Goal: Information Seeking & Learning: Learn about a topic

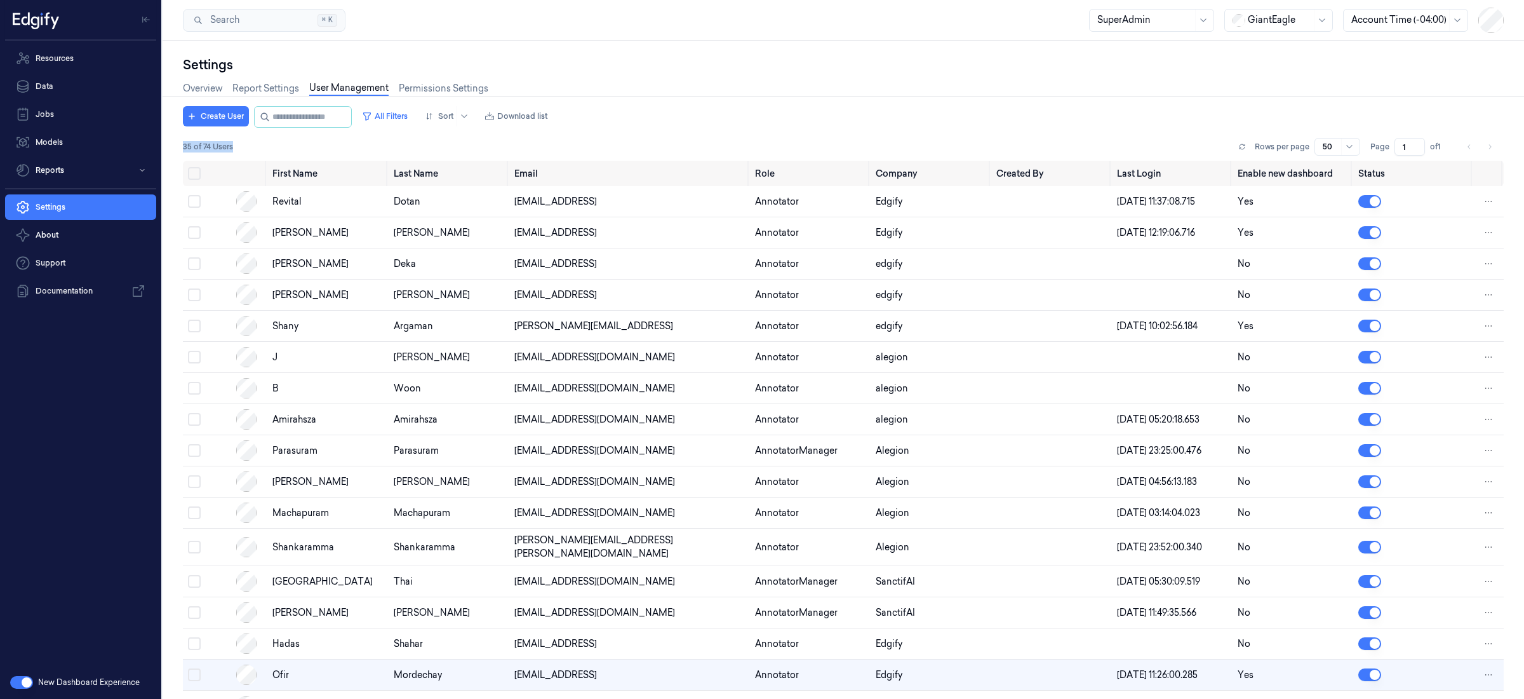
scroll to position [89, 0]
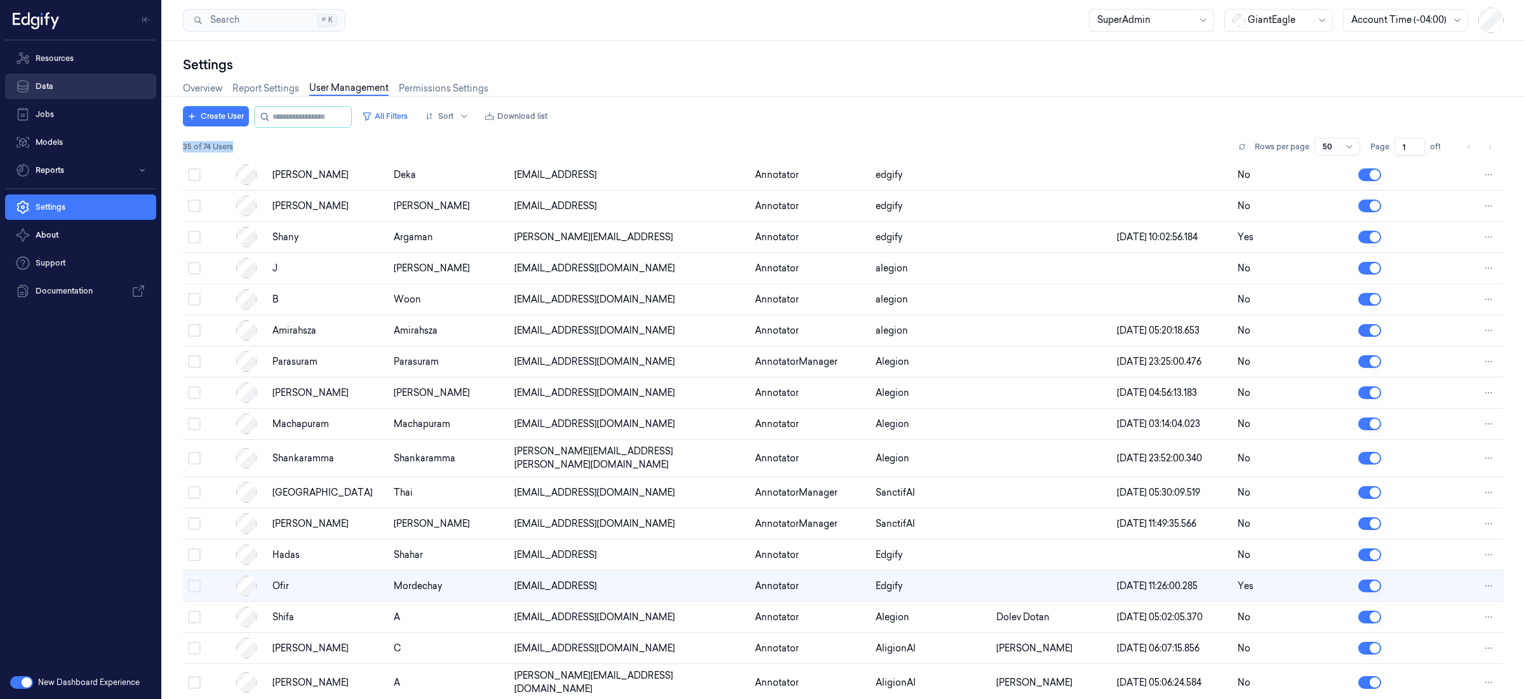
click at [70, 86] on link "Data" at bounding box center [80, 86] width 151 height 25
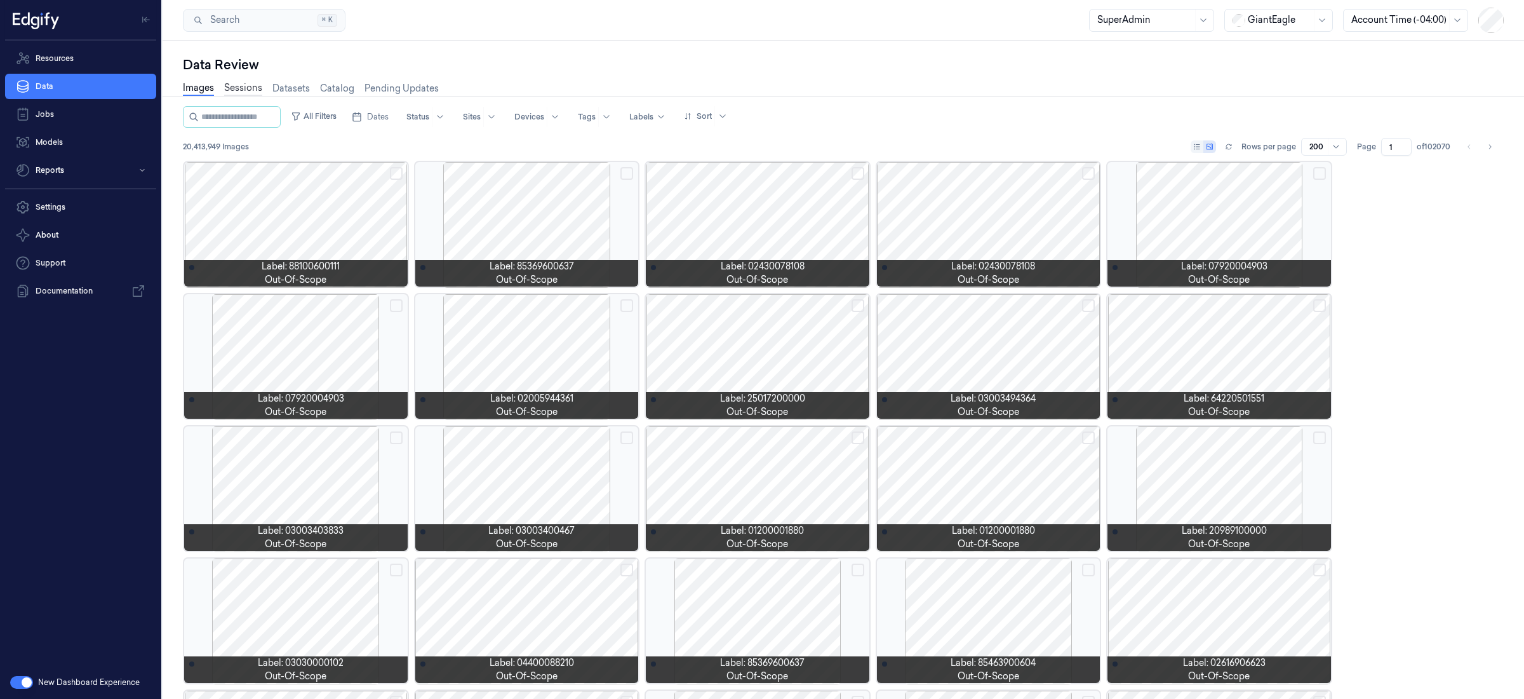
click at [250, 91] on link "Sessions" at bounding box center [243, 88] width 38 height 15
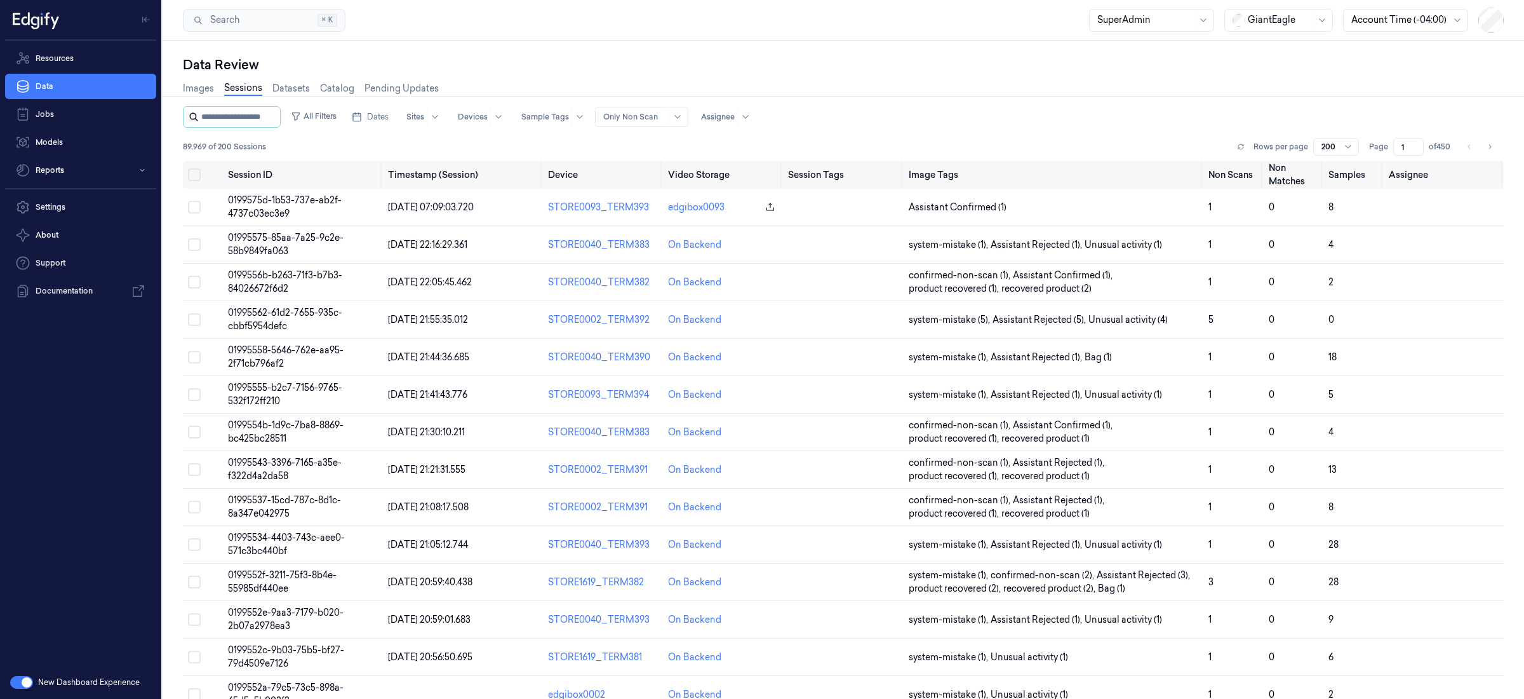
click at [265, 121] on input "string" at bounding box center [239, 117] width 76 height 20
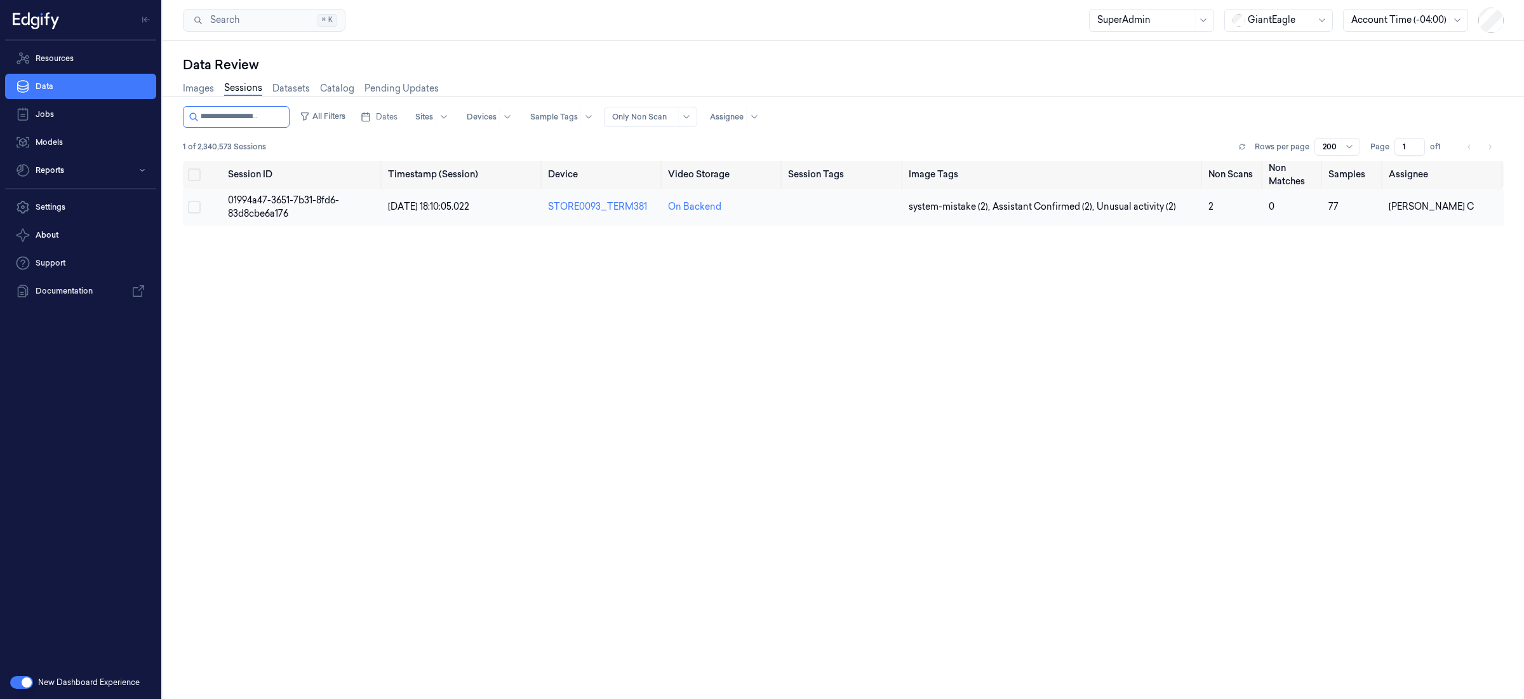
type input "**********"
click at [269, 215] on span "01994a47-3651-7b31-8fd6-83d8cbe6a176" at bounding box center [283, 206] width 111 height 25
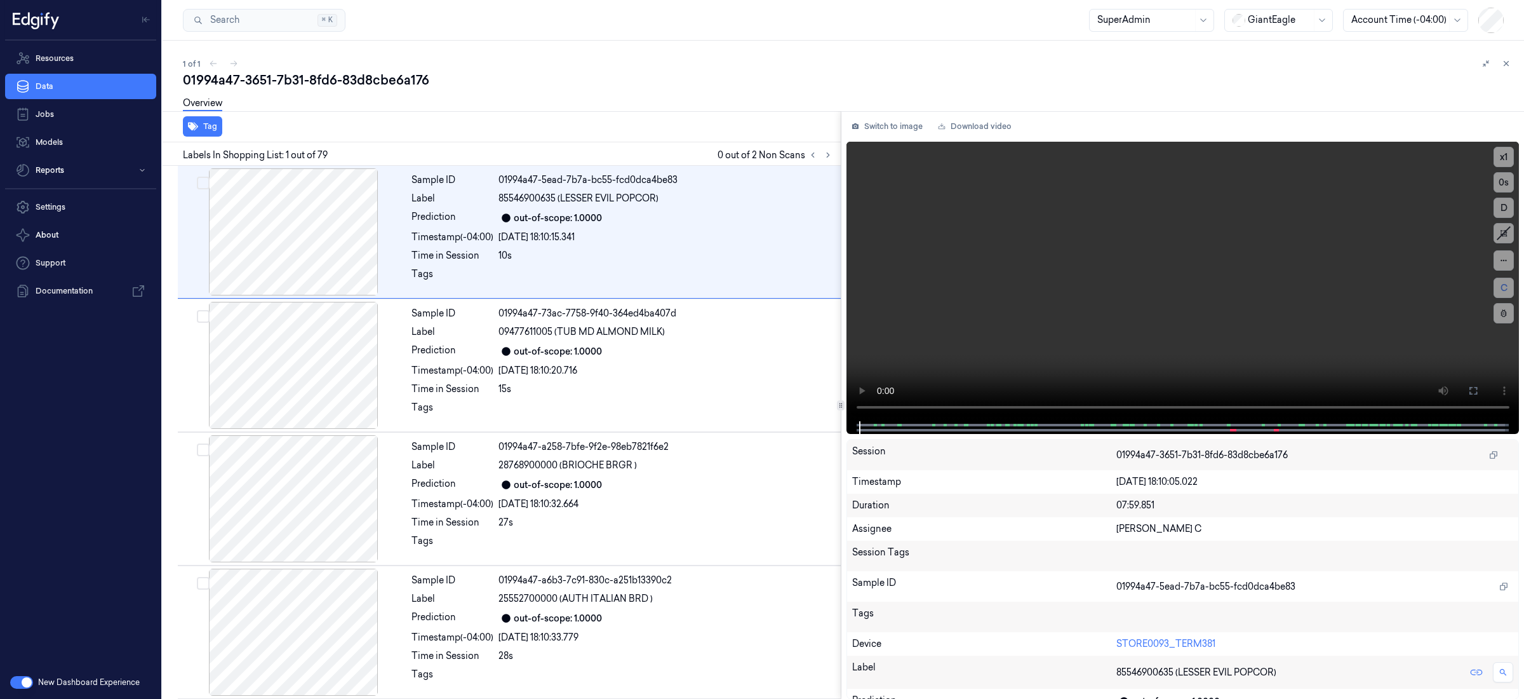
click at [1176, 18] on div at bounding box center [1144, 19] width 95 height 13
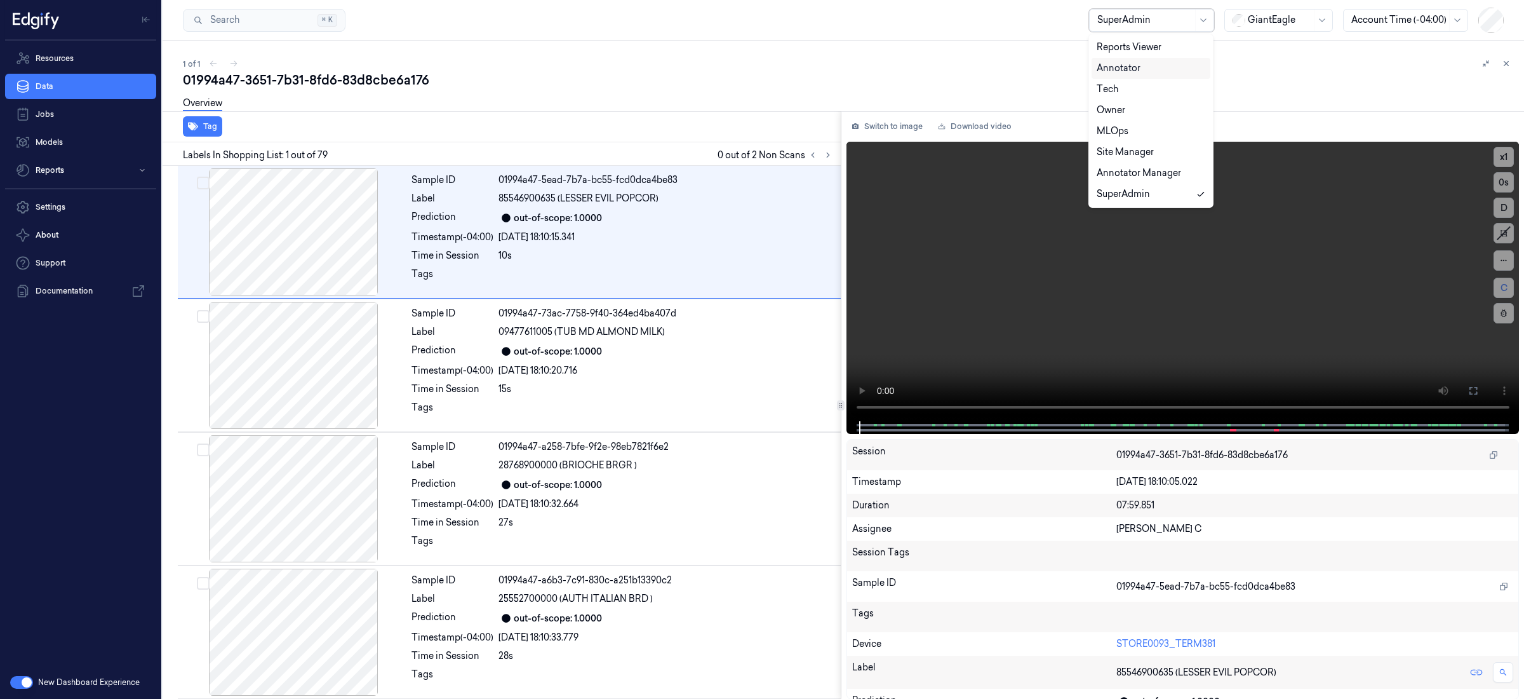
click at [1143, 70] on div "Annotator" at bounding box center [1151, 68] width 109 height 13
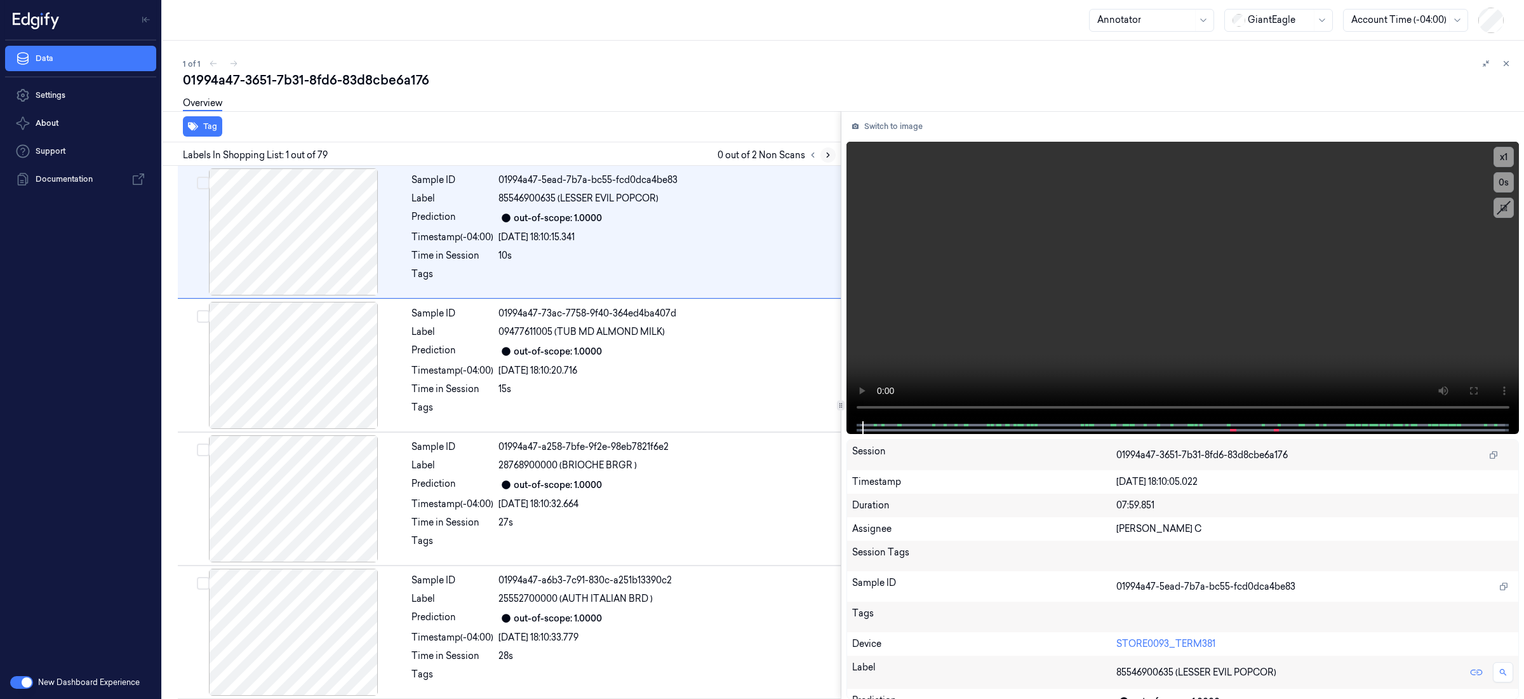
click at [827, 154] on icon at bounding box center [828, 155] width 9 height 9
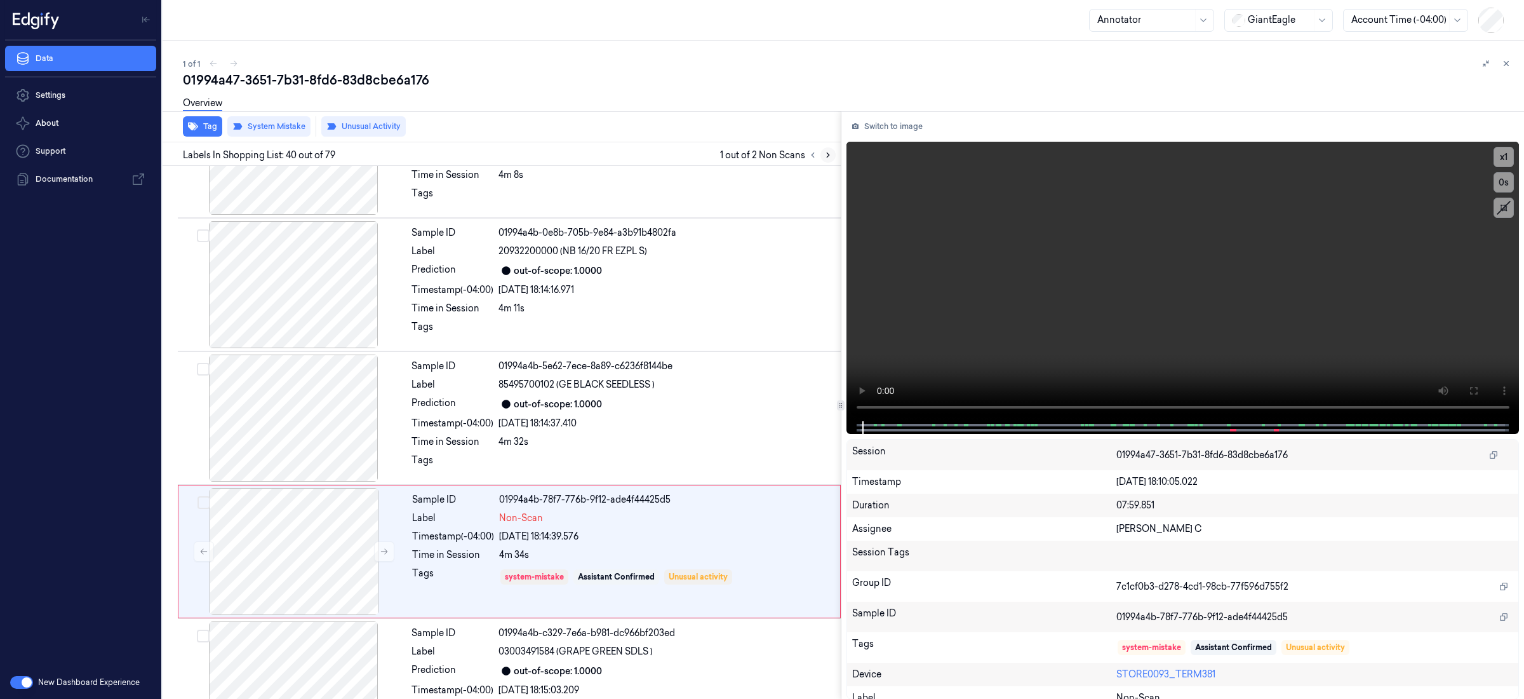
scroll to position [5012, 0]
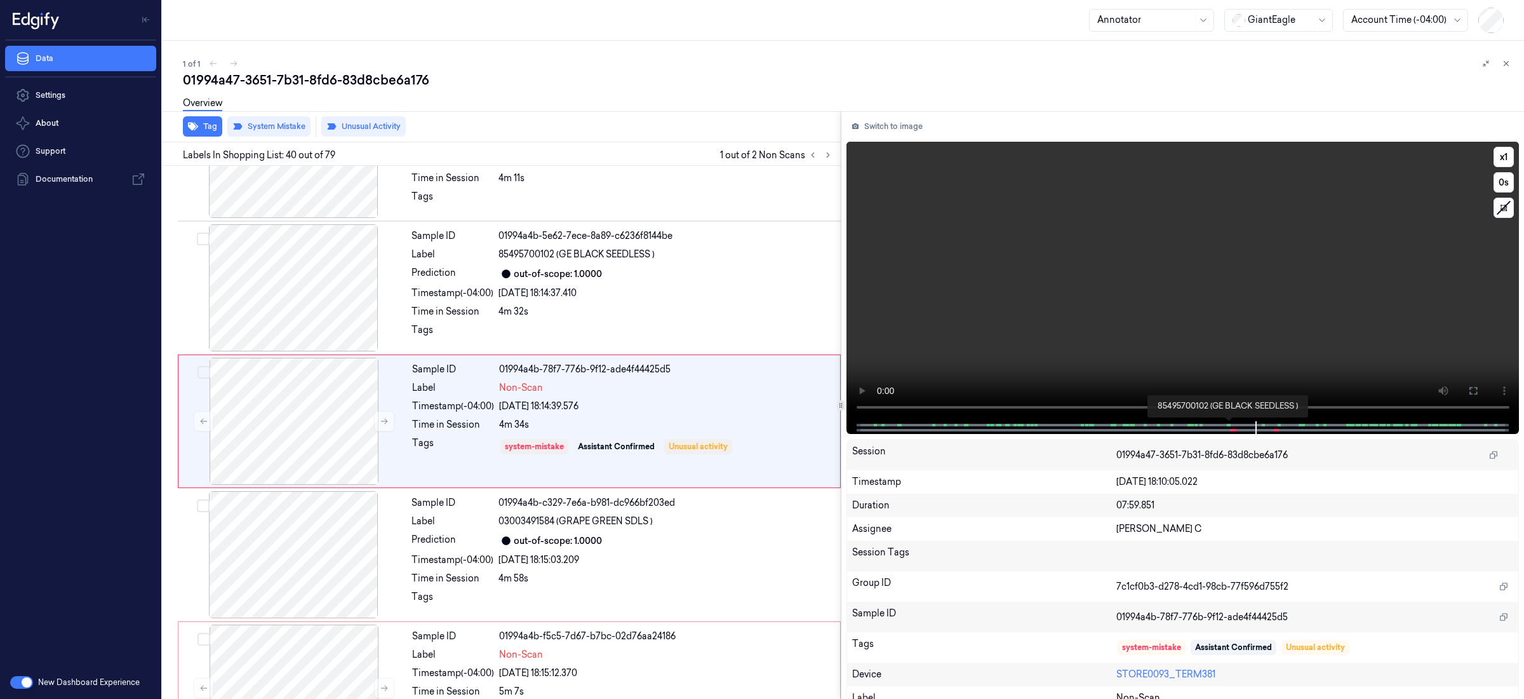
click at [1230, 424] on span at bounding box center [1230, 425] width 2 height 6
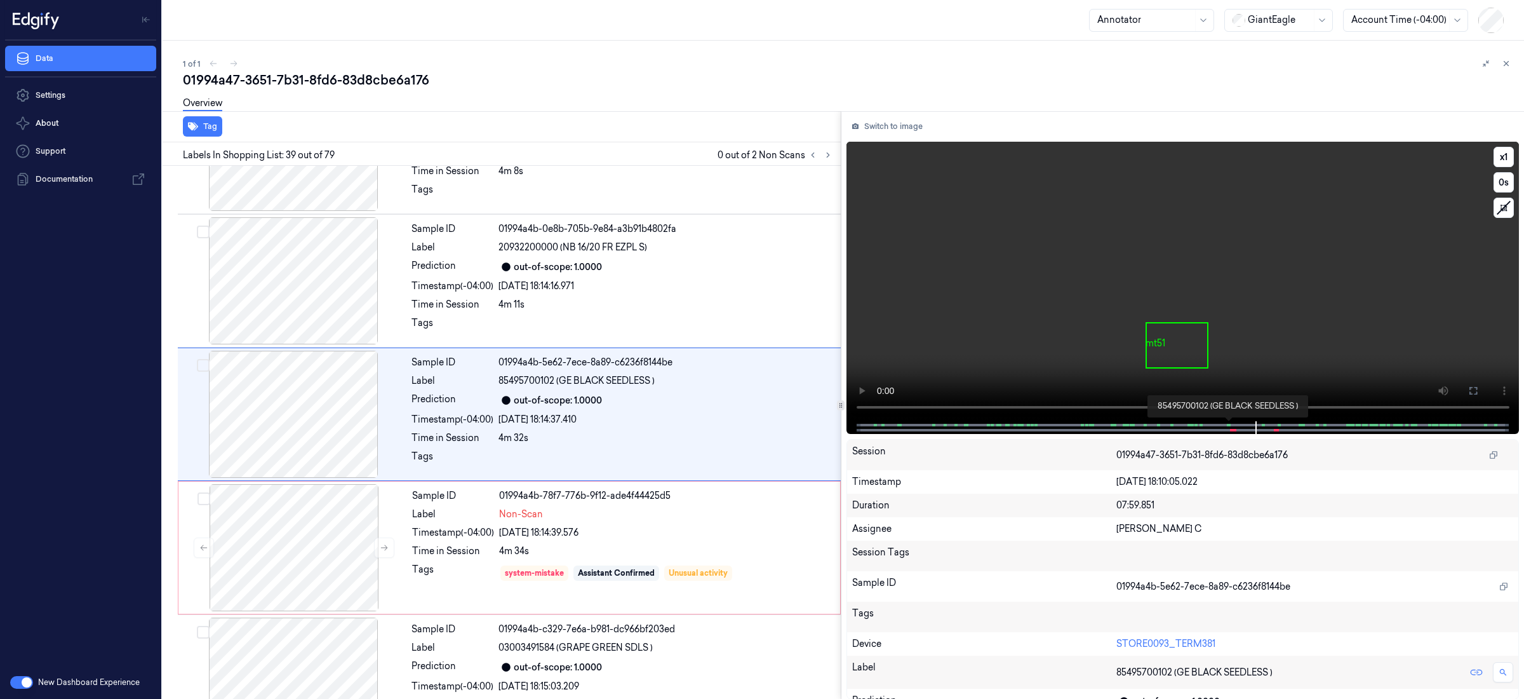
scroll to position [4879, 0]
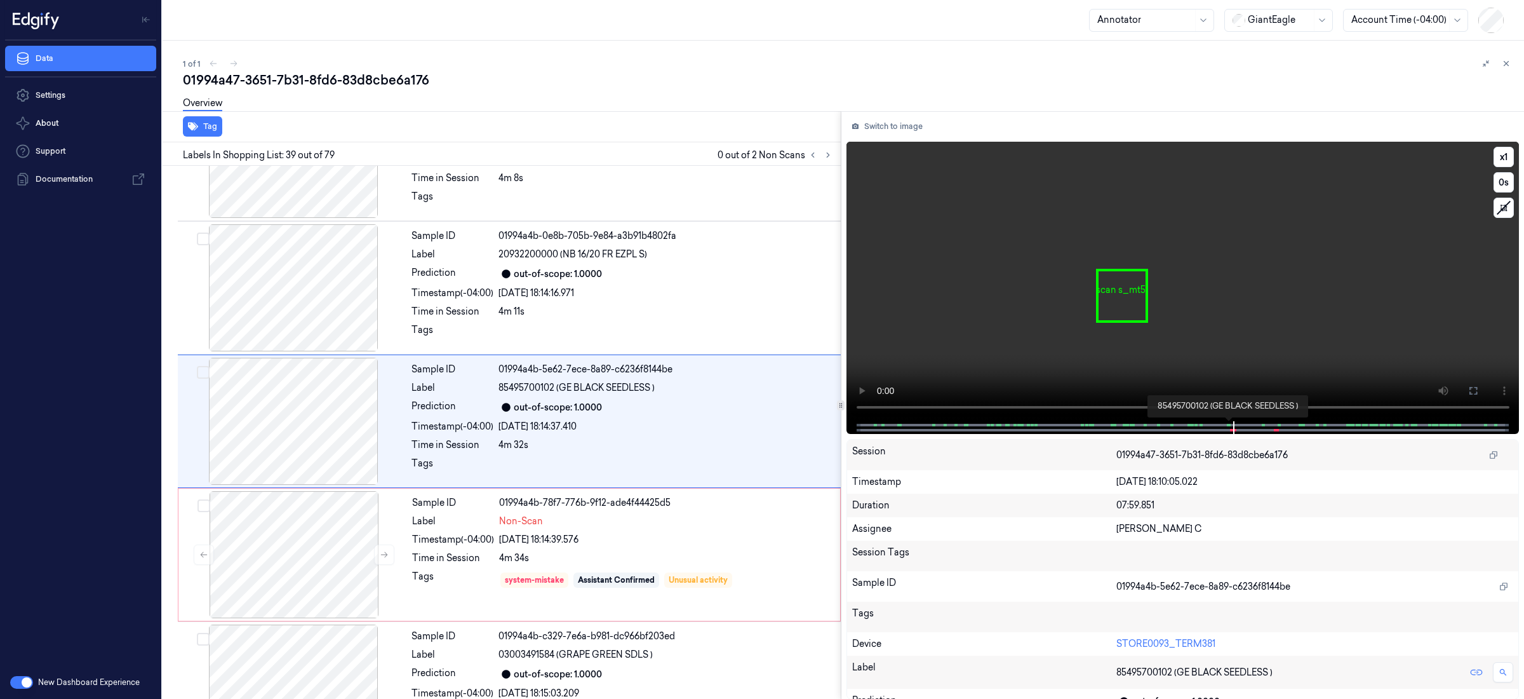
click at [1230, 424] on span at bounding box center [1230, 425] width 2 height 6
click at [1227, 424] on span at bounding box center [1228, 425] width 2 height 6
click at [1202, 426] on span at bounding box center [1202, 425] width 2 height 6
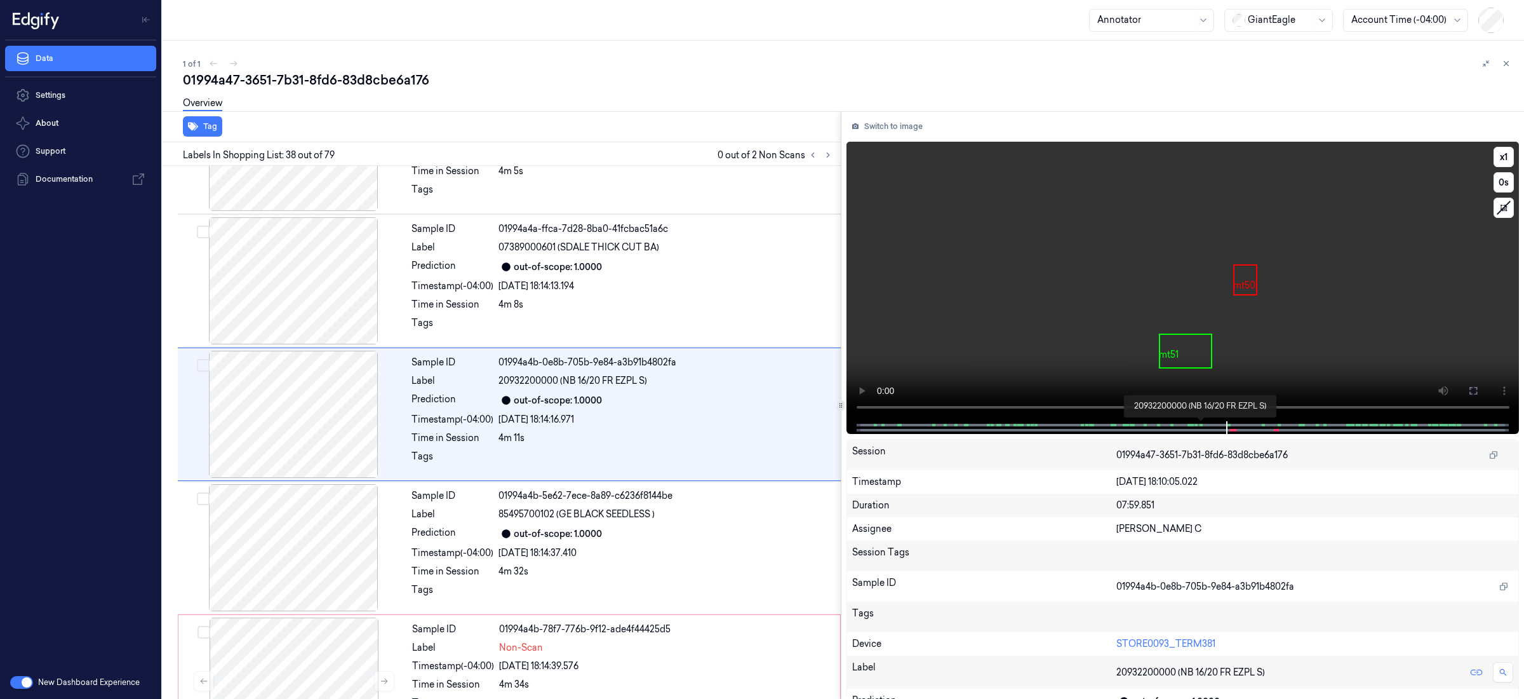
scroll to position [4745, 0]
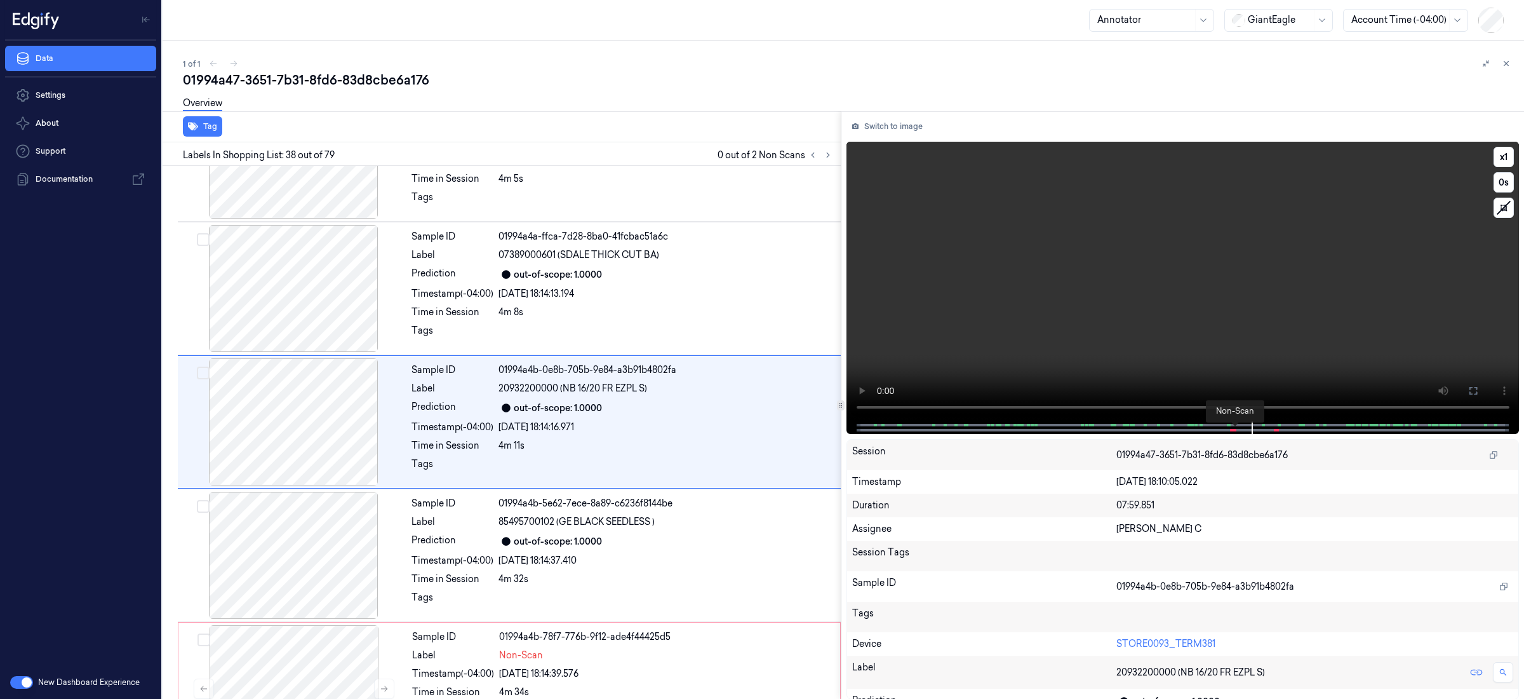
click at [1236, 431] on span at bounding box center [1236, 430] width 2 height 6
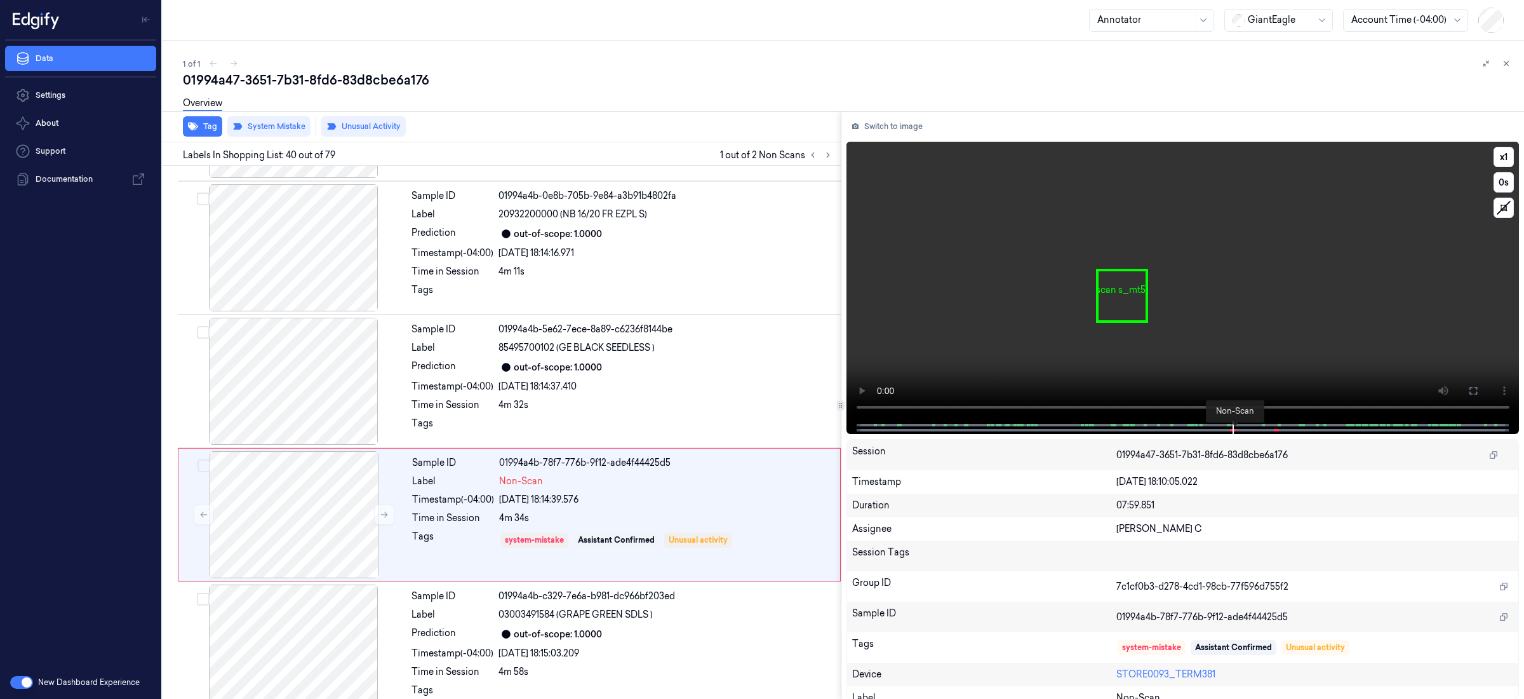
scroll to position [5012, 0]
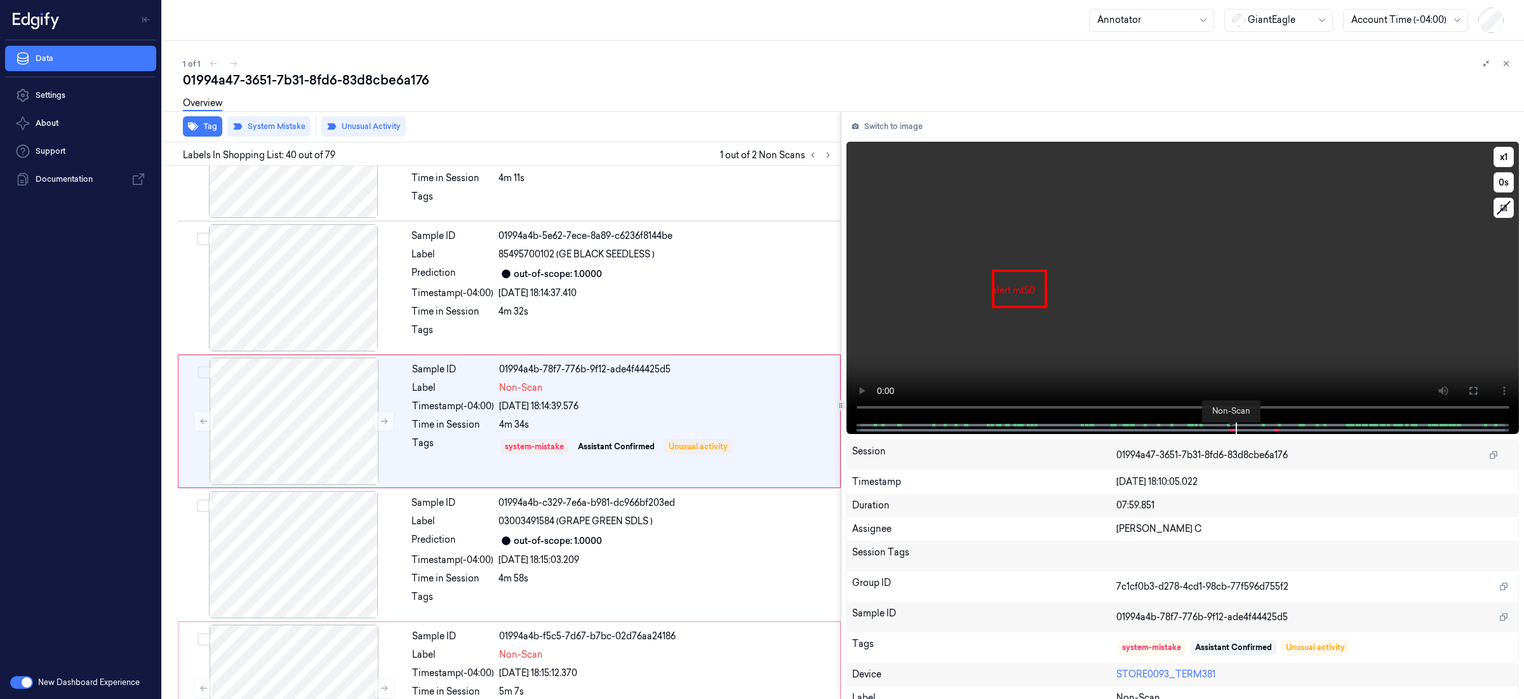
click at [1230, 427] on span at bounding box center [1231, 430] width 2 height 6
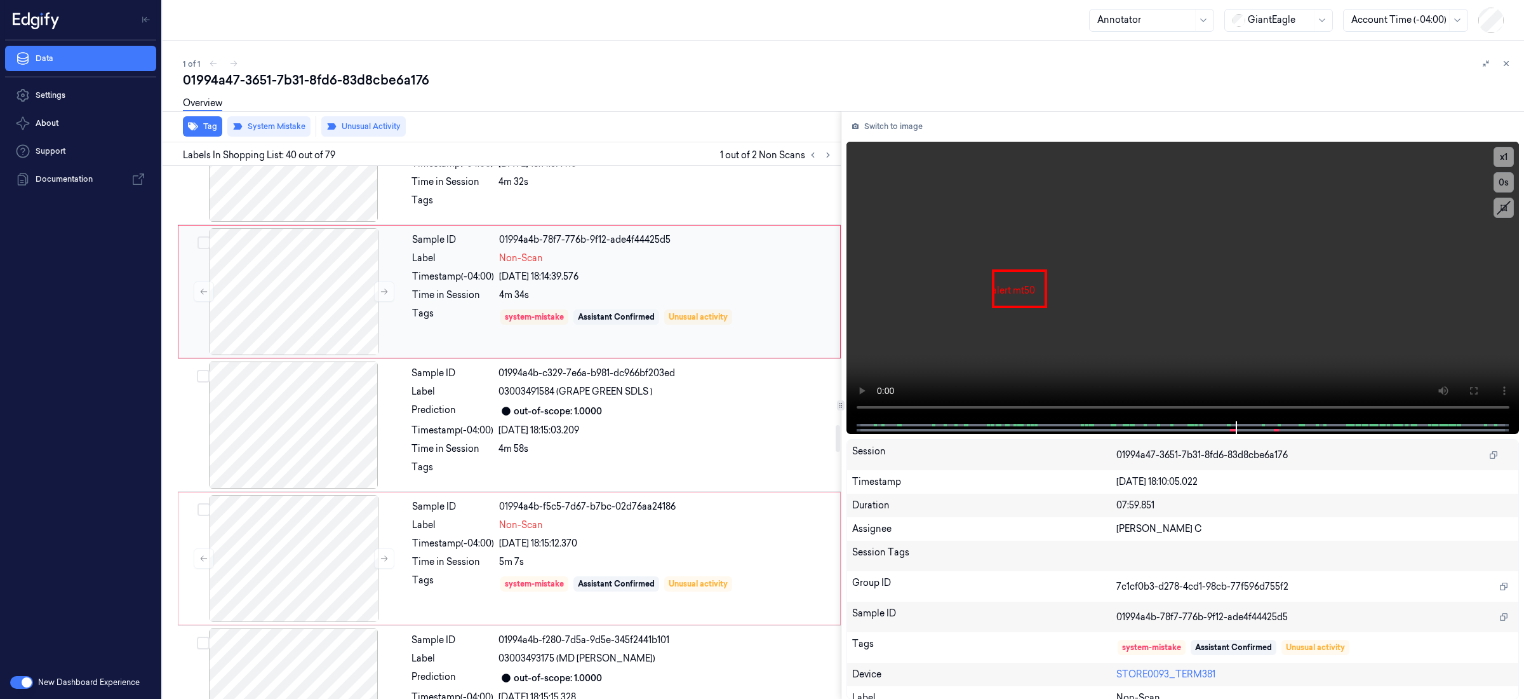
scroll to position [5154, 0]
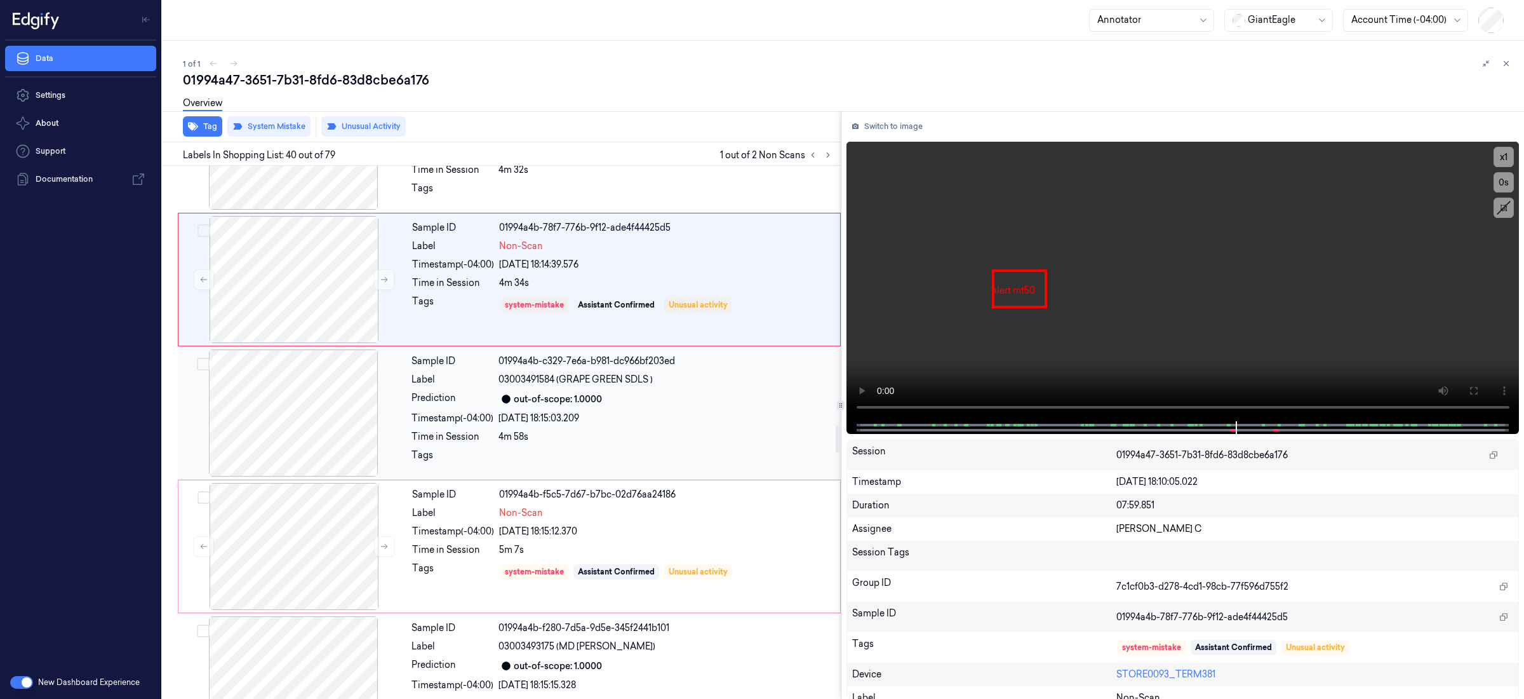
click at [719, 406] on div "out-of-scope: 1.0000" at bounding box center [666, 398] width 335 height 15
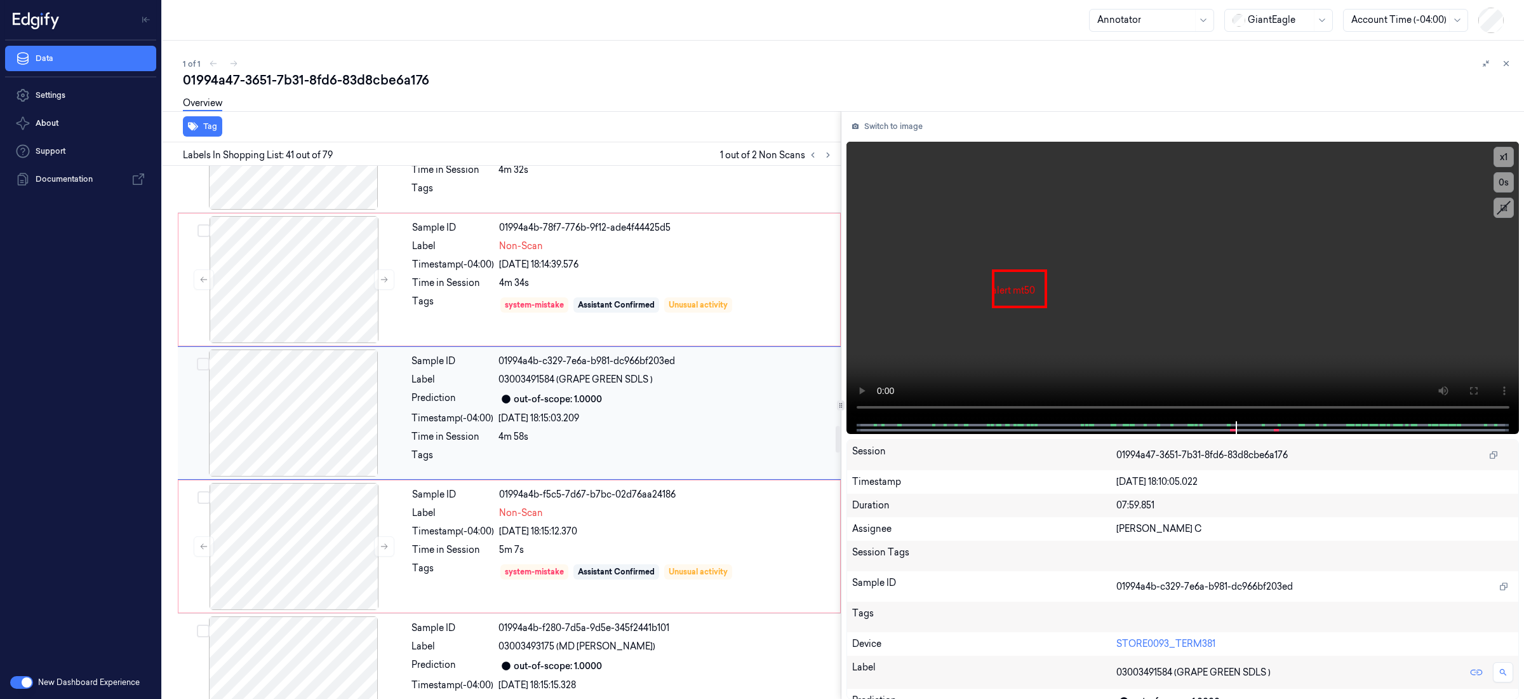
scroll to position [5146, 0]
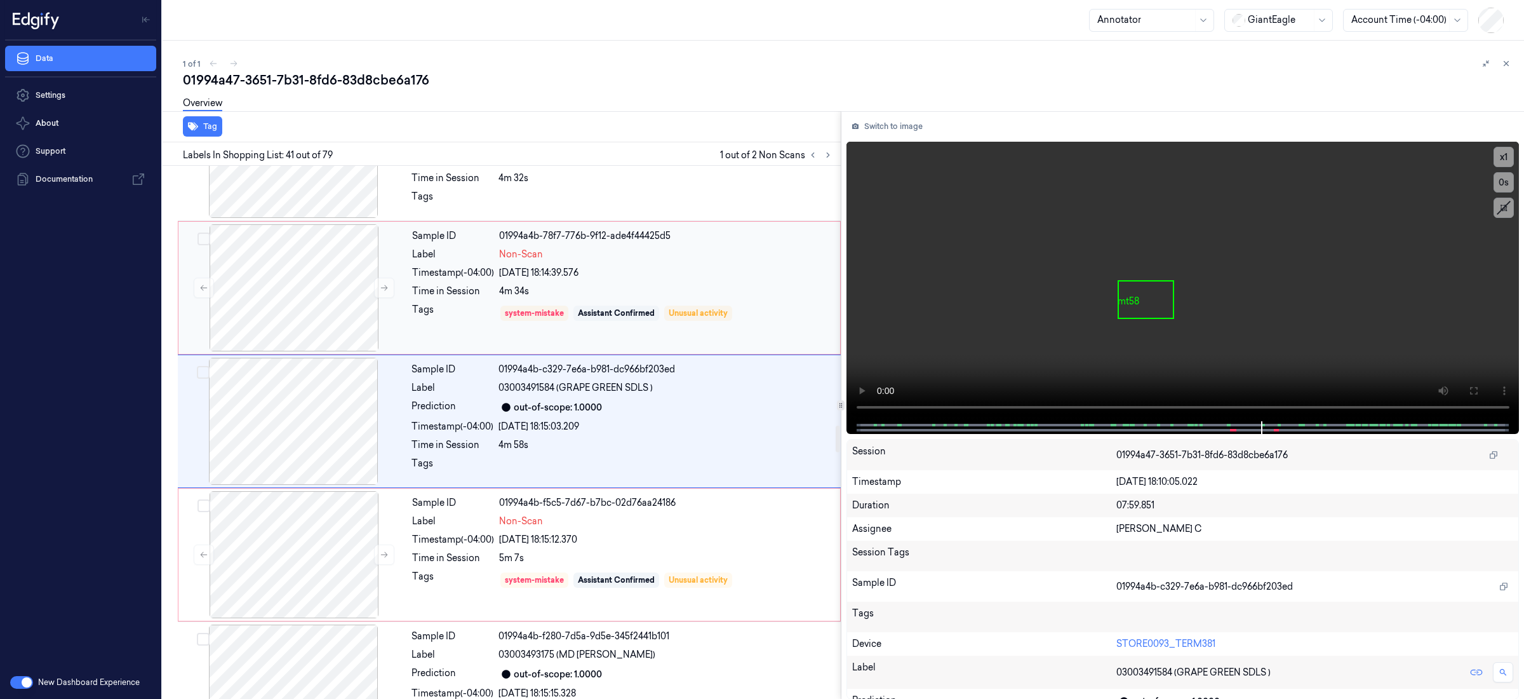
click at [788, 298] on div "4m 34s" at bounding box center [665, 291] width 333 height 13
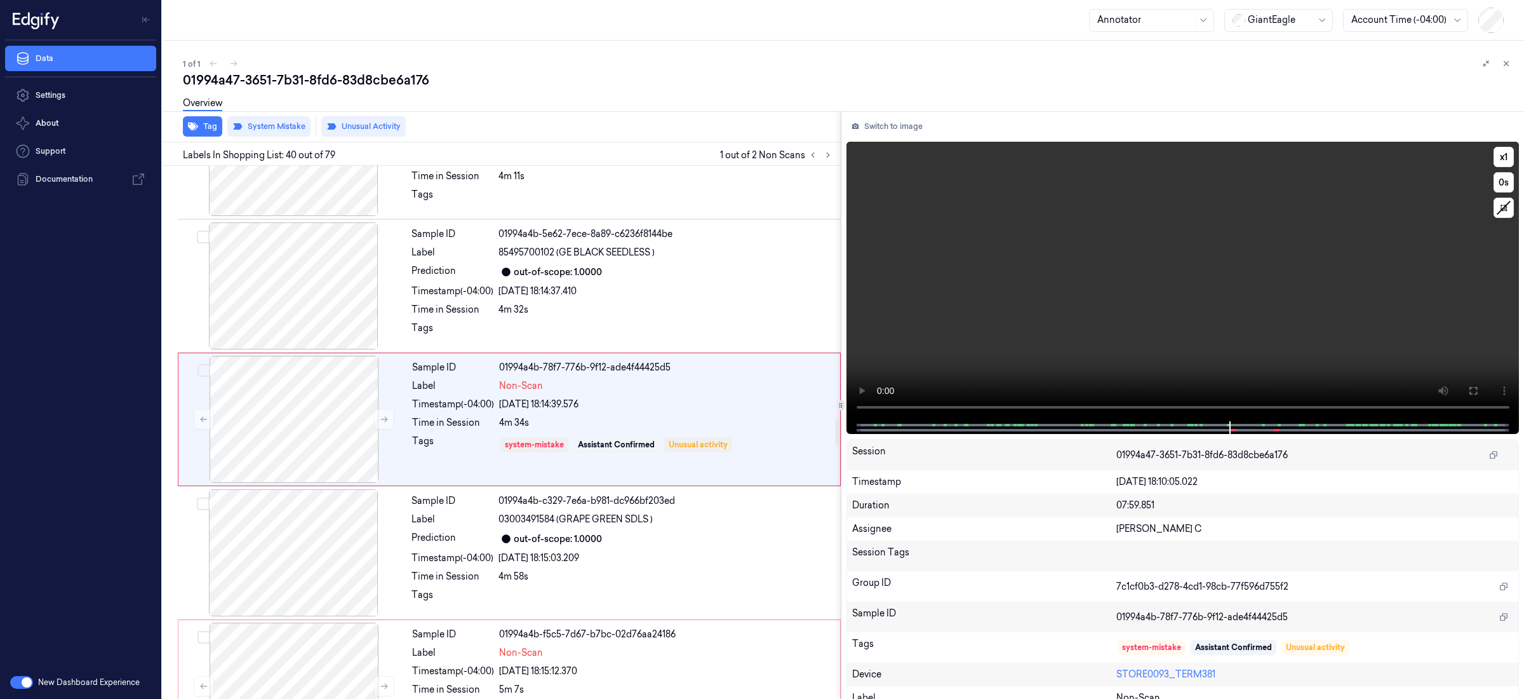
scroll to position [5012, 0]
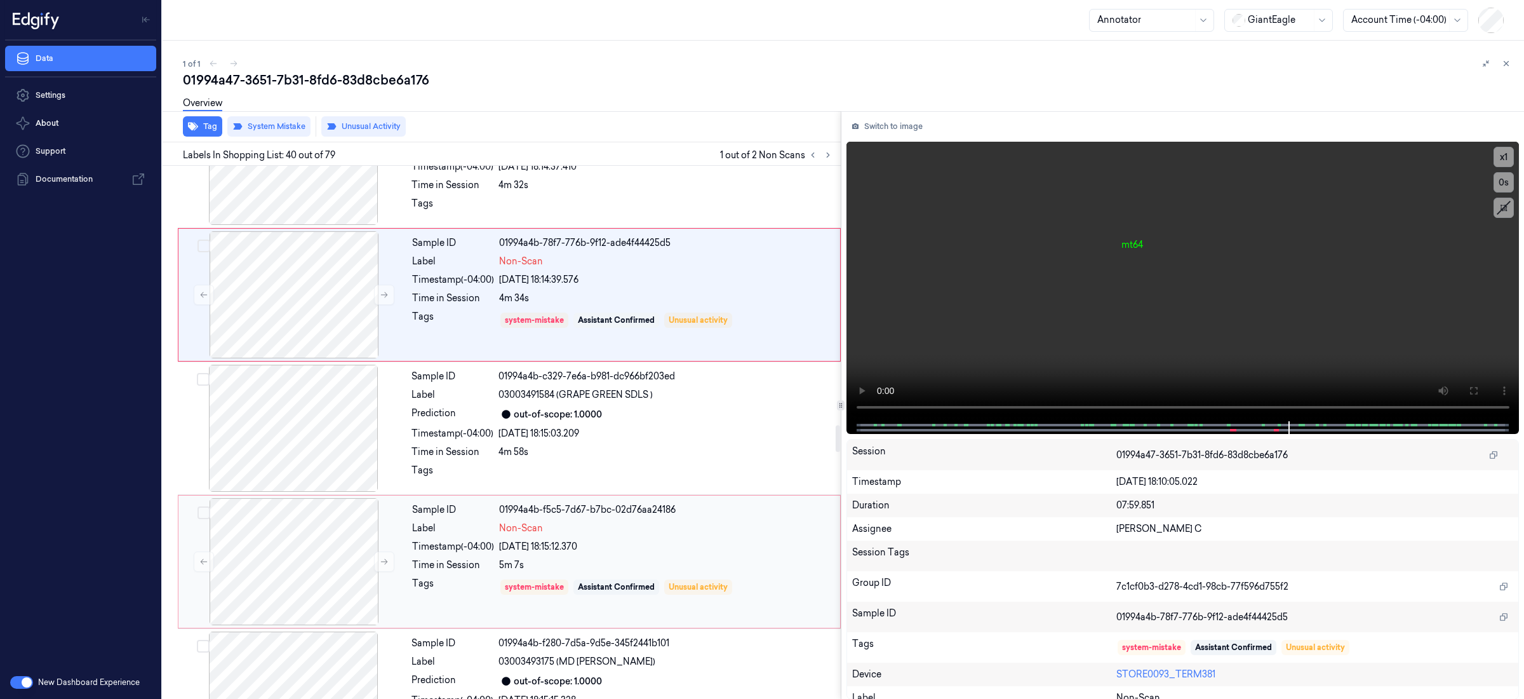
click at [659, 565] on div "Sample ID 01994a4b-f5c5-7d67-b7bc-02d76aa24186 Label Non-Scan Timestamp (-04:00…" at bounding box center [622, 561] width 431 height 127
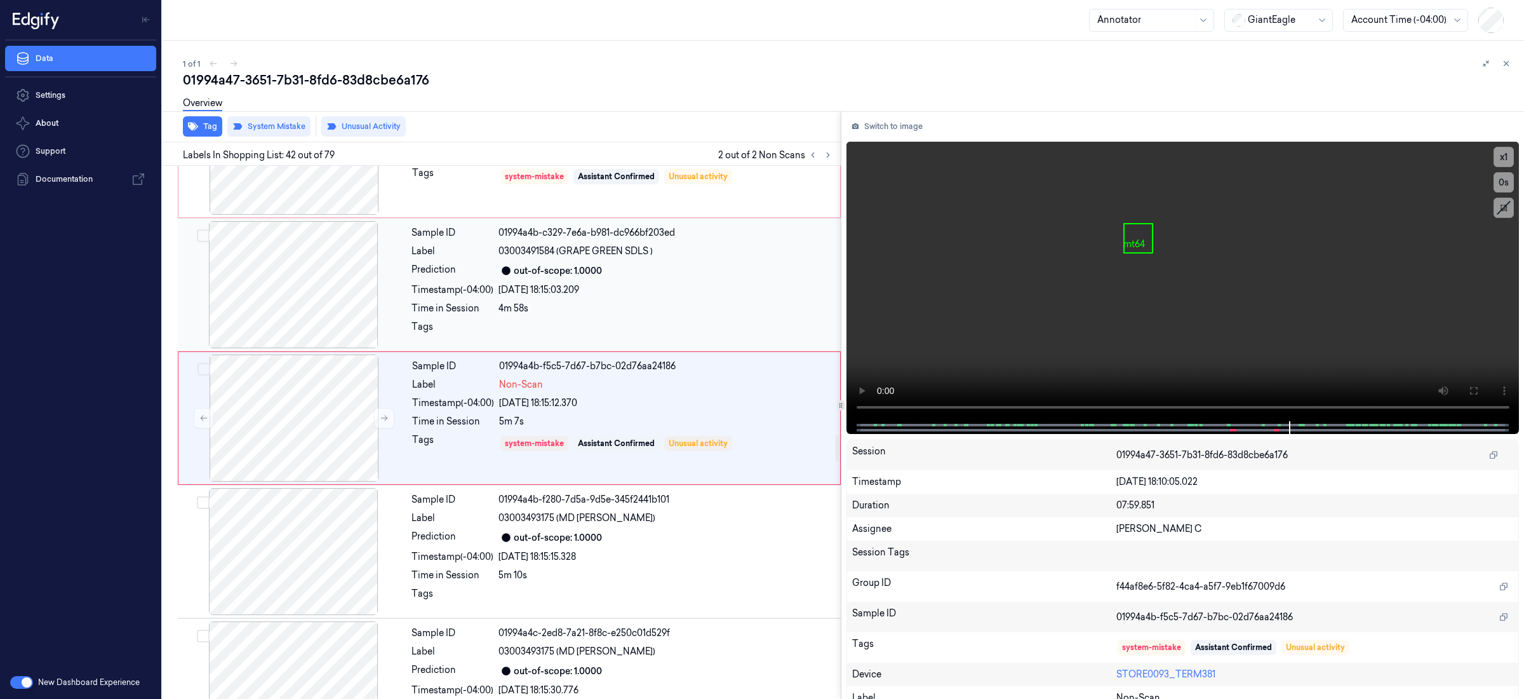
scroll to position [5352, 0]
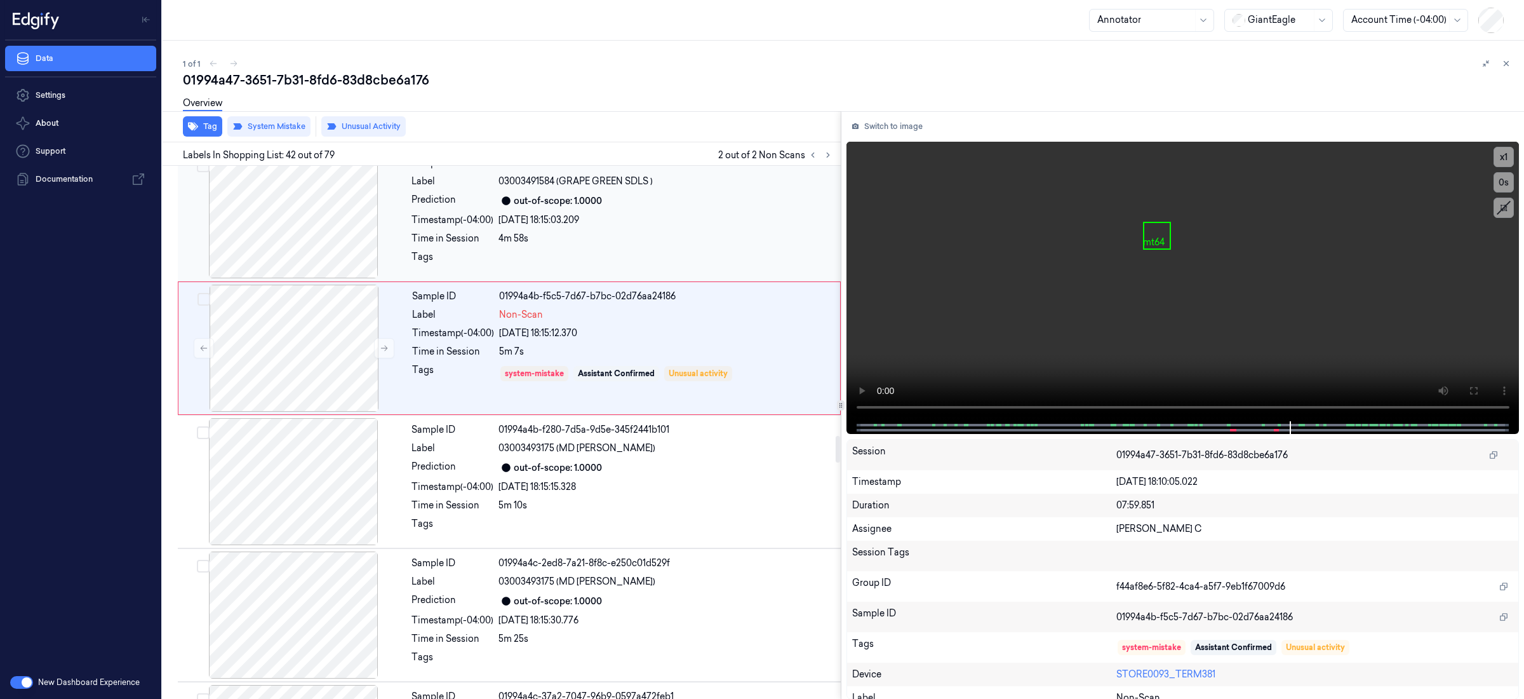
click at [668, 227] on div "14/09/2025 18:15:03.209" at bounding box center [666, 219] width 335 height 13
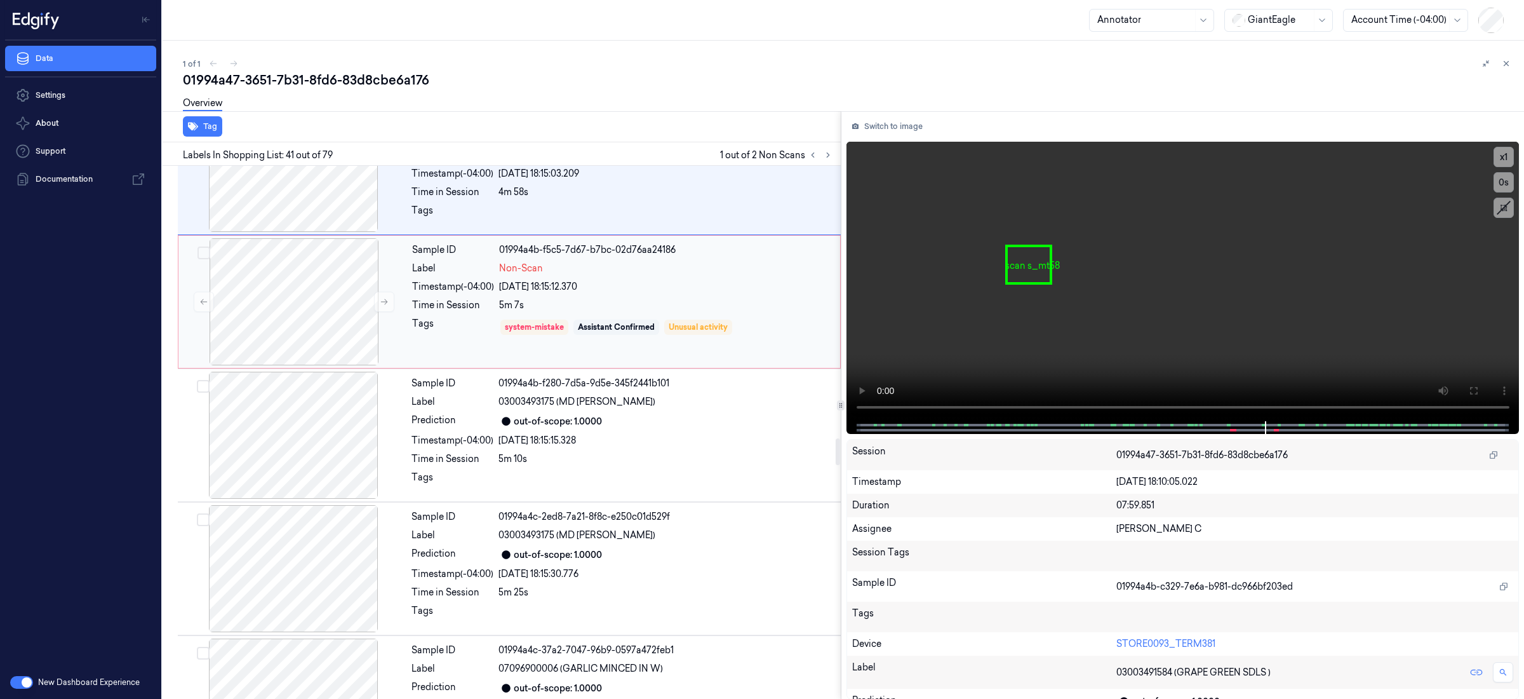
scroll to position [5402, 0]
click at [758, 362] on div "Sample ID 01994a4b-f5c5-7d67-b7bc-02d76aa24186 Label Non-Scan Timestamp (-04:00…" at bounding box center [622, 298] width 431 height 127
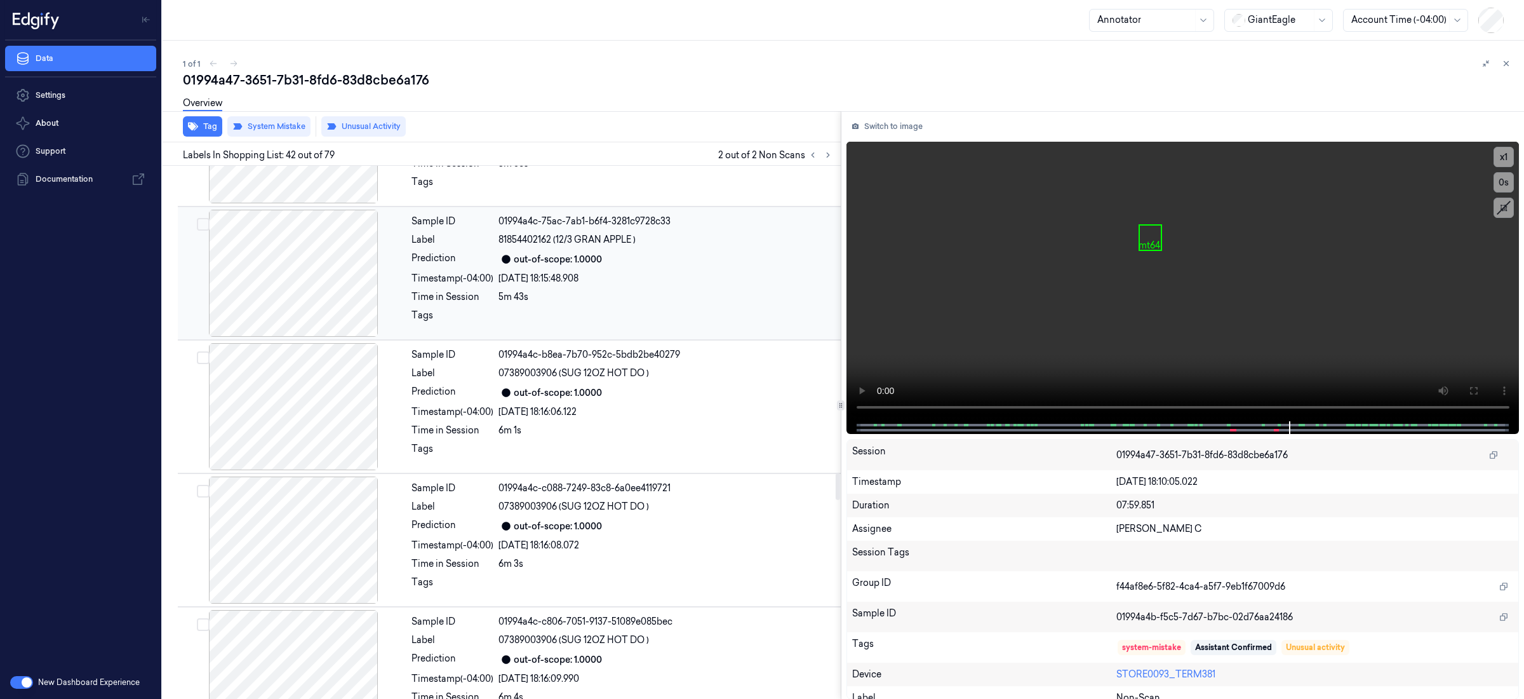
scroll to position [6374, 0]
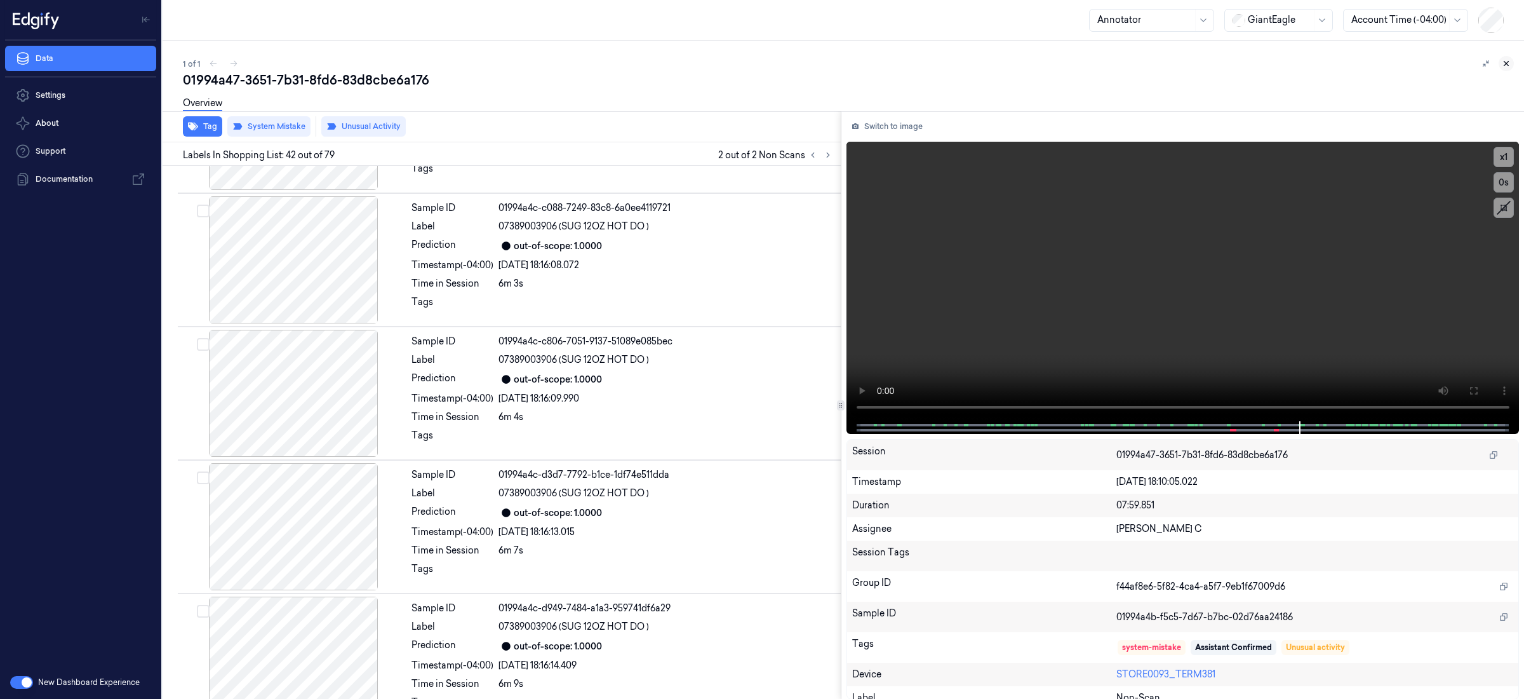
click at [1505, 62] on icon at bounding box center [1507, 64] width 4 height 4
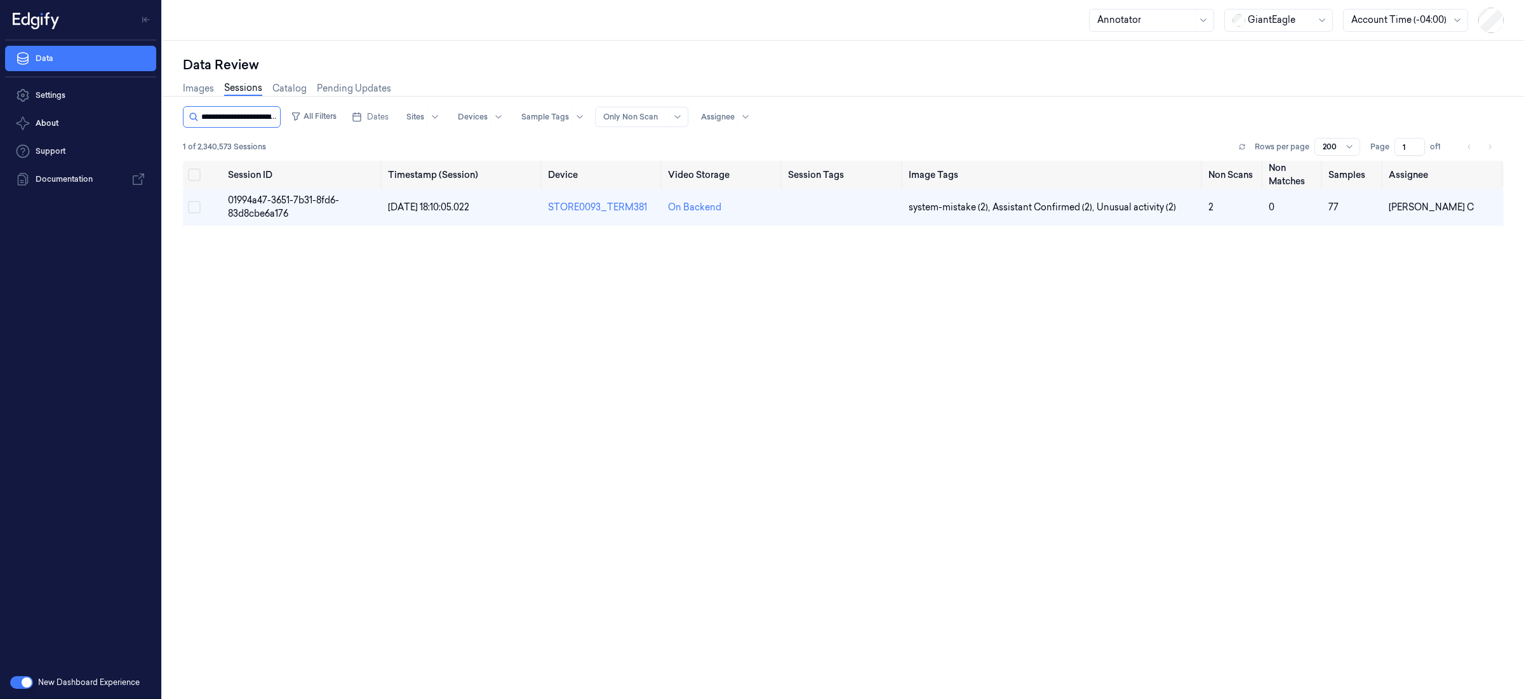
click at [224, 117] on input "string" at bounding box center [239, 117] width 76 height 20
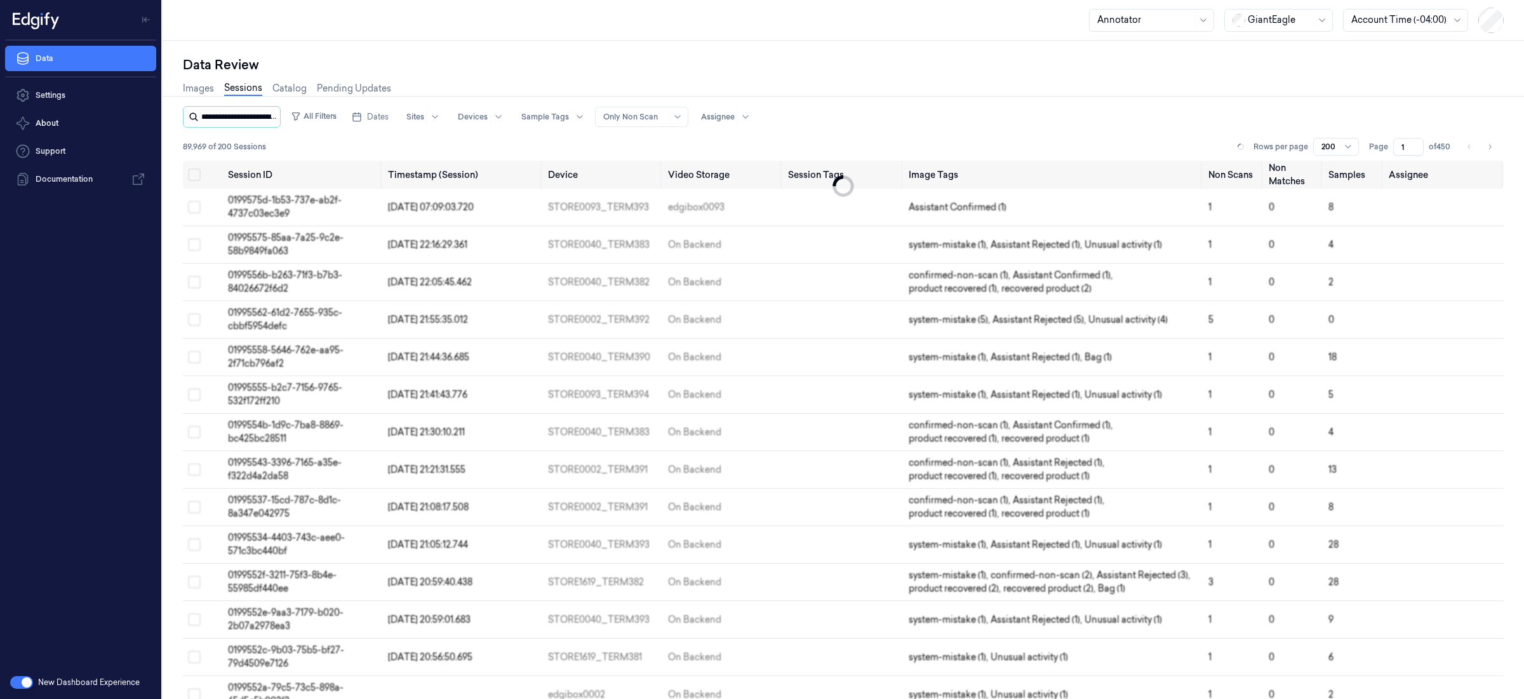
scroll to position [0, 62]
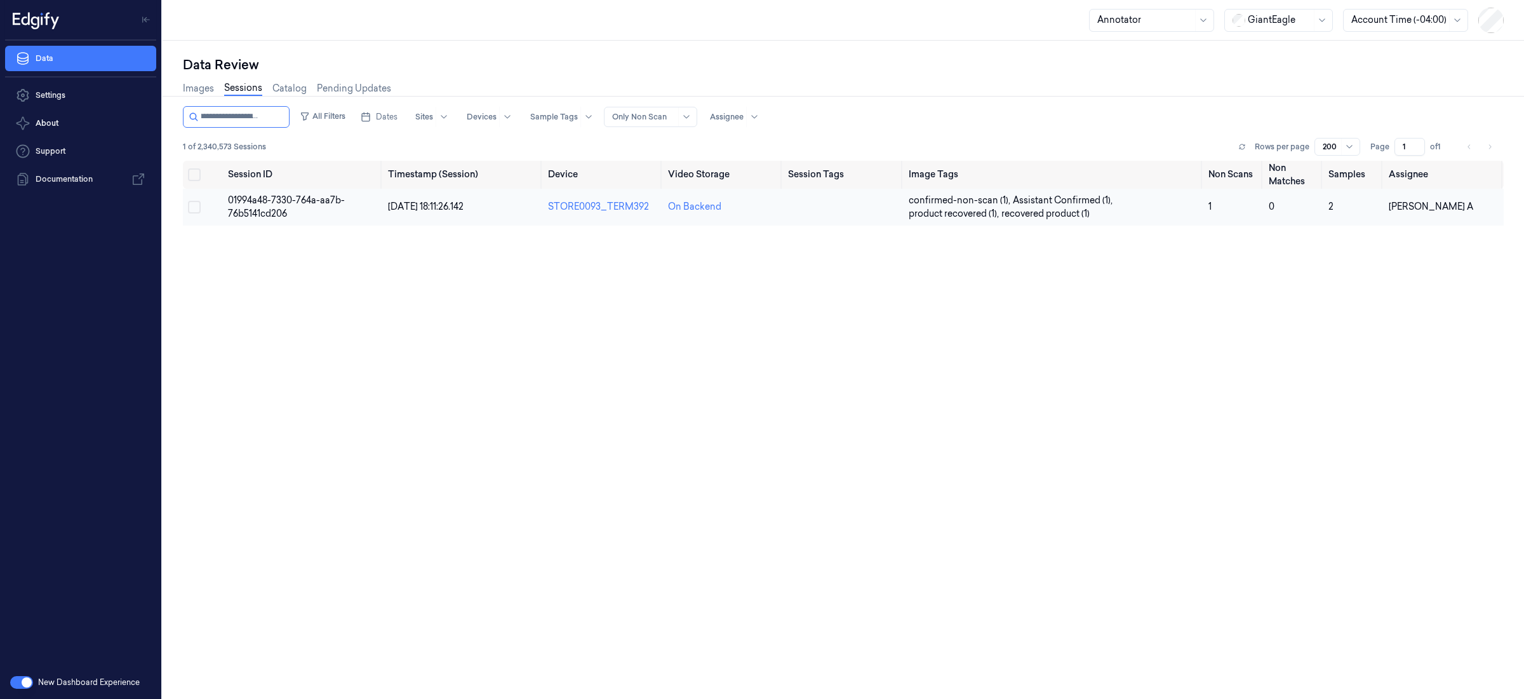
type input "**********"
click at [266, 204] on span "01994a48-7330-764a-aa7b-76b5141cd206" at bounding box center [286, 206] width 117 height 25
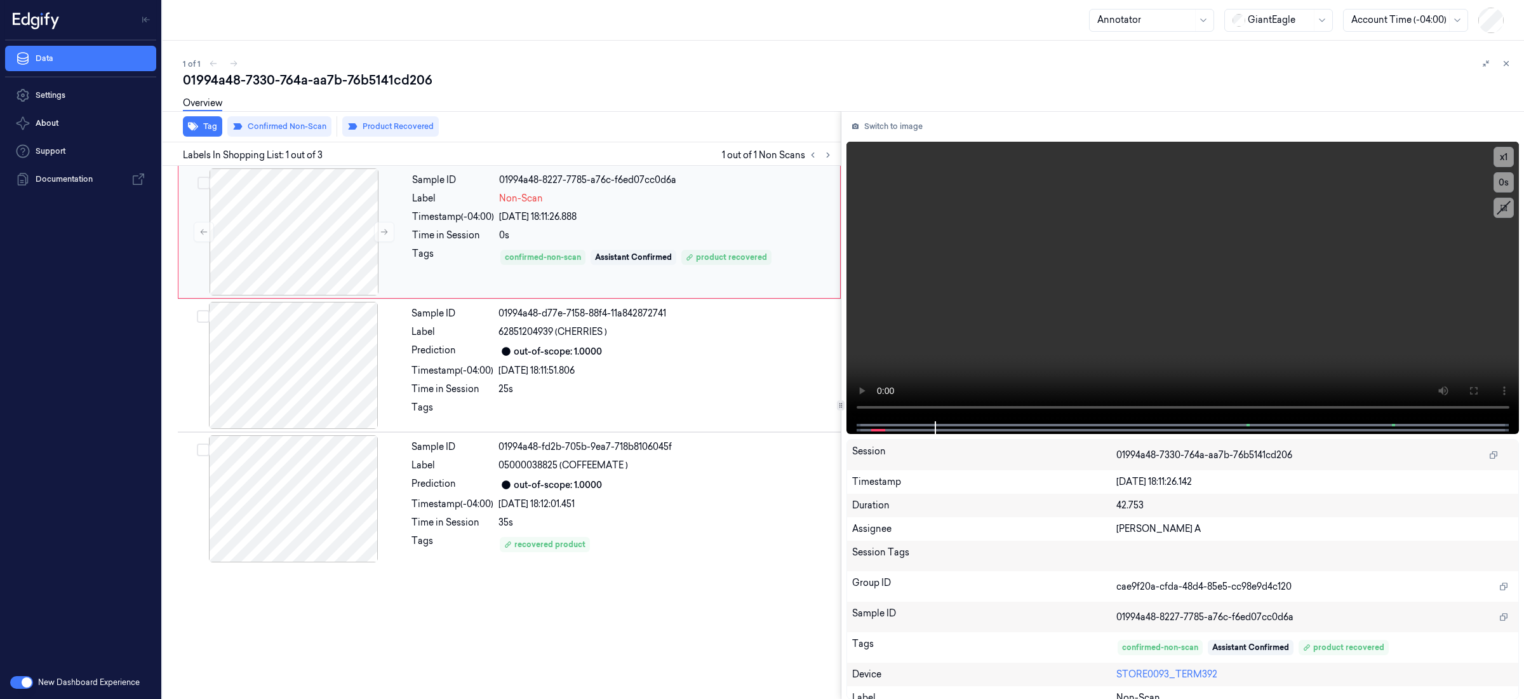
drag, startPoint x: 732, startPoint y: 352, endPoint x: 736, endPoint y: 294, distance: 58.0
click at [732, 350] on div "out-of-scope: 1.0000" at bounding box center [666, 351] width 335 height 15
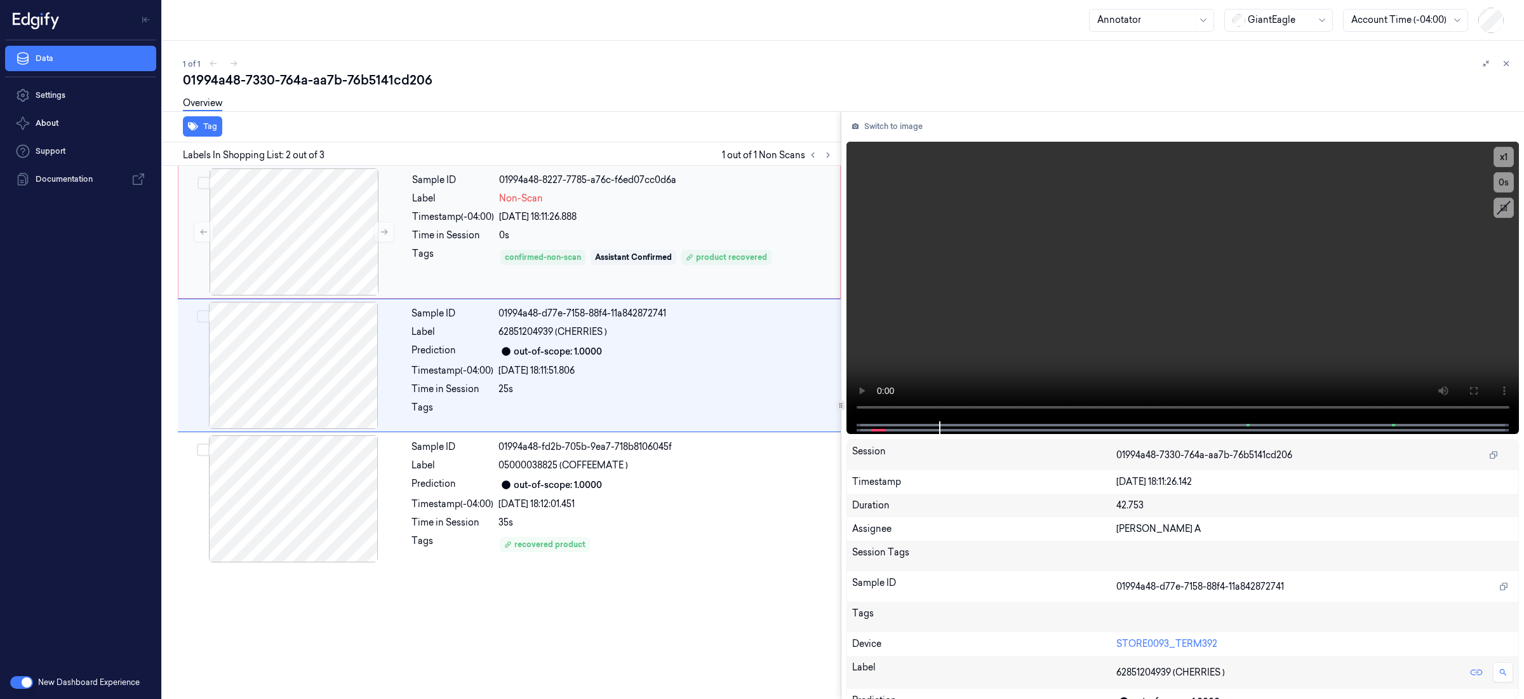
click at [750, 211] on div "14/09/2025 18:11:26.888" at bounding box center [665, 216] width 333 height 13
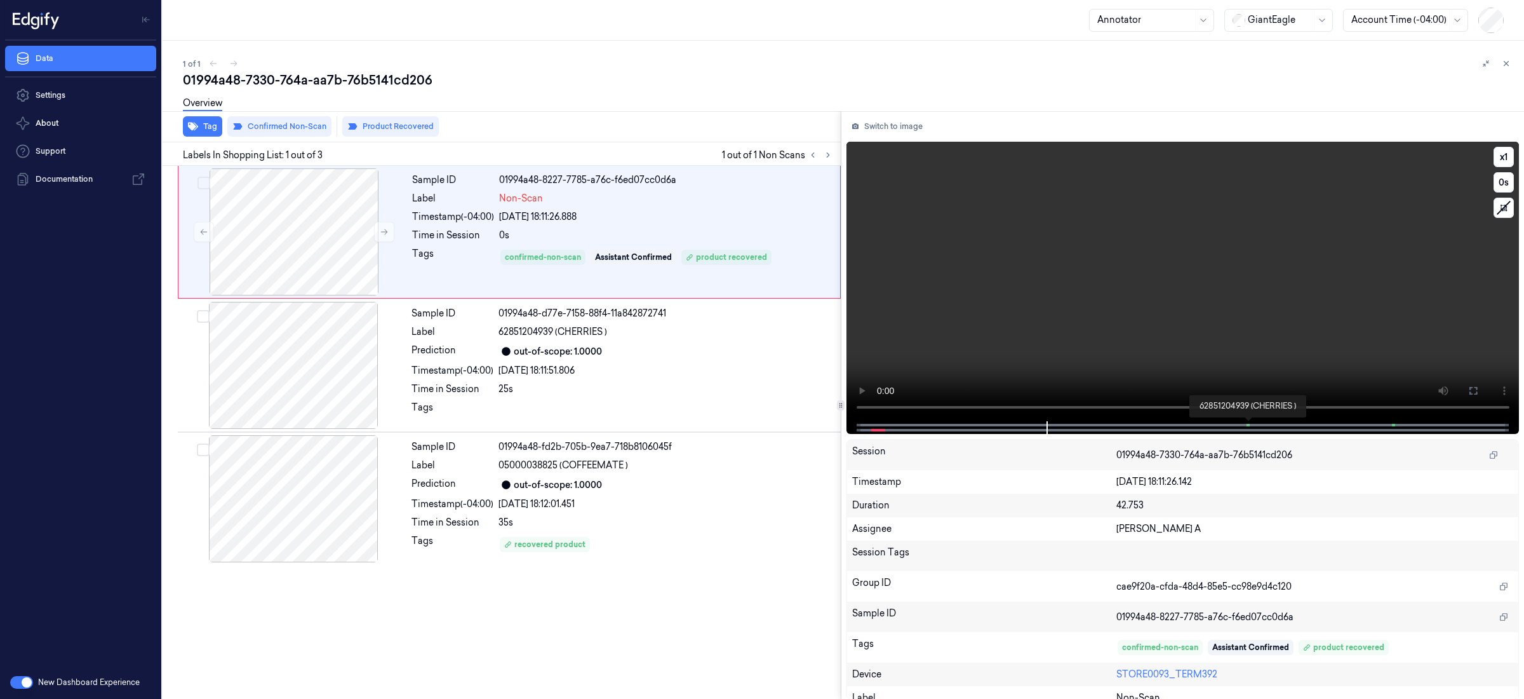
click at [1249, 424] on span at bounding box center [1250, 425] width 2 height 6
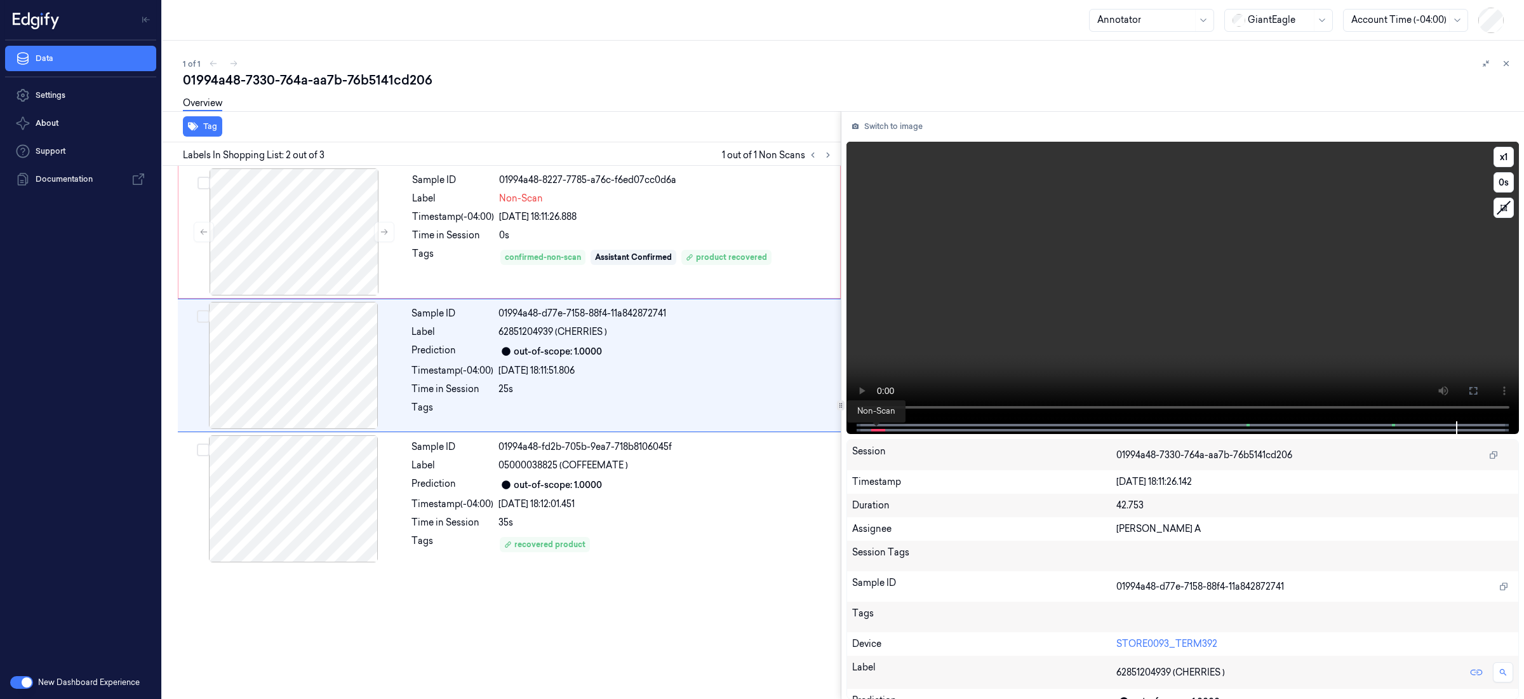
click at [878, 430] on span at bounding box center [878, 430] width 5 height 6
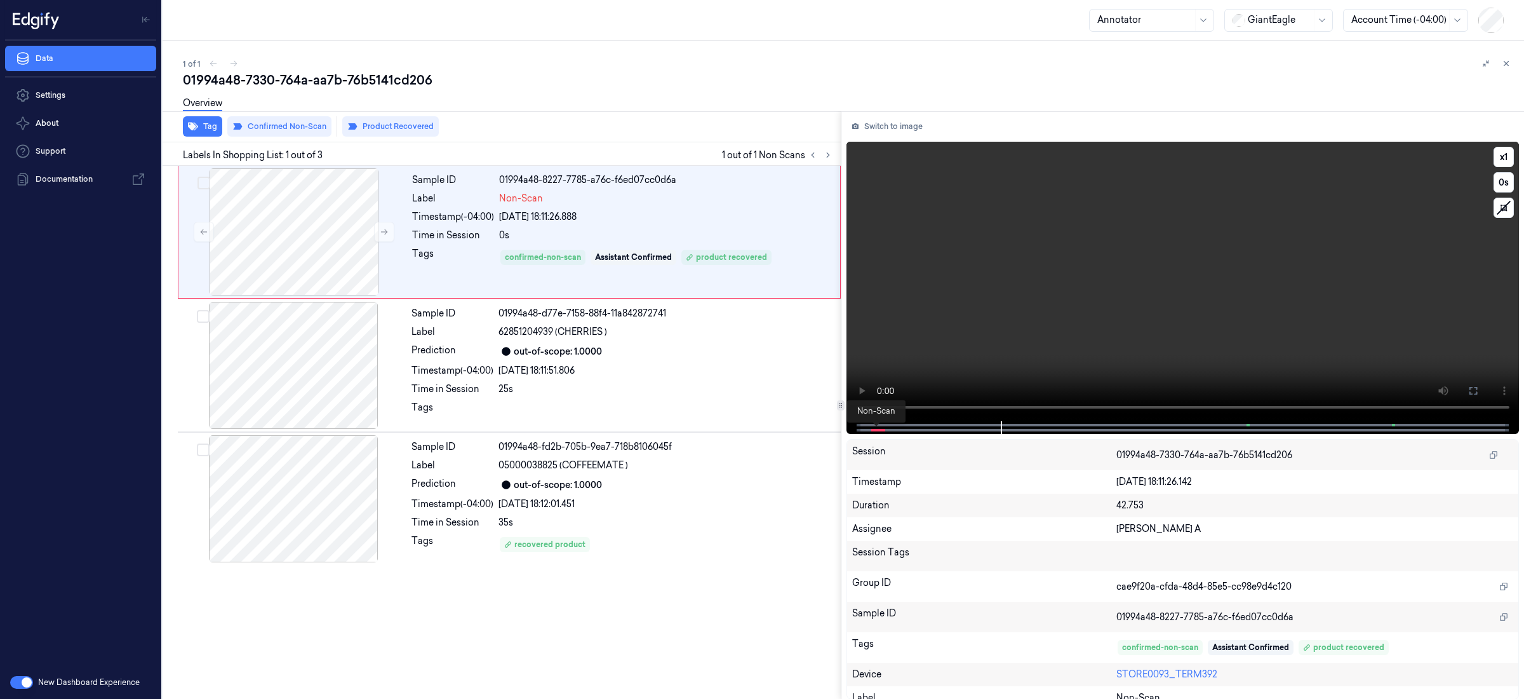
click at [880, 429] on span at bounding box center [878, 430] width 5 height 6
click at [650, 487] on div "out-of-scope: 1.0000" at bounding box center [666, 484] width 335 height 15
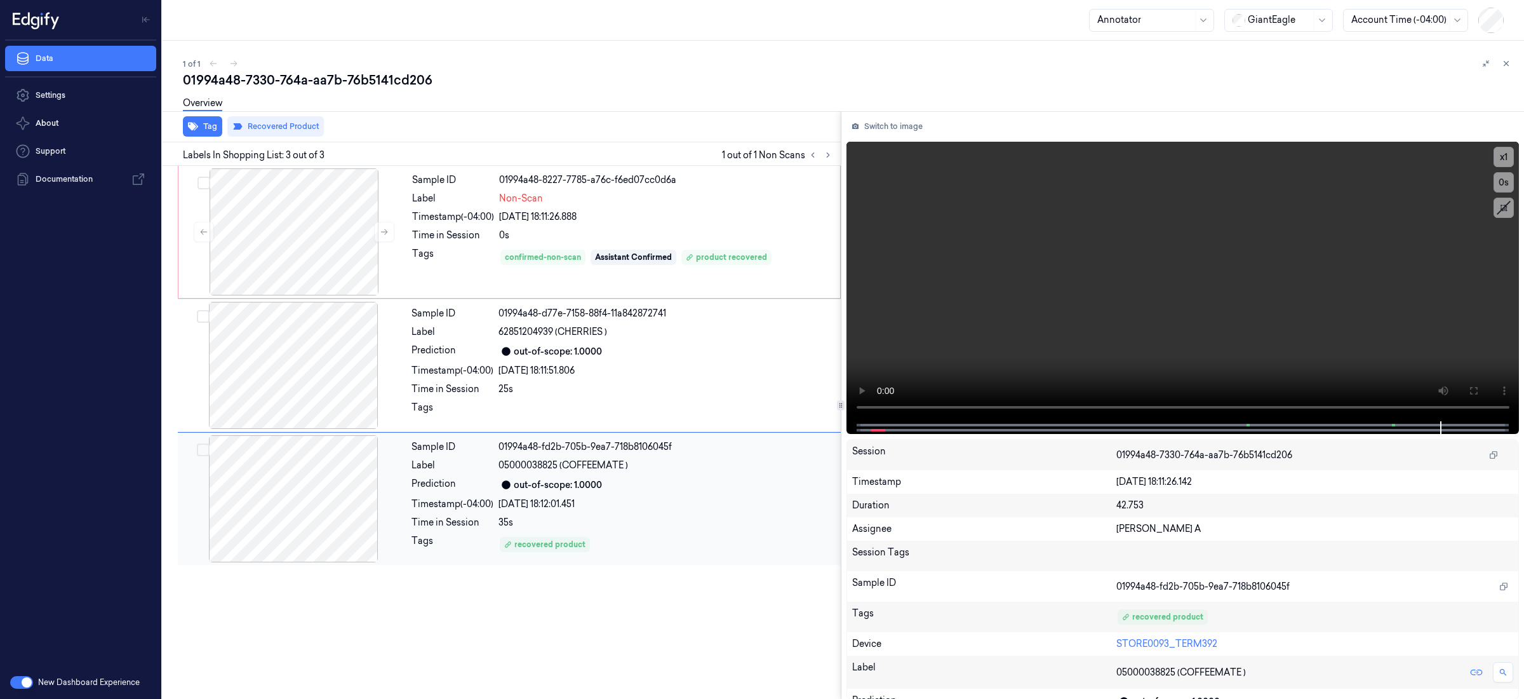
click at [645, 490] on div "out-of-scope: 1.0000" at bounding box center [666, 484] width 335 height 15
click at [734, 223] on div "Sample ID 01994a48-8227-7785-a76c-f6ed07cc0d6a Label Non-Scan Timestamp (-04:00…" at bounding box center [622, 231] width 431 height 127
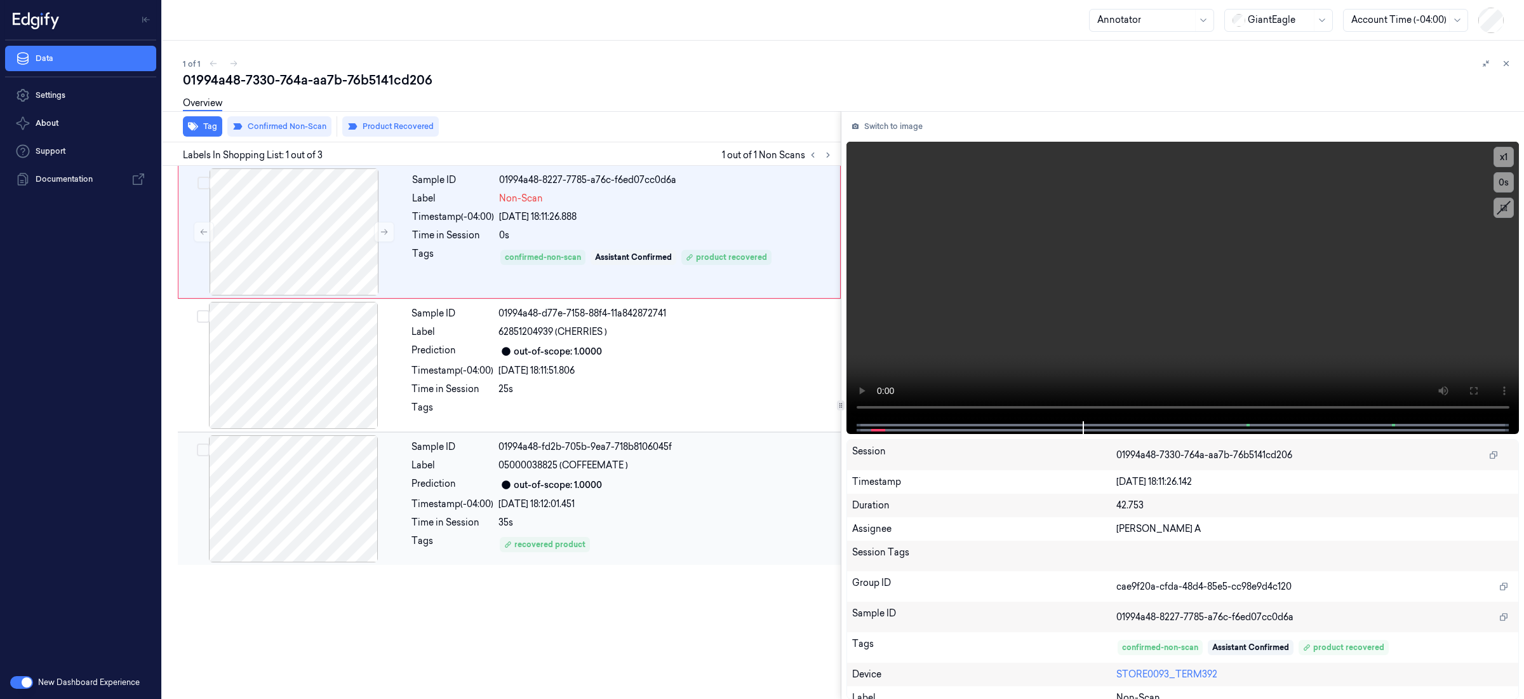
click at [659, 514] on div "Sample ID 01994a48-fd2b-705b-9ea7-718b8106045f Label 05000038825 (COFFEEMATE ) …" at bounding box center [622, 498] width 432 height 127
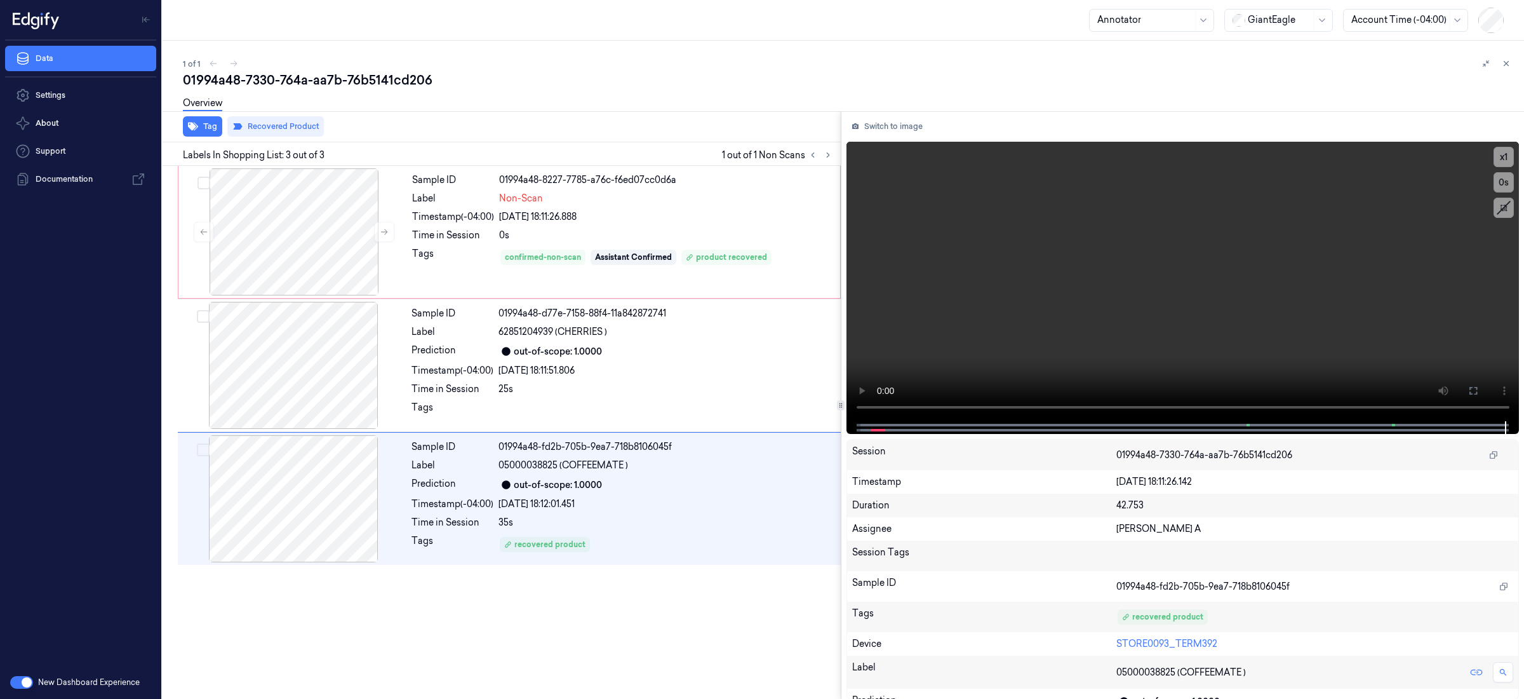
drag, startPoint x: 1503, startPoint y: 64, endPoint x: 1409, endPoint y: 60, distance: 93.4
click at [1503, 64] on icon at bounding box center [1506, 63] width 9 height 9
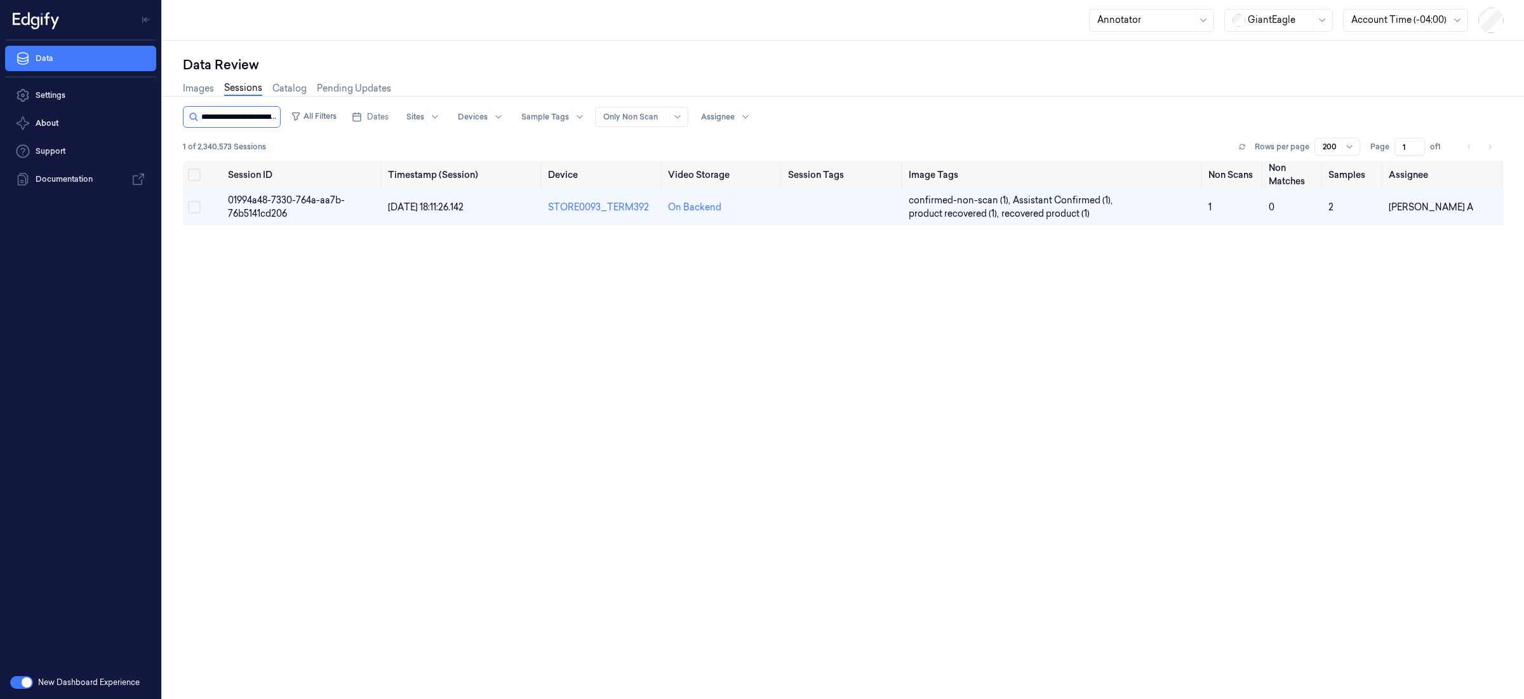
click at [224, 115] on input "string" at bounding box center [239, 117] width 76 height 20
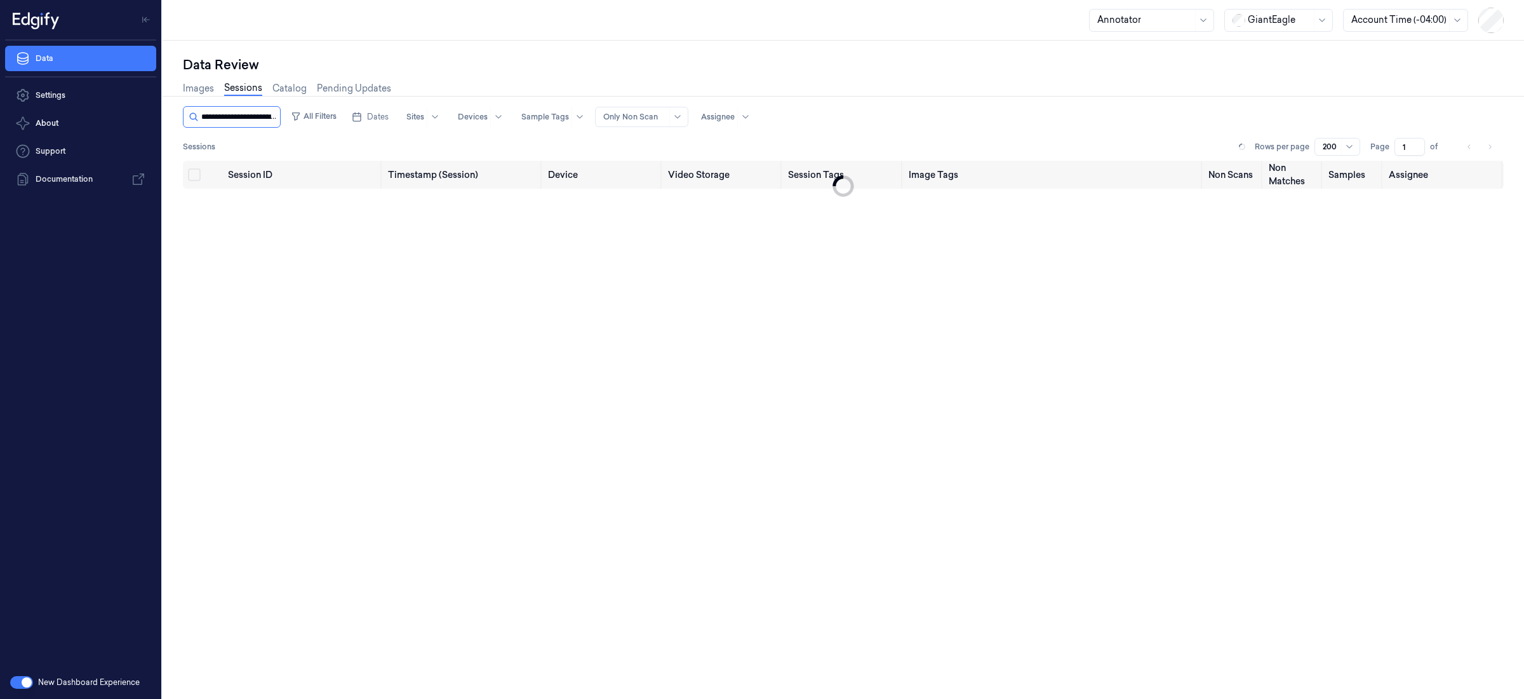
scroll to position [0, 61]
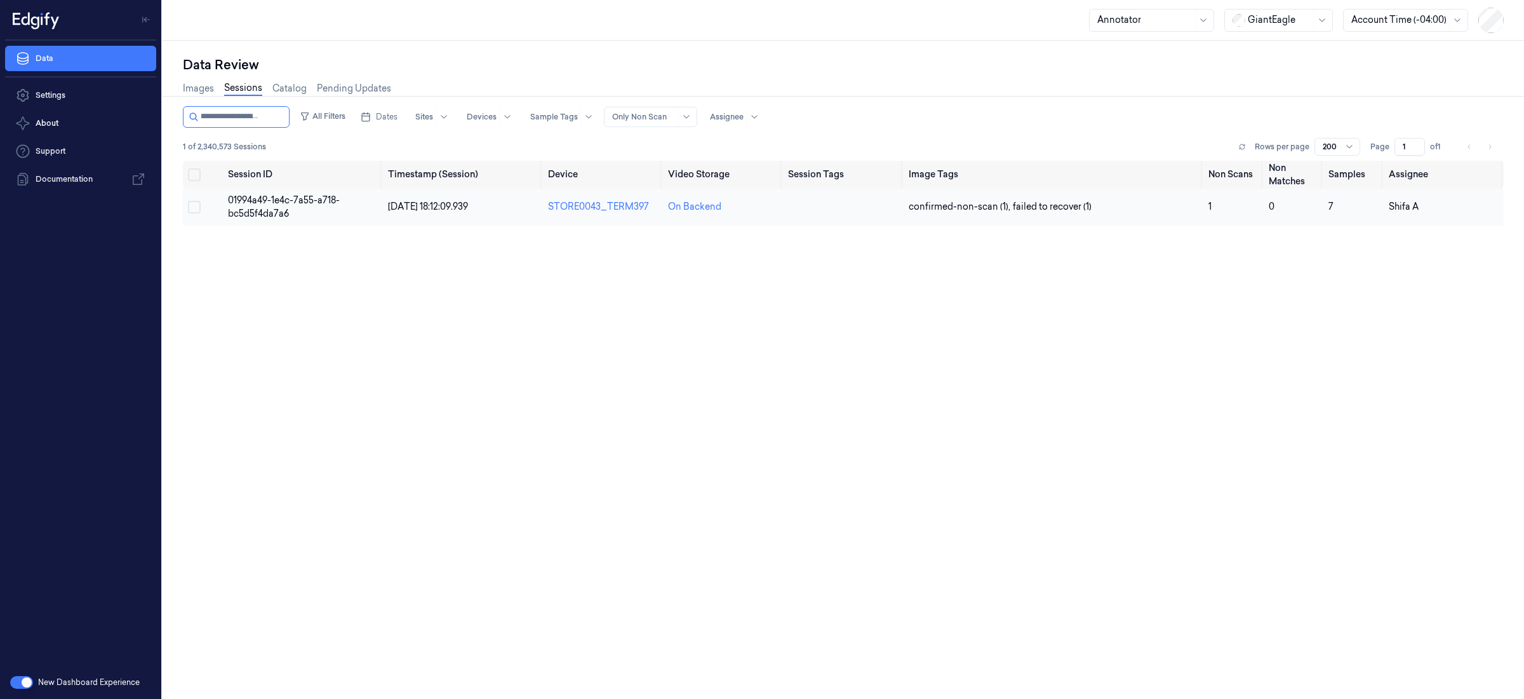
type input "**********"
click at [267, 201] on span "01994a49-1e4c-7a55-a718-bc5d5f4da7a6" at bounding box center [284, 206] width 112 height 25
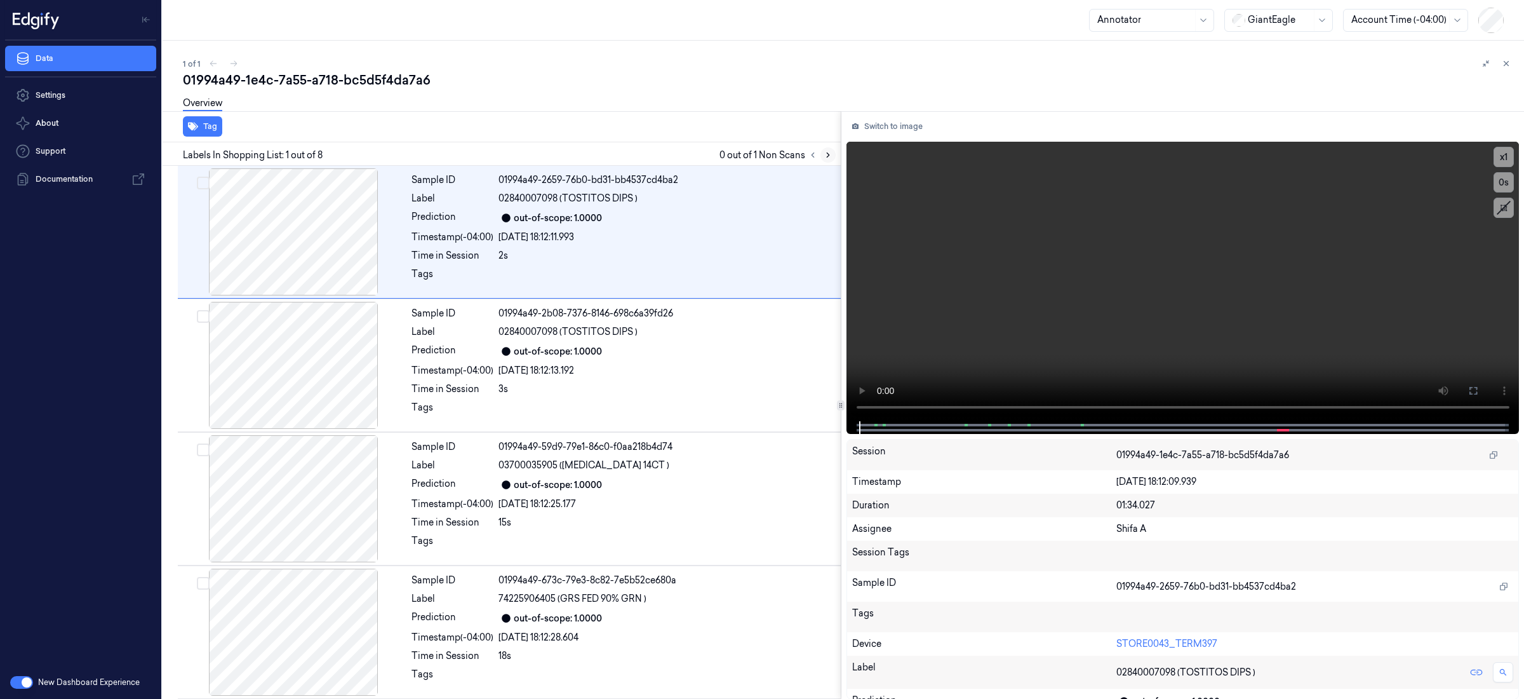
click at [828, 156] on icon at bounding box center [828, 155] width 9 height 9
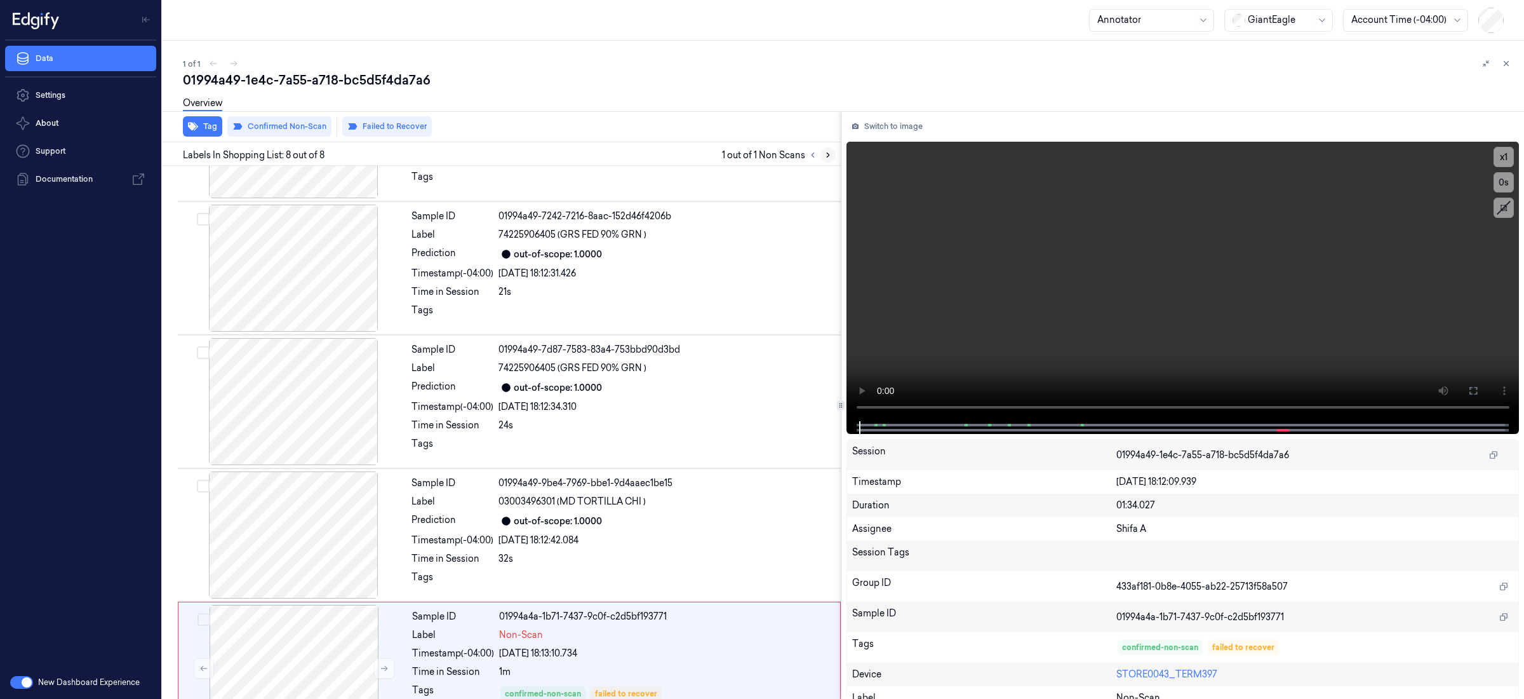
scroll to position [539, 0]
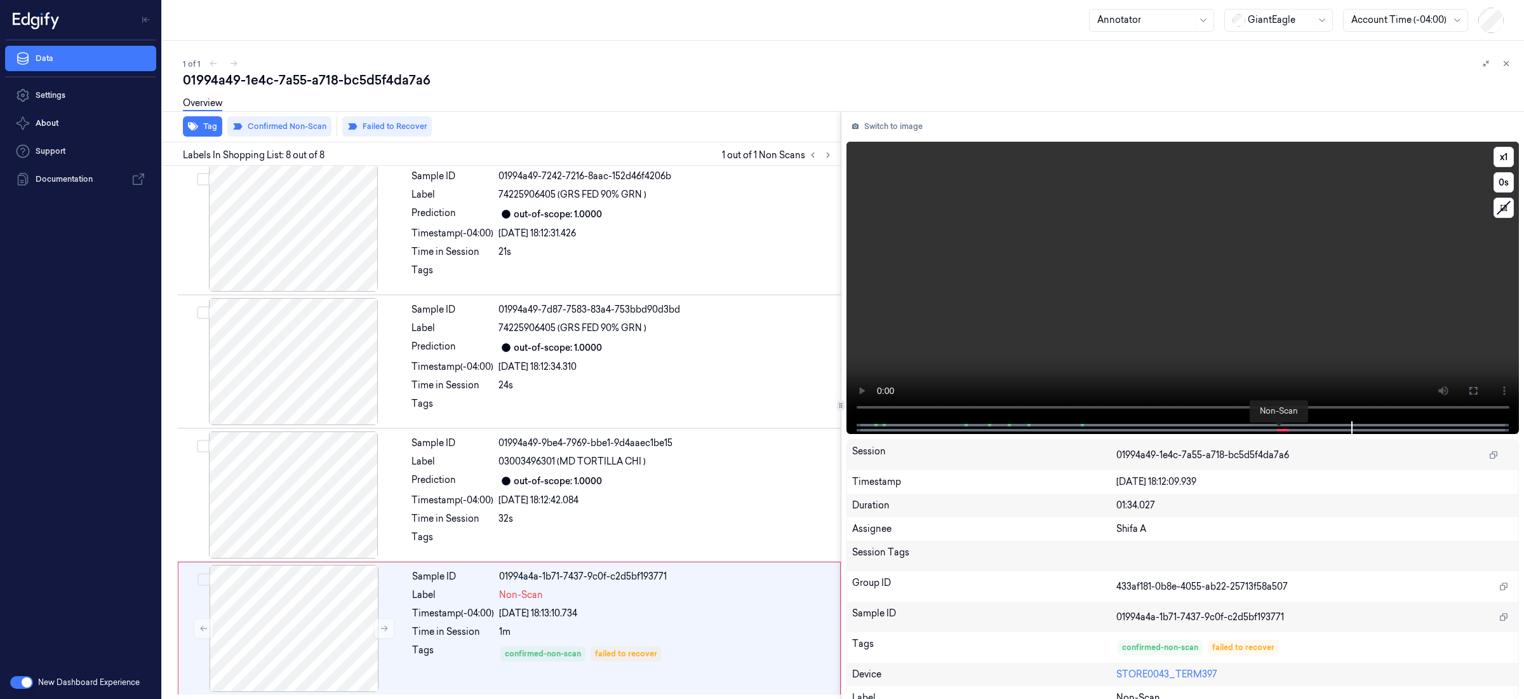
click at [1279, 429] on span at bounding box center [1280, 430] width 2 height 6
click at [1079, 422] on div at bounding box center [1182, 427] width 647 height 13
click at [1082, 425] on span at bounding box center [1083, 425] width 2 height 6
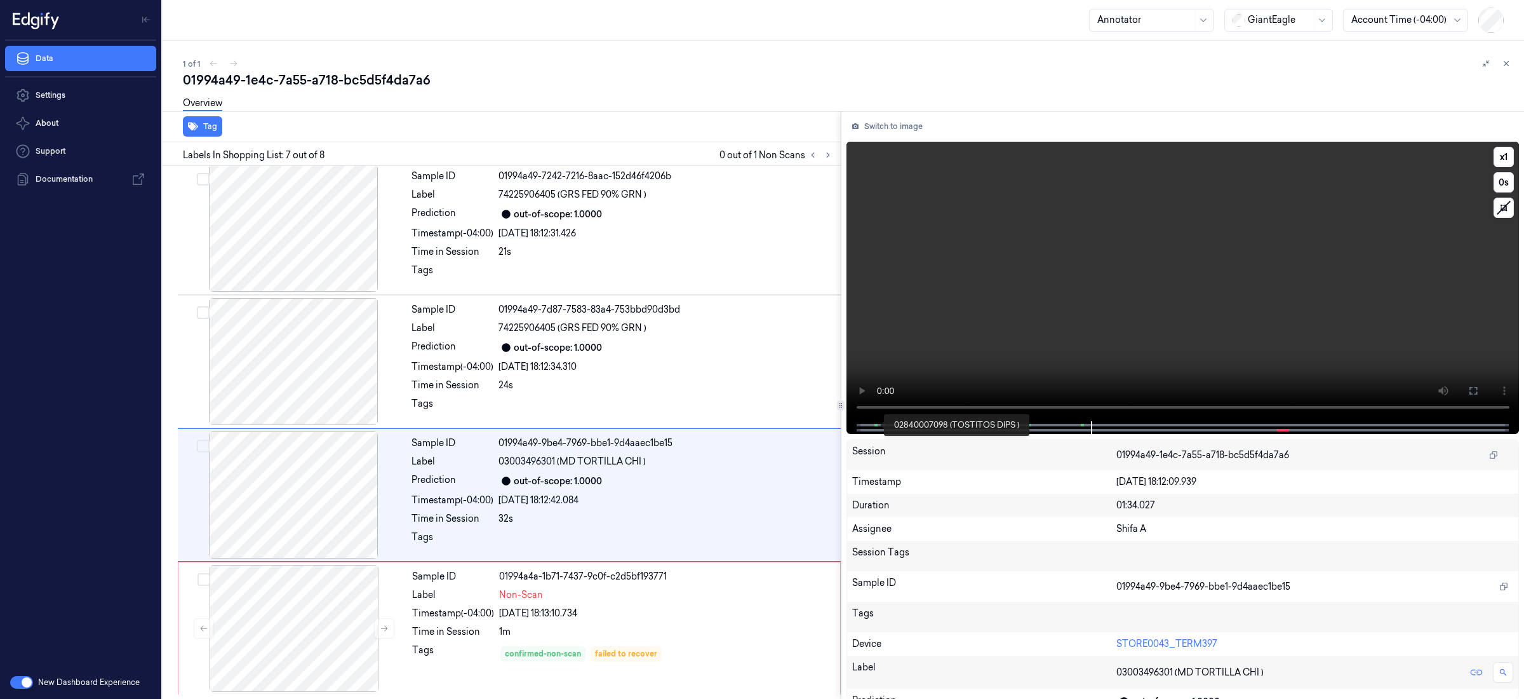
click at [876, 424] on span at bounding box center [877, 425] width 2 height 6
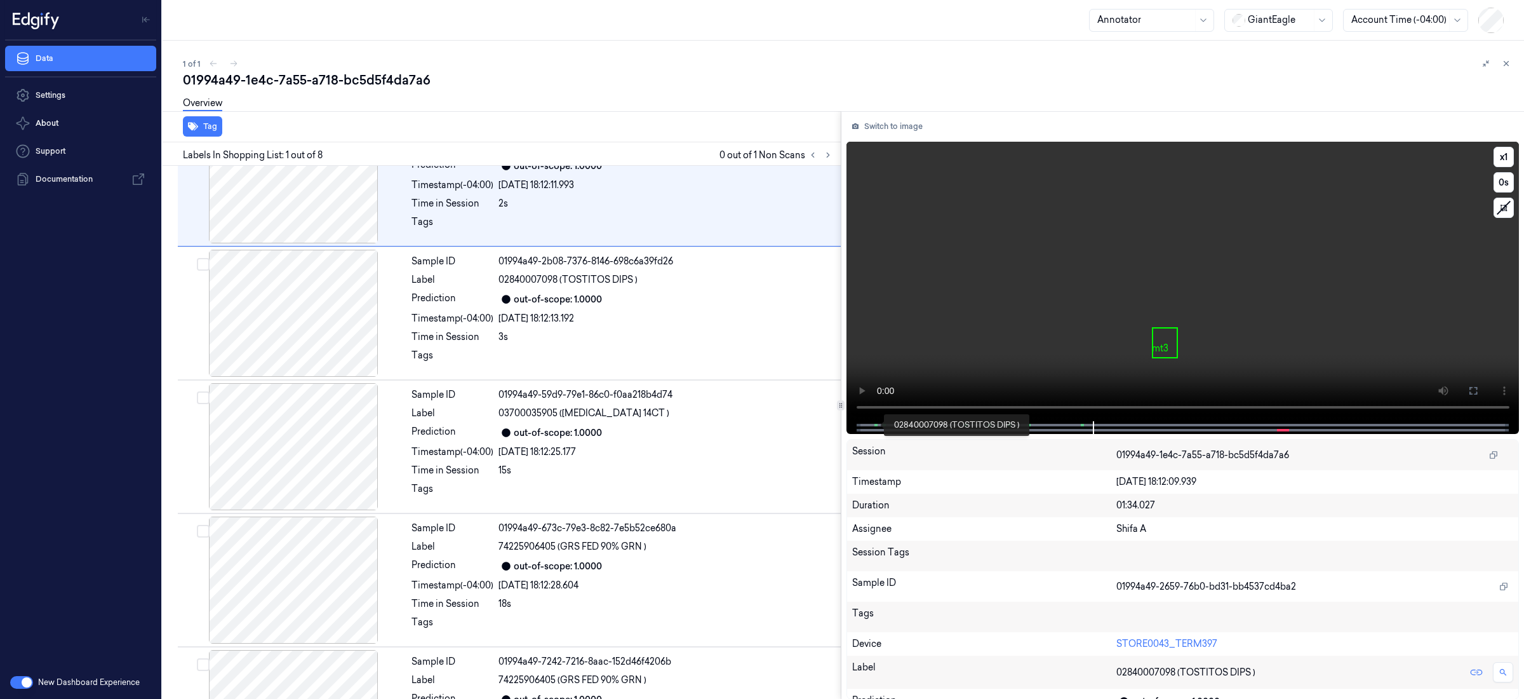
scroll to position [0, 0]
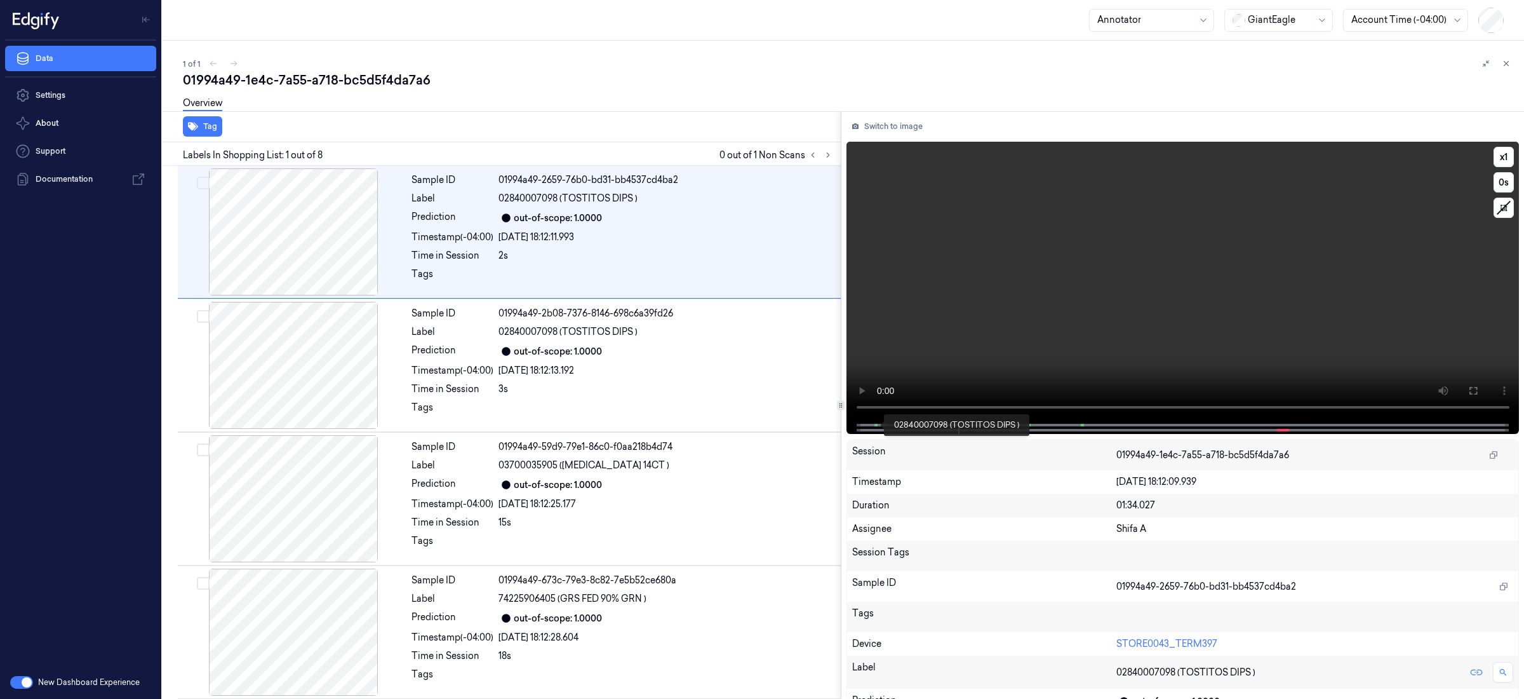
click at [876, 426] on span at bounding box center [877, 425] width 2 height 6
click at [831, 155] on icon at bounding box center [828, 155] width 9 height 9
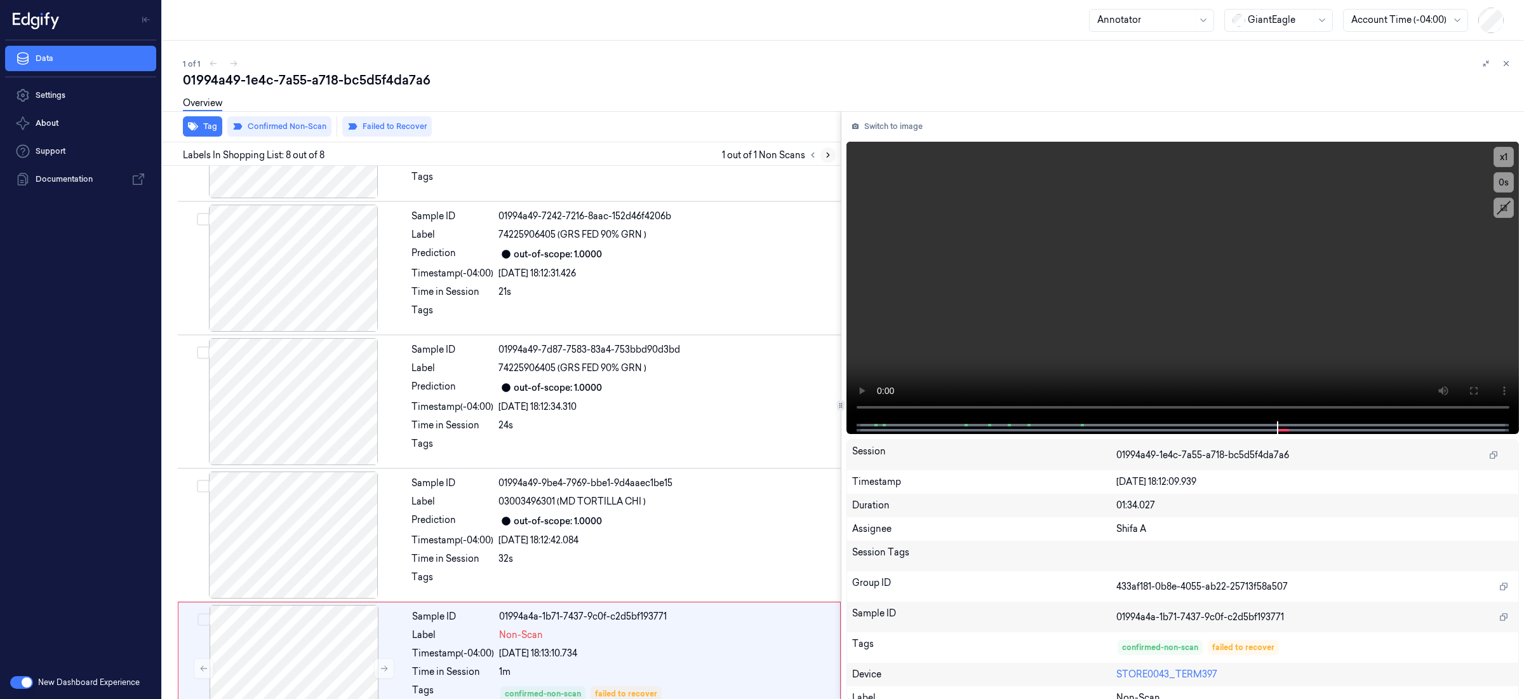
scroll to position [539, 0]
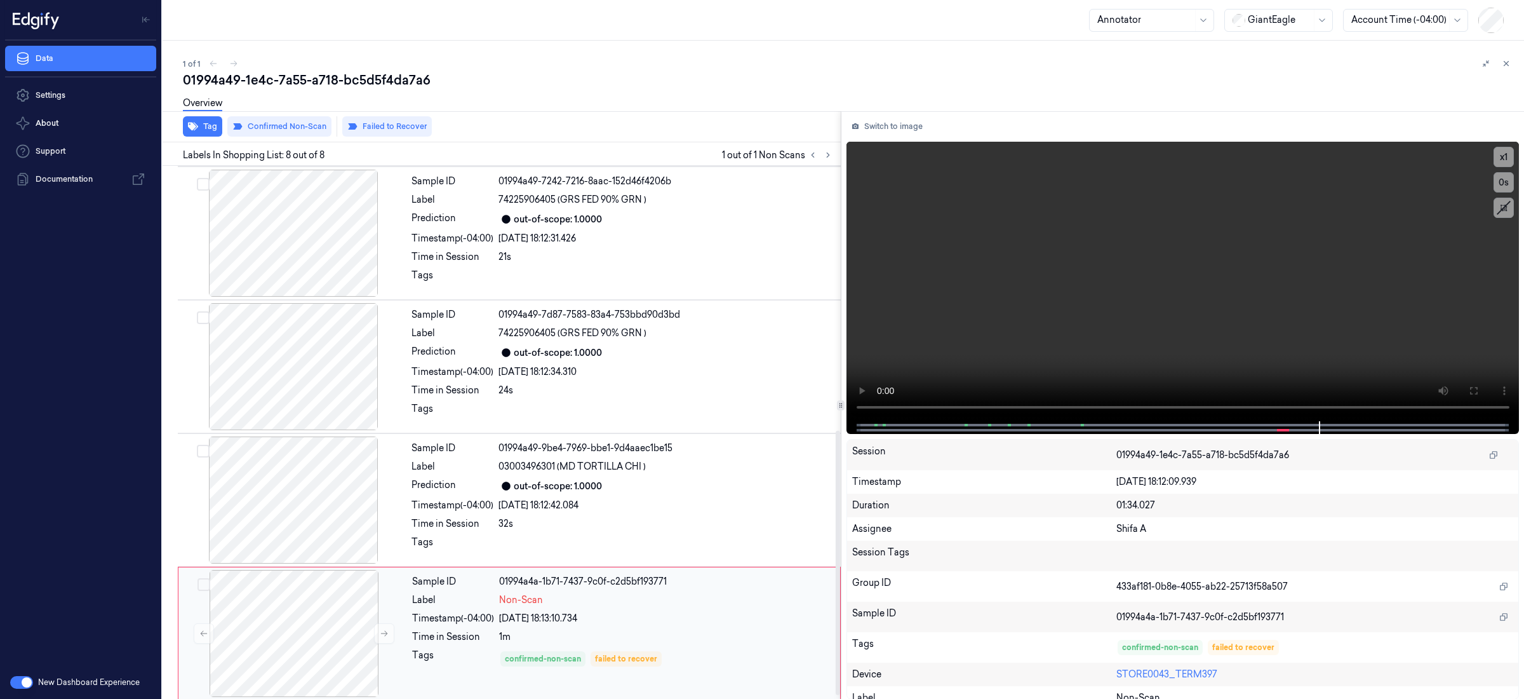
click at [676, 605] on div "Non-Scan" at bounding box center [665, 599] width 333 height 13
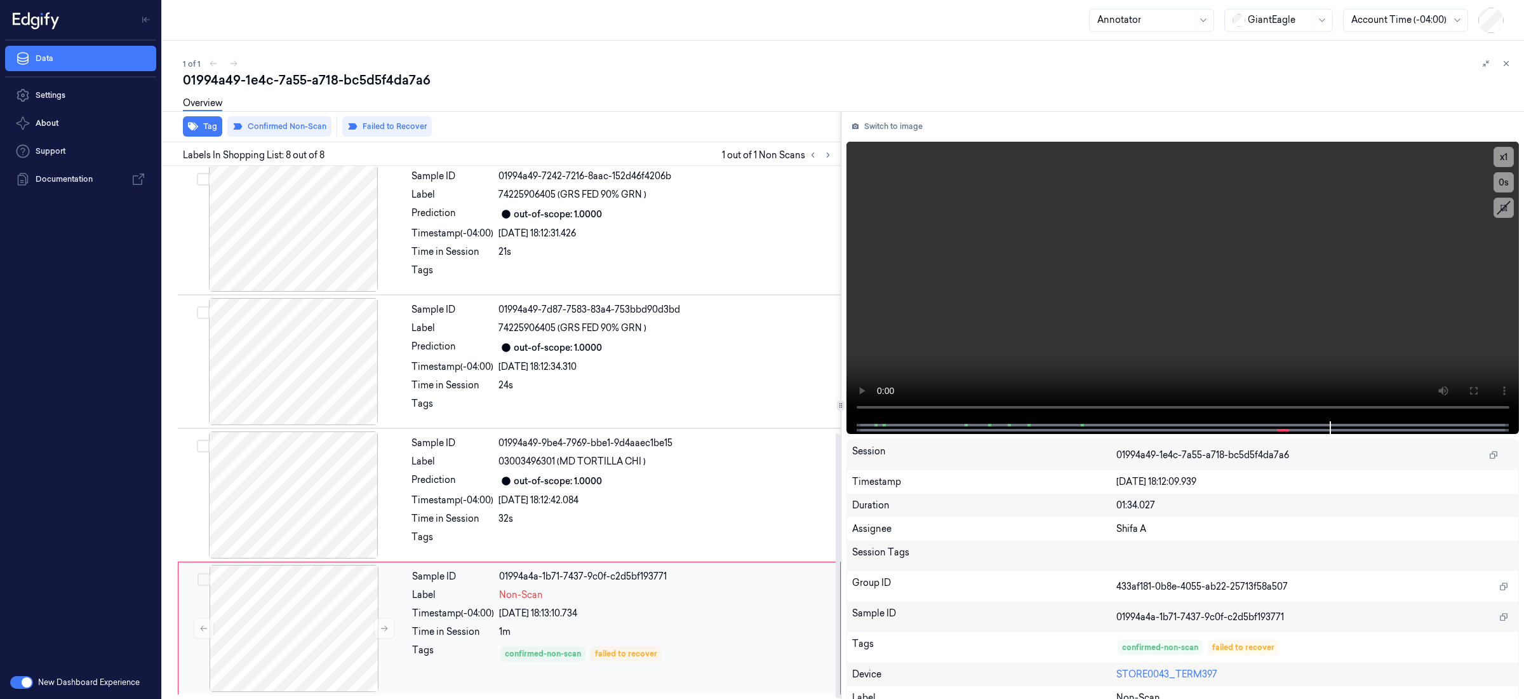
click at [676, 605] on div "Sample ID 01994a4a-1b71-7437-9c0f-c2d5bf193771 Label Non-Scan Timestamp (-04:00…" at bounding box center [622, 628] width 431 height 127
click at [876, 424] on span at bounding box center [877, 425] width 2 height 6
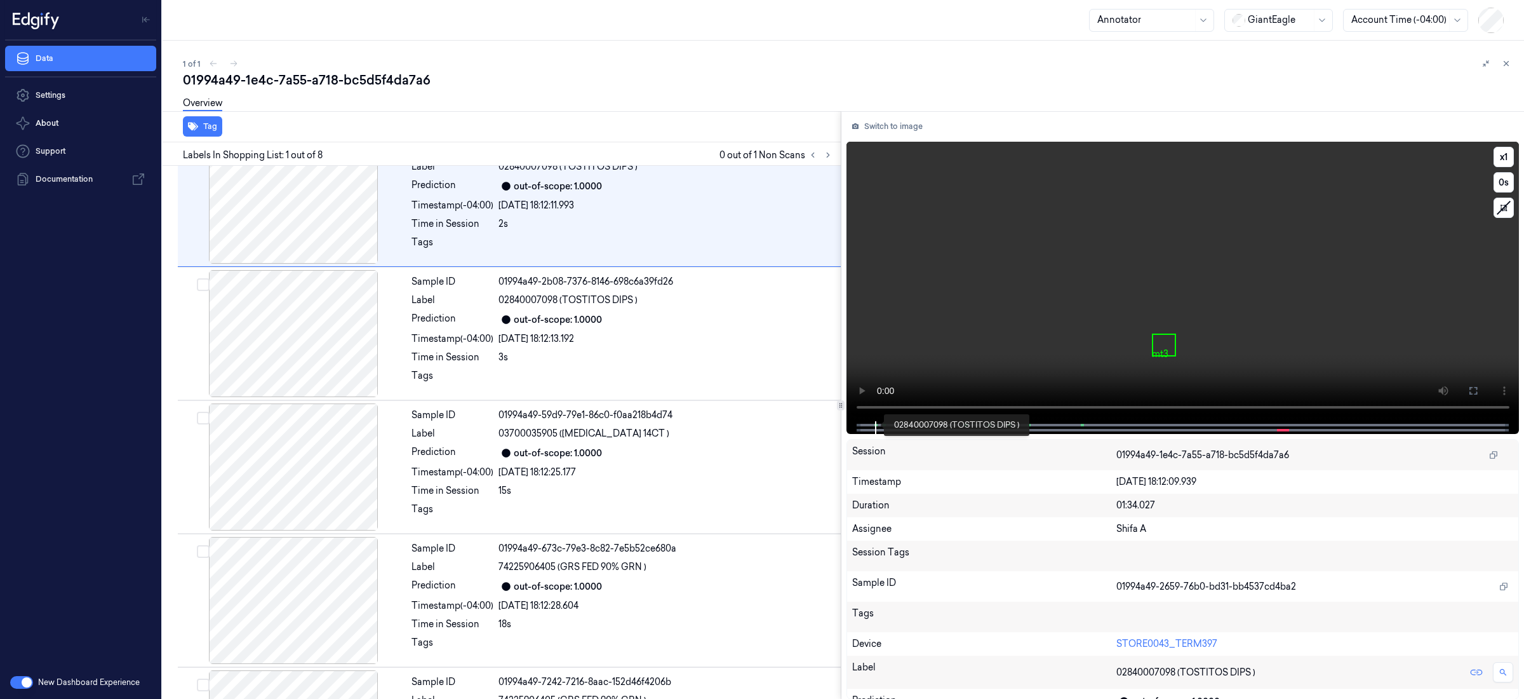
scroll to position [0, 0]
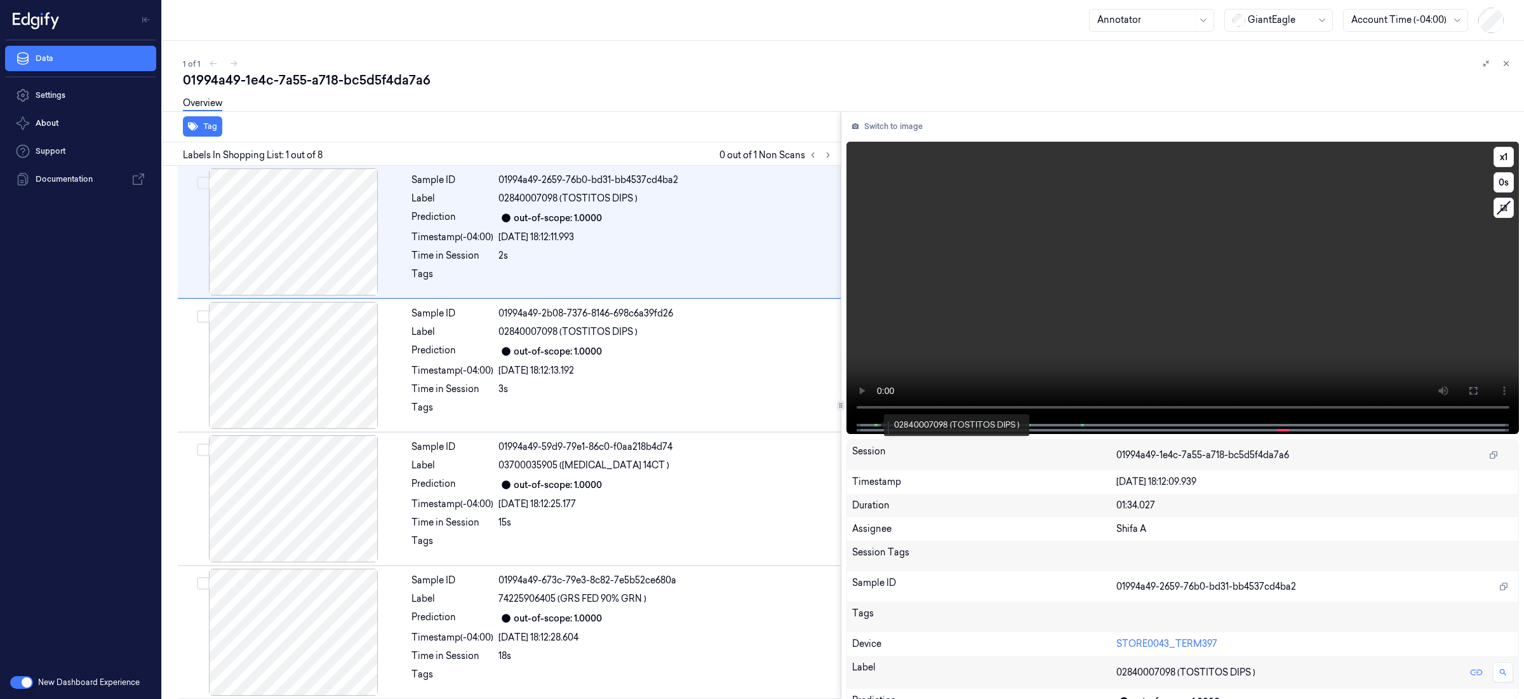
click at [875, 427] on span at bounding box center [876, 425] width 2 height 6
click at [969, 426] on div at bounding box center [1182, 427] width 647 height 13
click at [967, 426] on div at bounding box center [1183, 427] width 673 height 13
click at [965, 424] on span at bounding box center [966, 425] width 2 height 6
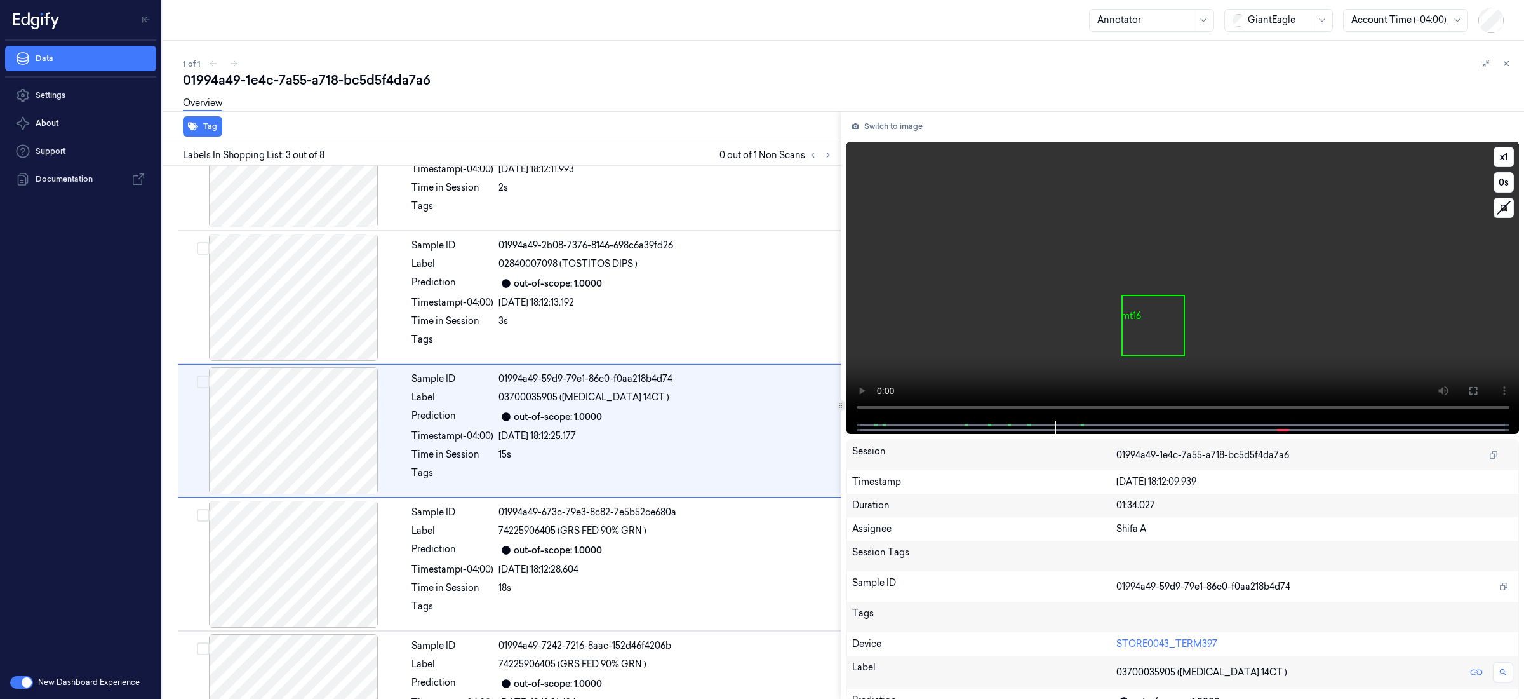
scroll to position [67, 0]
click at [1010, 426] on span at bounding box center [1010, 425] width 2 height 6
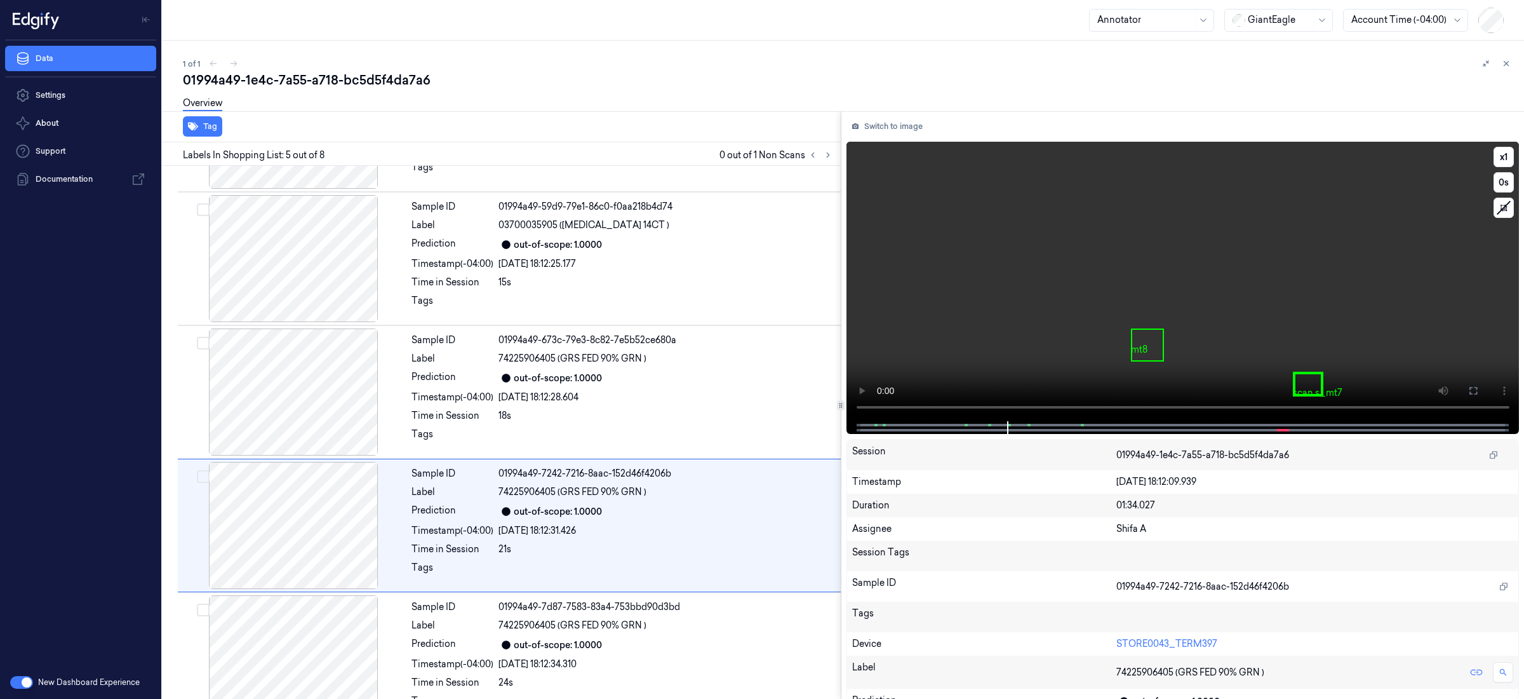
scroll to position [334, 0]
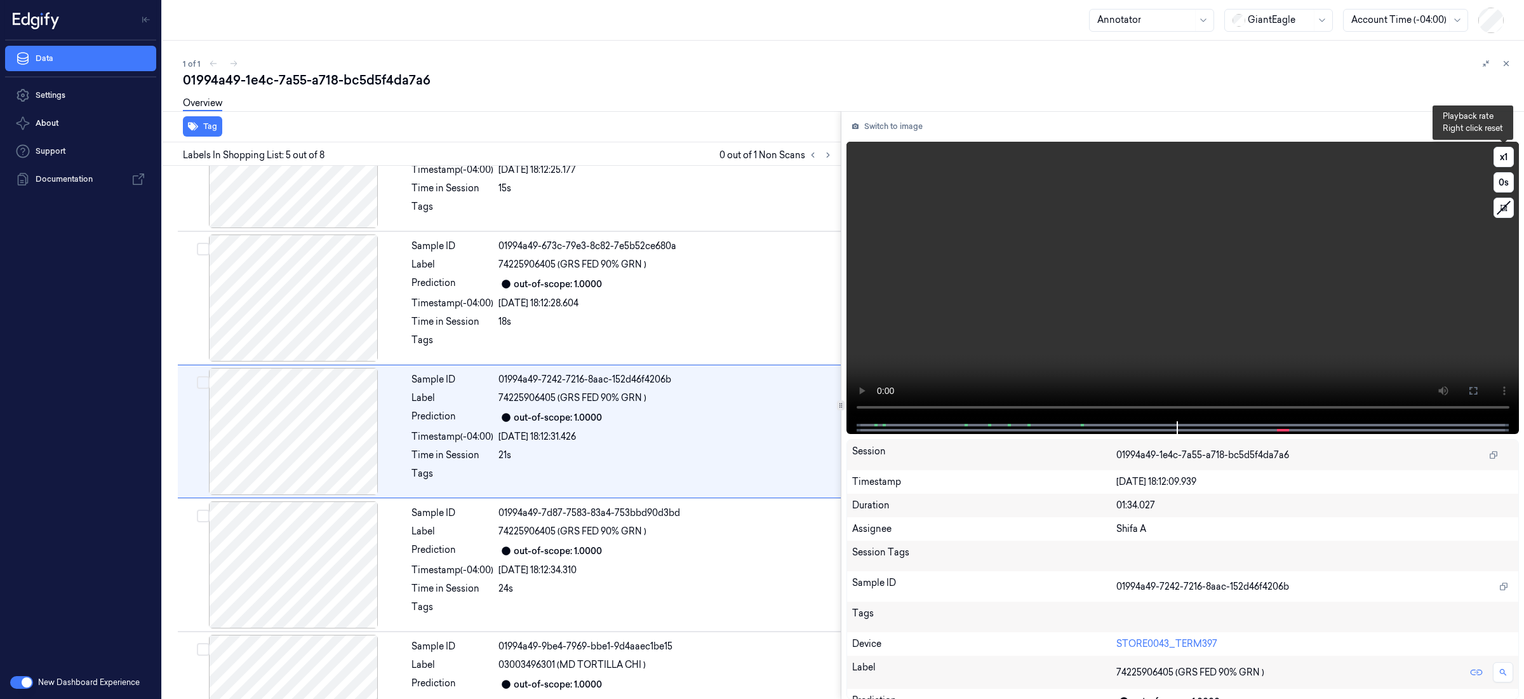
drag, startPoint x: 1502, startPoint y: 159, endPoint x: 1465, endPoint y: 175, distance: 40.4
click at [1502, 159] on button "x 1" at bounding box center [1504, 157] width 20 height 20
click at [1284, 428] on span at bounding box center [1284, 430] width 4 height 6
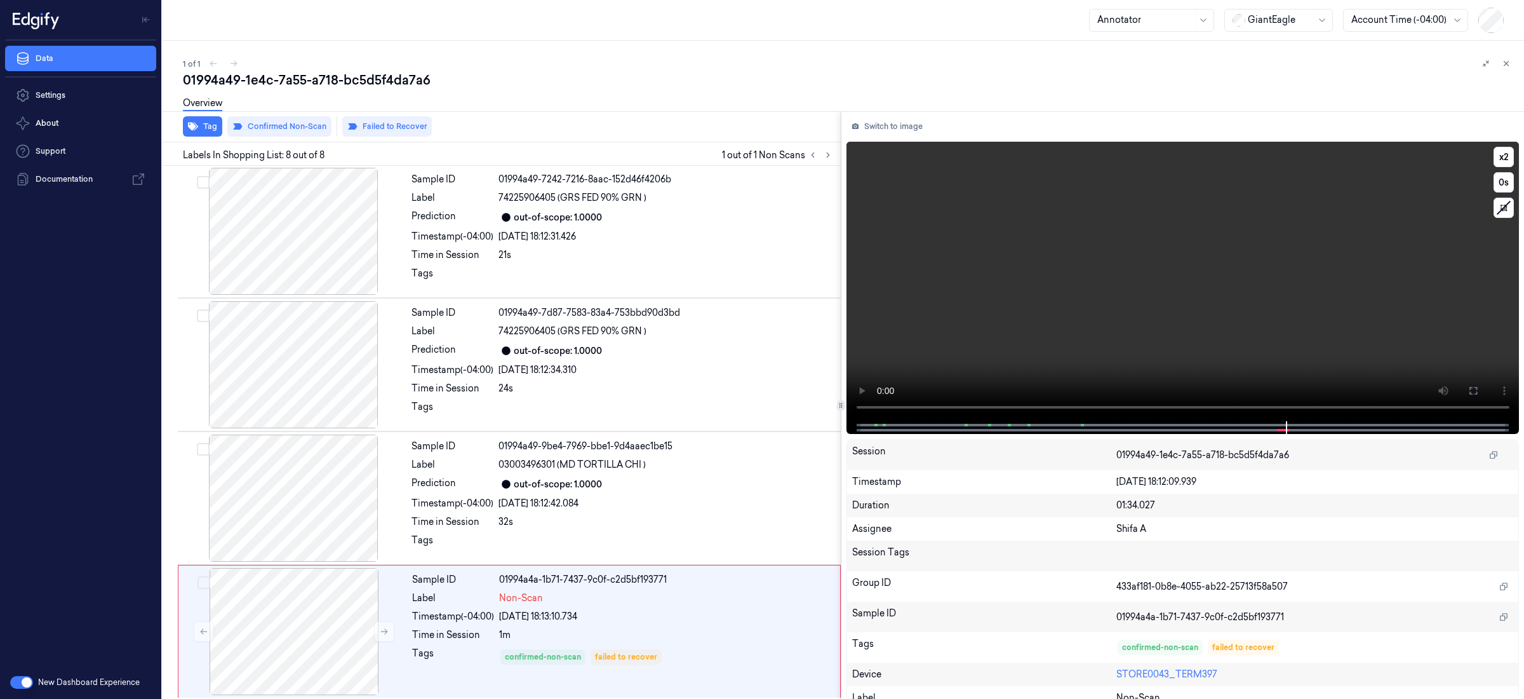
scroll to position [539, 0]
click at [1279, 429] on span at bounding box center [1280, 430] width 2 height 6
click at [1500, 156] on button "x 2" at bounding box center [1504, 157] width 20 height 20
click at [1500, 156] on button "x 4" at bounding box center [1504, 157] width 20 height 20
drag, startPoint x: 1240, startPoint y: 425, endPoint x: 1246, endPoint y: 419, distance: 8.5
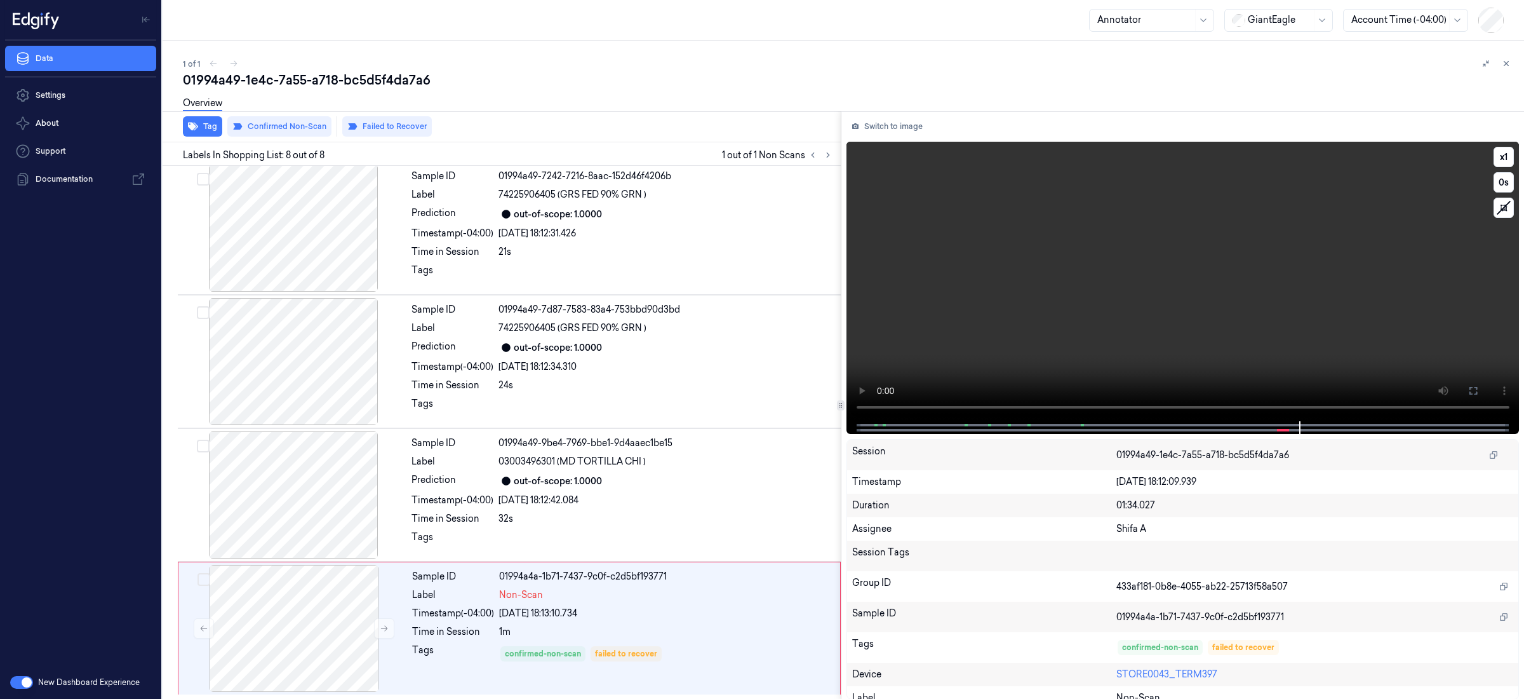
click at [1240, 425] on div at bounding box center [1182, 427] width 647 height 13
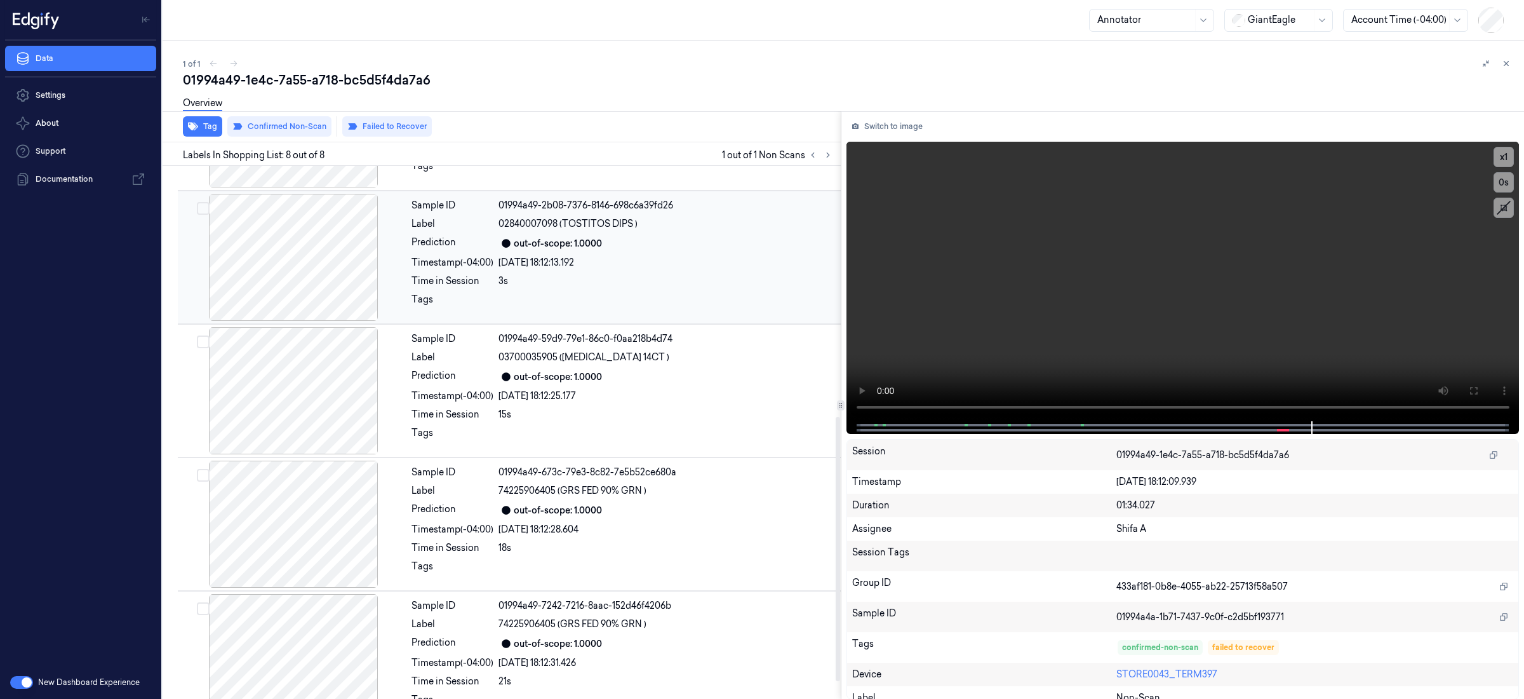
scroll to position [0, 0]
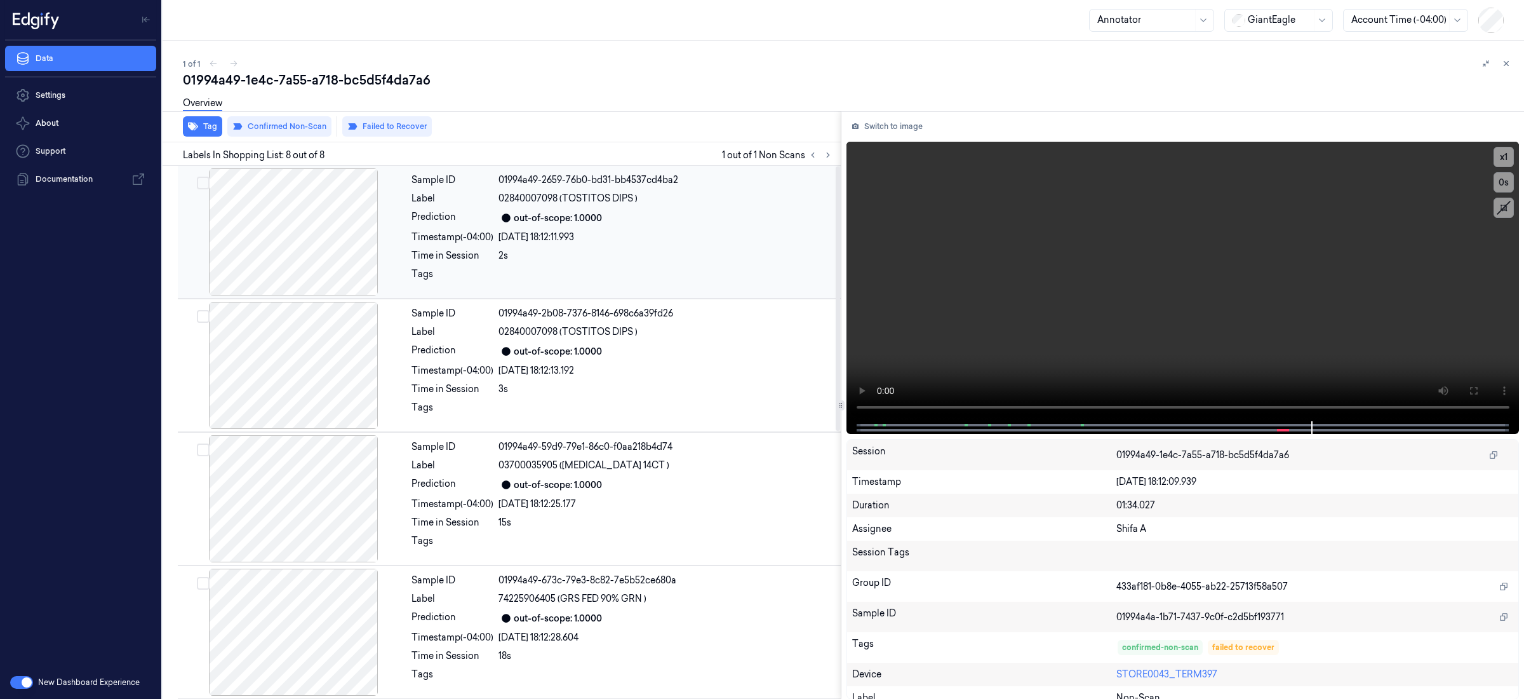
click at [629, 259] on div "2s" at bounding box center [666, 255] width 335 height 13
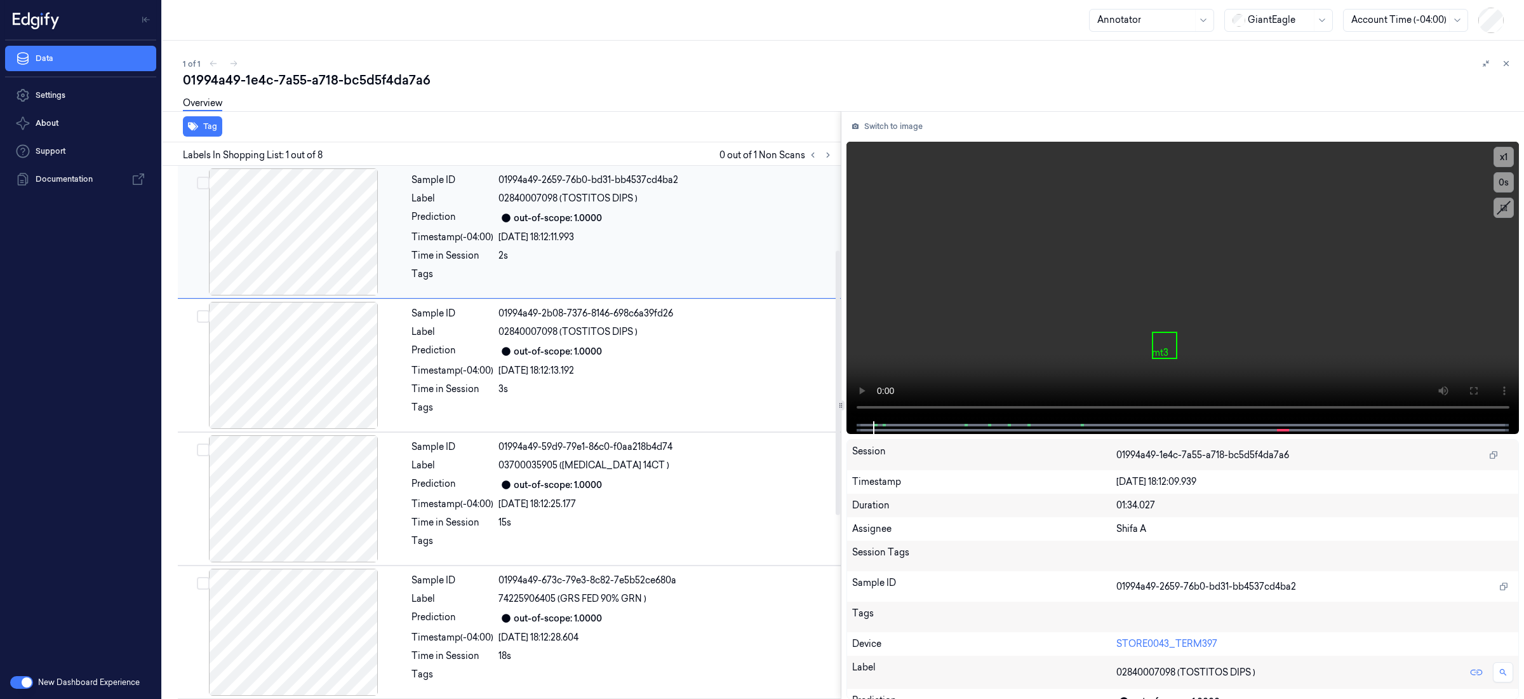
scroll to position [539, 0]
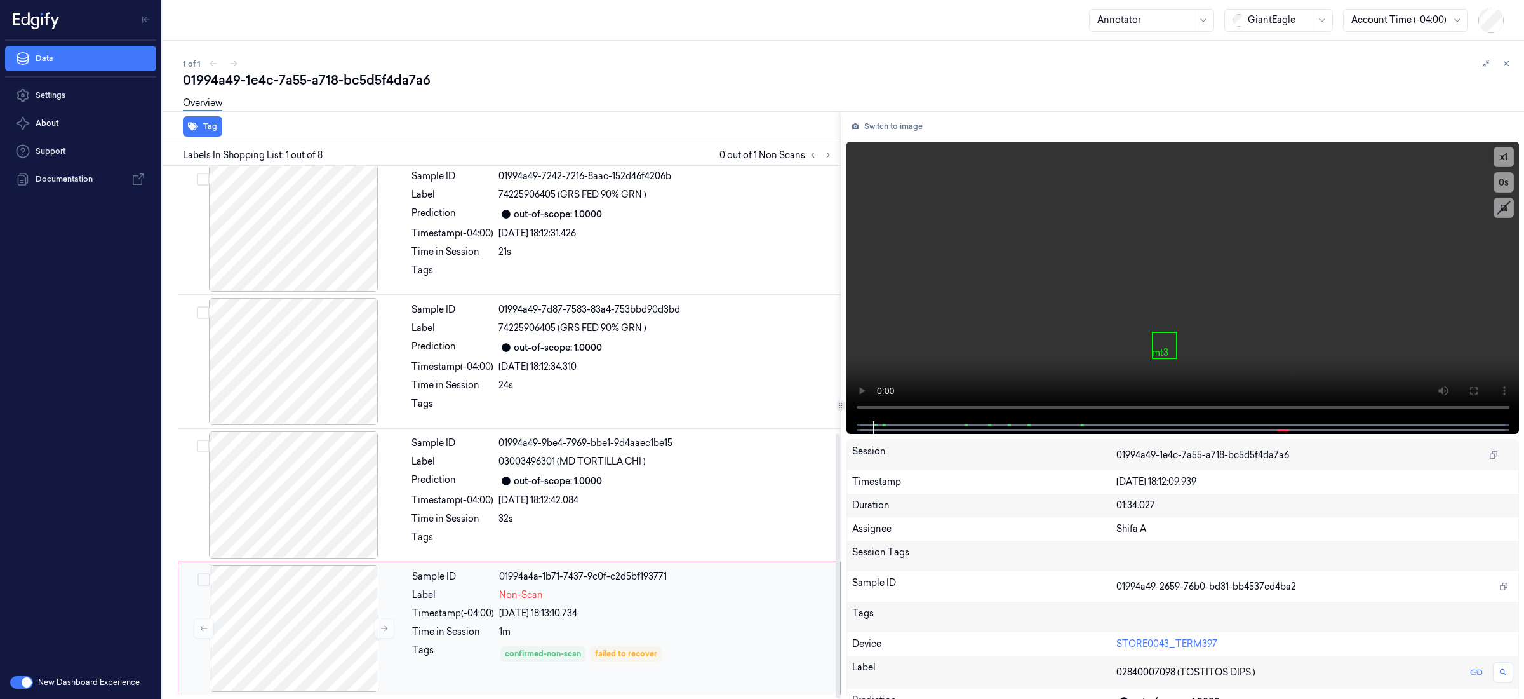
click at [689, 595] on div "Non-Scan" at bounding box center [665, 594] width 333 height 13
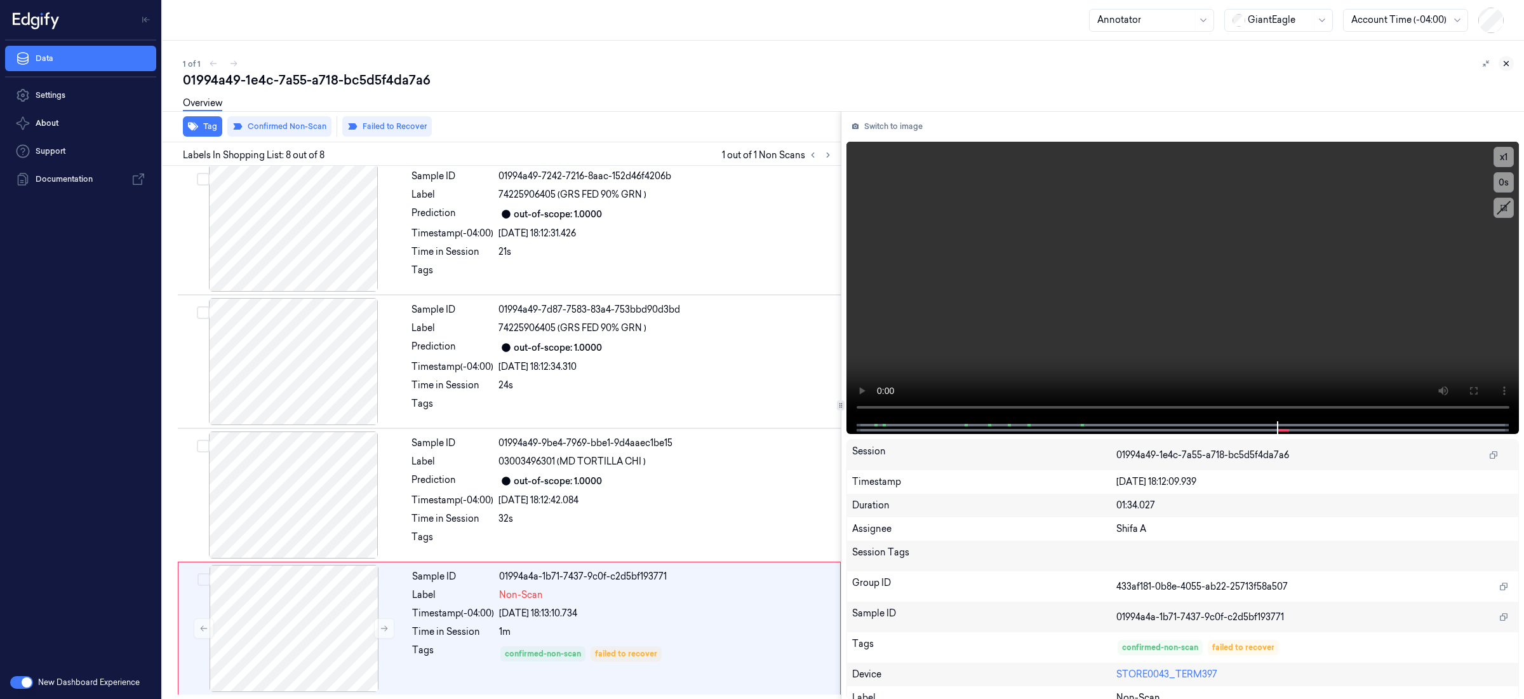
click at [1506, 63] on icon at bounding box center [1507, 64] width 4 height 4
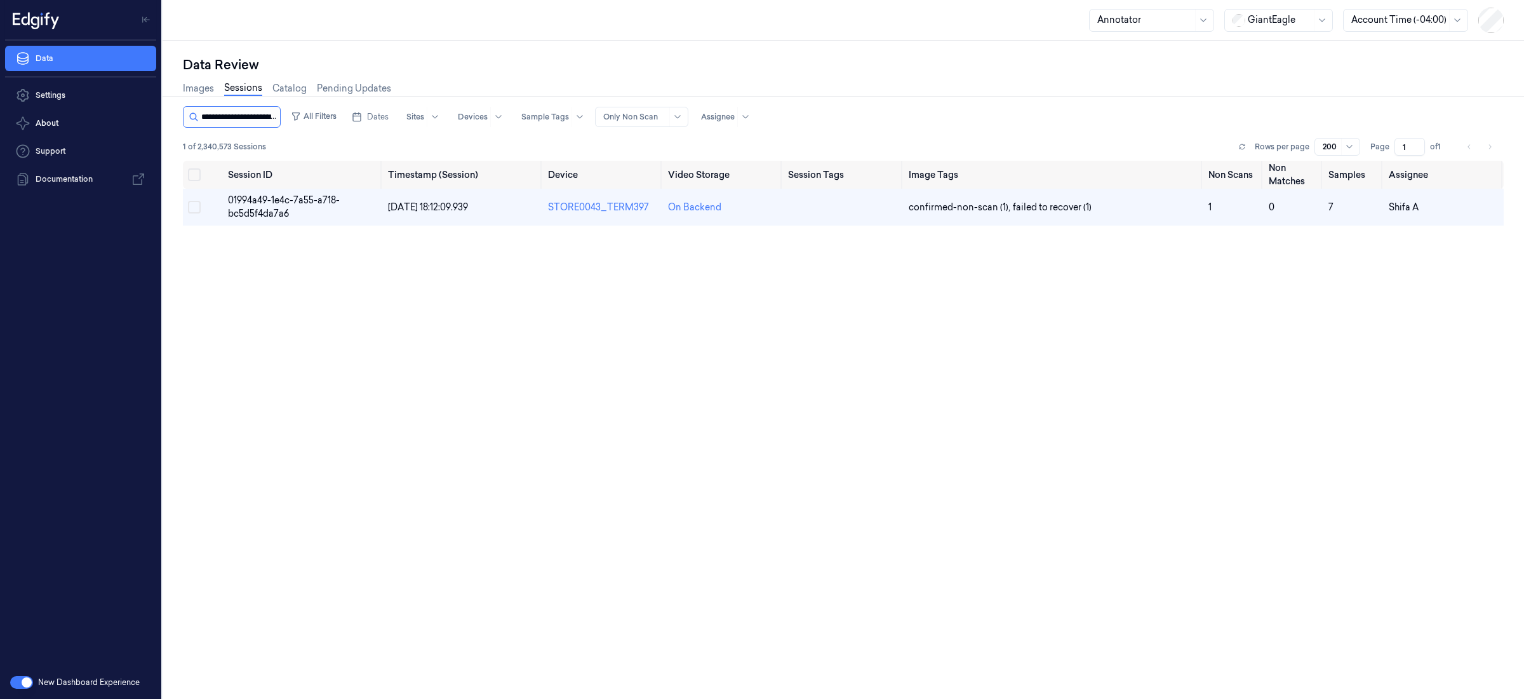
click at [258, 118] on input "string" at bounding box center [239, 117] width 76 height 20
click at [257, 118] on input "string" at bounding box center [239, 117] width 76 height 20
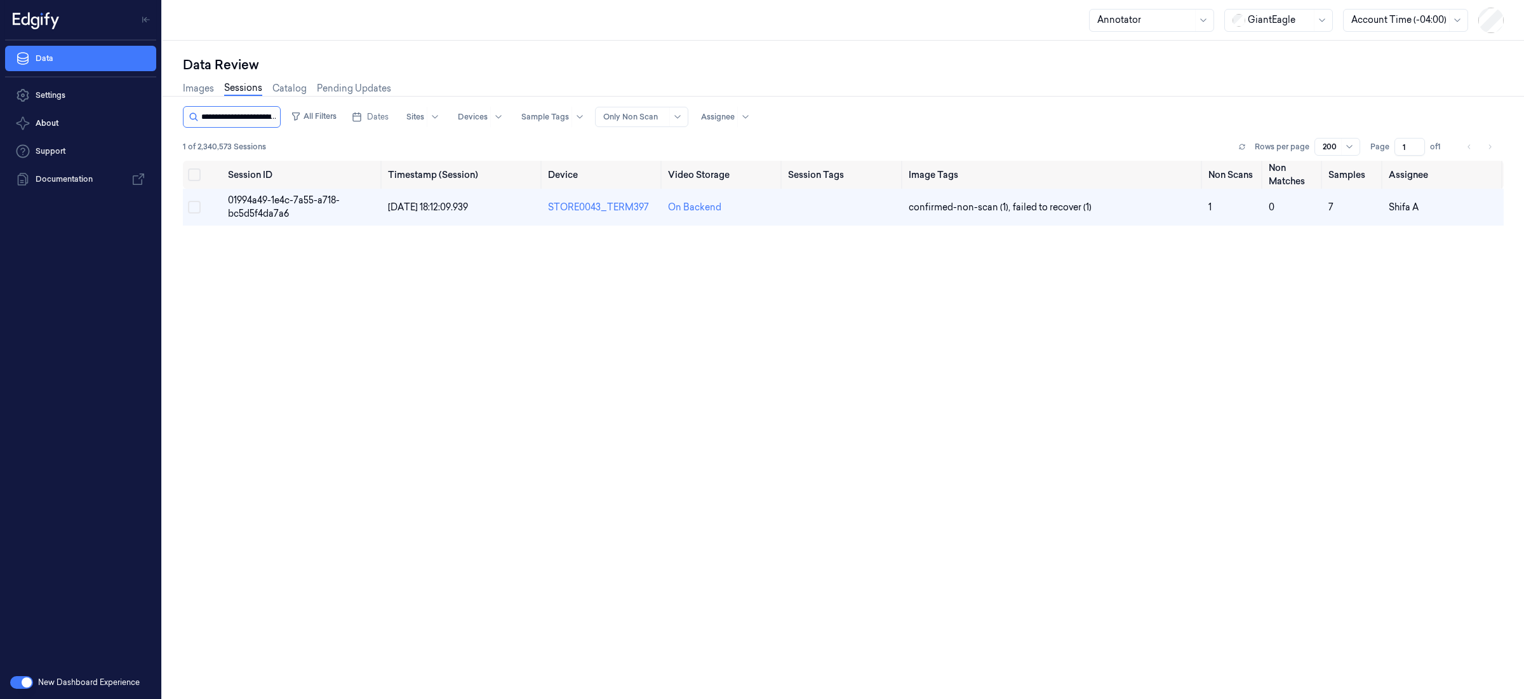
click at [257, 118] on input "string" at bounding box center [239, 117] width 76 height 20
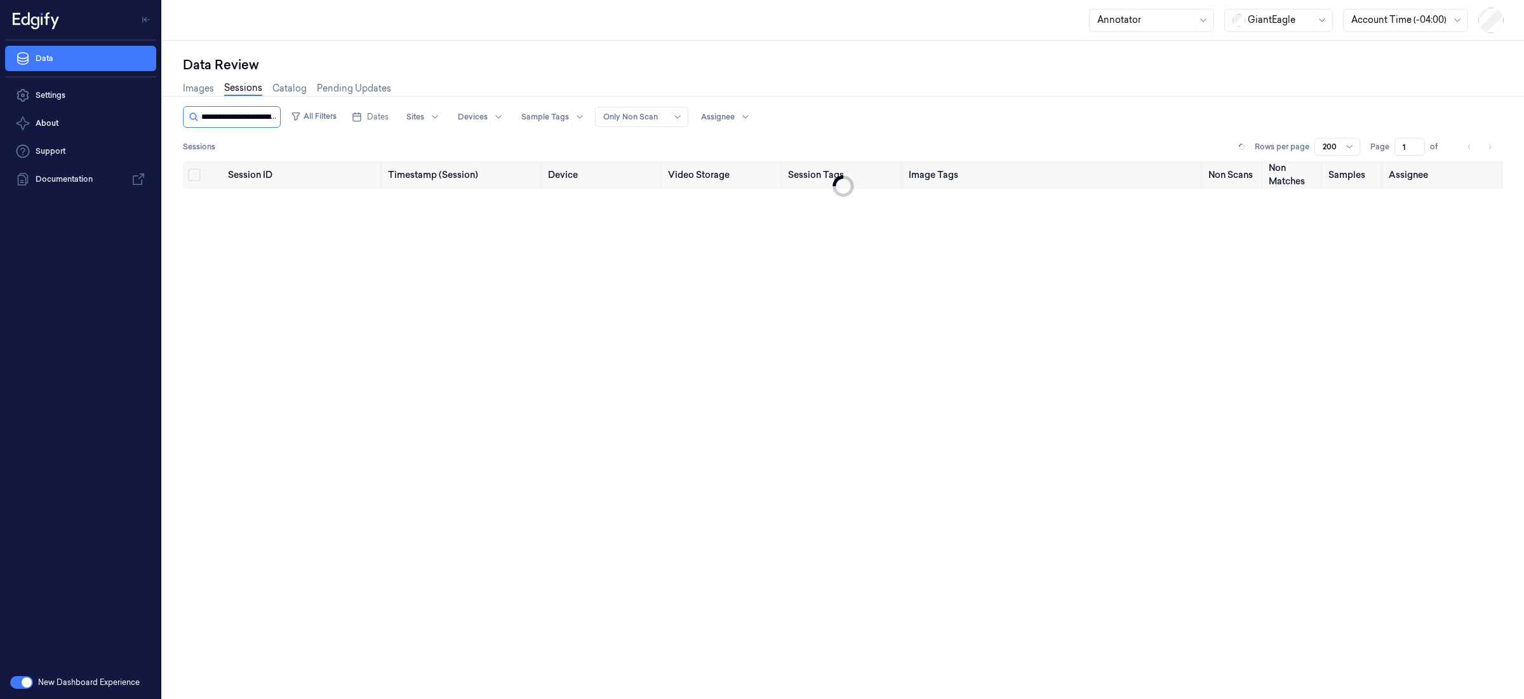
scroll to position [0, 62]
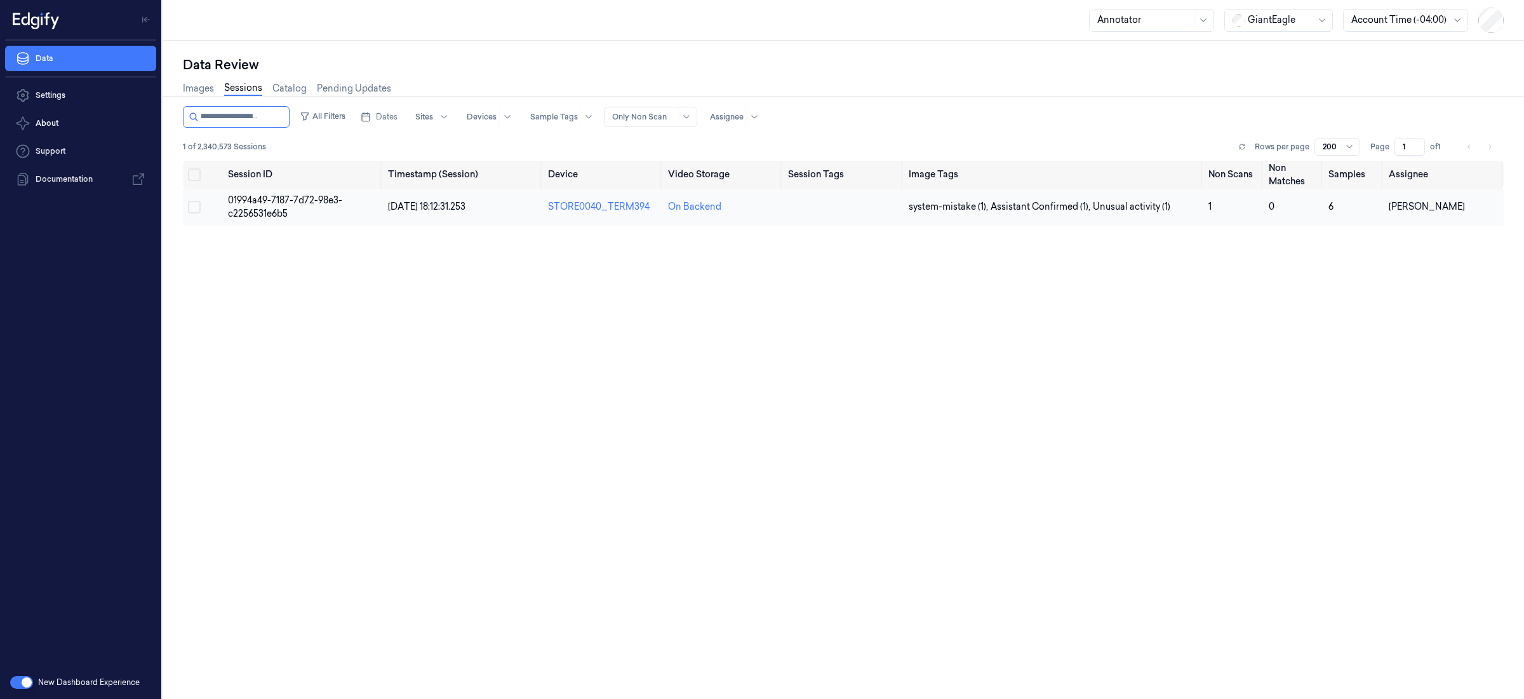
type input "**********"
click at [280, 208] on span "01994a49-7187-7d72-98e3-c2256531e6b5" at bounding box center [285, 206] width 114 height 25
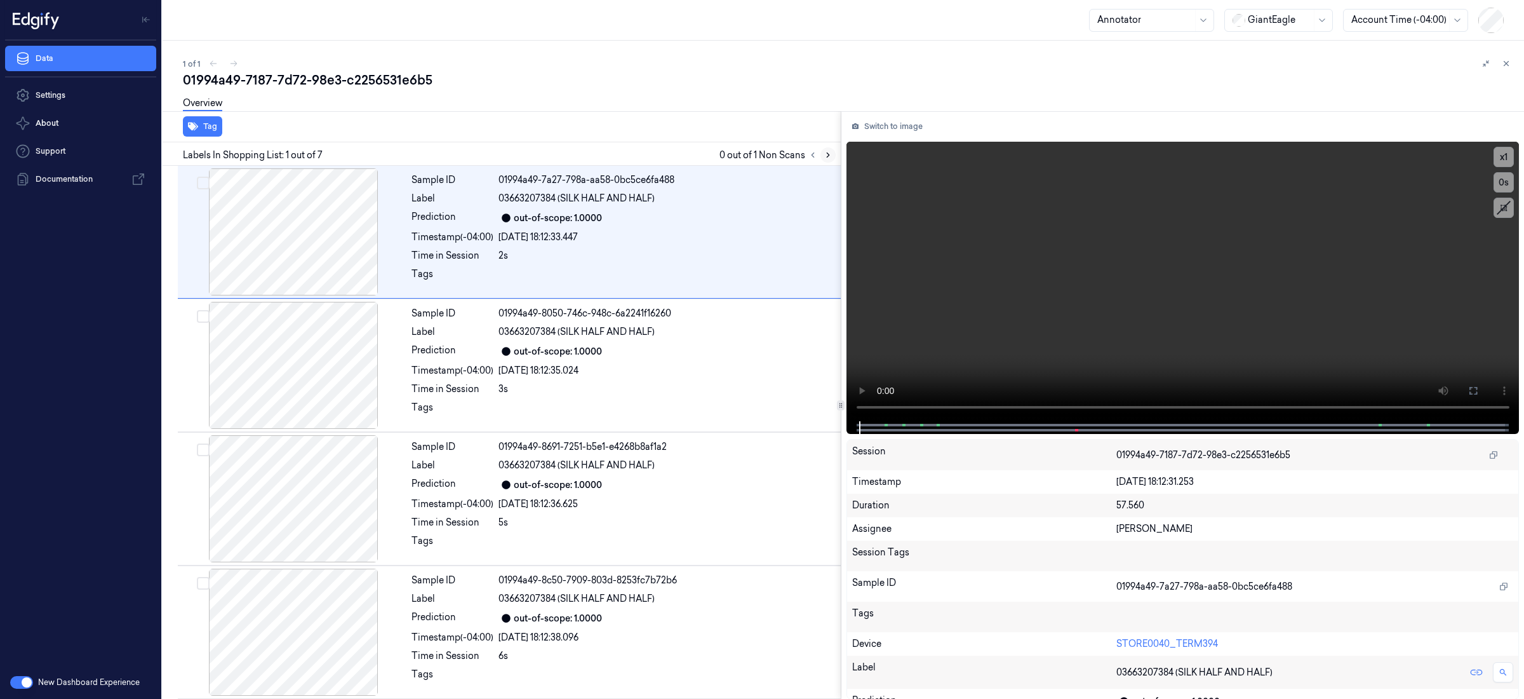
click at [828, 158] on icon at bounding box center [828, 155] width 9 height 9
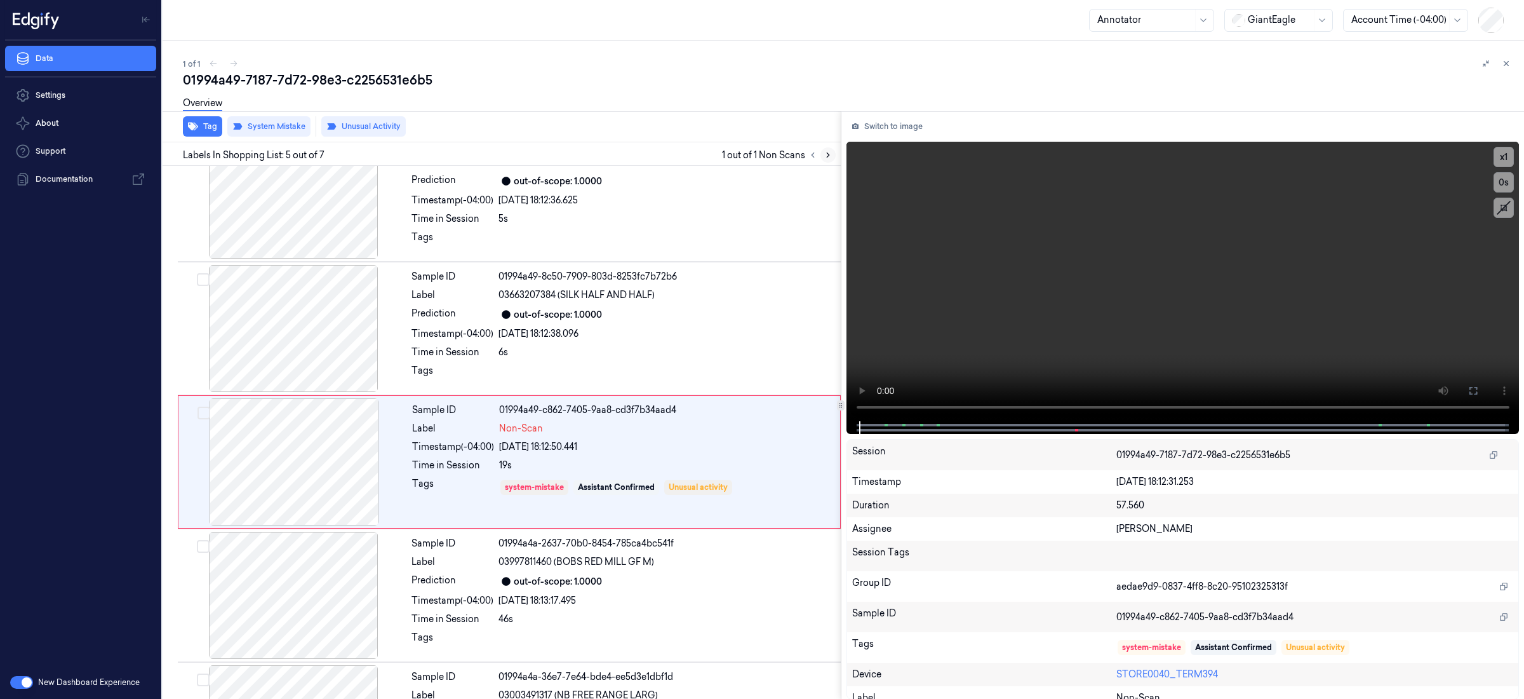
scroll to position [334, 0]
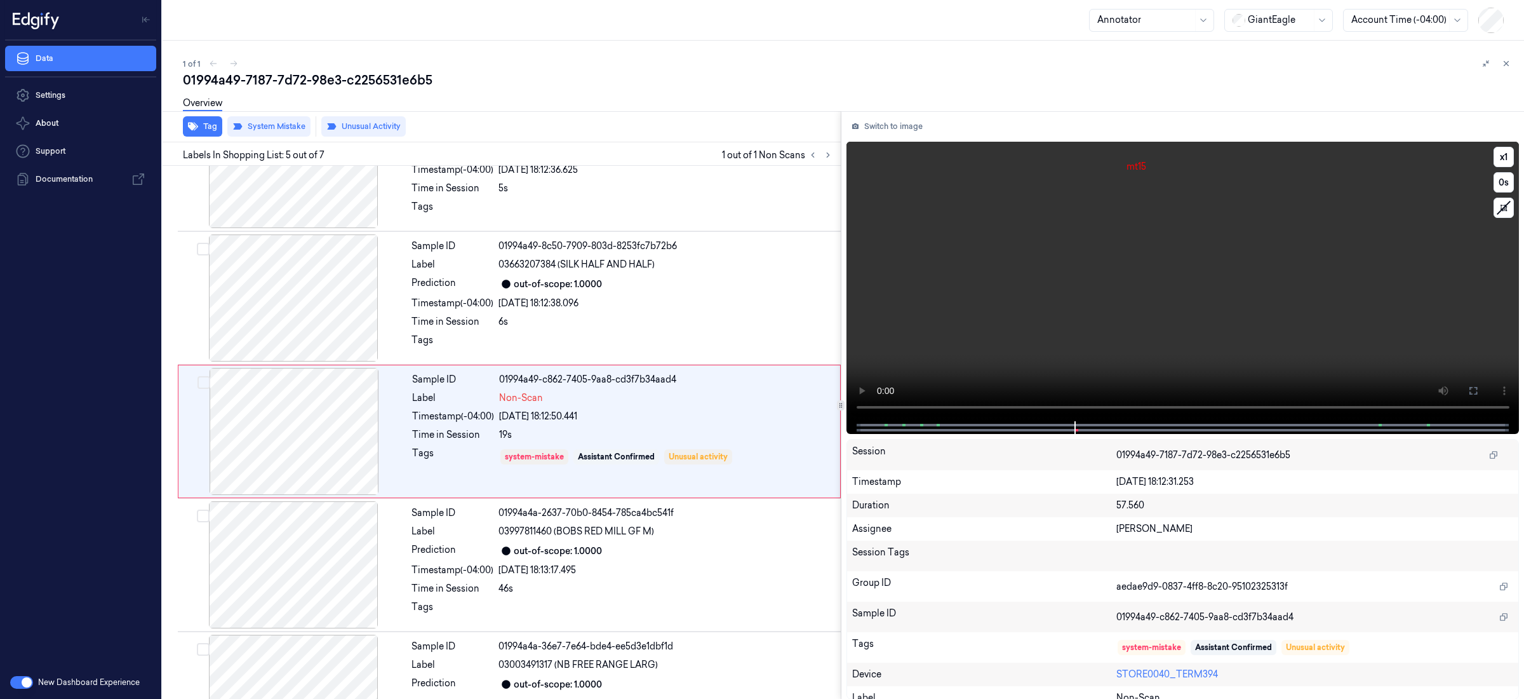
click at [888, 427] on div at bounding box center [1182, 427] width 647 height 13
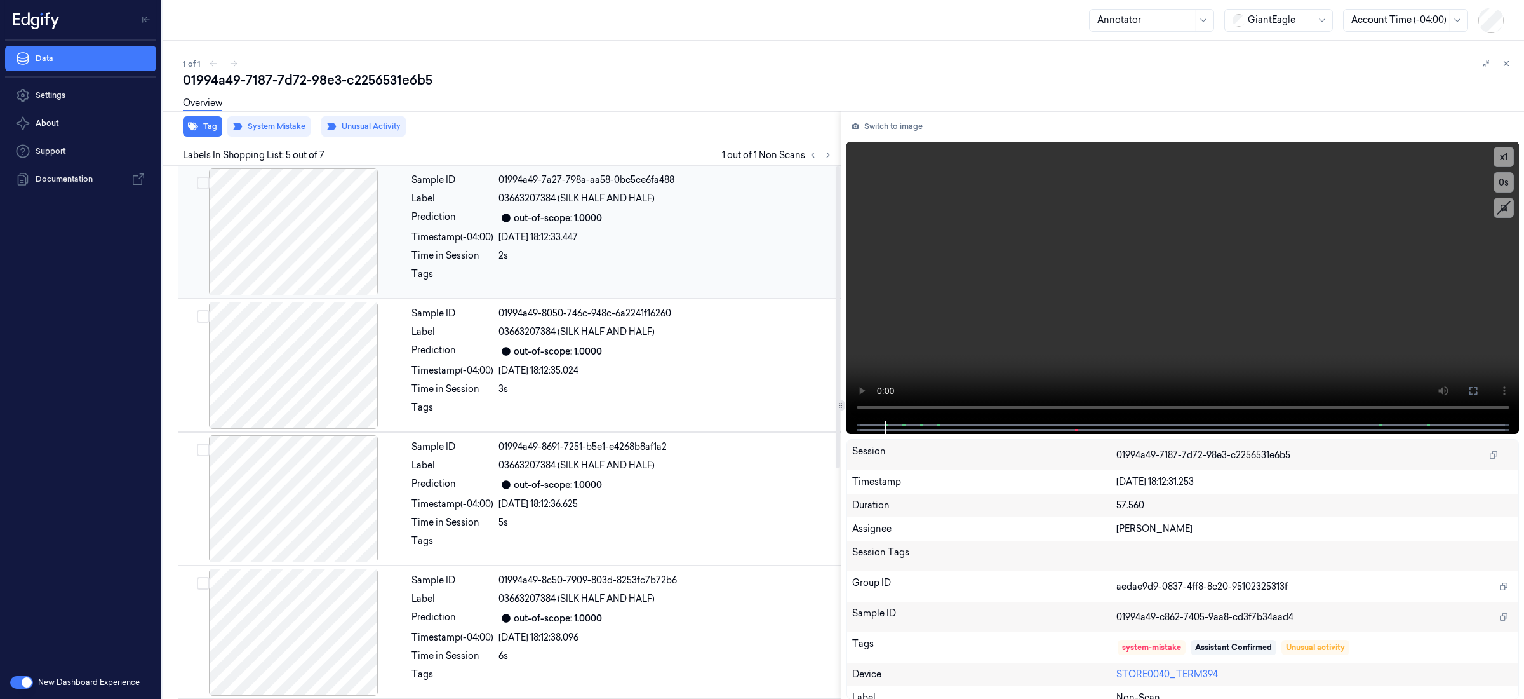
click at [674, 231] on div "14/09/2025 18:12:33.447" at bounding box center [666, 237] width 335 height 13
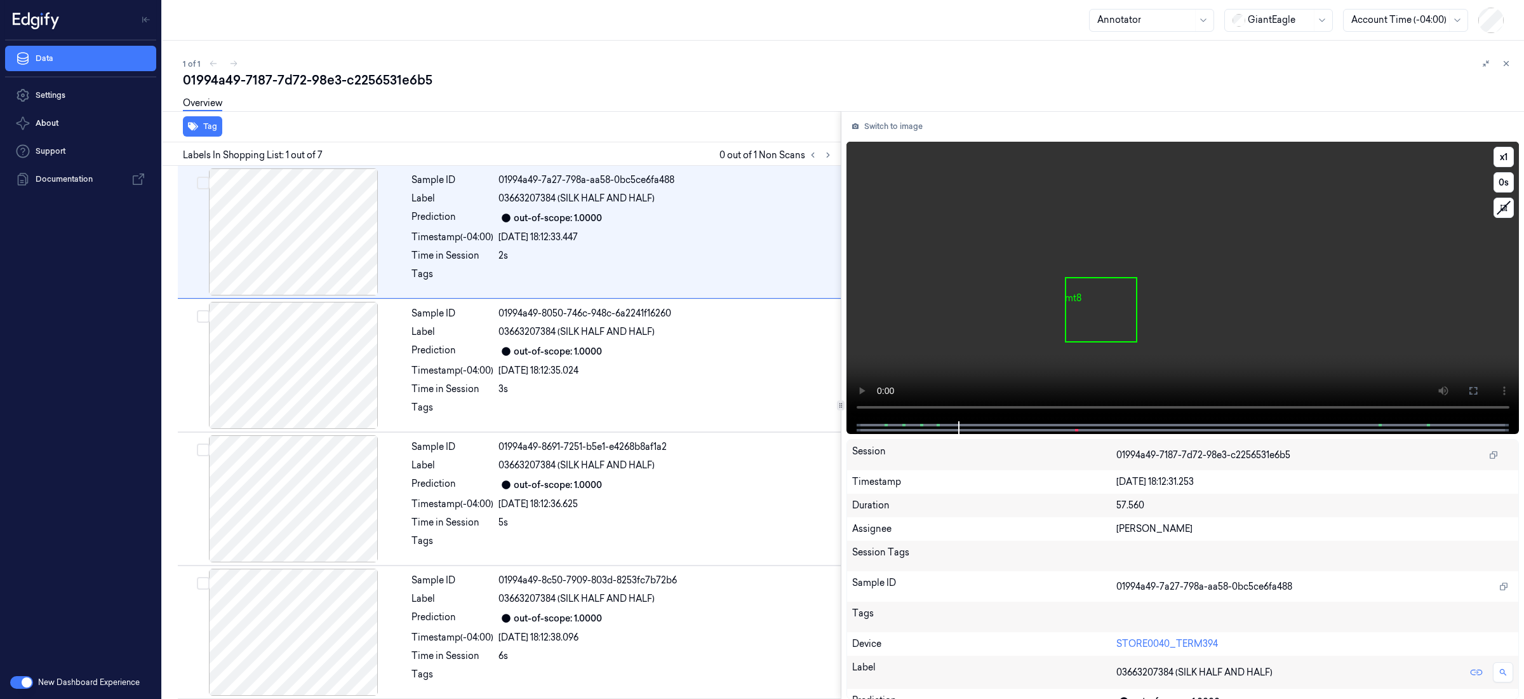
click at [888, 427] on div at bounding box center [1182, 427] width 647 height 13
click at [888, 424] on div at bounding box center [1182, 427] width 647 height 13
click at [887, 426] on span at bounding box center [888, 425] width 2 height 6
click at [825, 155] on icon at bounding box center [828, 155] width 9 height 9
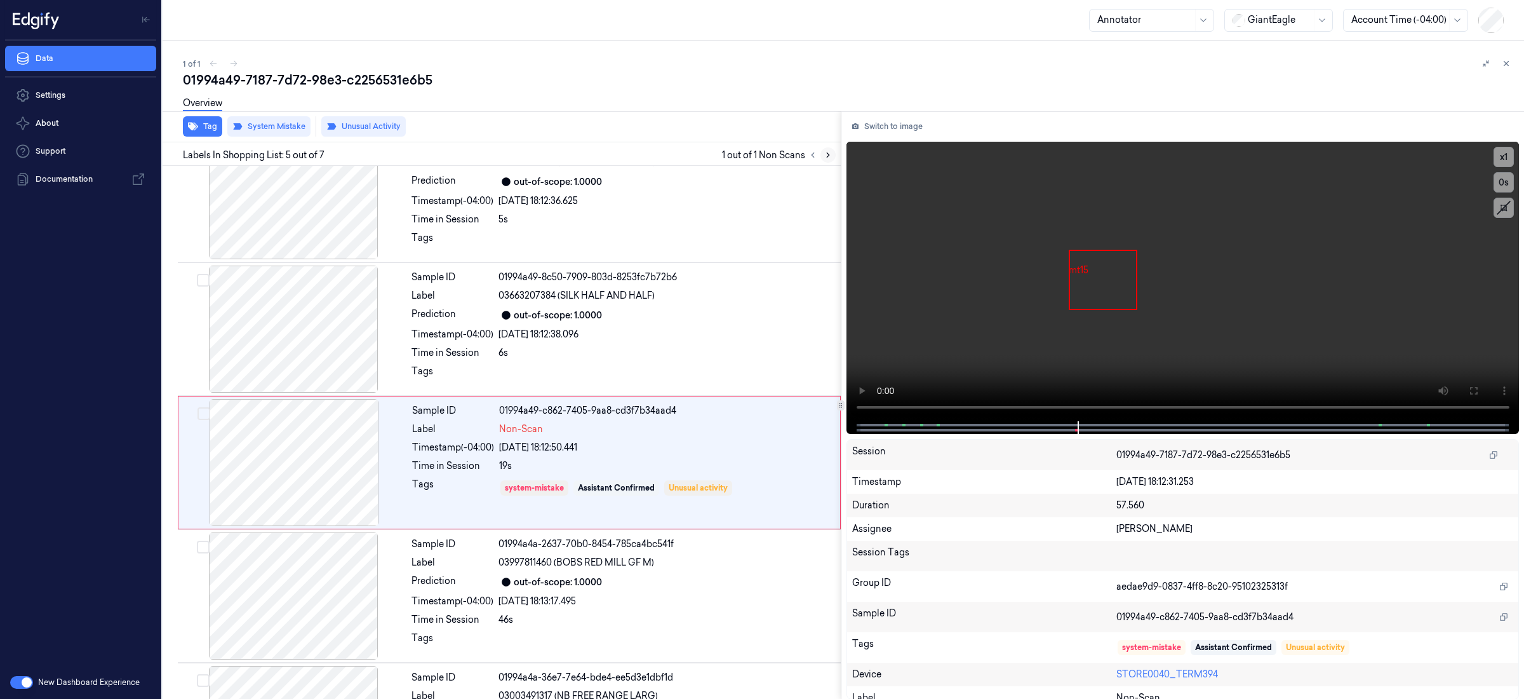
scroll to position [334, 0]
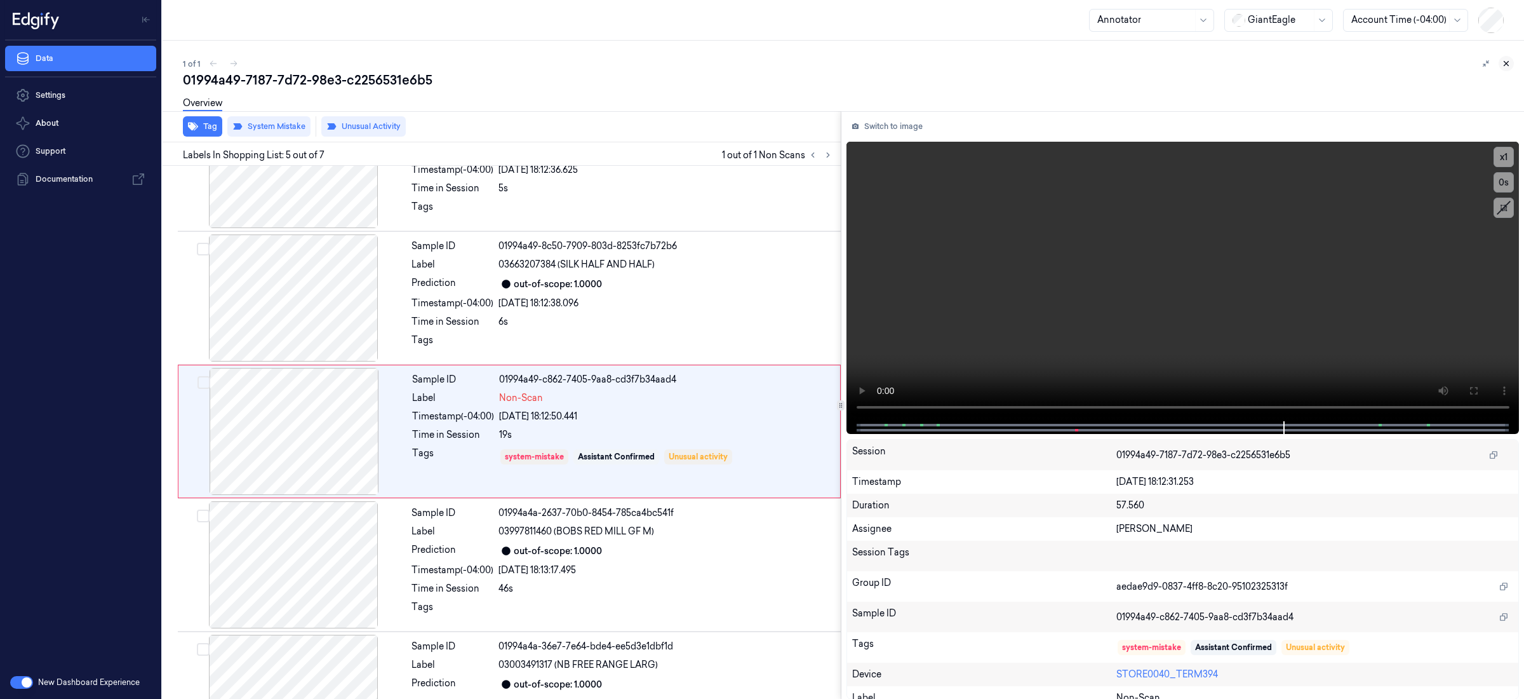
click at [1510, 63] on icon at bounding box center [1506, 63] width 9 height 9
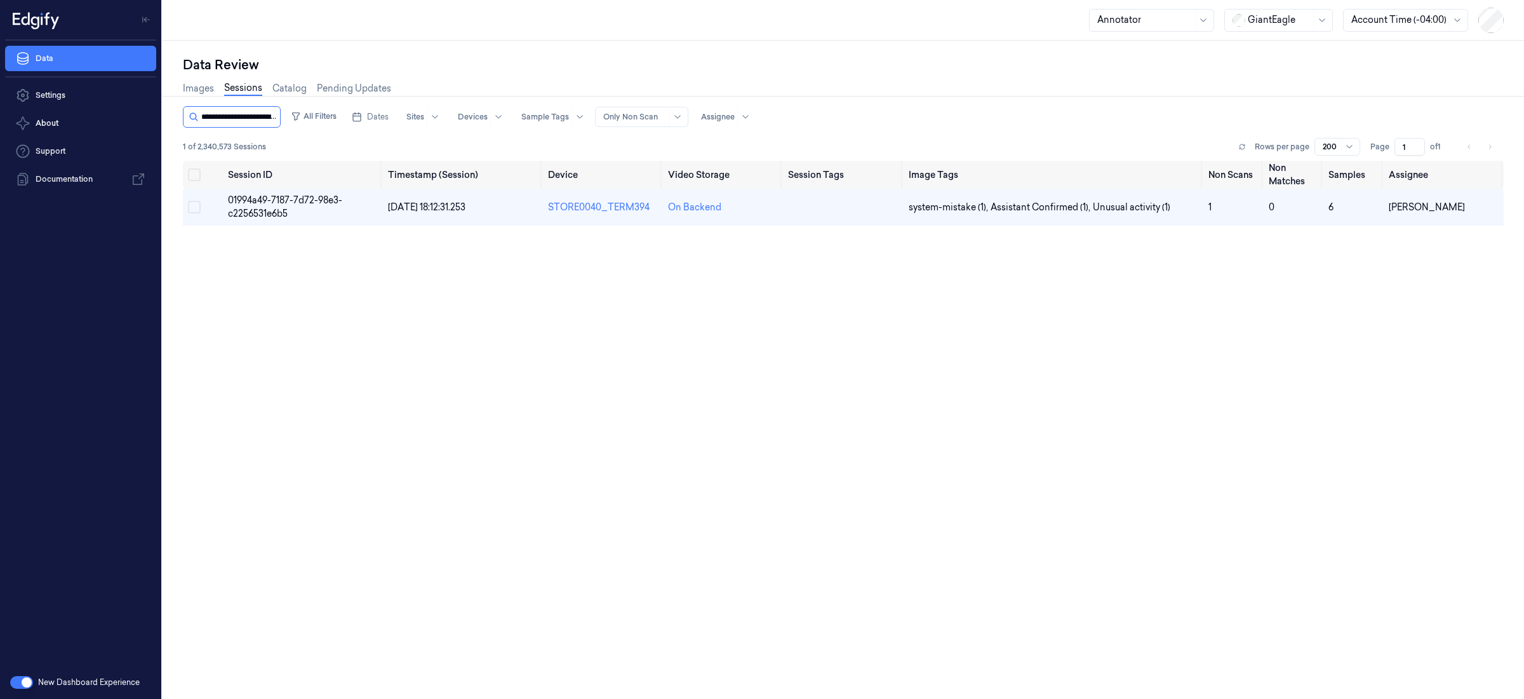
click at [250, 111] on input "string" at bounding box center [239, 117] width 76 height 20
click at [248, 111] on input "string" at bounding box center [239, 117] width 76 height 20
click at [249, 117] on input "string" at bounding box center [239, 117] width 76 height 20
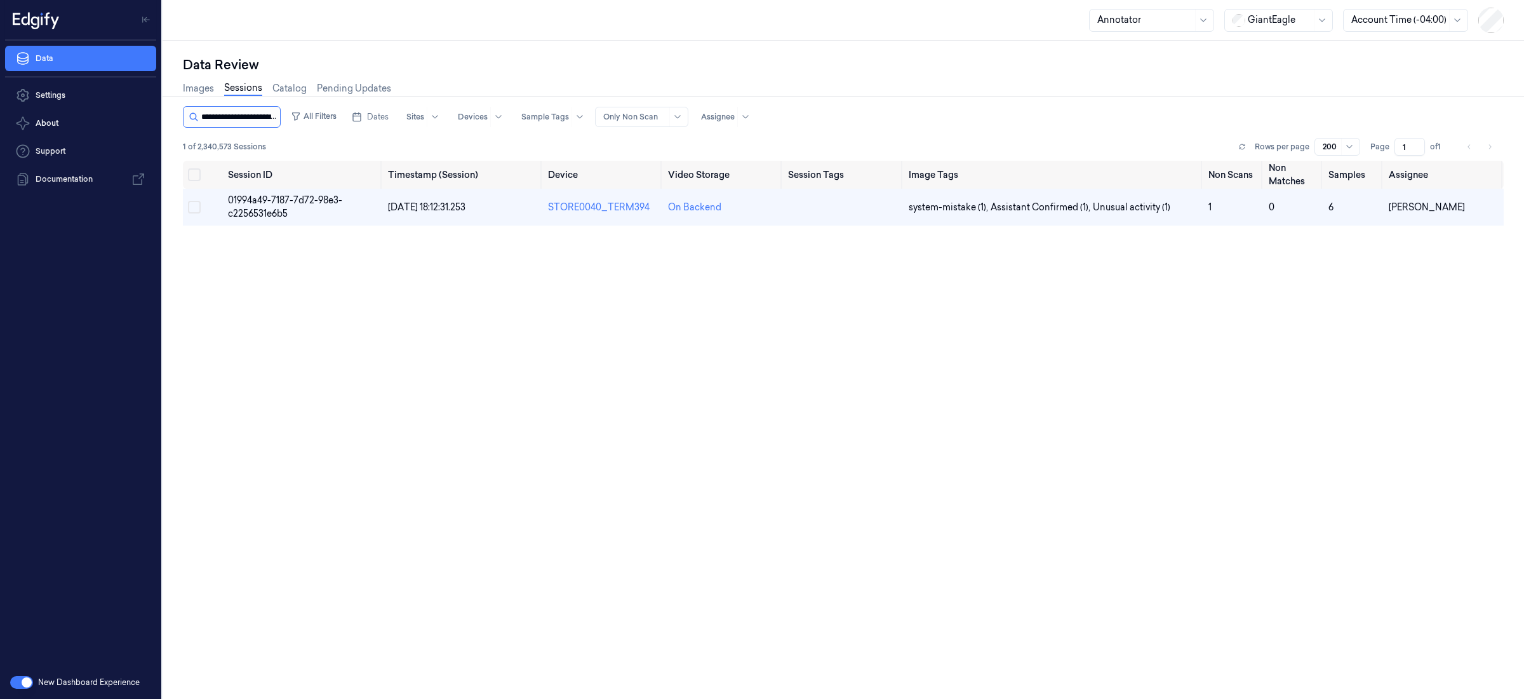
click at [249, 117] on input "string" at bounding box center [239, 117] width 76 height 20
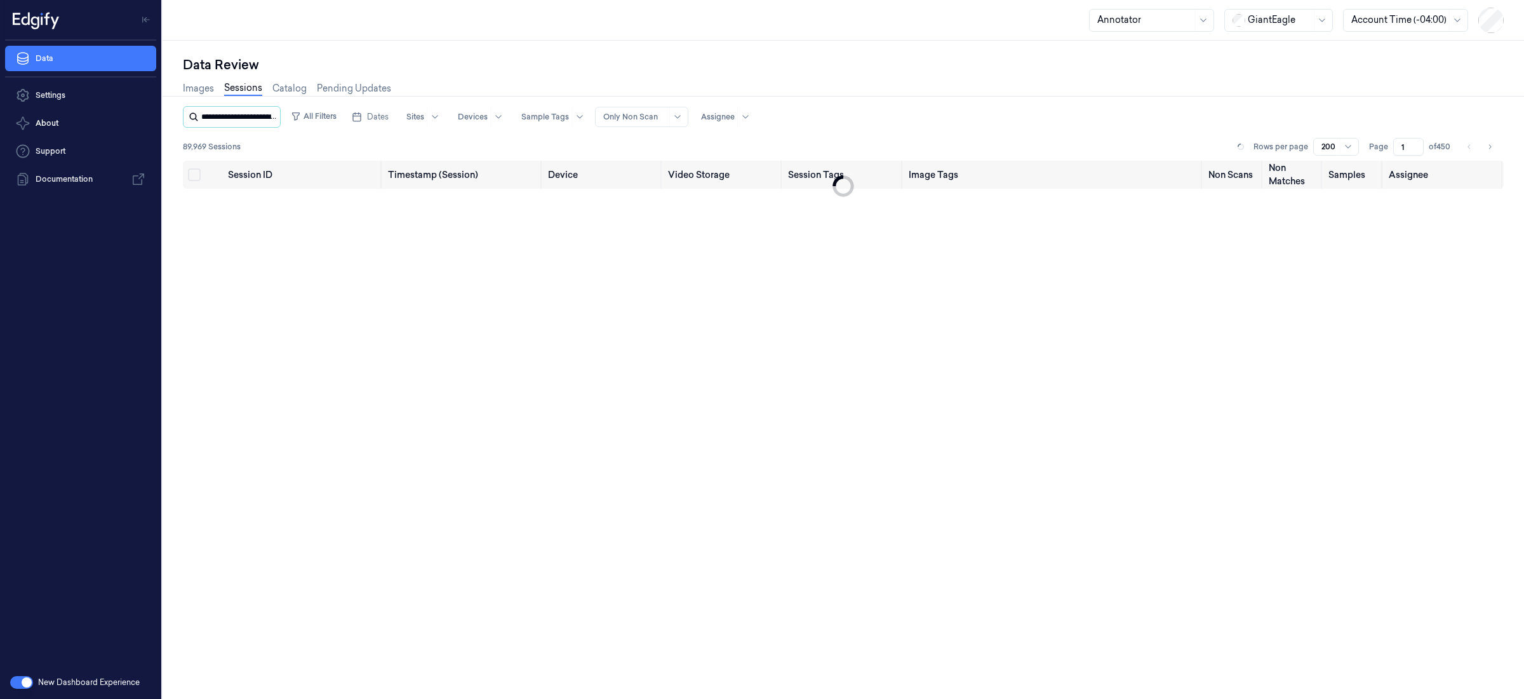
scroll to position [0, 62]
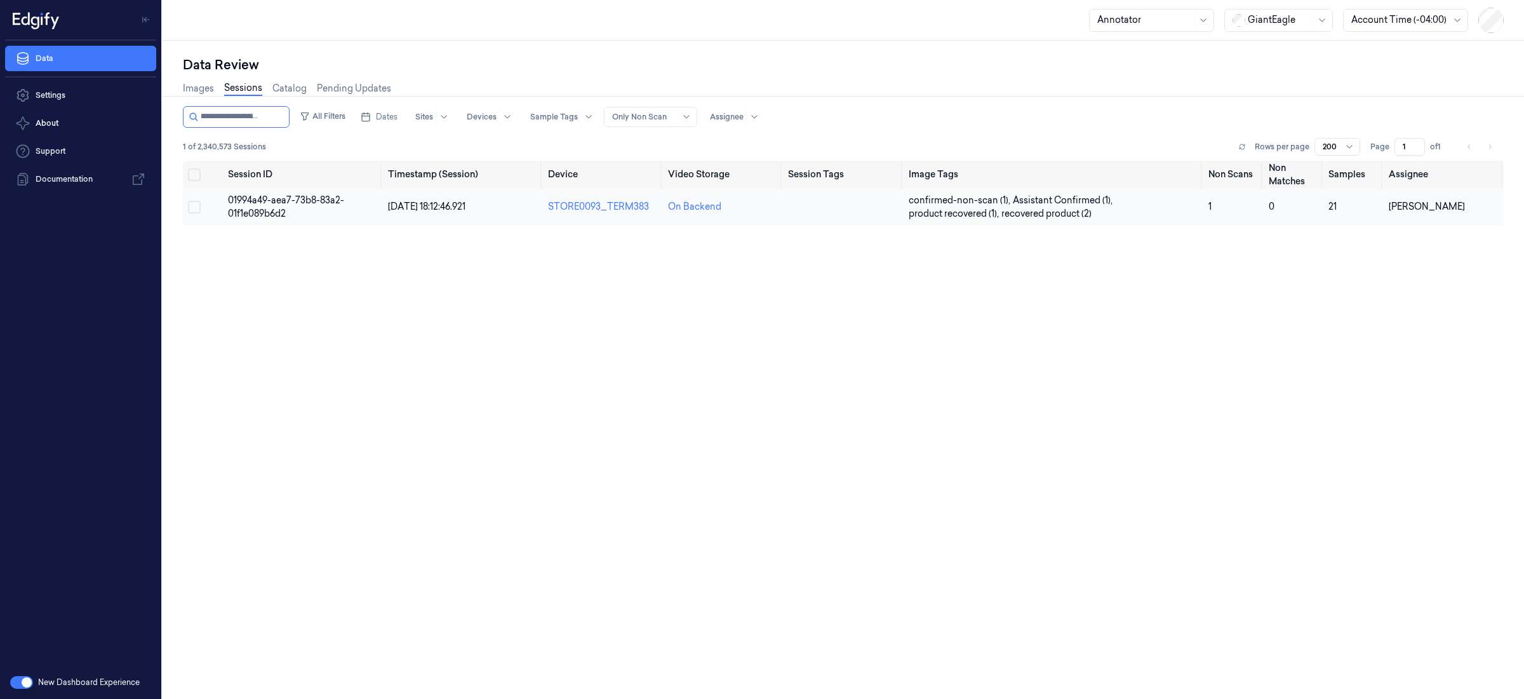
type input "**********"
click at [281, 201] on span "01994a49-aea7-73b8-83a2-01f1e089b6d2" at bounding box center [286, 206] width 116 height 25
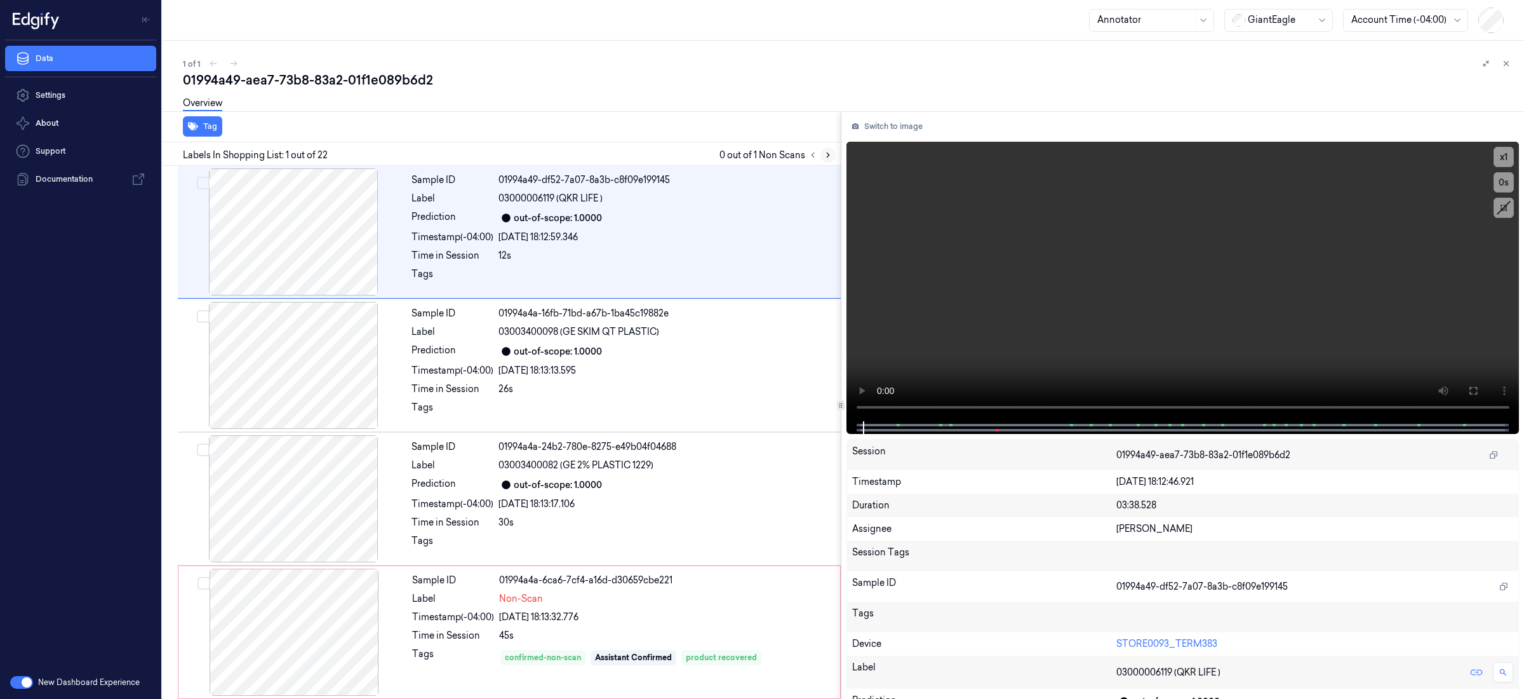
click at [826, 155] on icon at bounding box center [828, 155] width 9 height 9
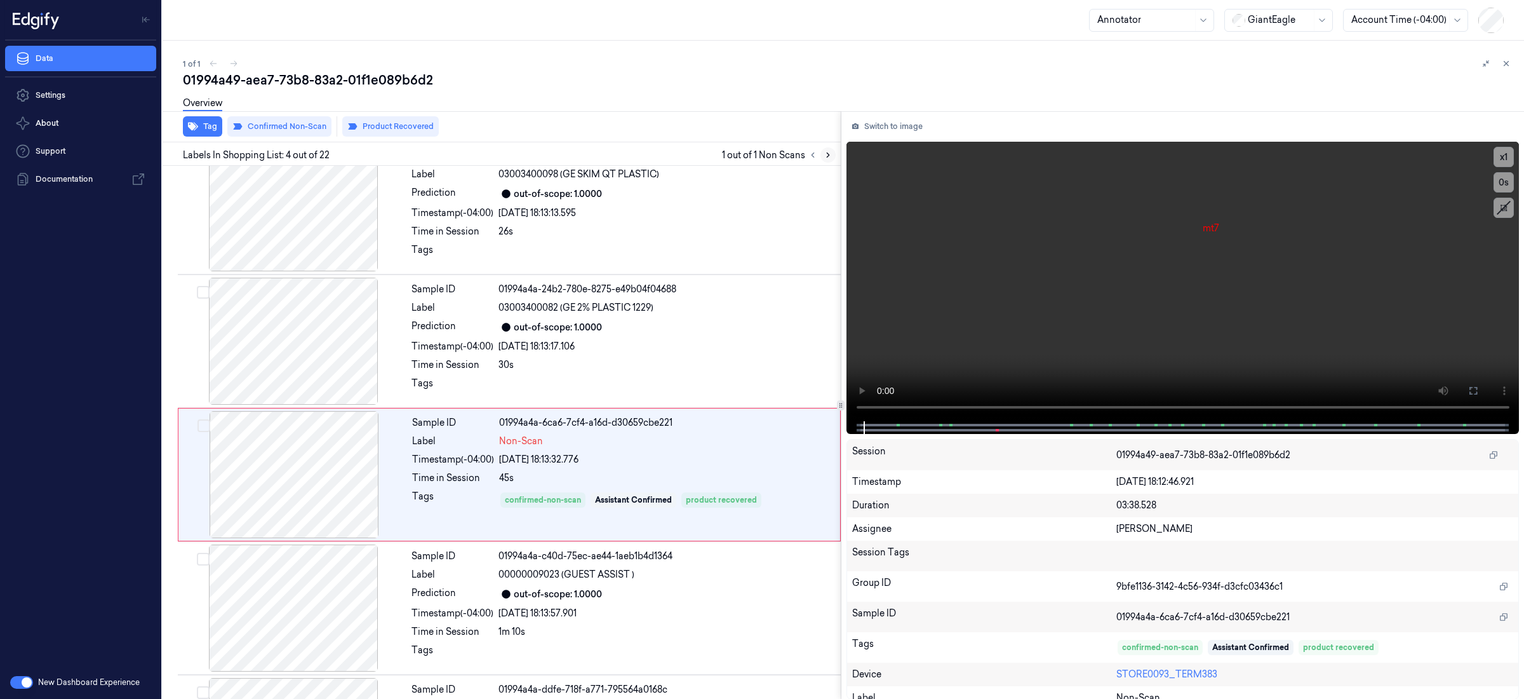
scroll to position [201, 0]
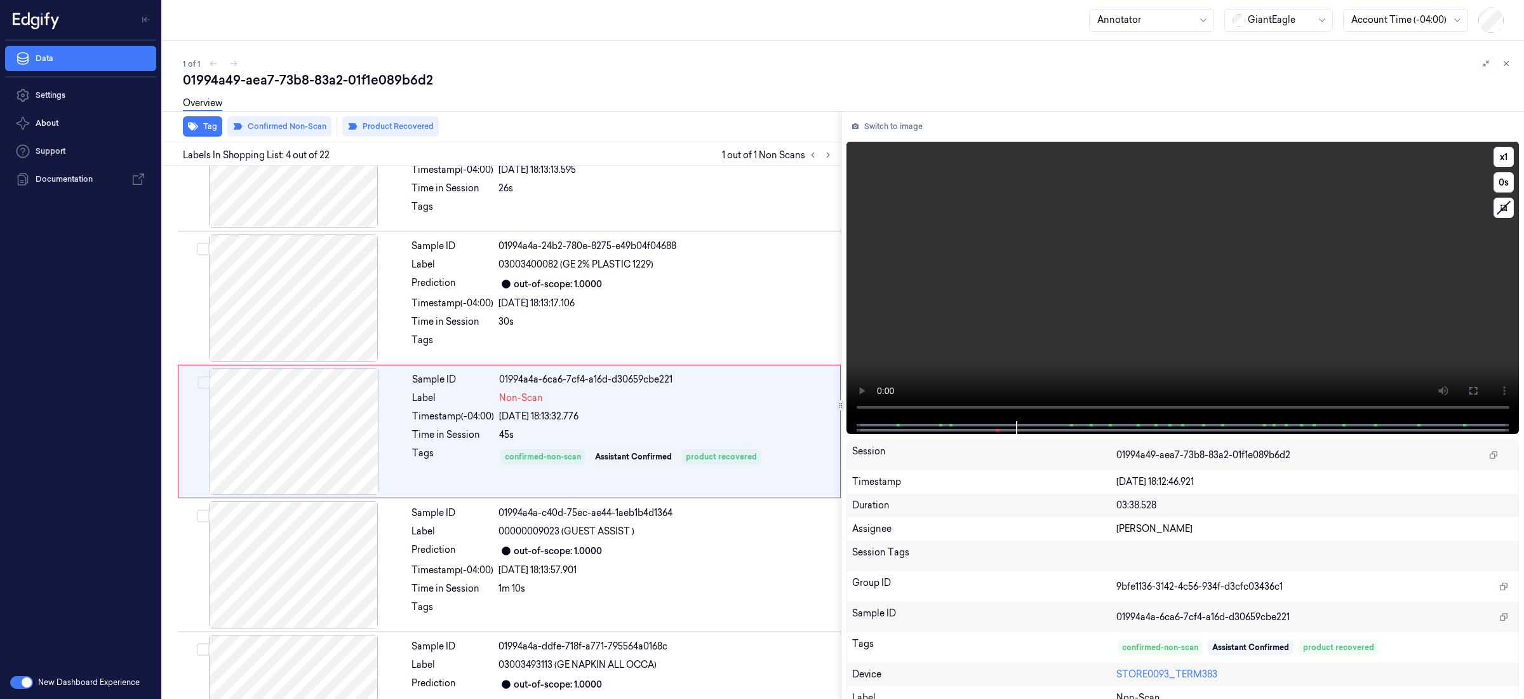
click at [994, 431] on div at bounding box center [1182, 427] width 647 height 13
click at [997, 431] on span at bounding box center [998, 430] width 2 height 6
click at [949, 426] on span at bounding box center [950, 425] width 2 height 6
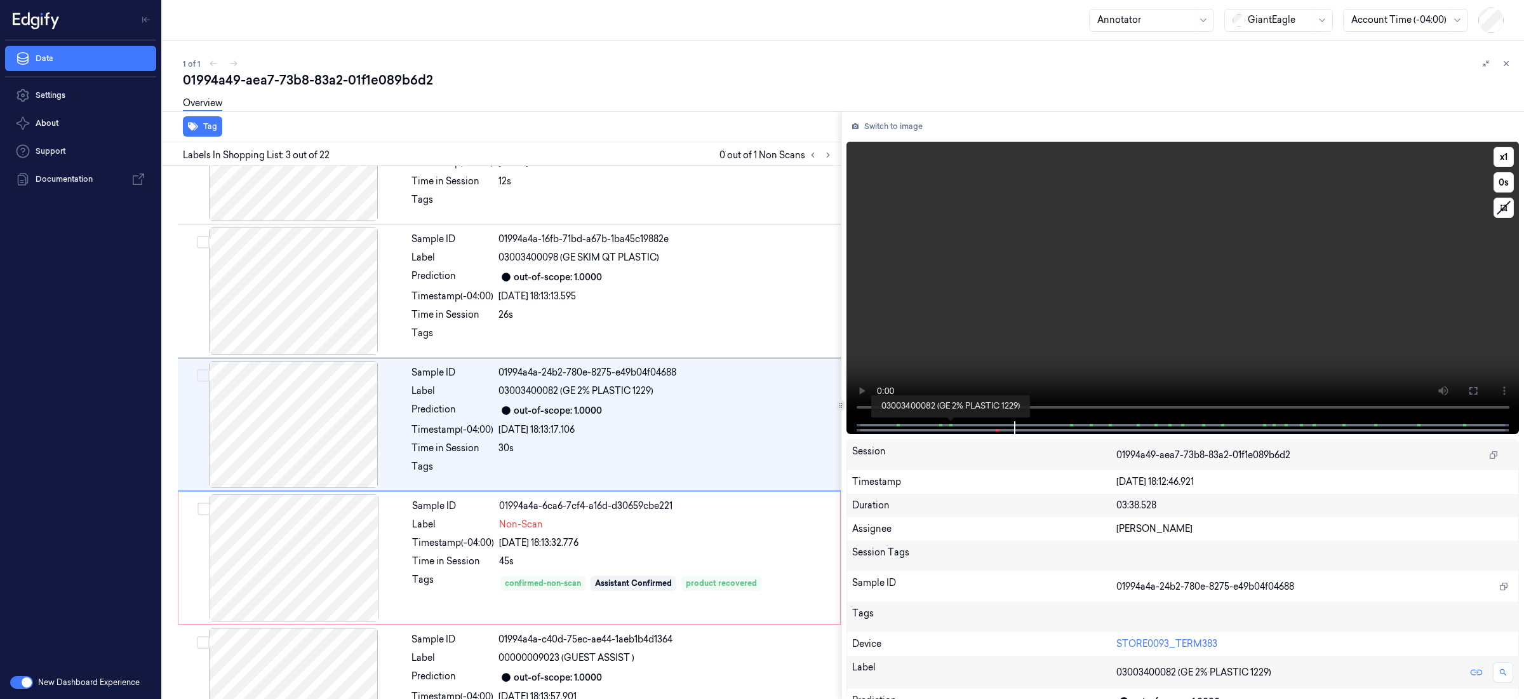
scroll to position [67, 0]
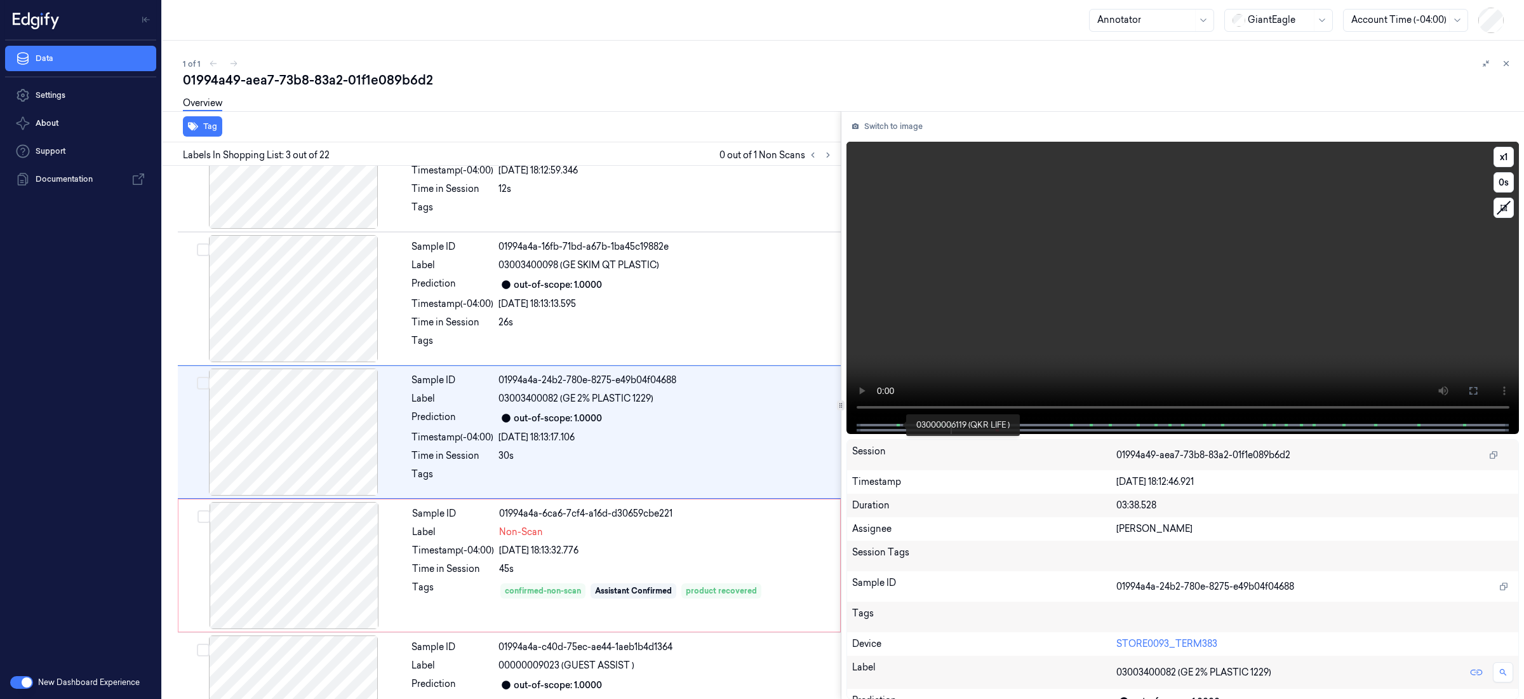
click at [899, 426] on span at bounding box center [900, 425] width 2 height 6
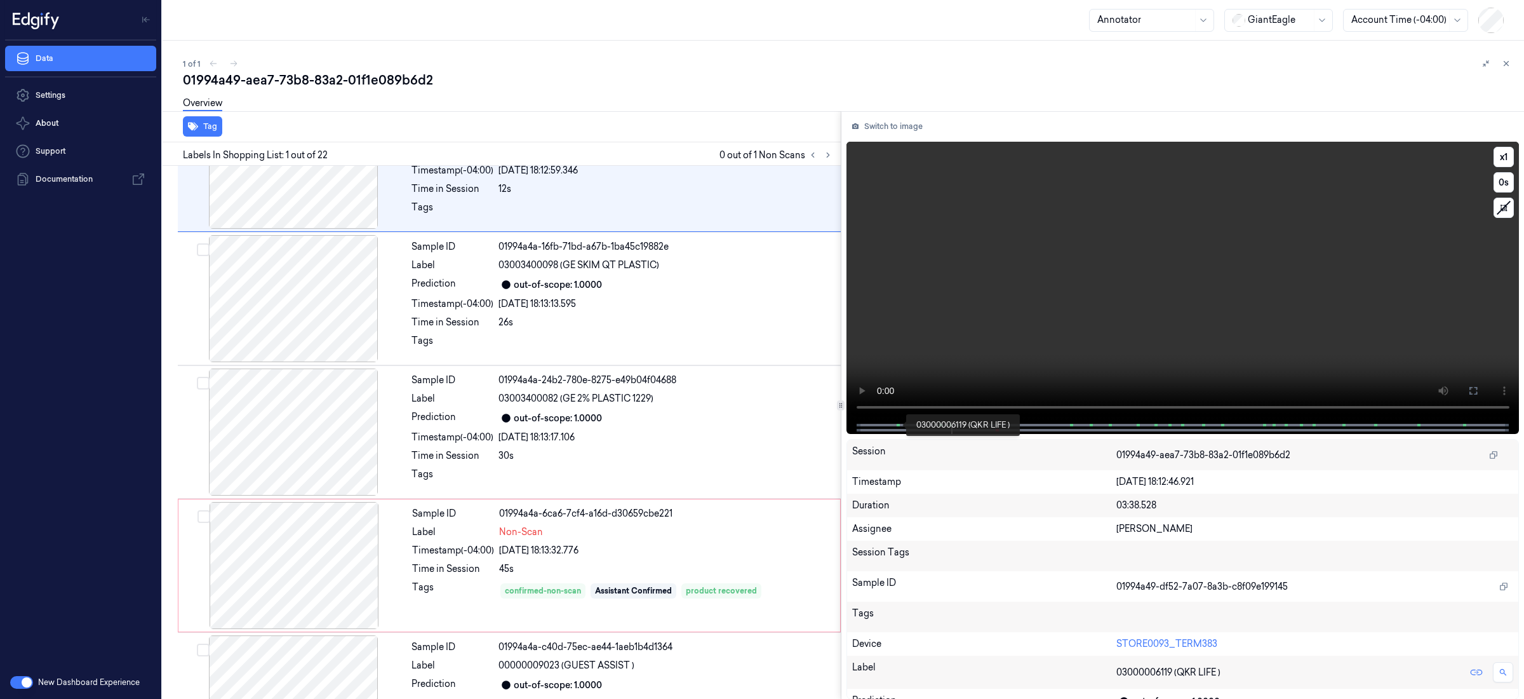
scroll to position [0, 0]
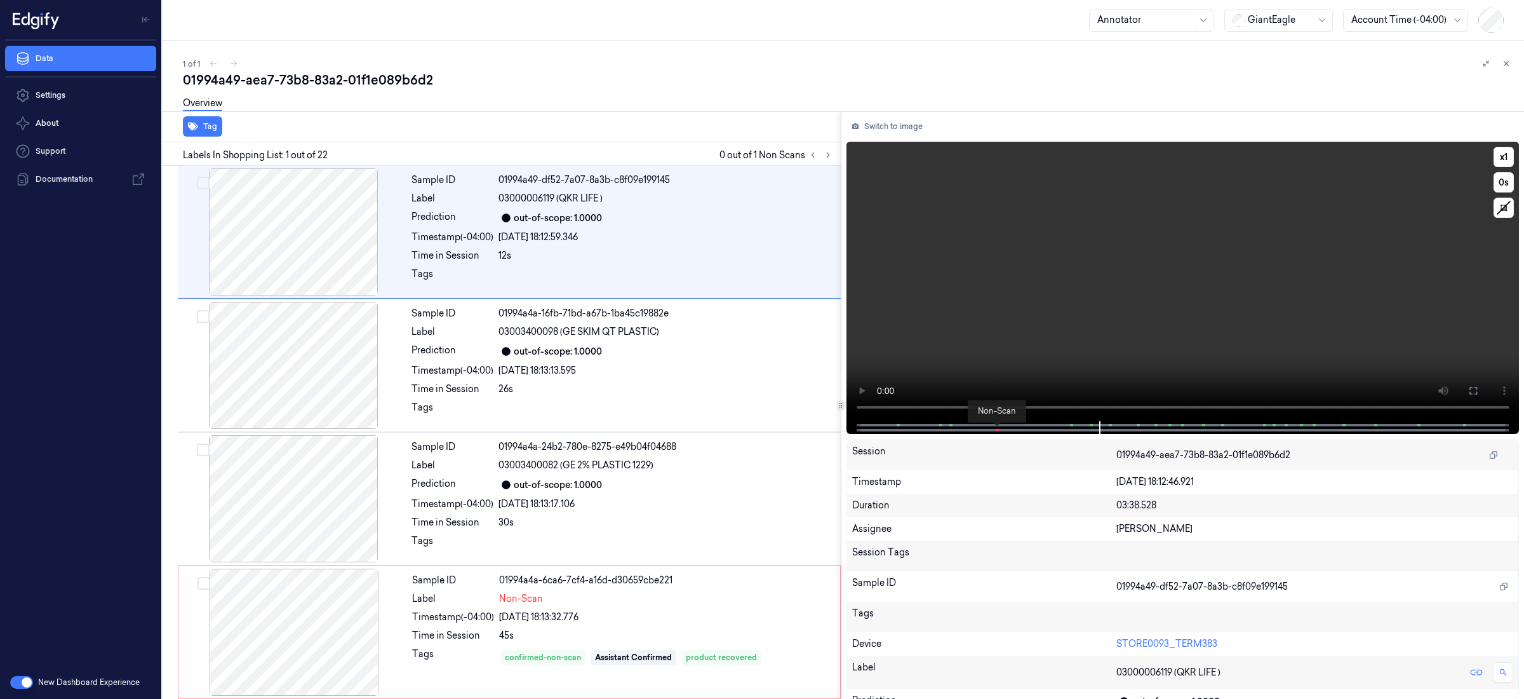
click at [997, 431] on span at bounding box center [998, 430] width 2 height 6
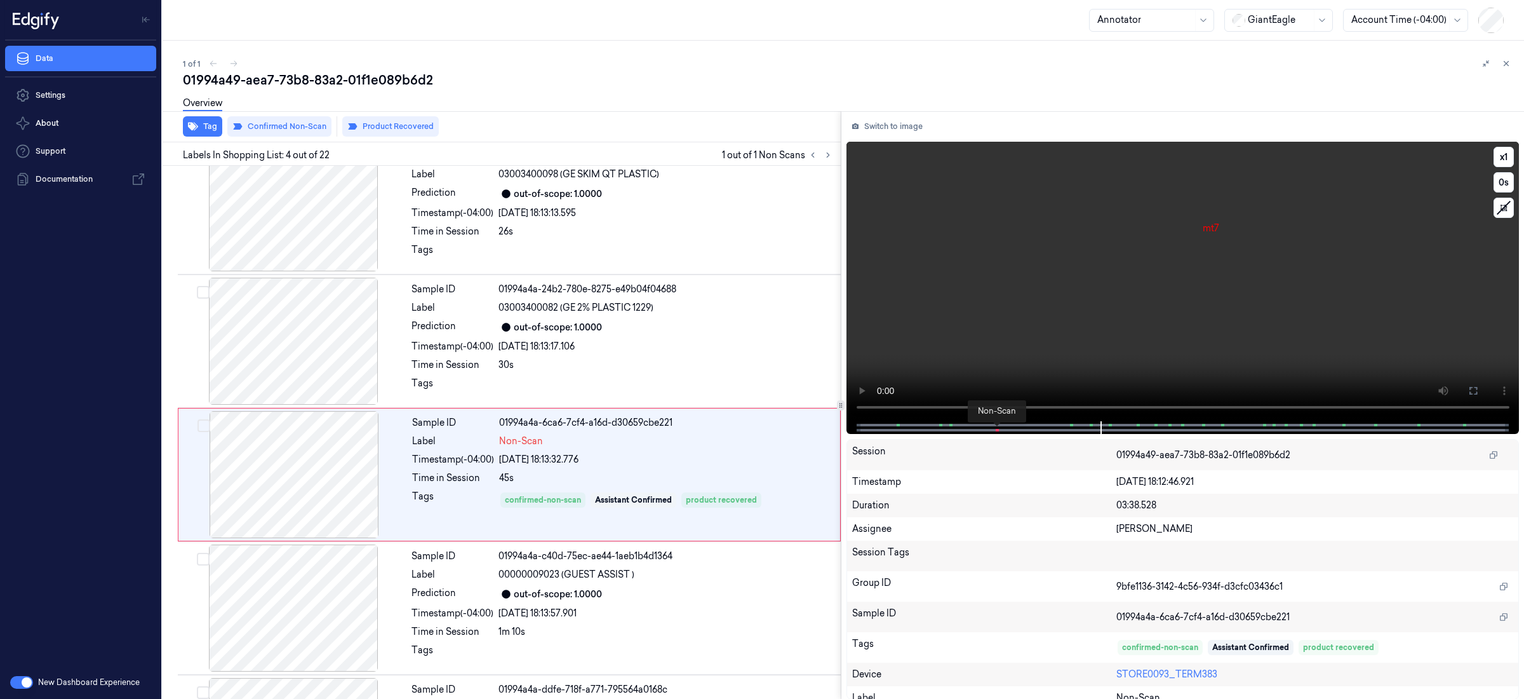
scroll to position [201, 0]
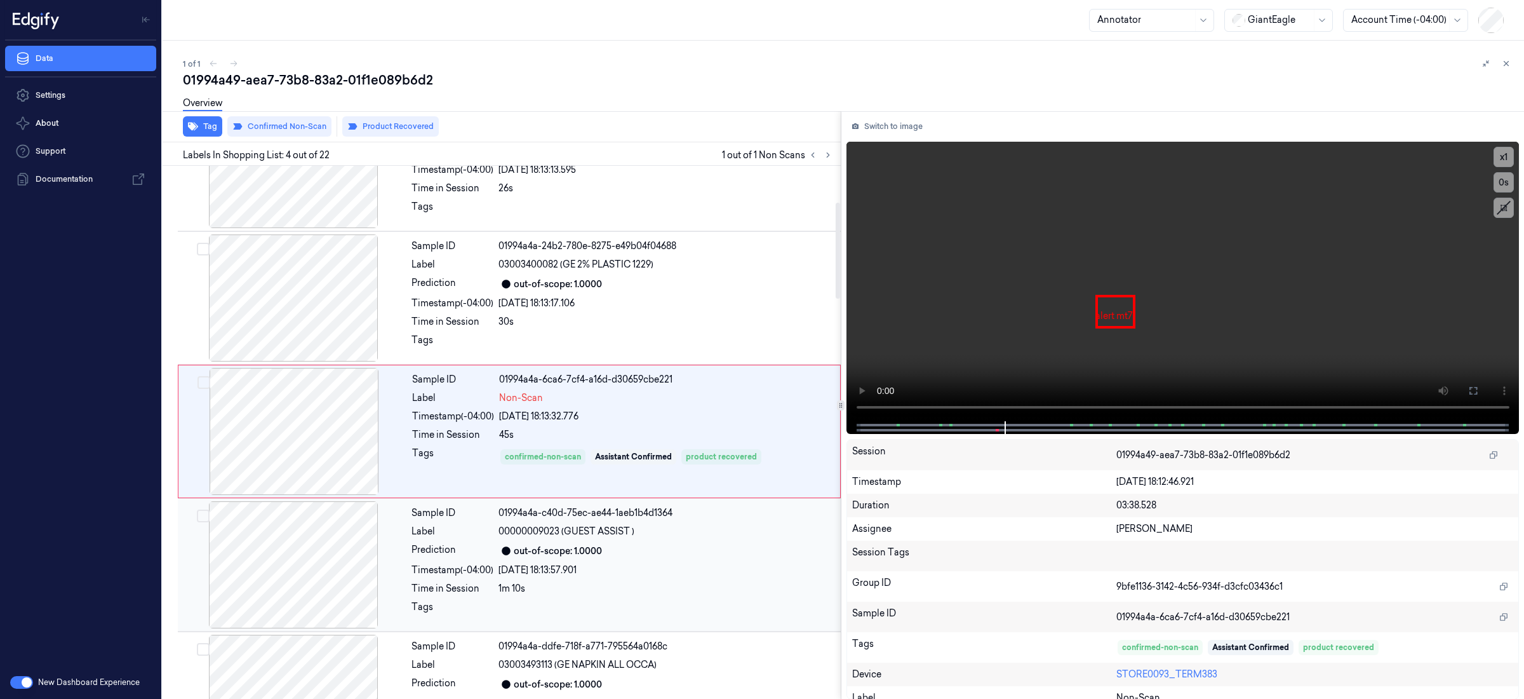
click at [643, 580] on div "Sample ID 01994a4a-c40d-75ec-ae44-1aeb1b4d1364 Label 00000009023 (GUEST ASSIST …" at bounding box center [622, 564] width 432 height 127
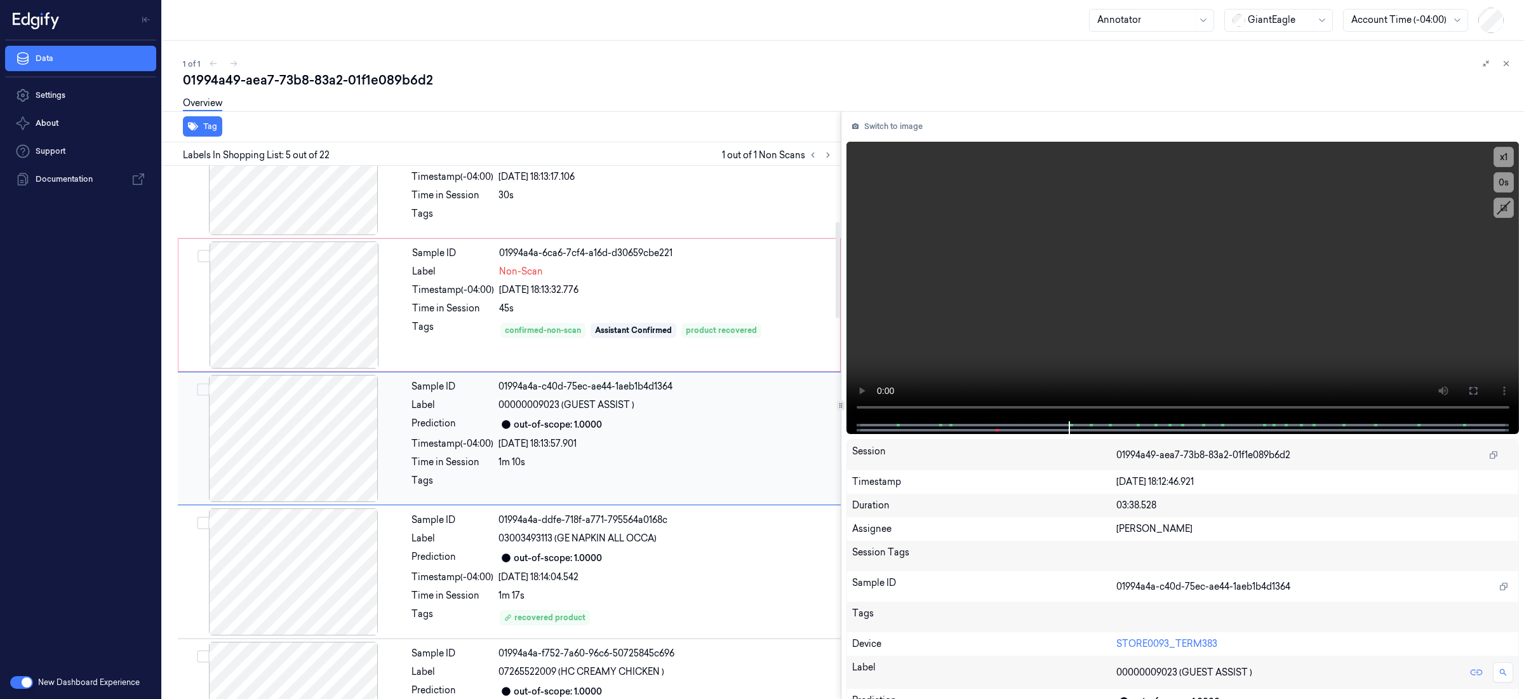
scroll to position [334, 0]
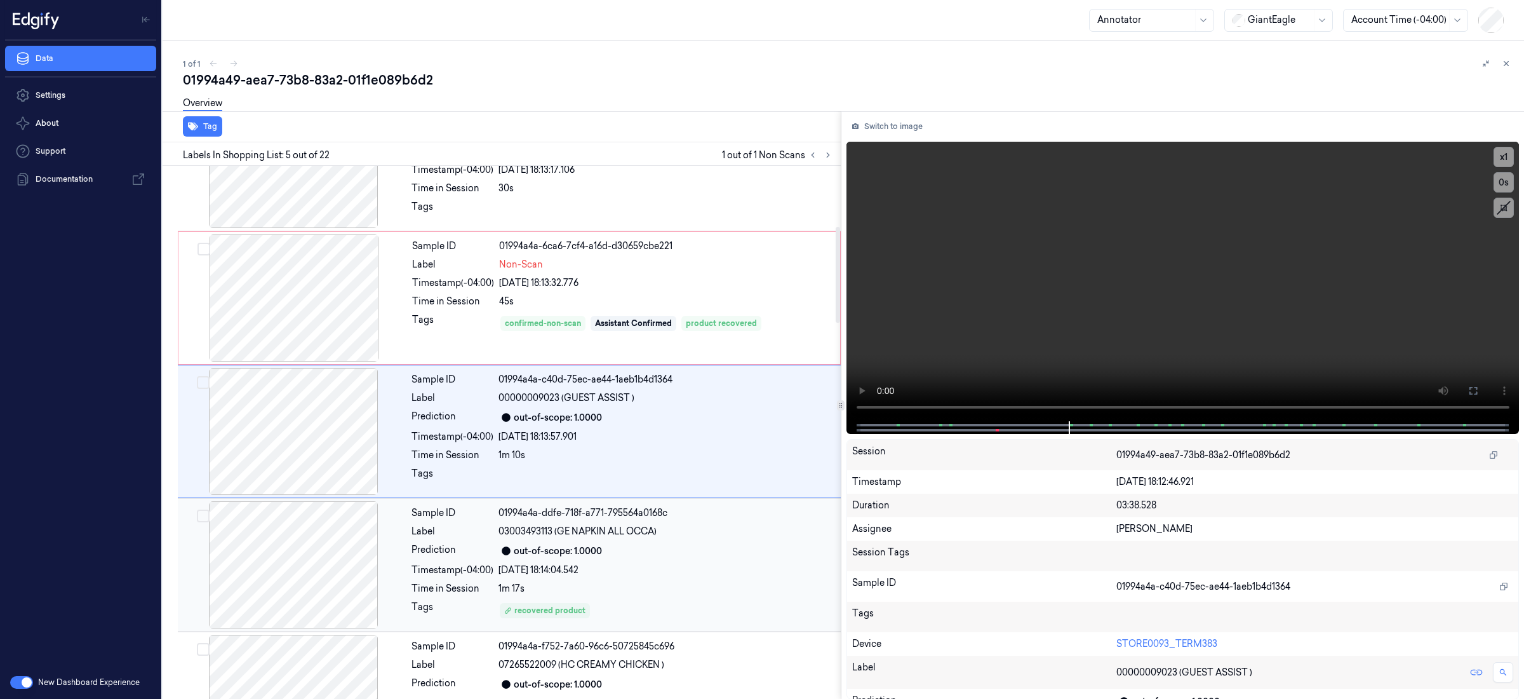
click at [735, 546] on div "out-of-scope: 1.0000" at bounding box center [666, 550] width 335 height 15
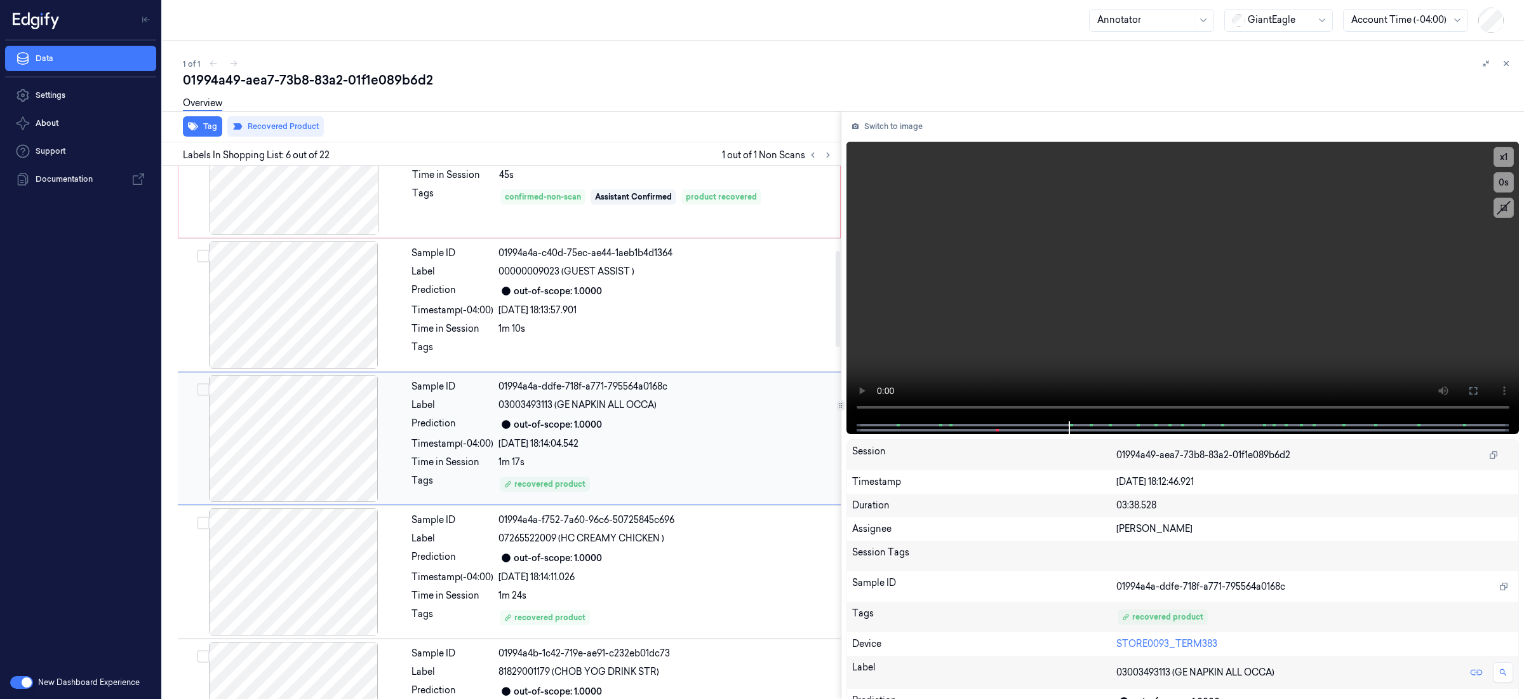
scroll to position [467, 0]
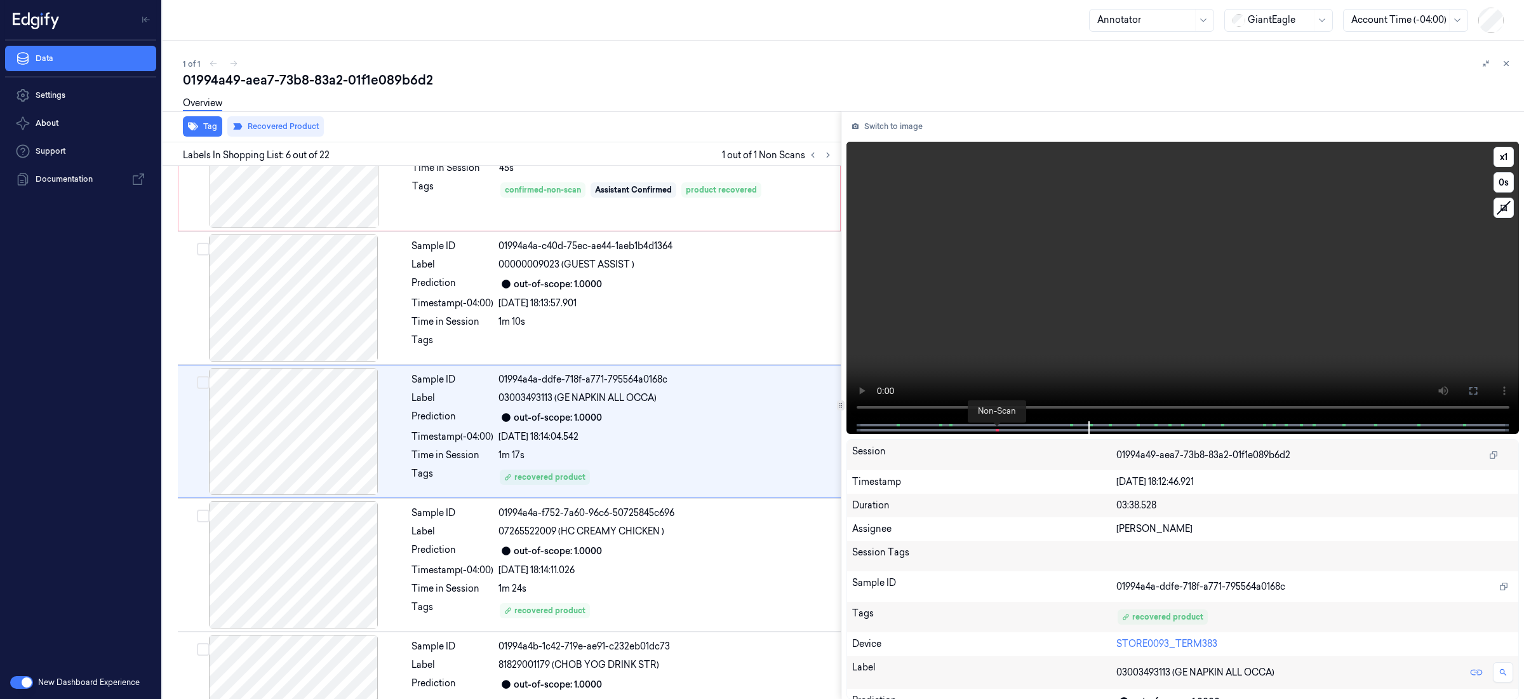
click at [996, 431] on span at bounding box center [997, 430] width 2 height 6
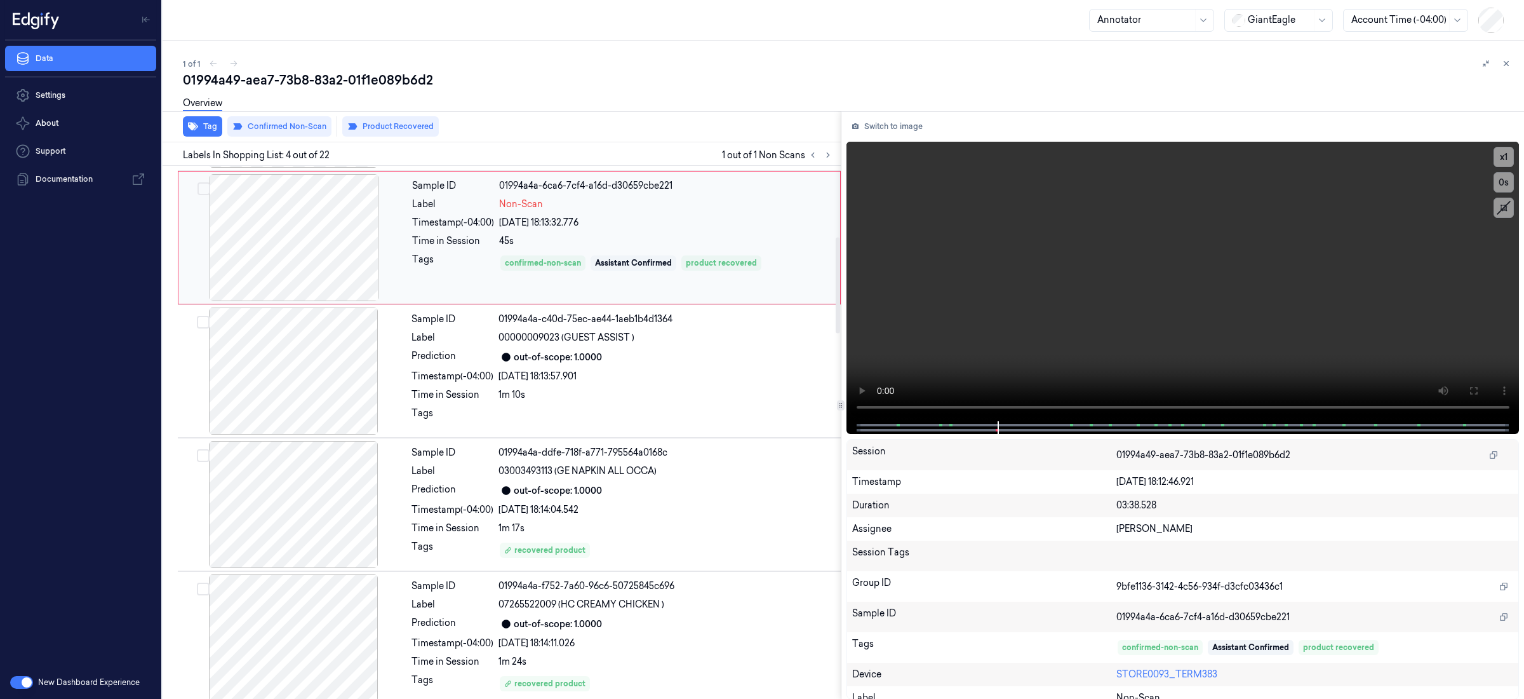
scroll to position [398, 0]
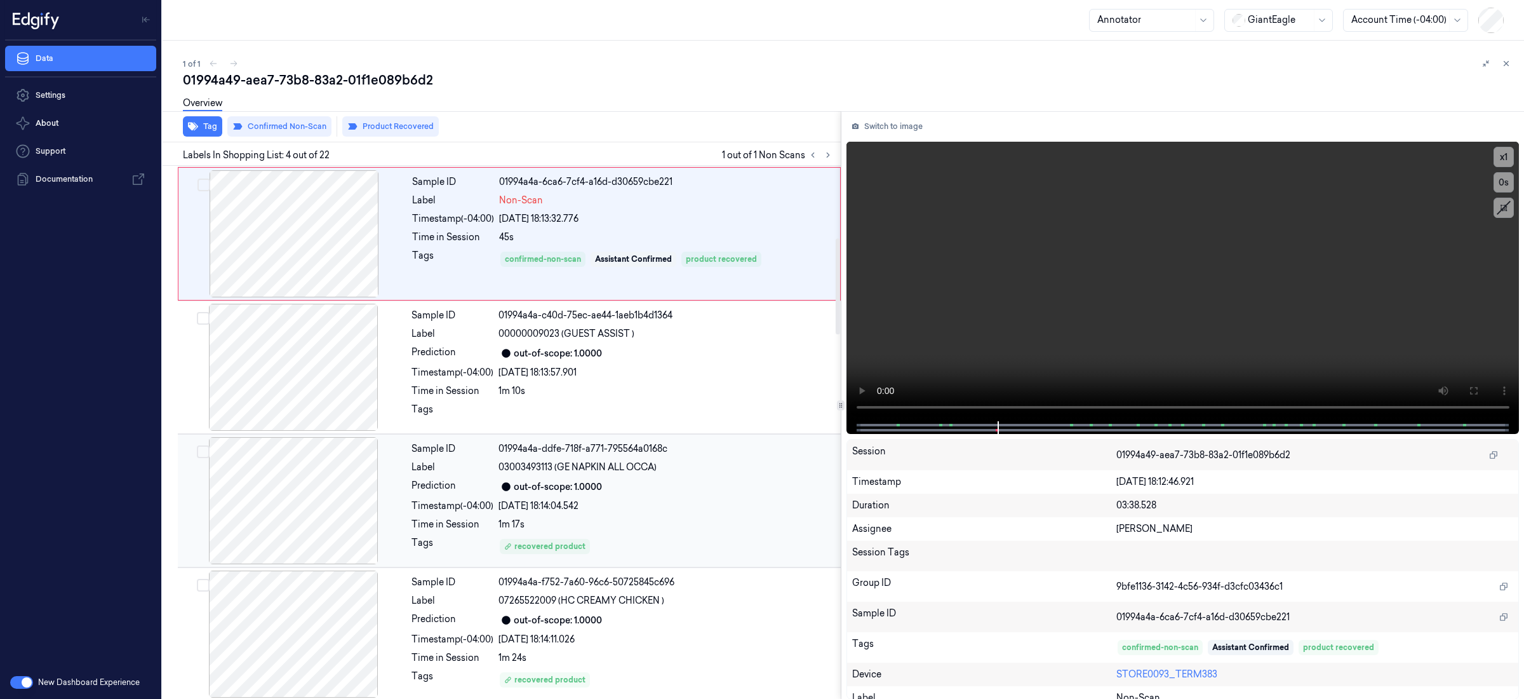
click at [727, 500] on div "14/09/2025 18:14:04.542" at bounding box center [666, 505] width 335 height 13
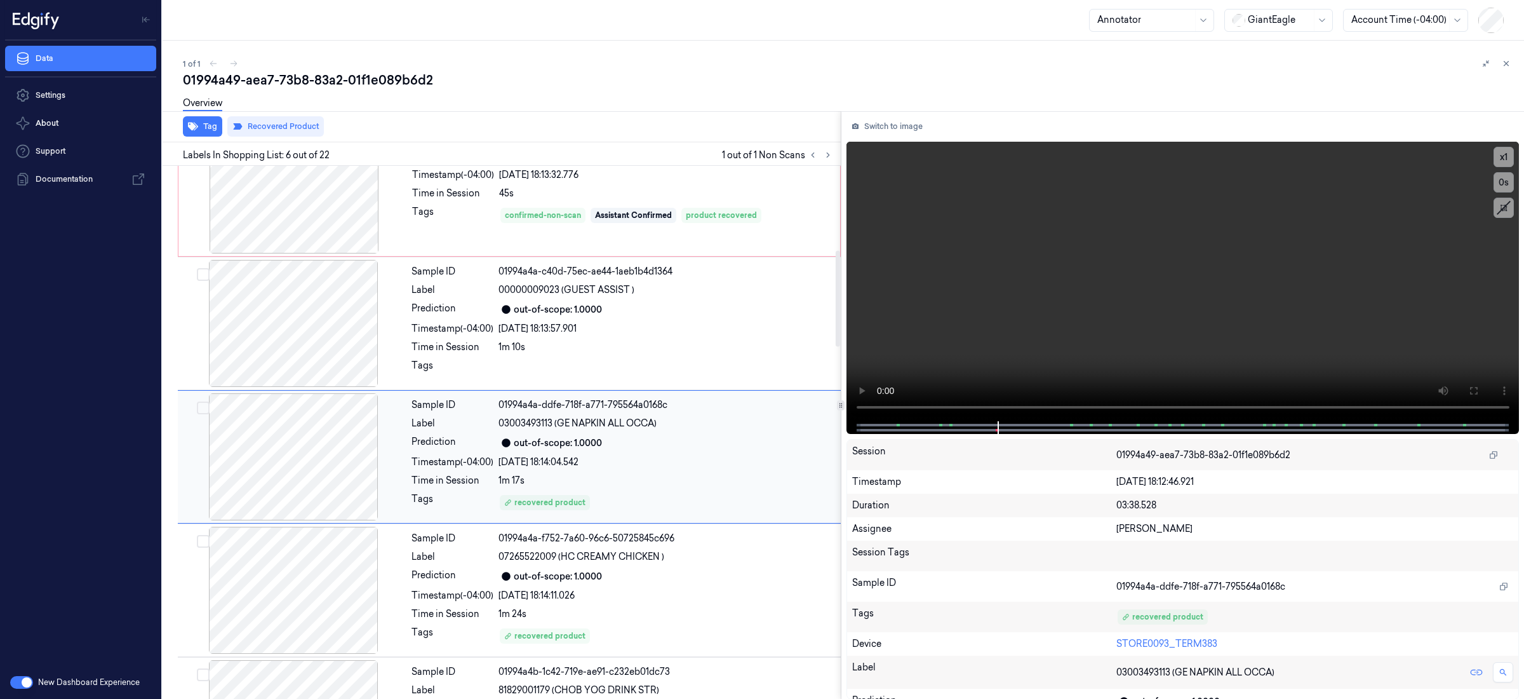
scroll to position [467, 0]
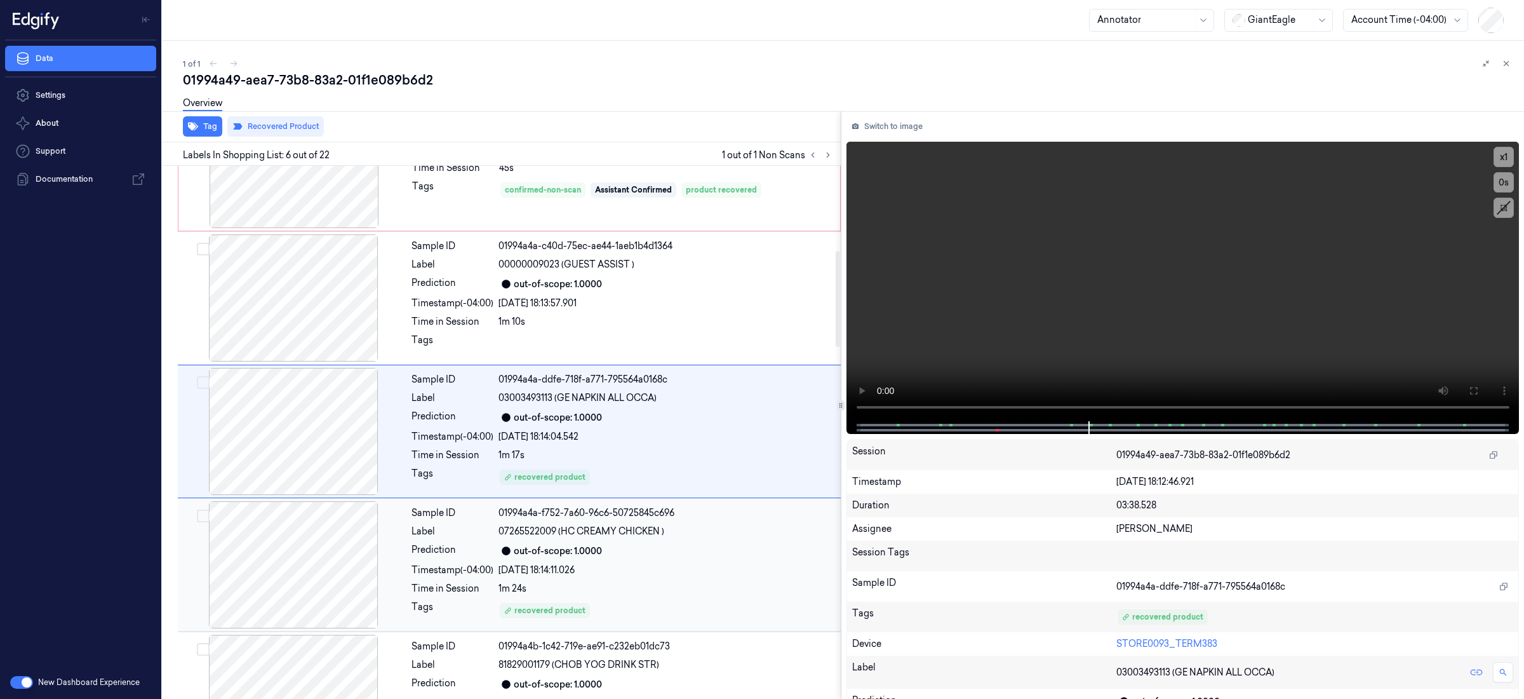
click at [731, 540] on div "Sample ID 01994a4a-f752-7a60-96c6-50725845c696 Label 07265522009 (HC CREAMY CHI…" at bounding box center [622, 564] width 432 height 127
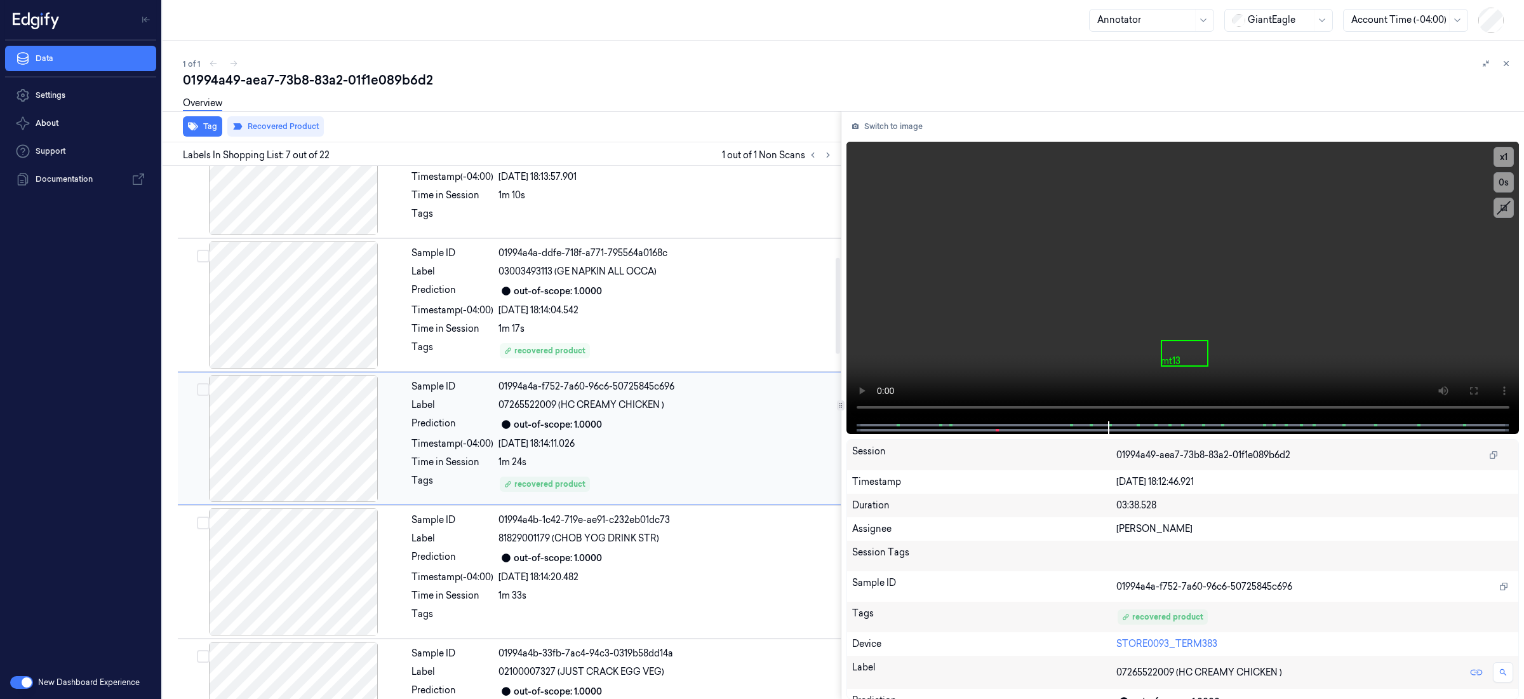
scroll to position [601, 0]
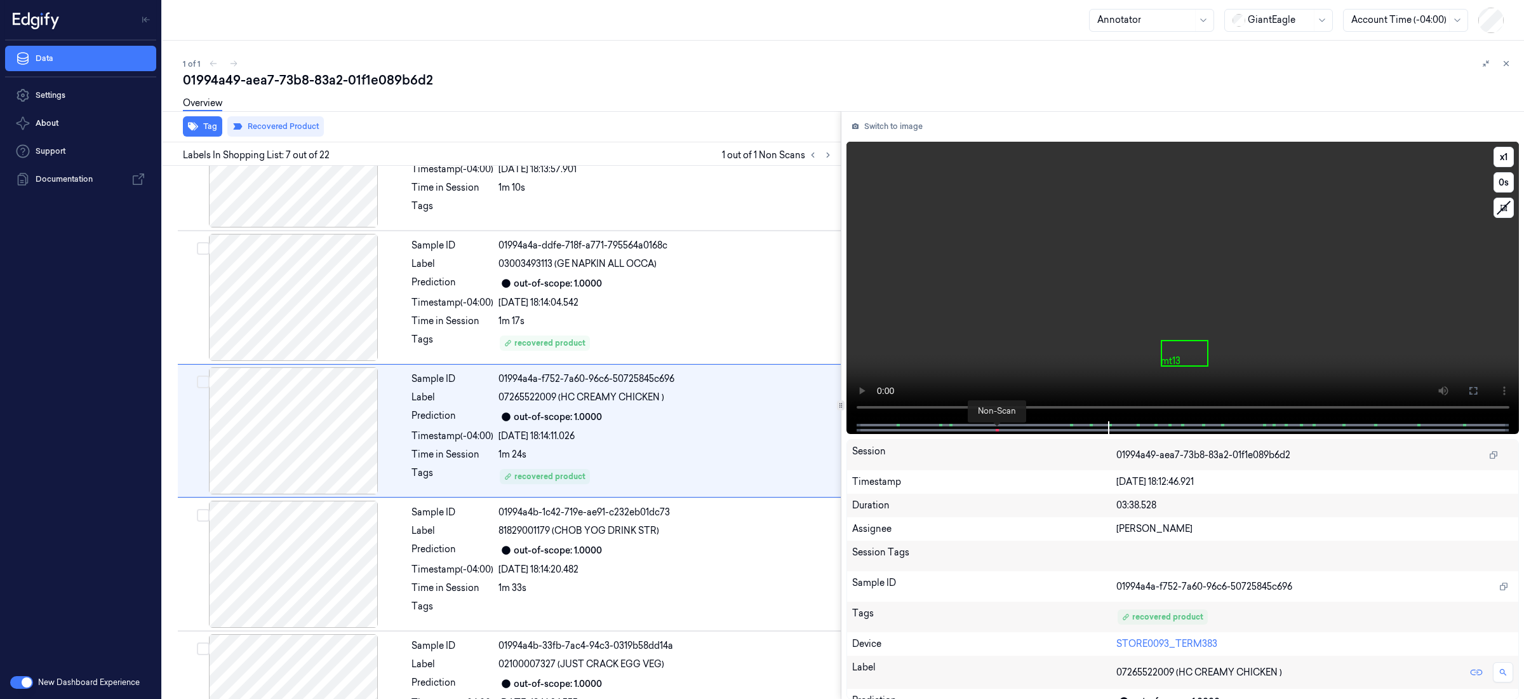
click at [997, 429] on span at bounding box center [998, 430] width 2 height 6
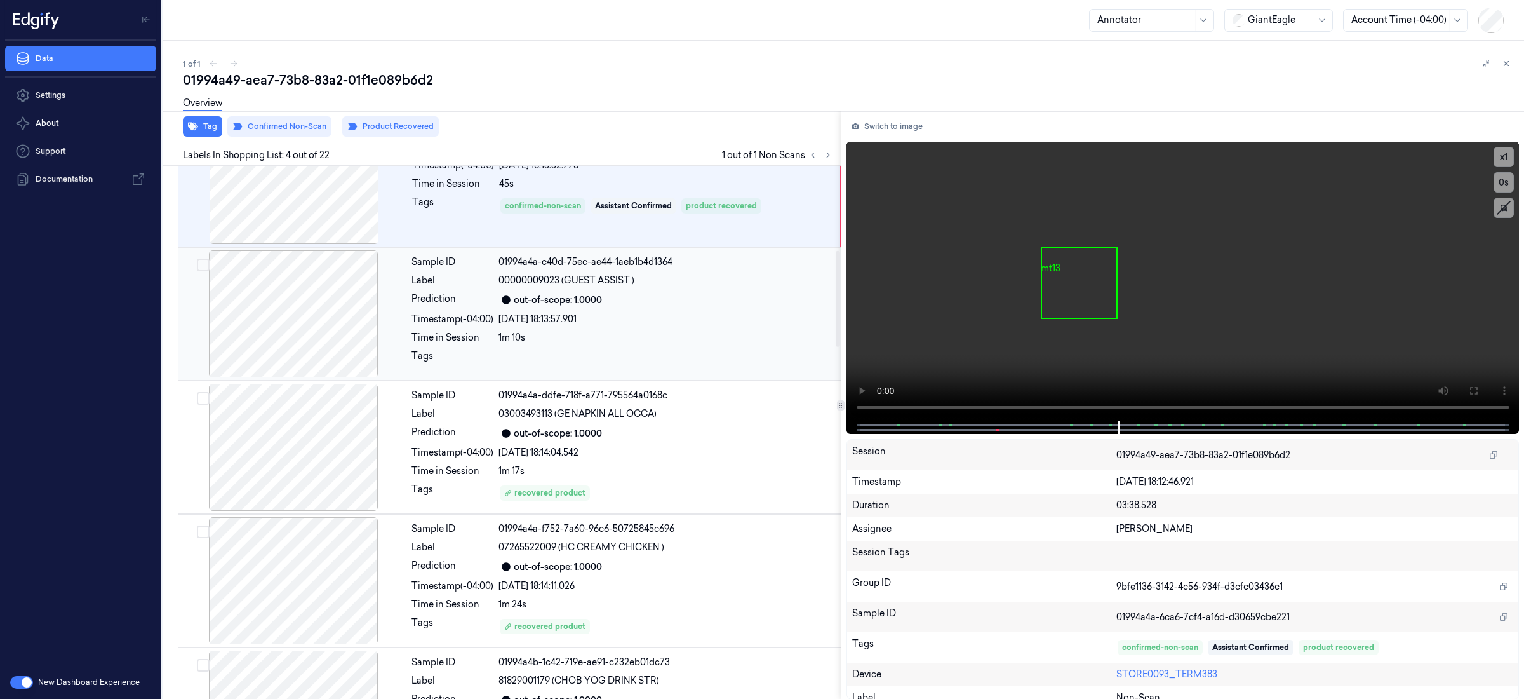
scroll to position [476, 0]
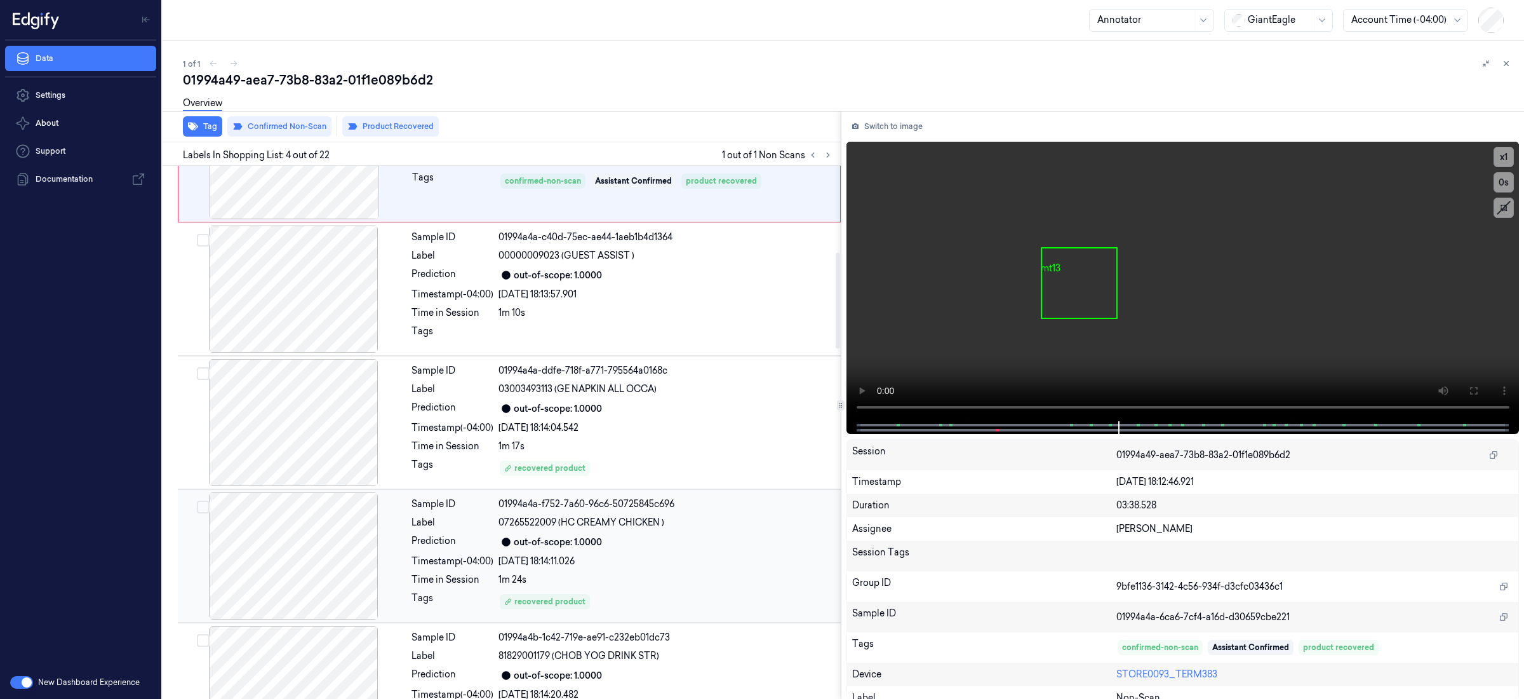
click at [703, 558] on div "14/09/2025 18:14:11.026" at bounding box center [666, 560] width 335 height 13
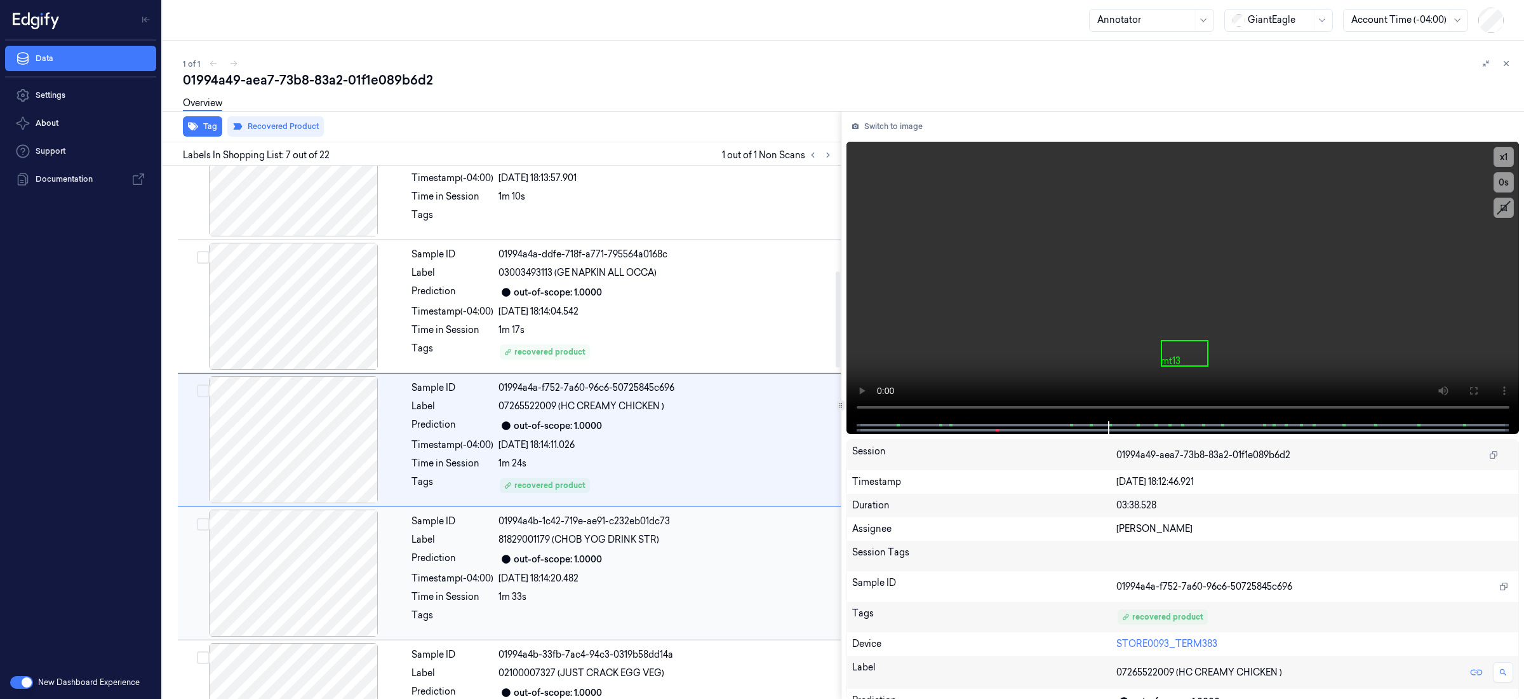
scroll to position [601, 0]
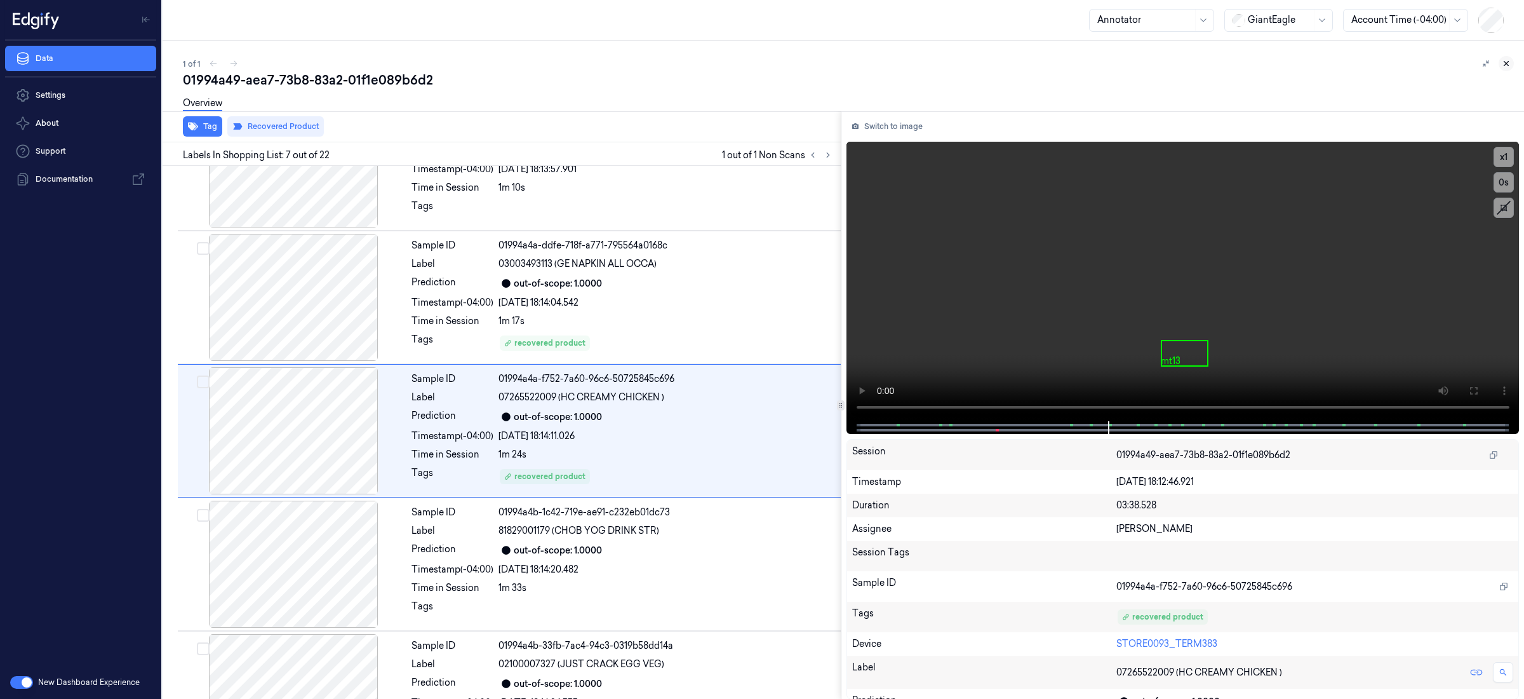
click at [1506, 65] on icon at bounding box center [1506, 63] width 9 height 9
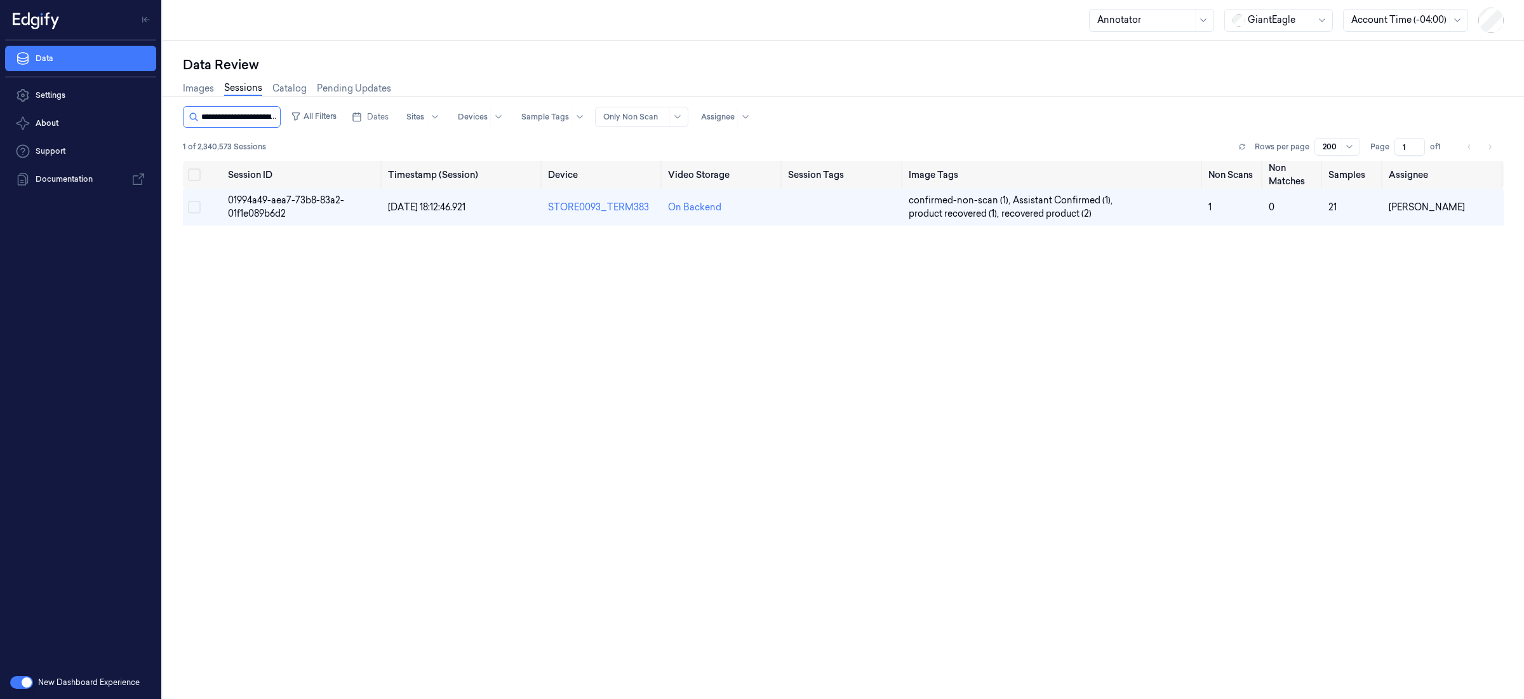
click at [260, 110] on input "string" at bounding box center [239, 117] width 76 height 20
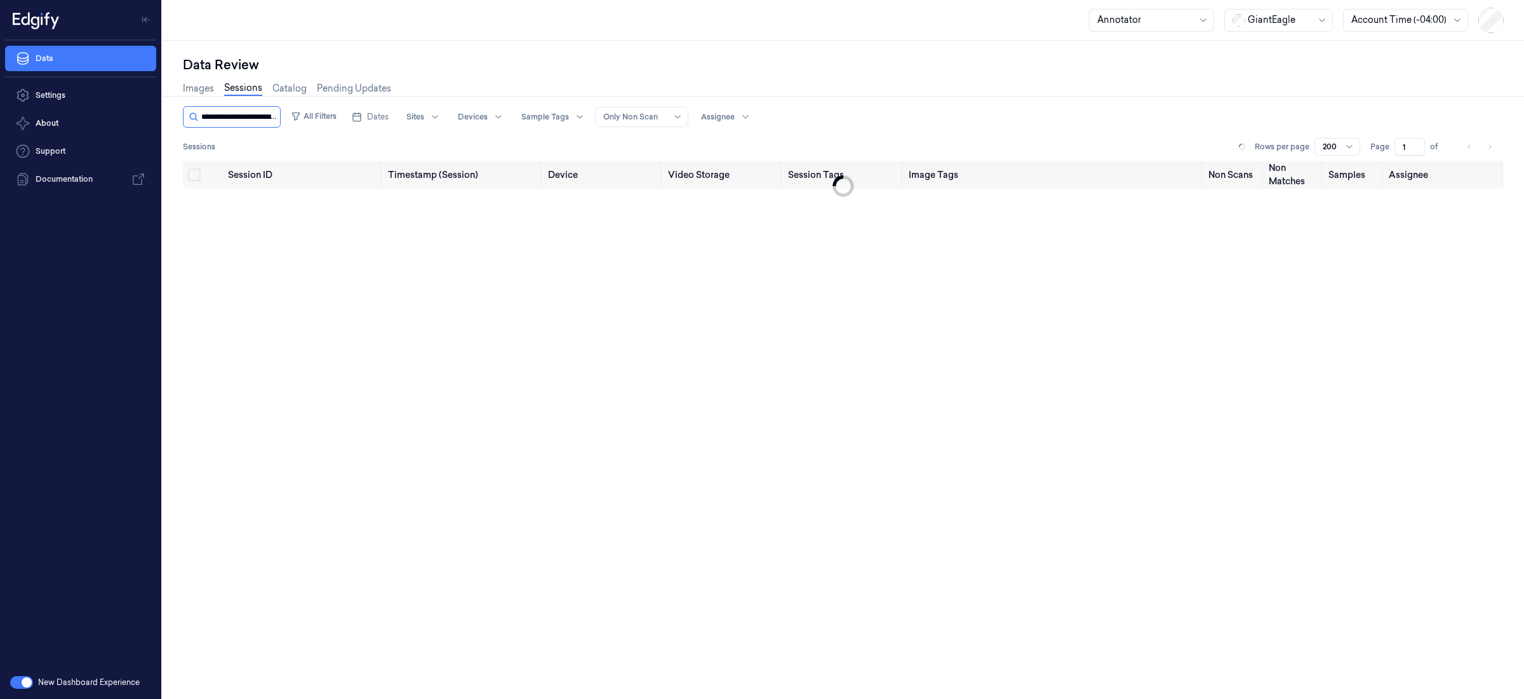
scroll to position [0, 59]
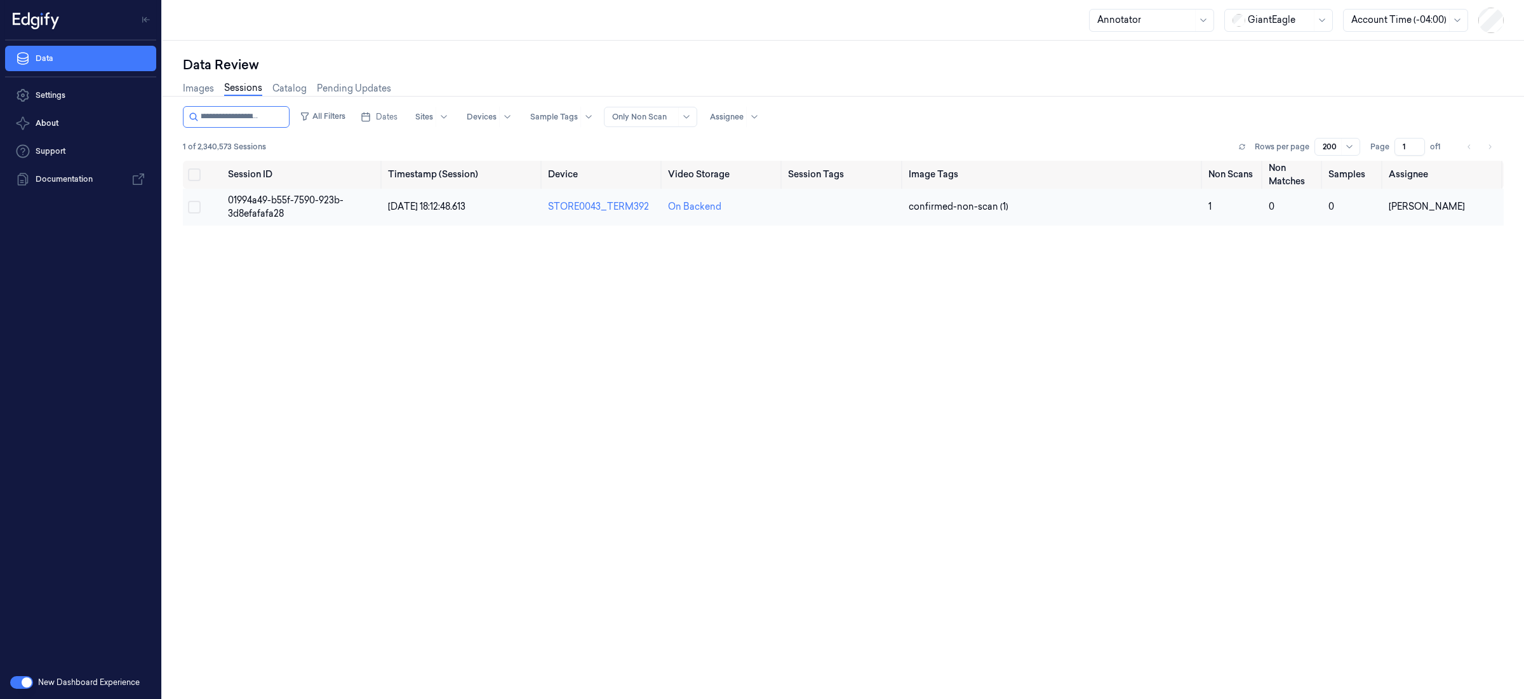
type input "**********"
click at [302, 207] on td "01994a49-b55f-7590-923b-3d8efafafa28" at bounding box center [303, 207] width 160 height 37
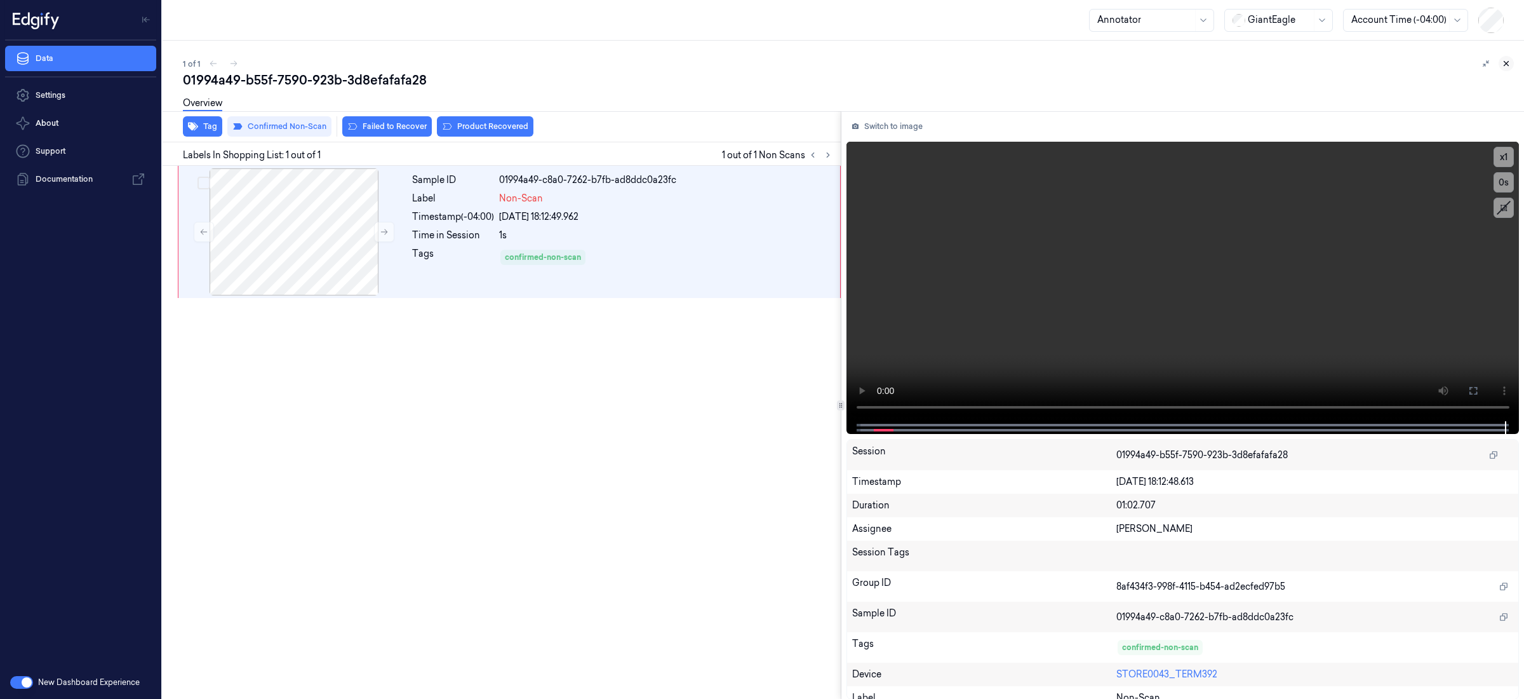
click at [1508, 64] on icon at bounding box center [1506, 63] width 9 height 9
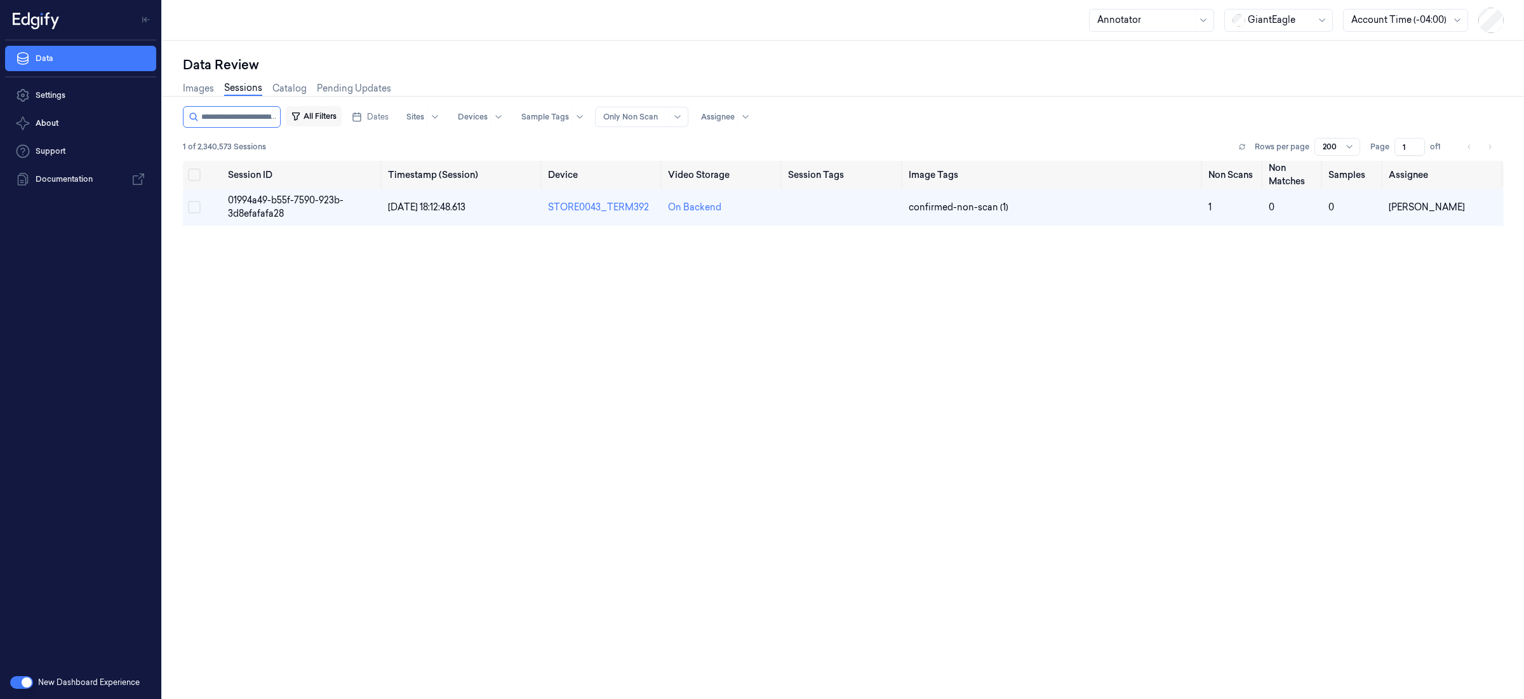
click at [315, 116] on button "All Filters" at bounding box center [314, 116] width 56 height 20
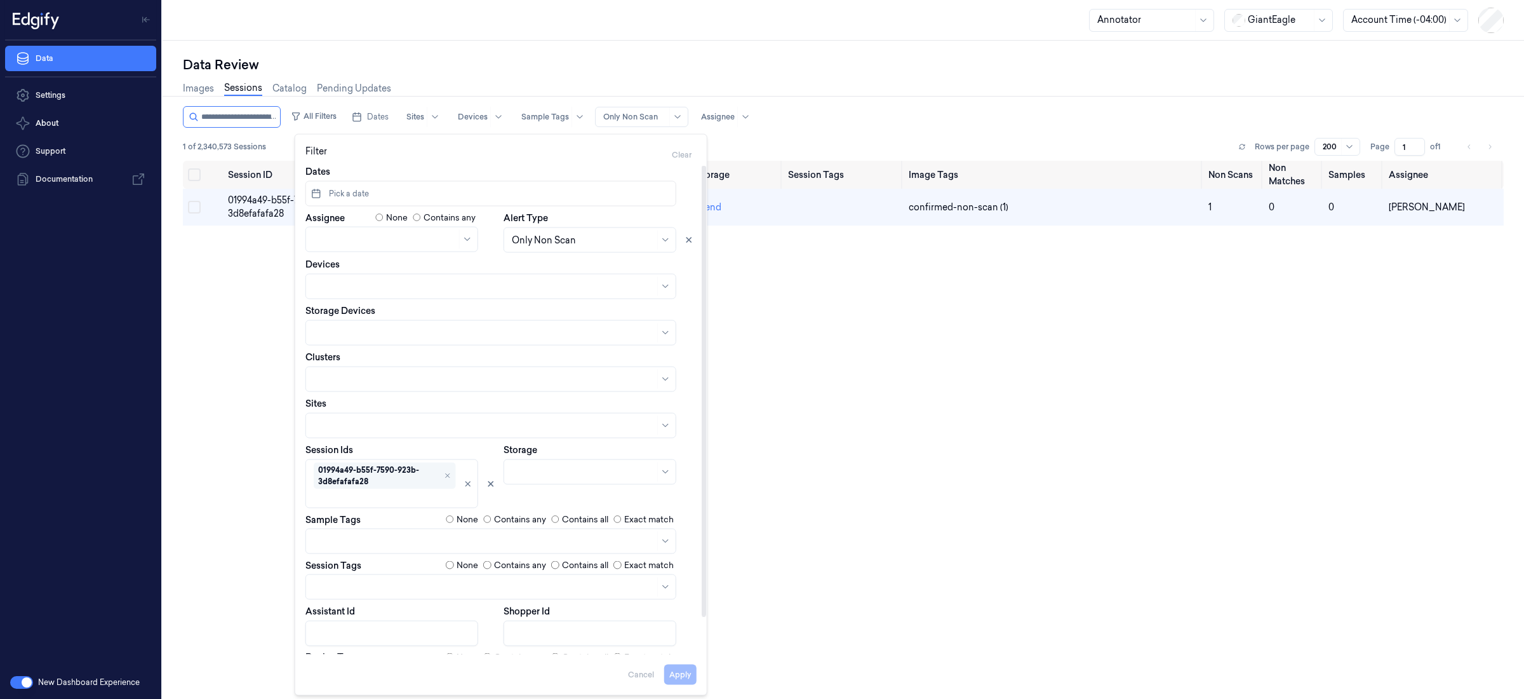
click at [450, 478] on div "Remove ,01994a49-b55f-7590-923b-3d8efafafa28" at bounding box center [448, 476] width 8 height 8
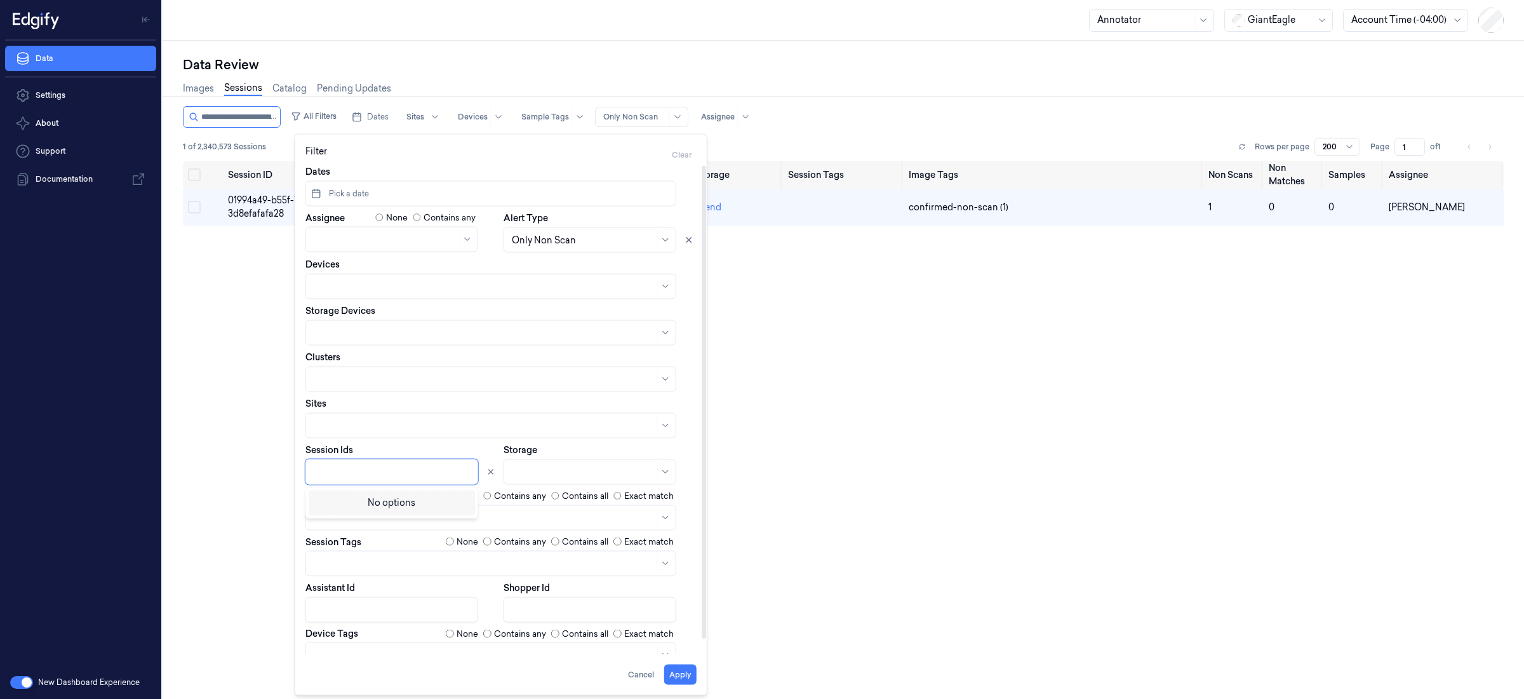
click at [337, 472] on div at bounding box center [393, 471] width 159 height 13
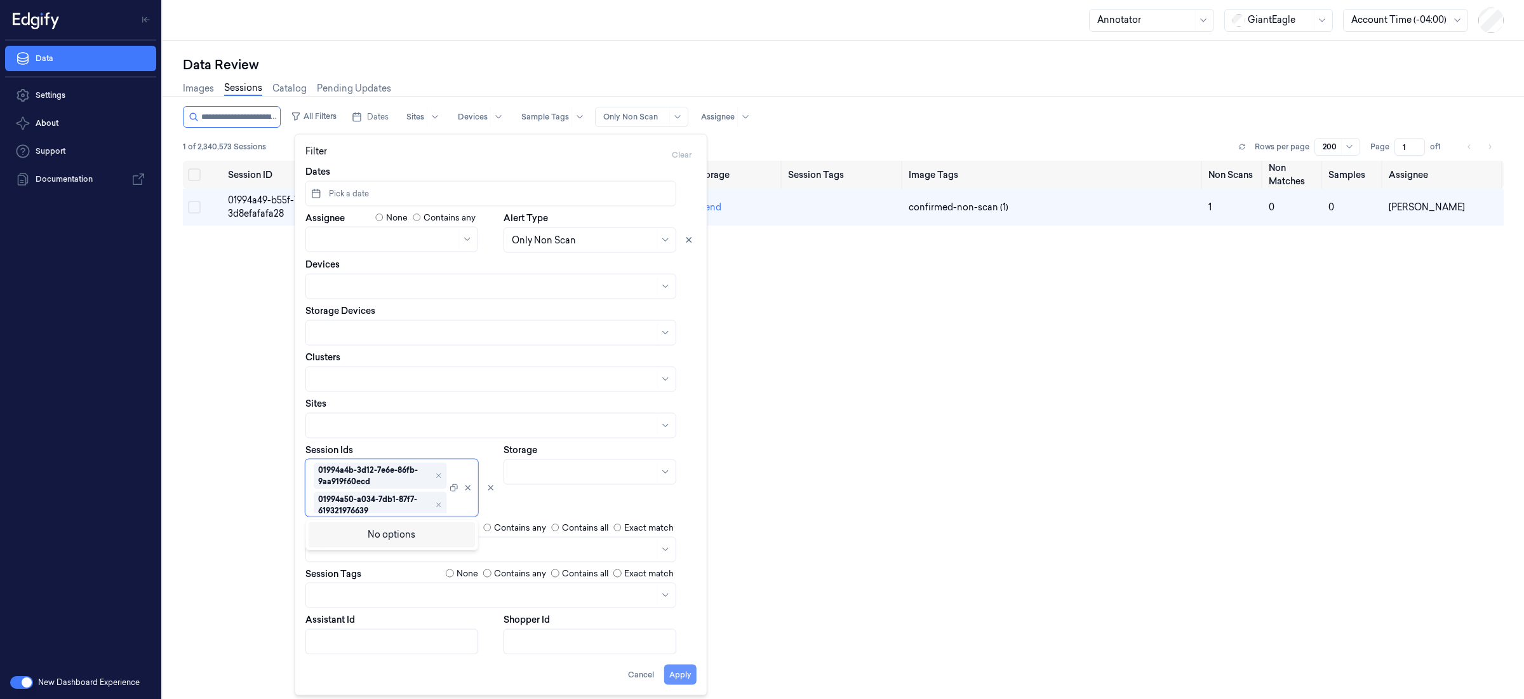
click at [687, 673] on button "Apply" at bounding box center [680, 674] width 32 height 20
type input "**********"
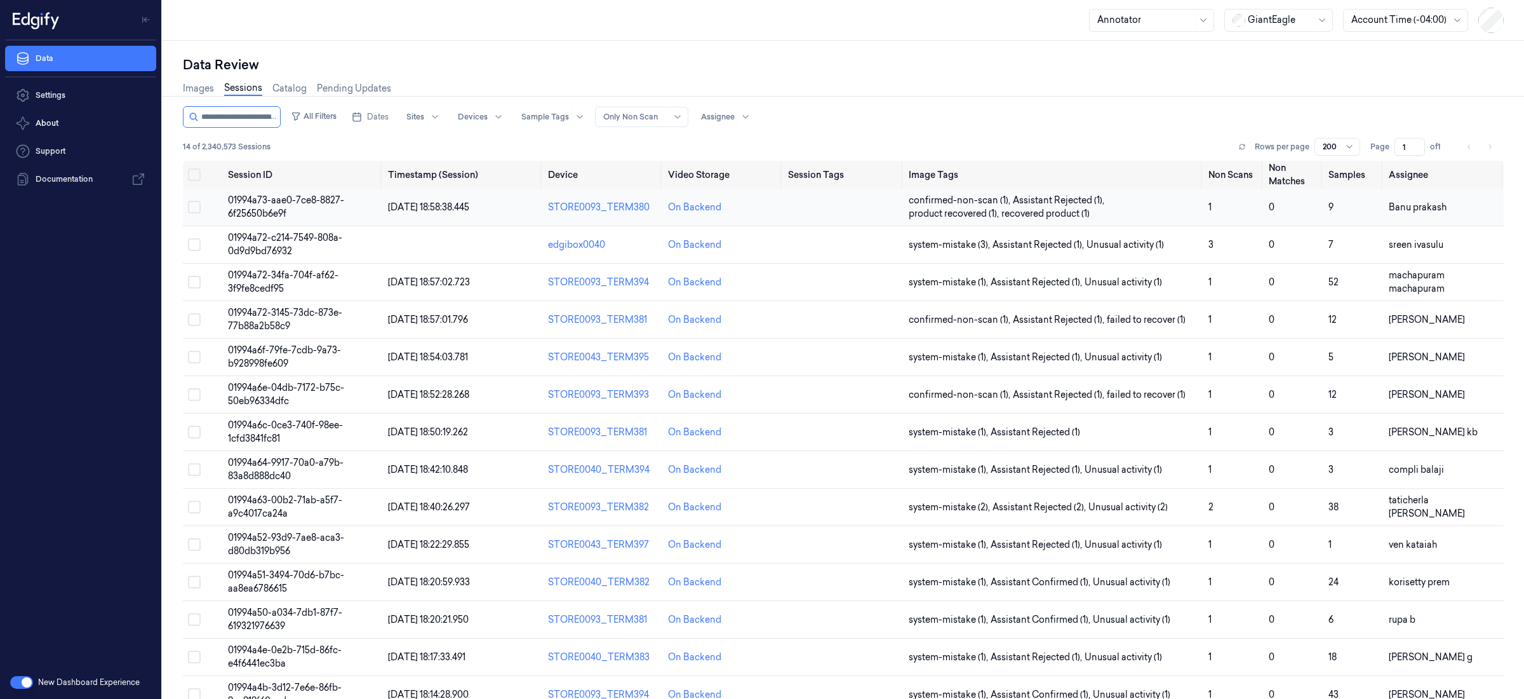
click at [277, 205] on span "01994a73-aae0-7ce8-8827-6f25650b6e9f" at bounding box center [286, 206] width 116 height 25
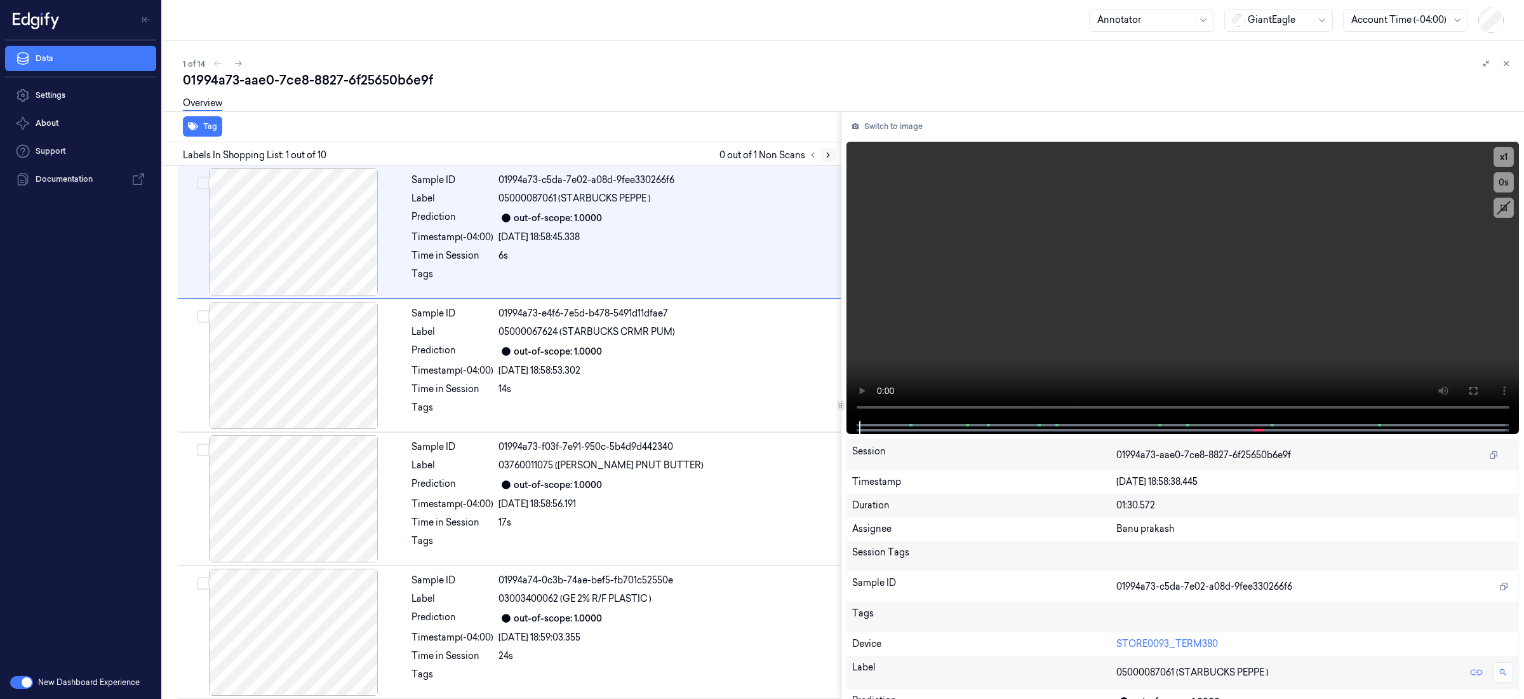
click at [831, 155] on icon at bounding box center [828, 155] width 9 height 9
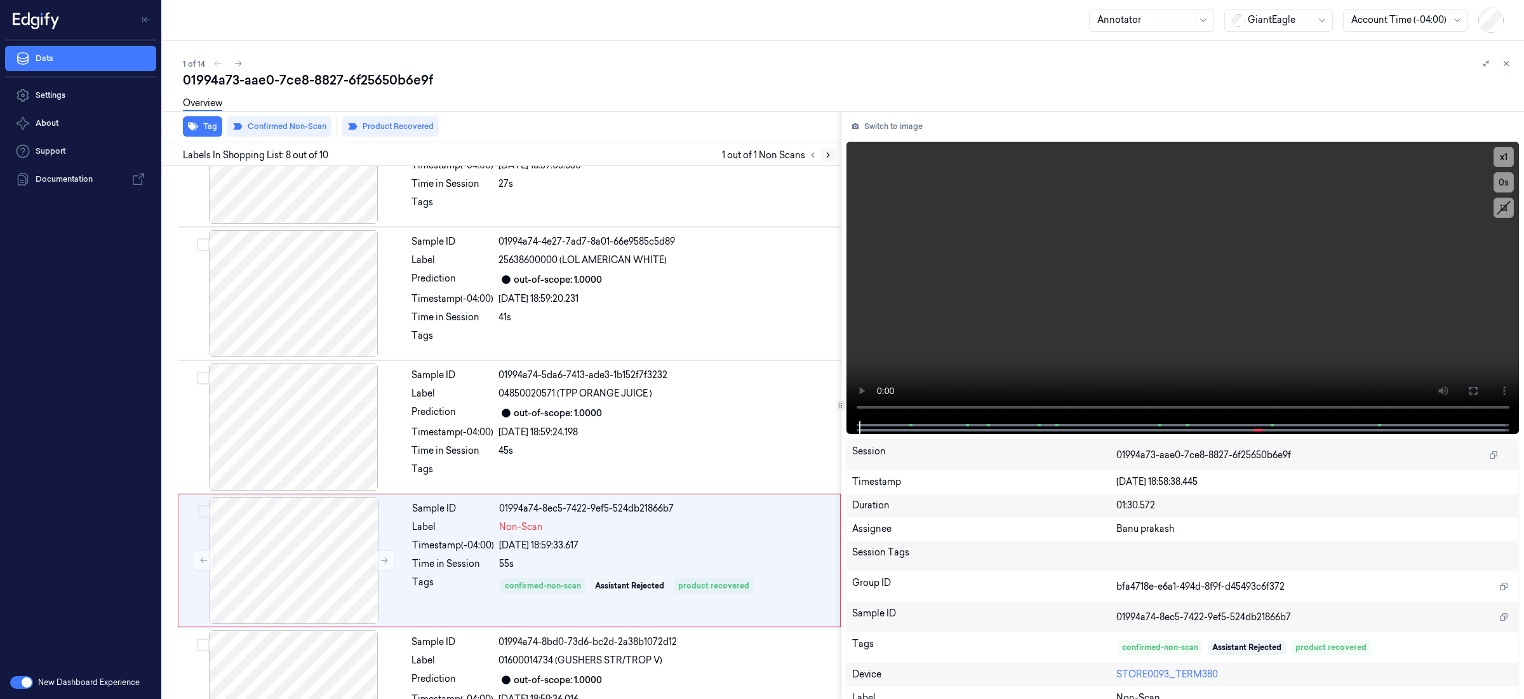
scroll to position [735, 0]
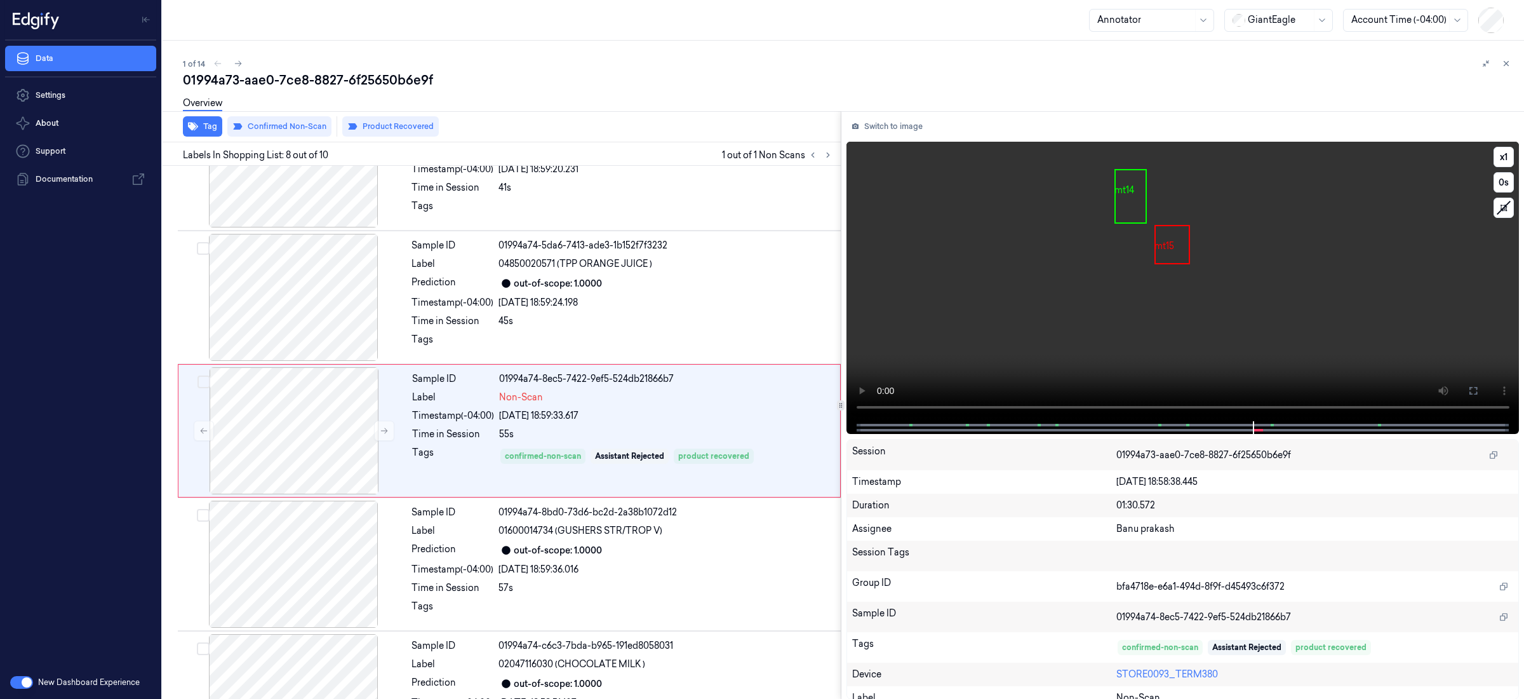
click at [1190, 427] on div at bounding box center [1182, 427] width 647 height 13
click at [1188, 426] on span at bounding box center [1189, 425] width 2 height 6
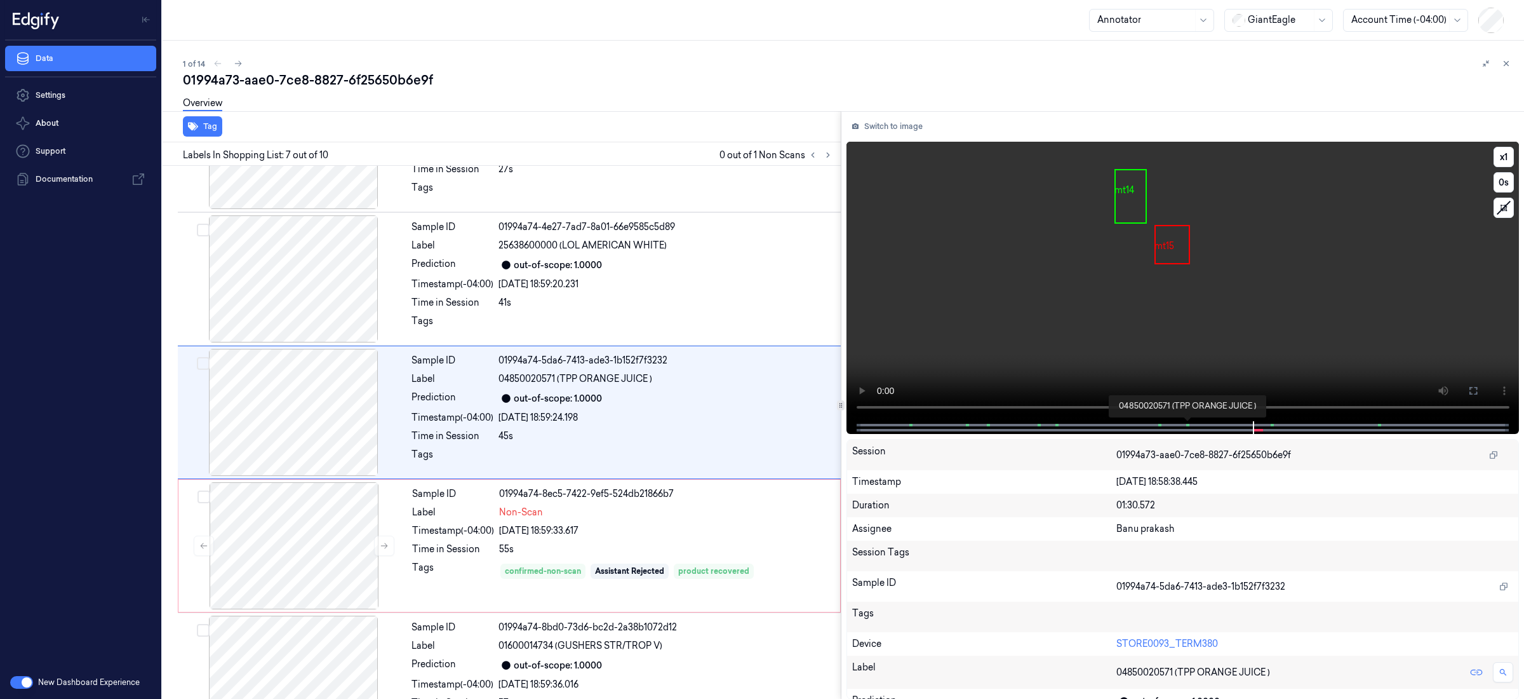
scroll to position [601, 0]
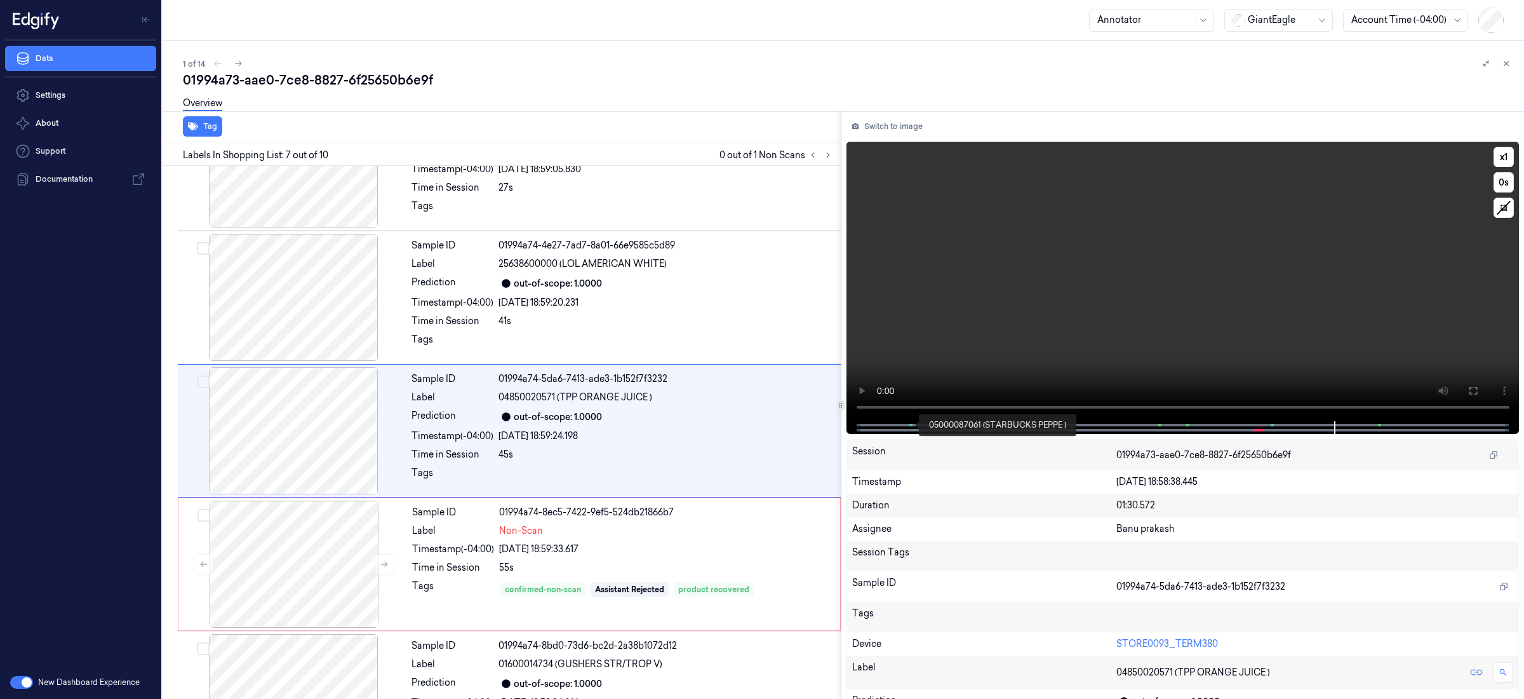
click at [911, 426] on span at bounding box center [912, 425] width 2 height 6
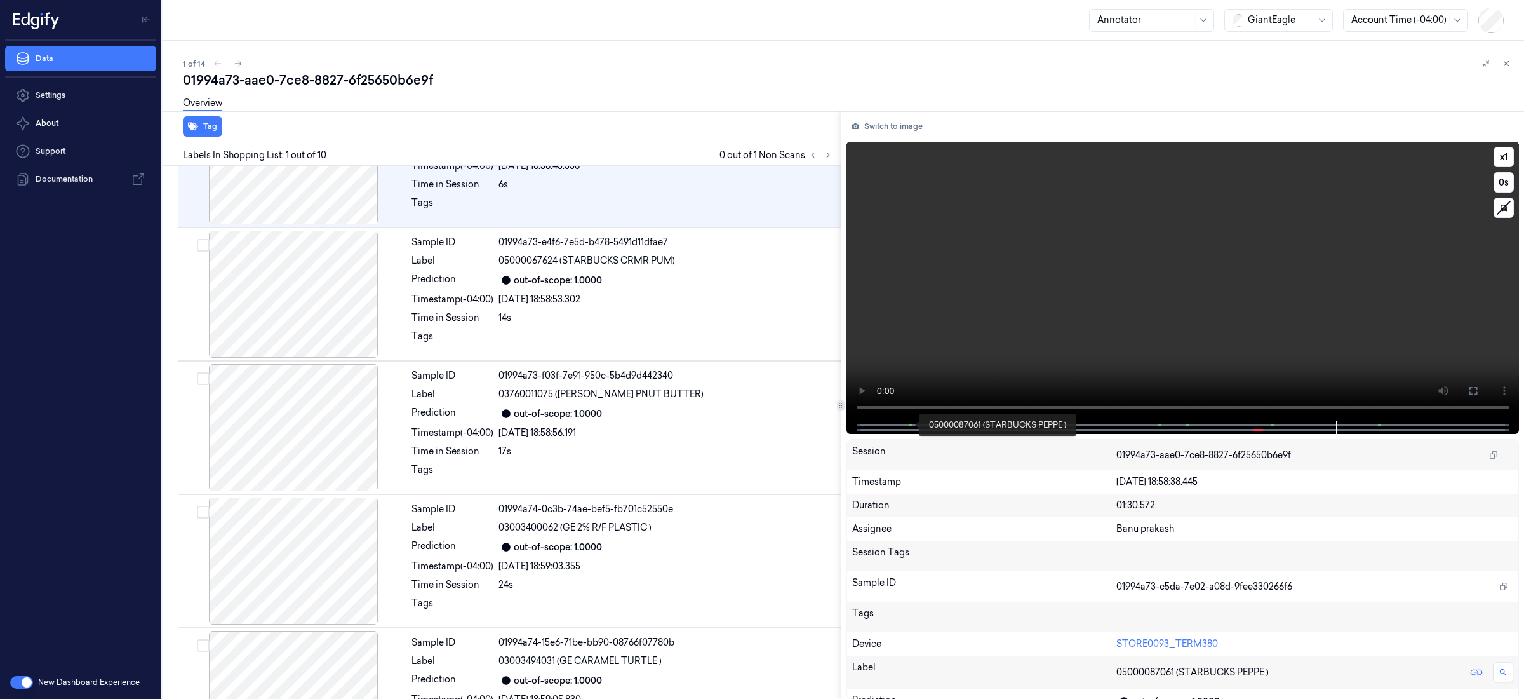
scroll to position [0, 0]
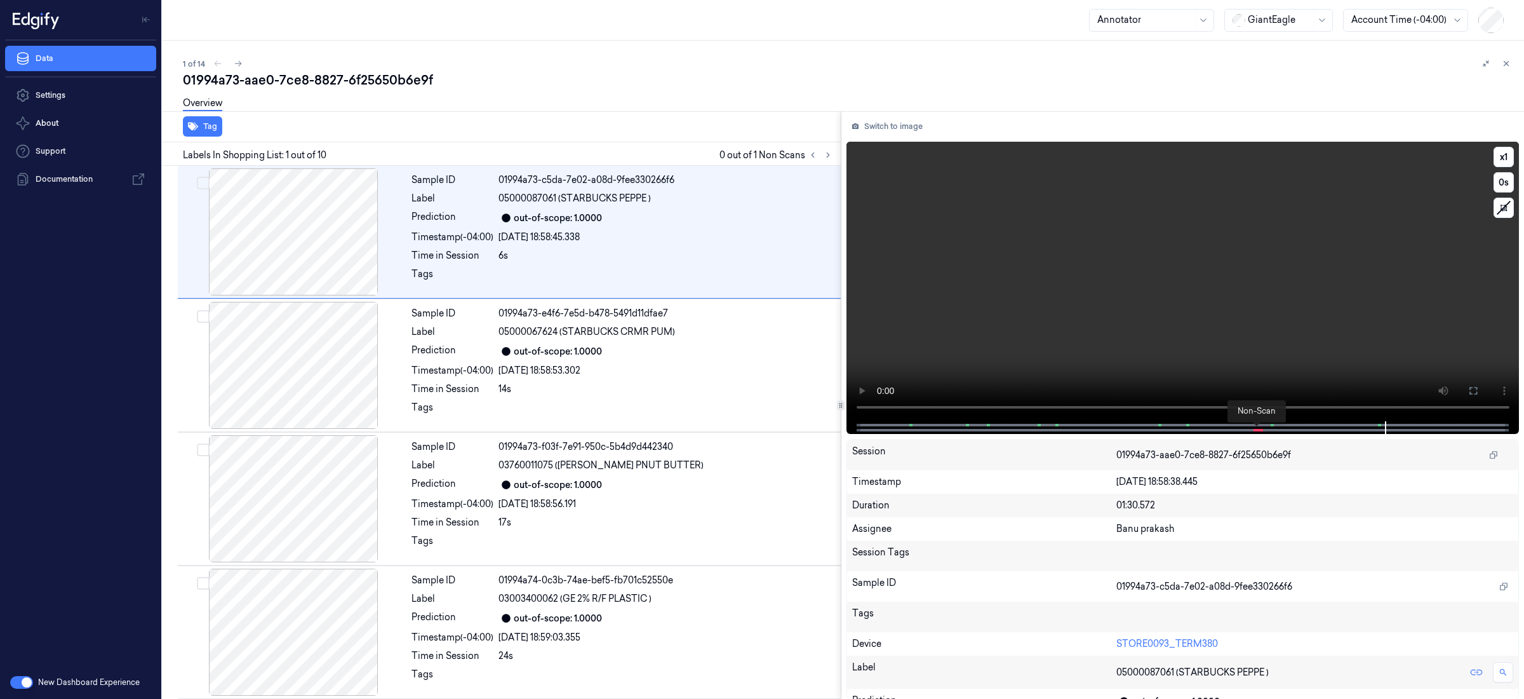
click at [1258, 428] on span at bounding box center [1258, 430] width 3 height 6
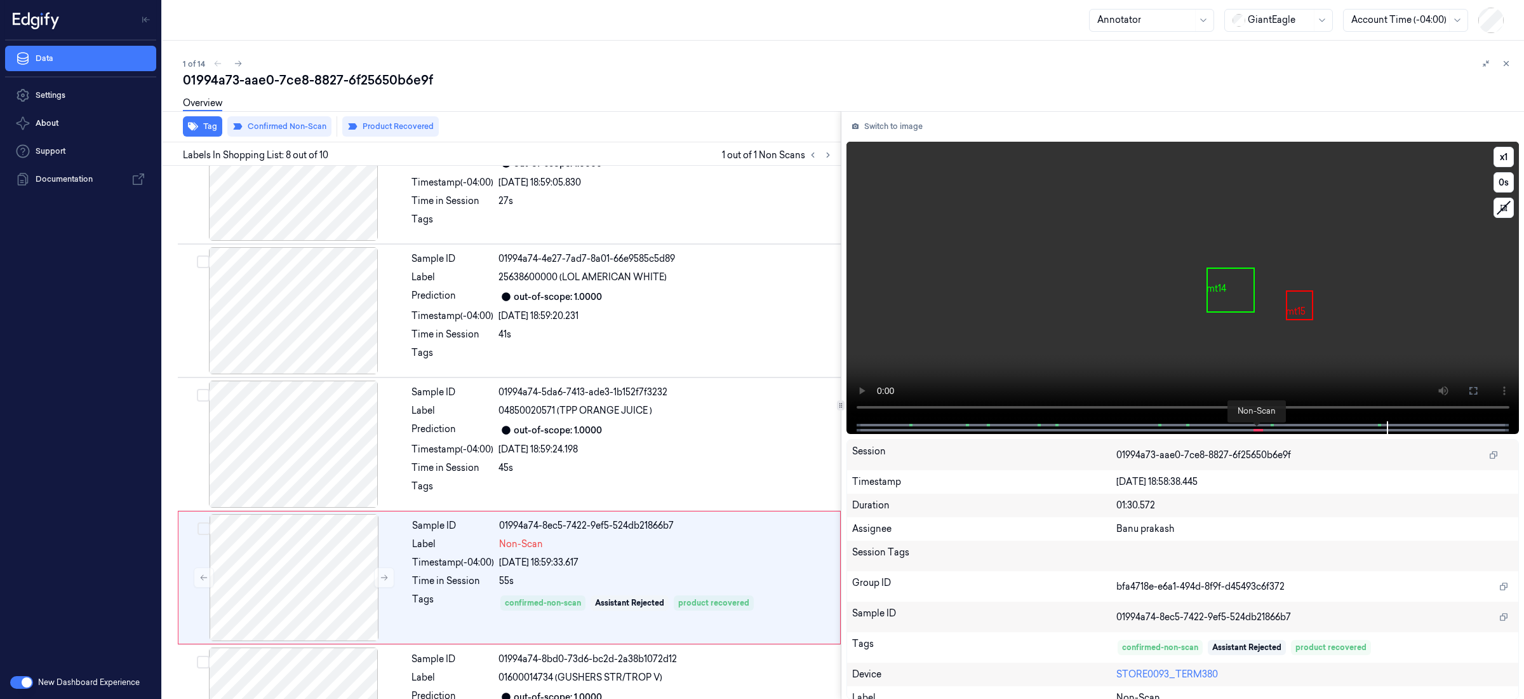
scroll to position [735, 0]
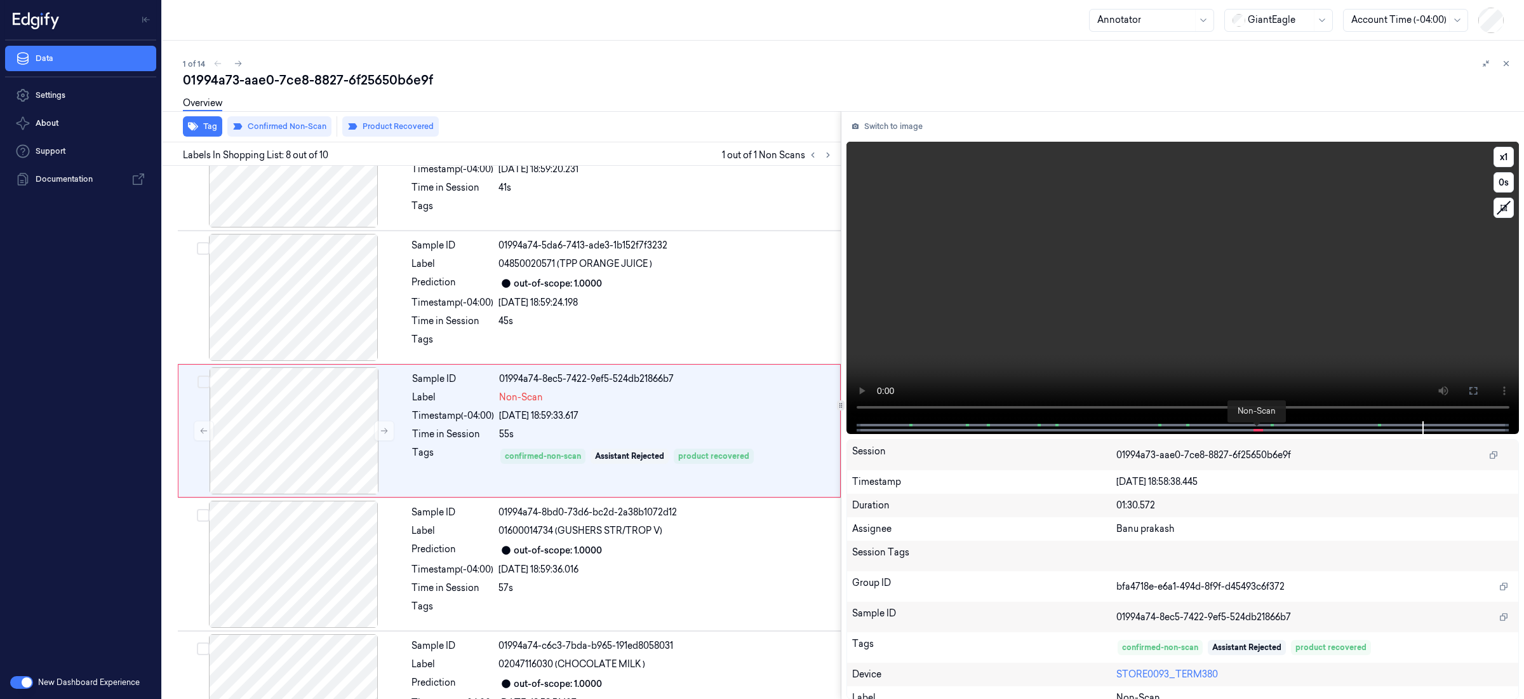
click at [1258, 429] on span at bounding box center [1258, 430] width 3 height 6
click at [238, 65] on icon at bounding box center [238, 64] width 7 height 6
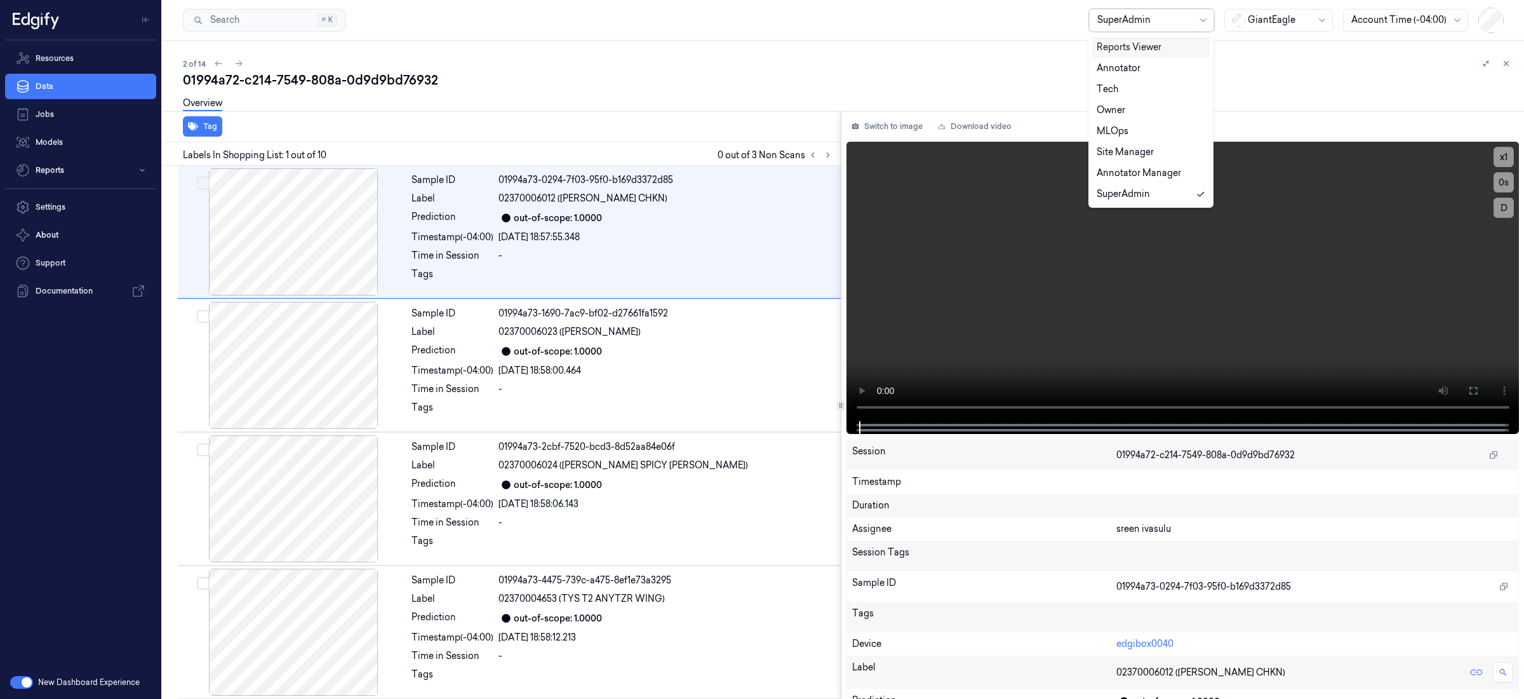
click at [1157, 20] on div at bounding box center [1144, 19] width 95 height 13
click at [1150, 62] on div "Annotator" at bounding box center [1151, 68] width 109 height 13
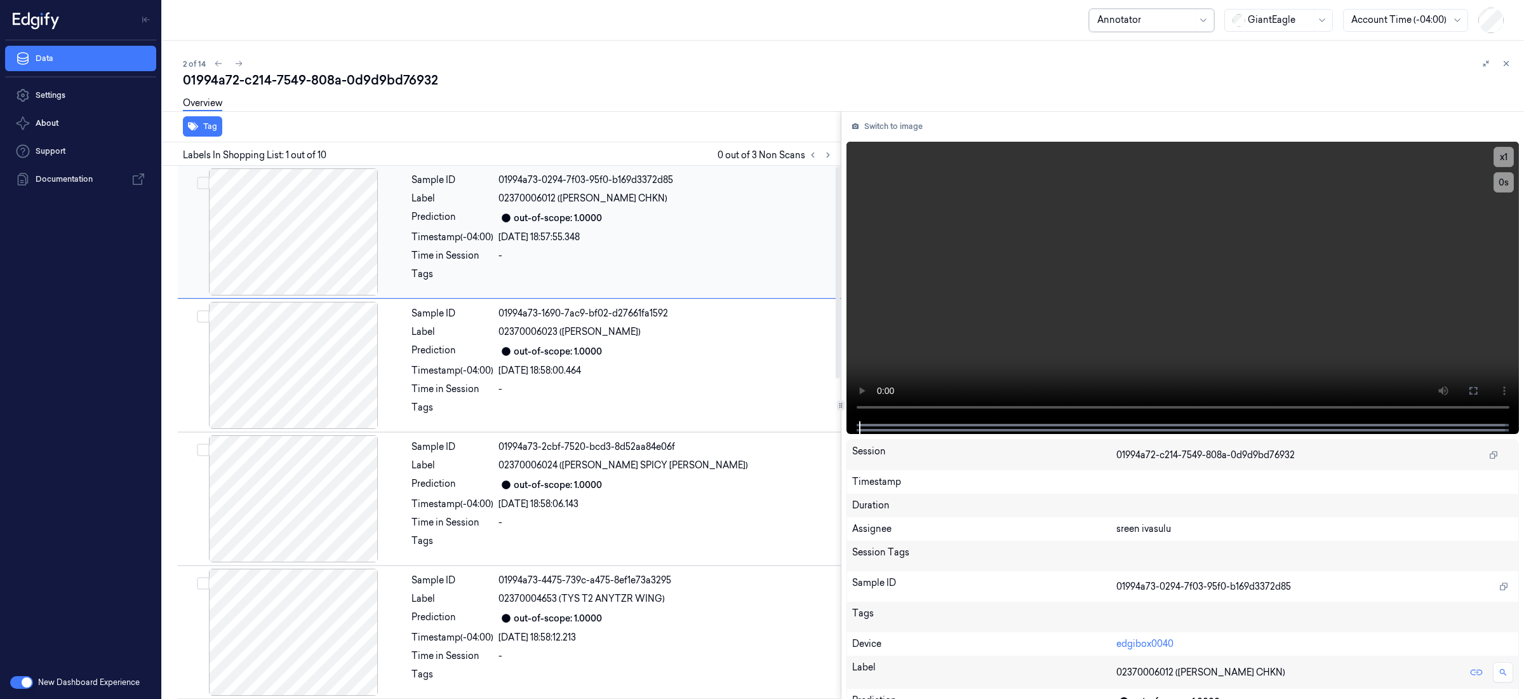
scroll to position [1, 0]
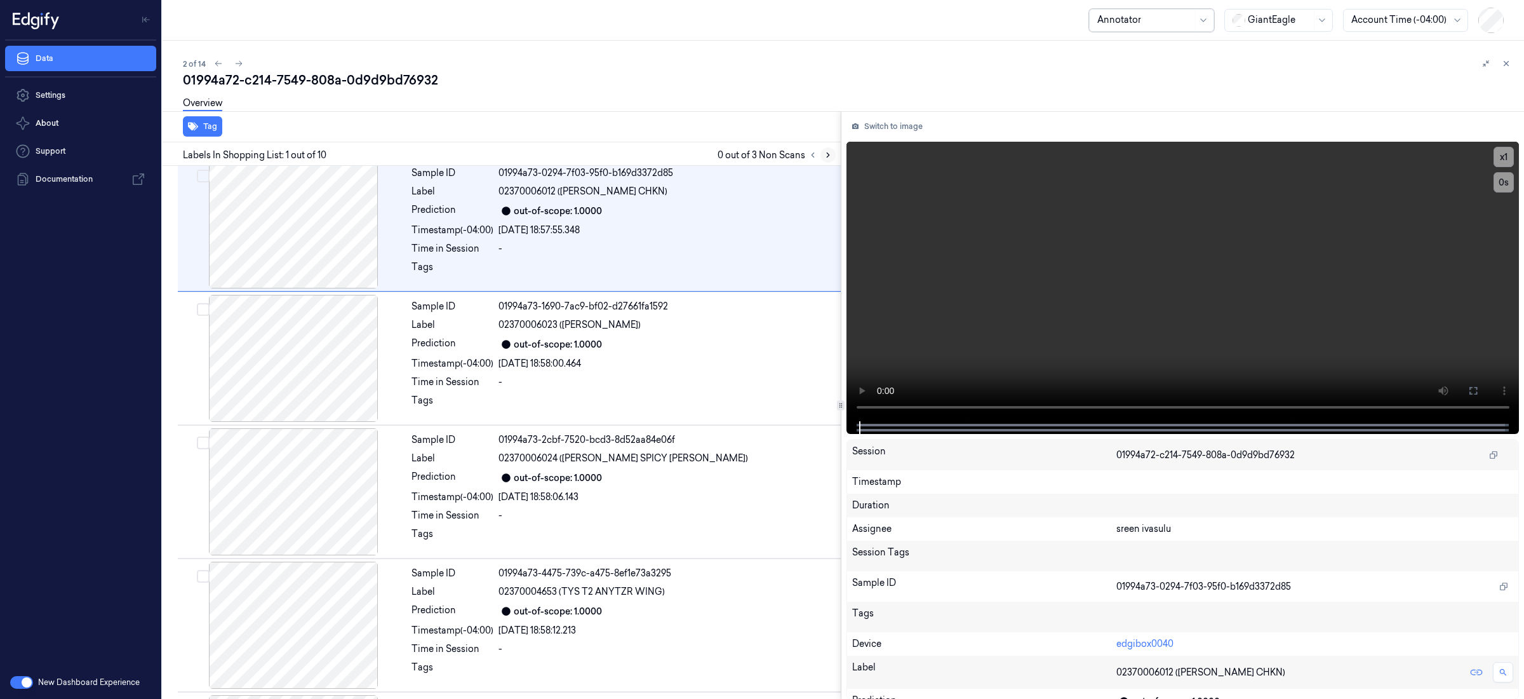
click at [824, 155] on icon at bounding box center [828, 155] width 9 height 9
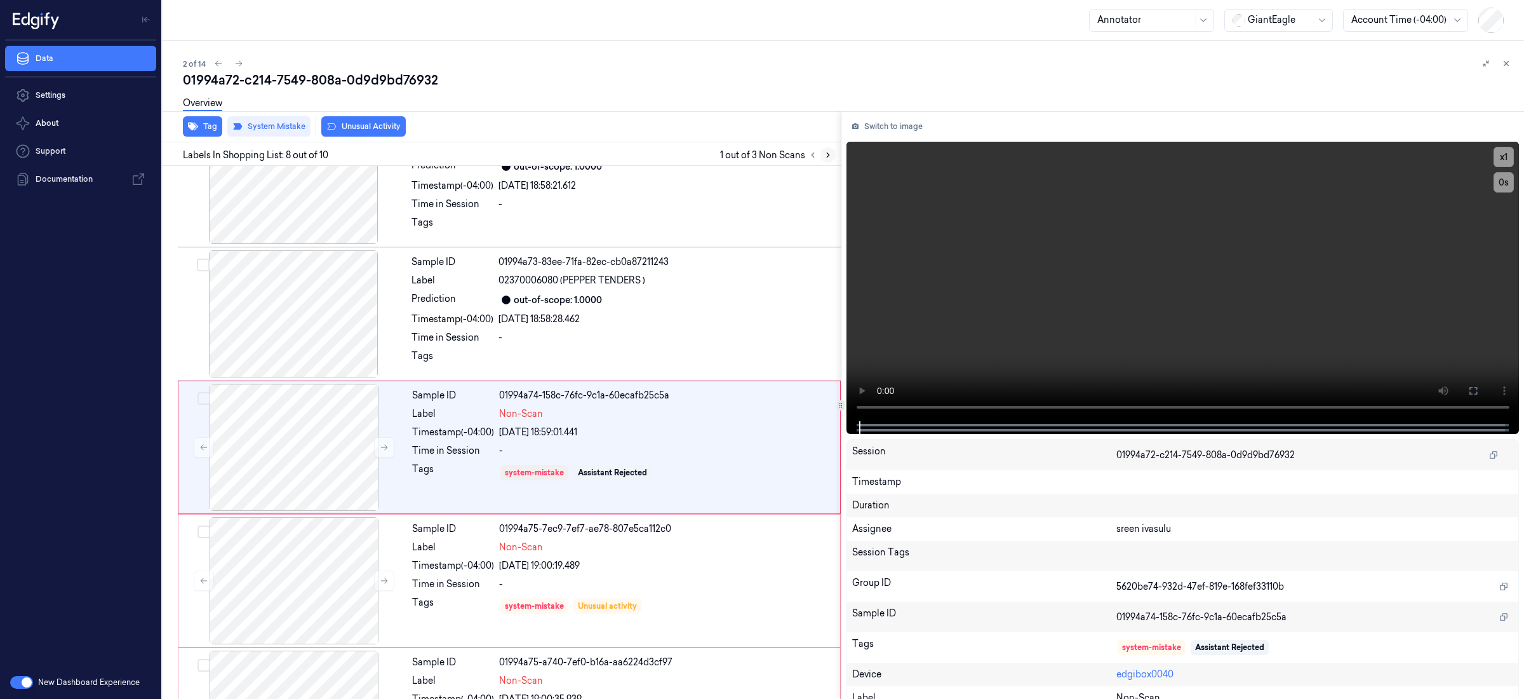
scroll to position [735, 0]
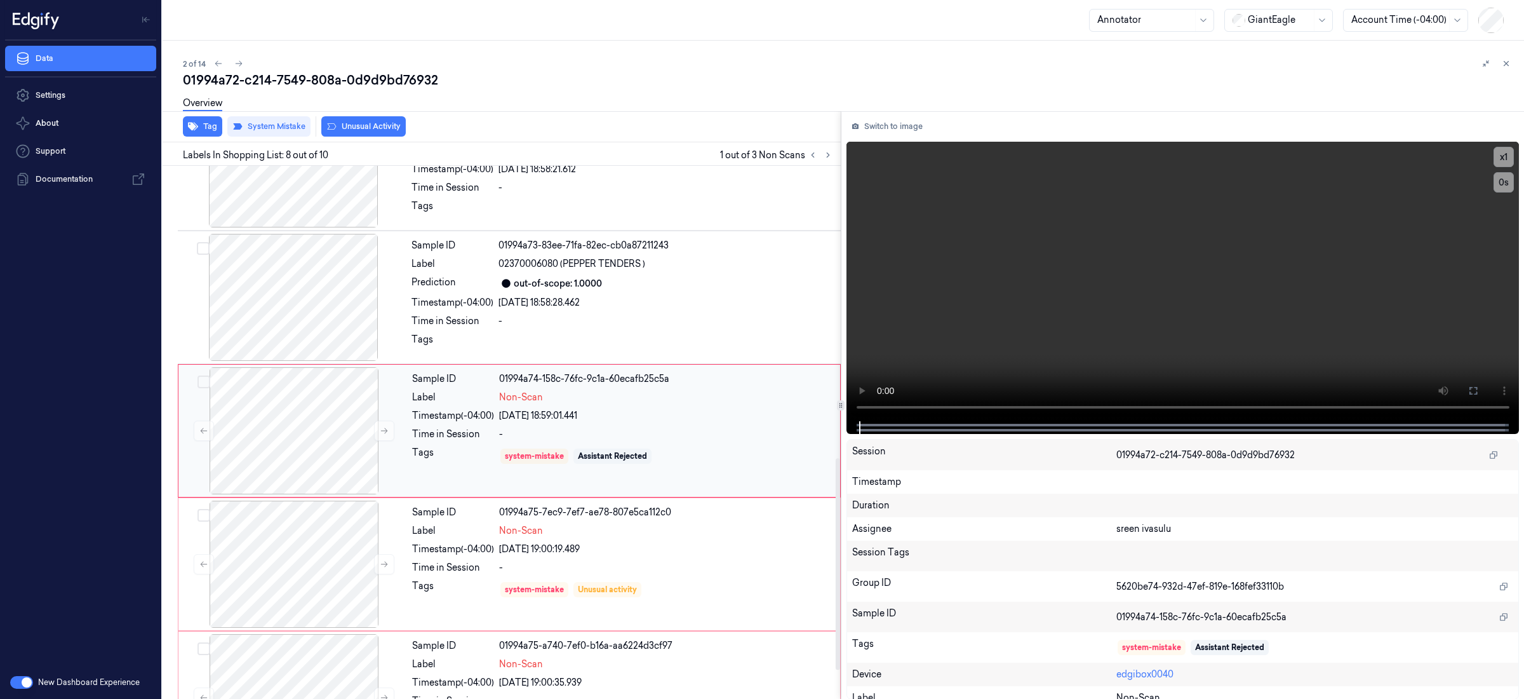
click at [741, 419] on div "[DATE] 18:59:01.441" at bounding box center [665, 415] width 333 height 13
click at [223, 63] on button at bounding box center [218, 63] width 15 height 15
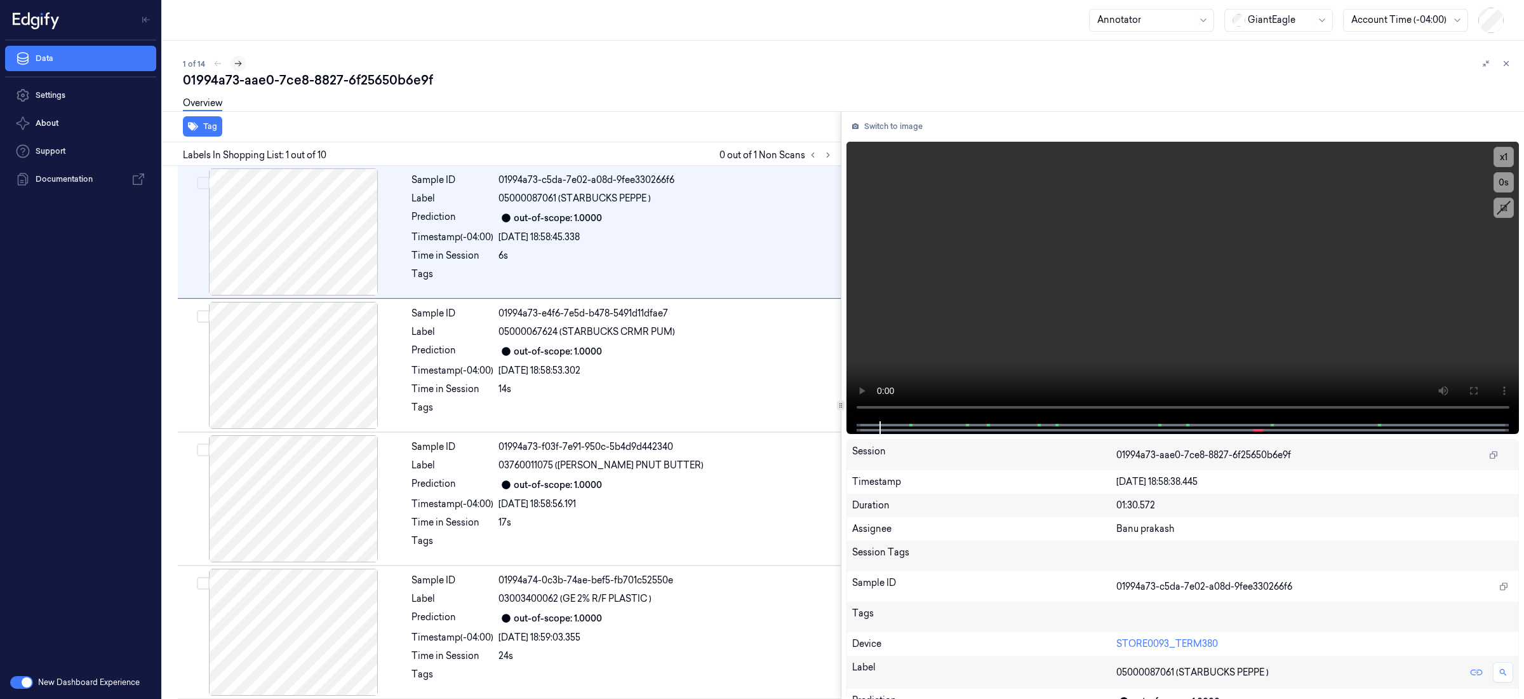
click at [234, 61] on icon at bounding box center [238, 63] width 9 height 9
click at [243, 60] on button at bounding box center [238, 63] width 15 height 15
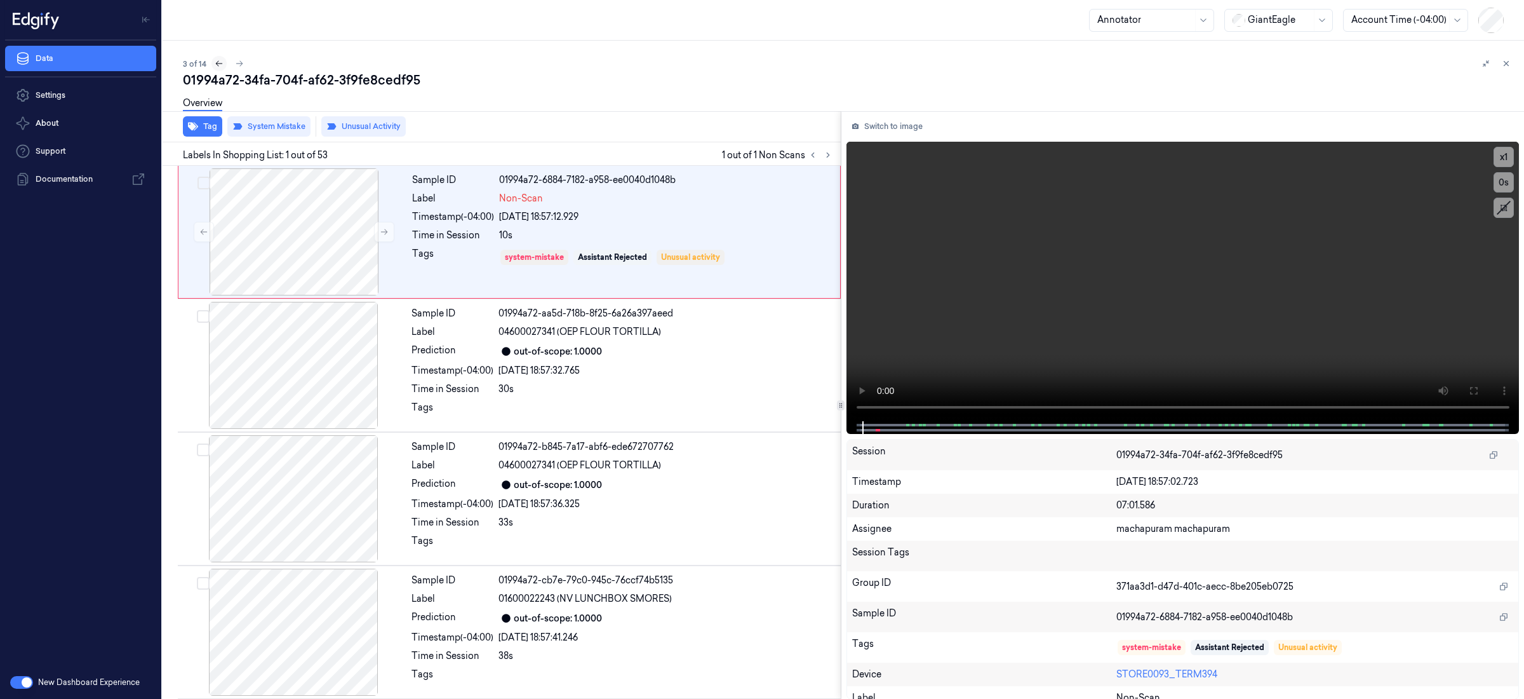
click at [213, 60] on button at bounding box center [218, 63] width 15 height 15
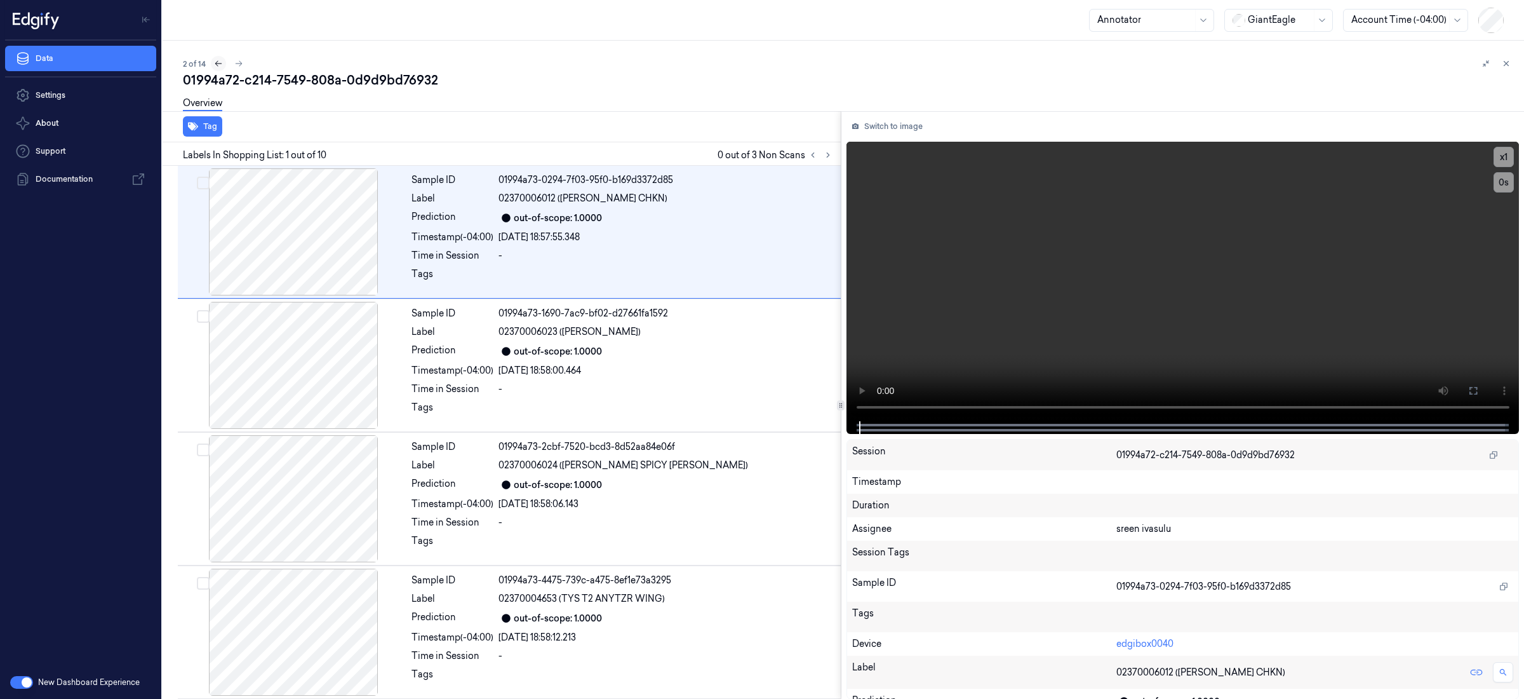
click at [220, 65] on icon at bounding box center [218, 63] width 9 height 9
click at [236, 65] on icon at bounding box center [238, 63] width 9 height 9
click at [242, 65] on icon at bounding box center [238, 63] width 9 height 9
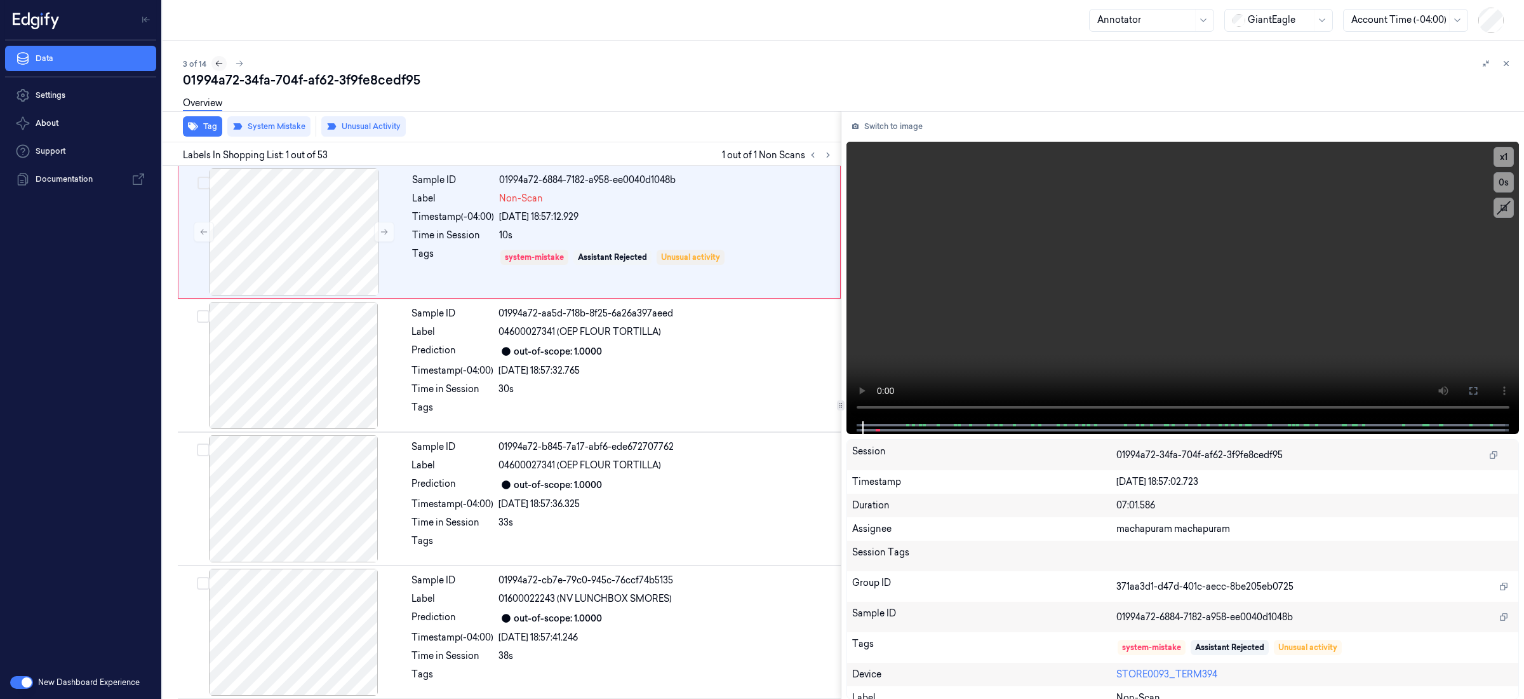
click at [219, 62] on icon at bounding box center [219, 63] width 9 height 9
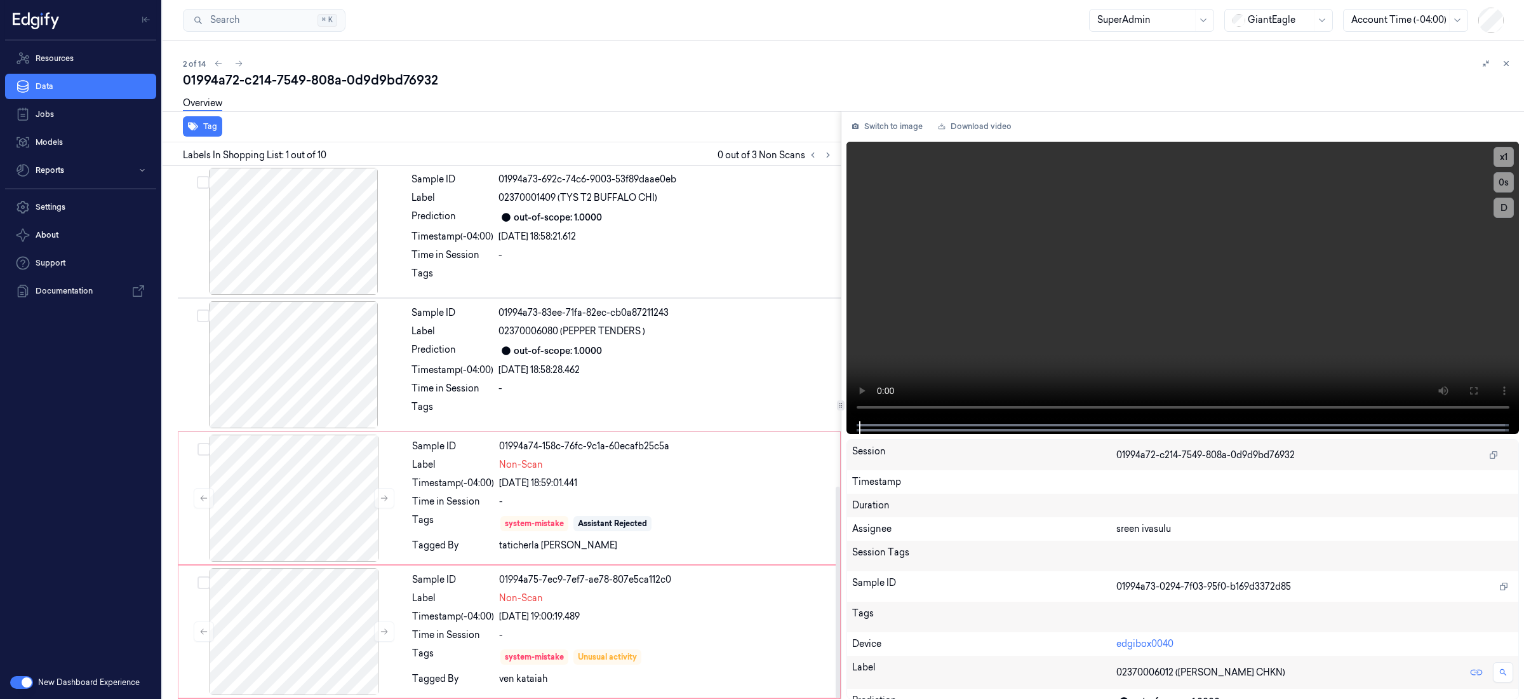
scroll to position [807, 0]
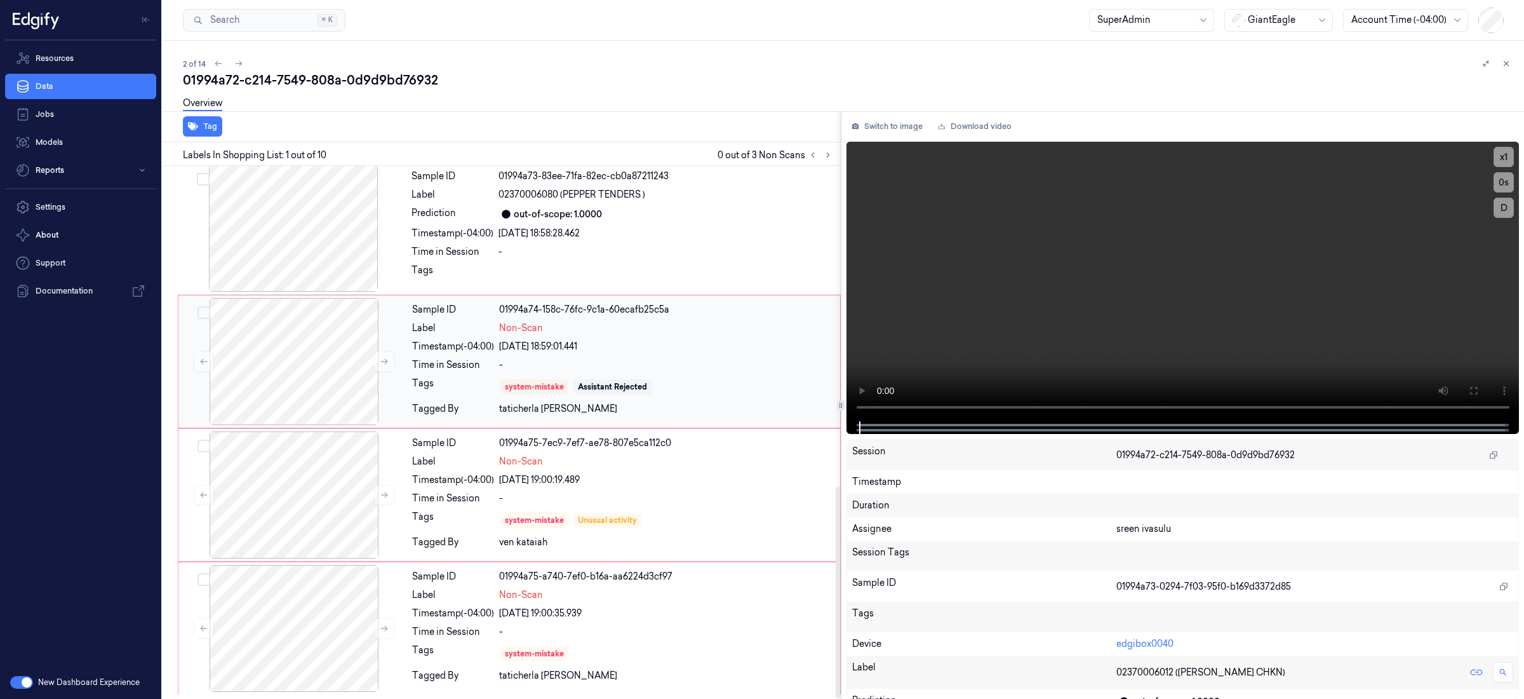
click at [704, 352] on div "[DATE] 18:59:01.441" at bounding box center [665, 346] width 333 height 13
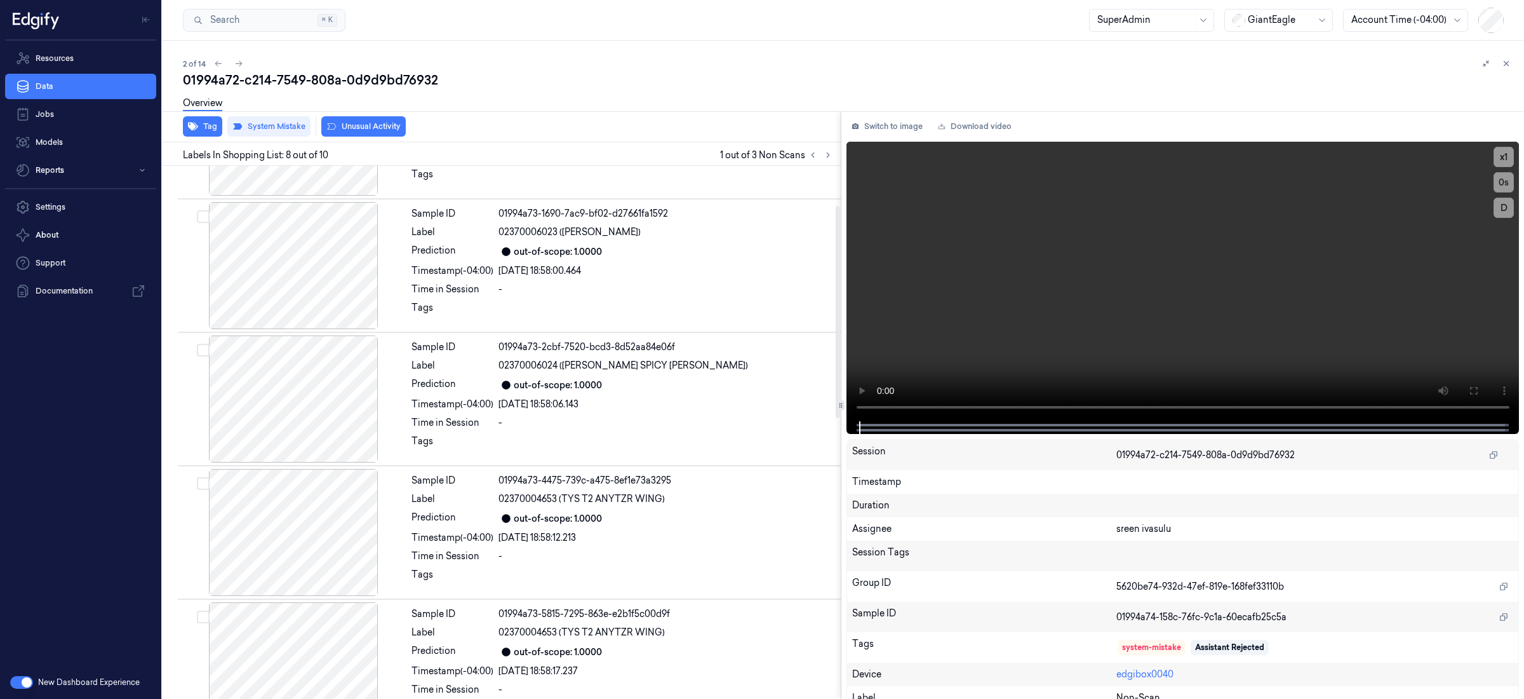
scroll to position [0, 0]
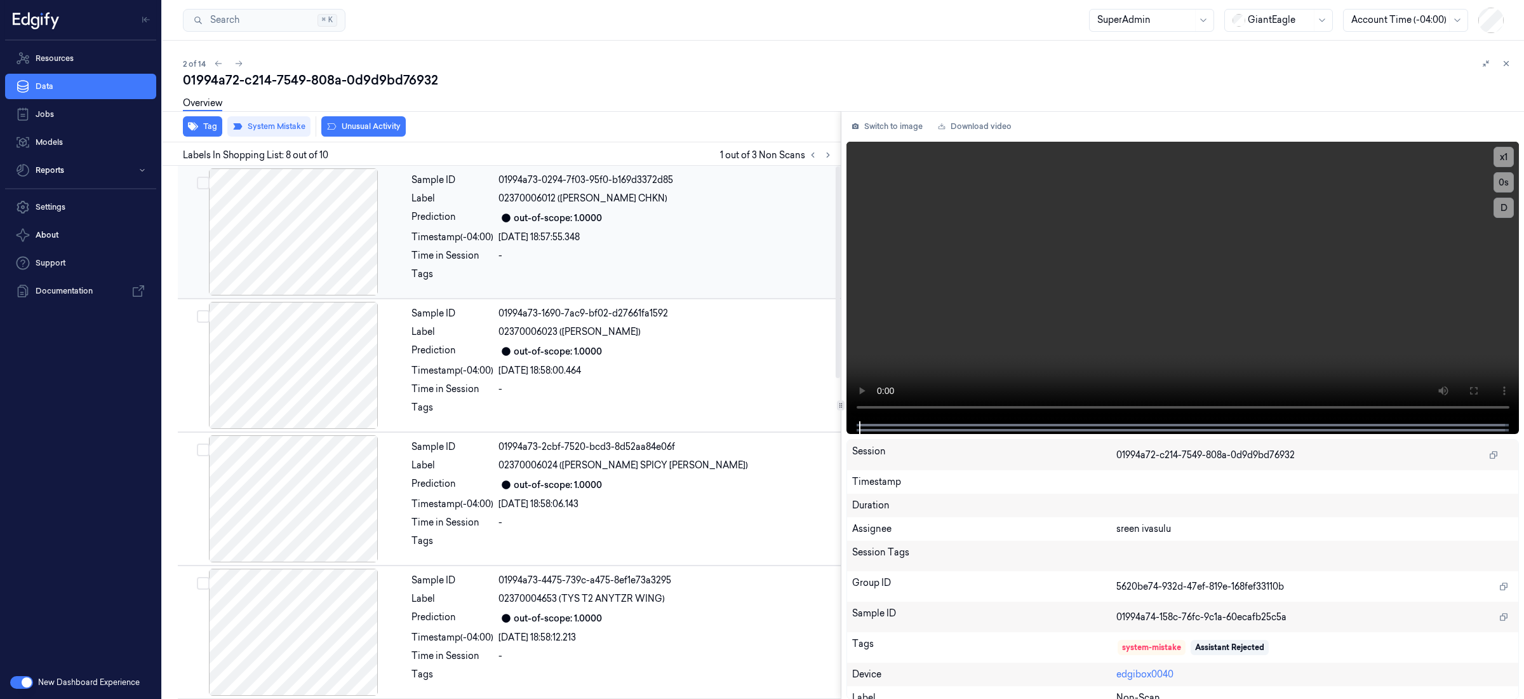
click at [764, 224] on div "out-of-scope: 1.0000" at bounding box center [666, 217] width 335 height 15
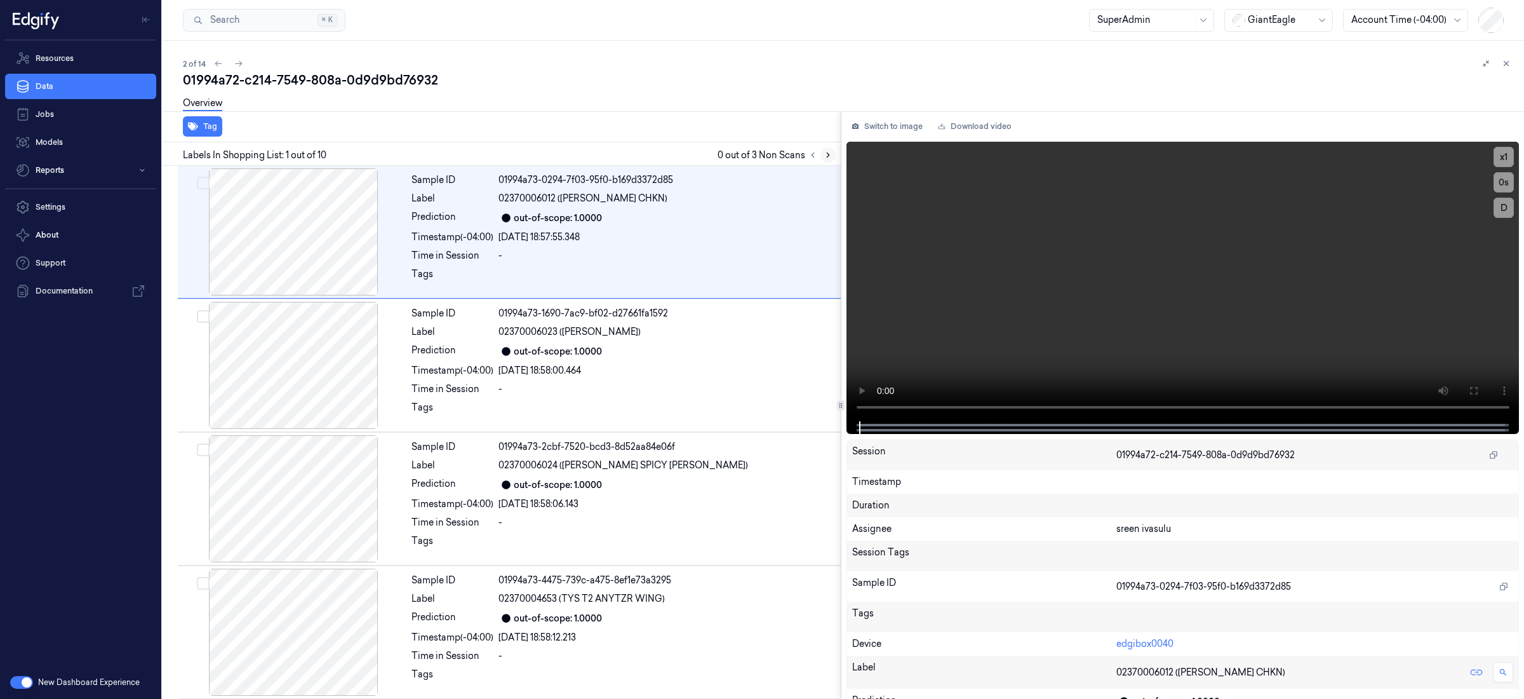
click at [827, 154] on icon at bounding box center [828, 155] width 9 height 9
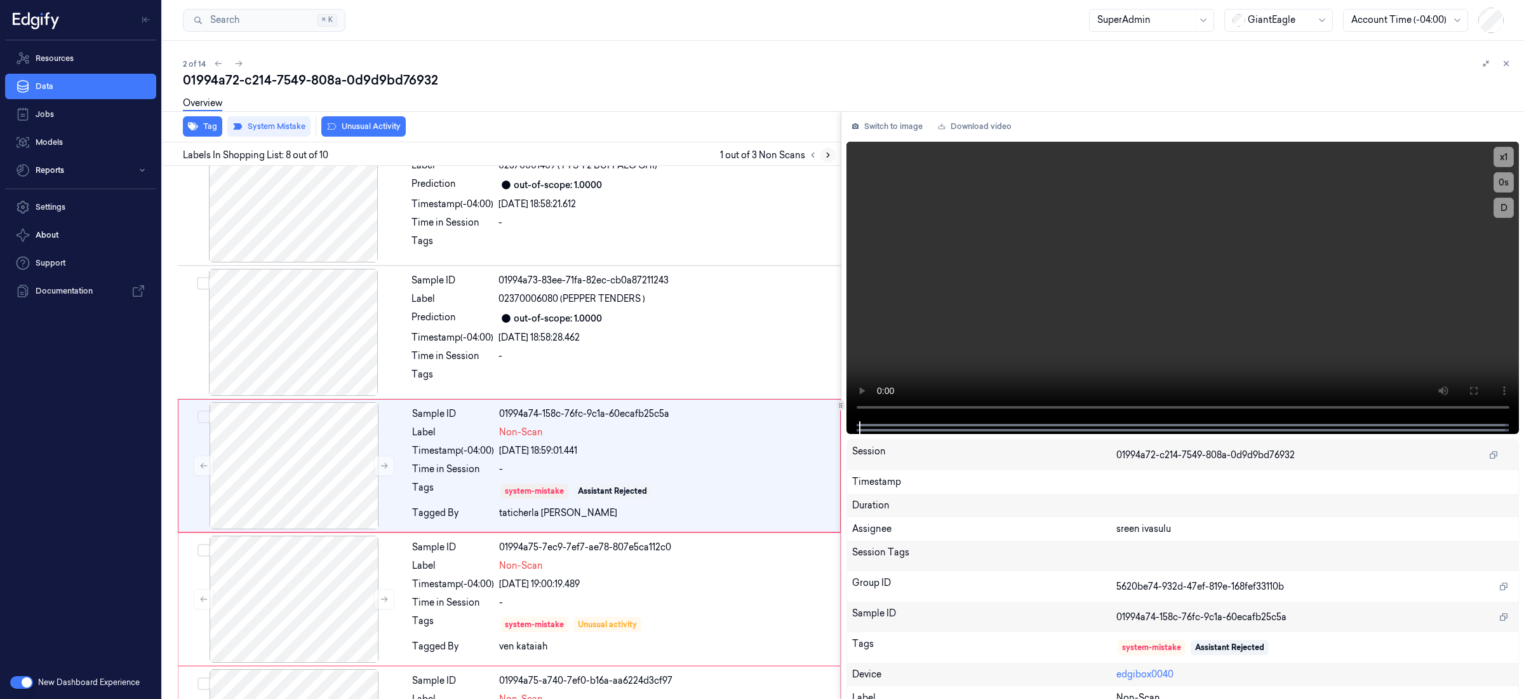
scroll to position [735, 0]
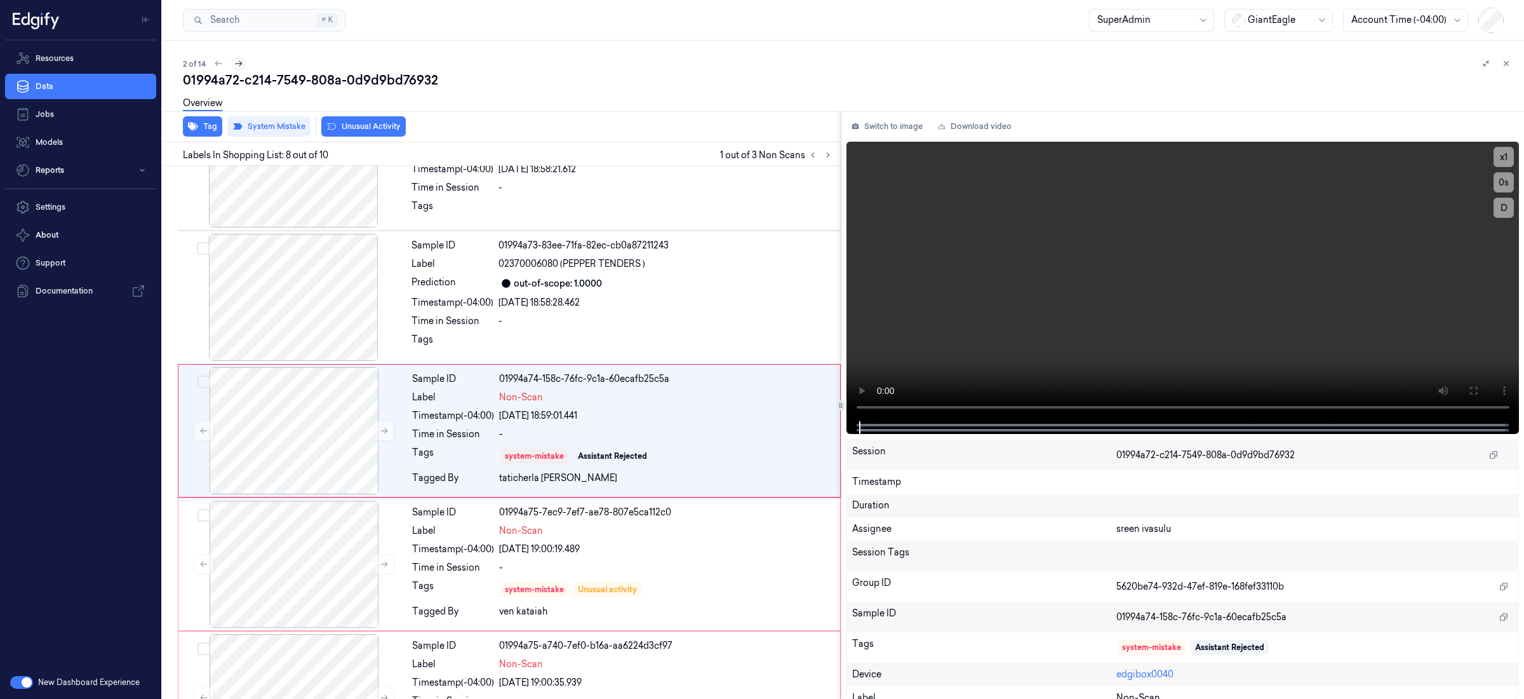
click at [243, 65] on button at bounding box center [238, 63] width 15 height 15
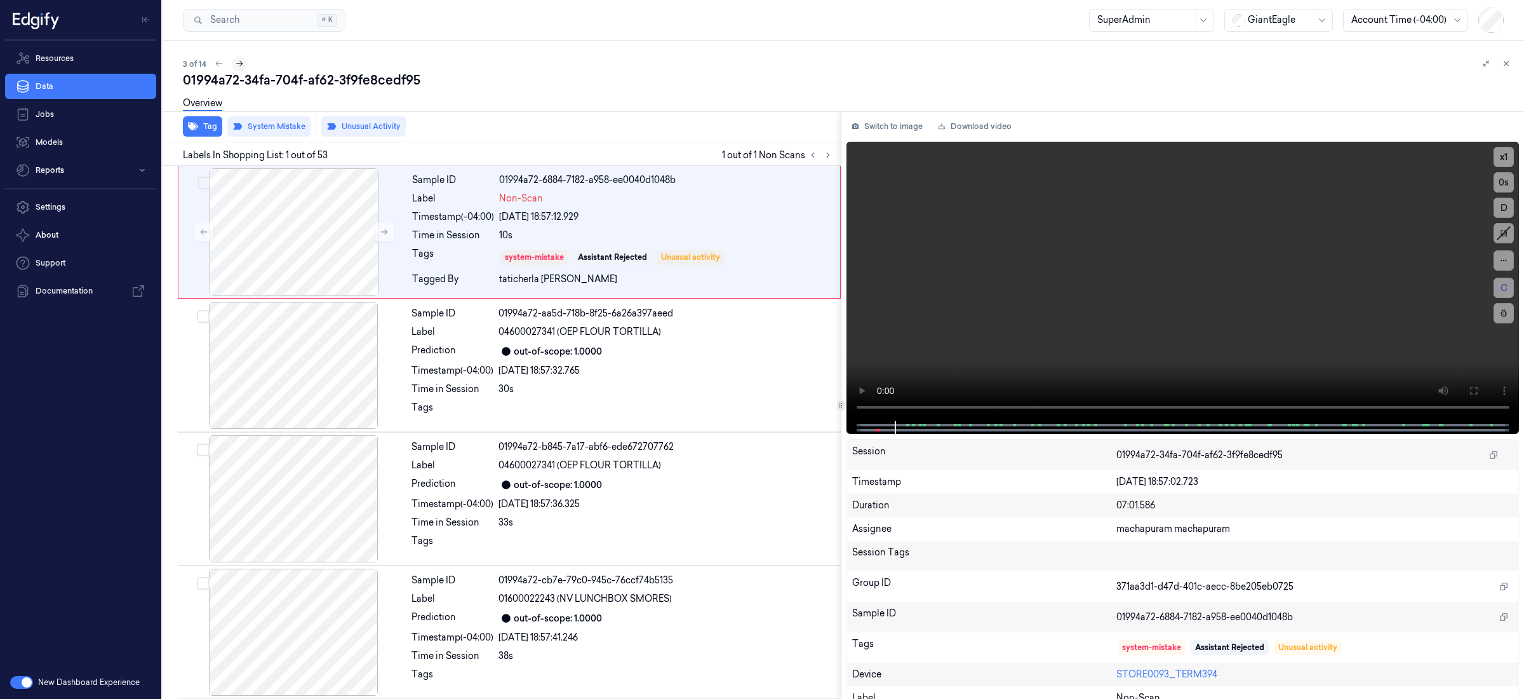
click at [240, 62] on icon at bounding box center [239, 63] width 9 height 9
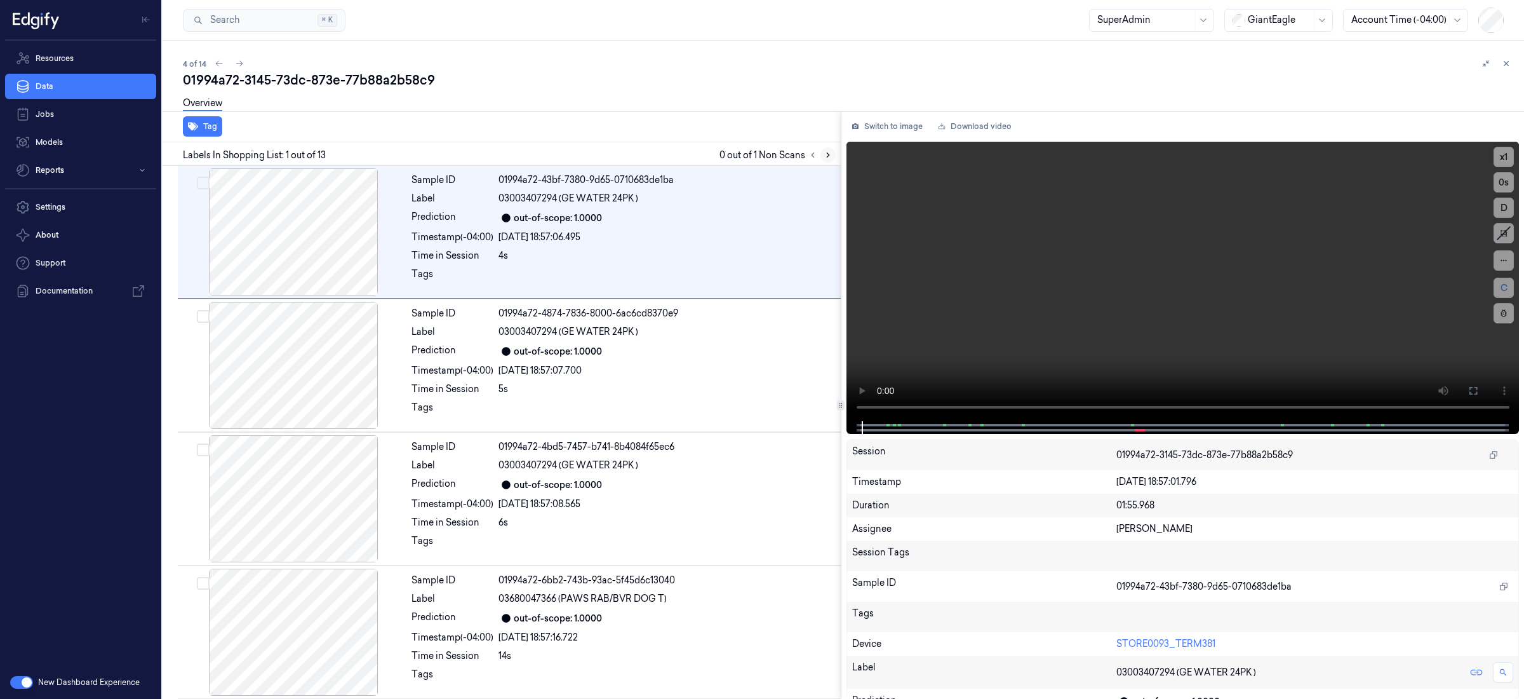
click at [827, 159] on button at bounding box center [828, 154] width 15 height 15
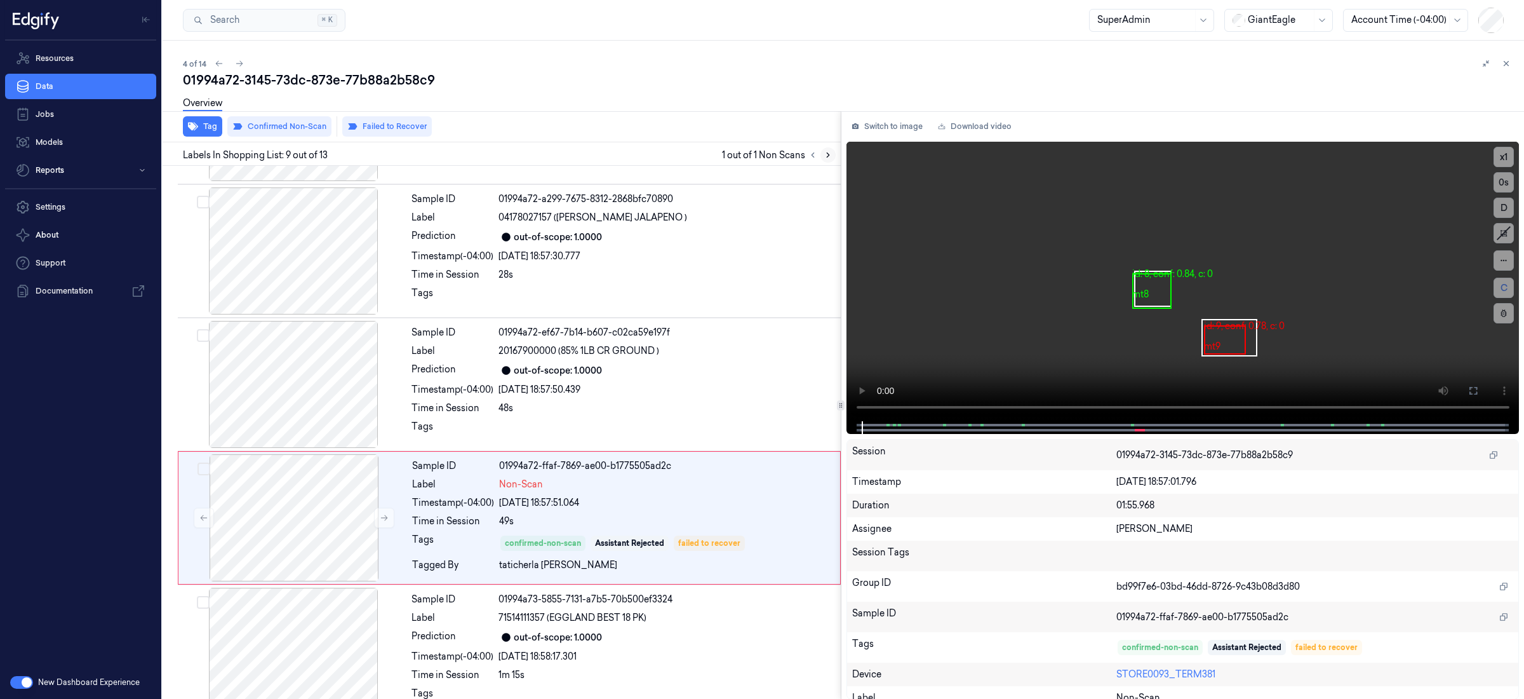
scroll to position [868, 0]
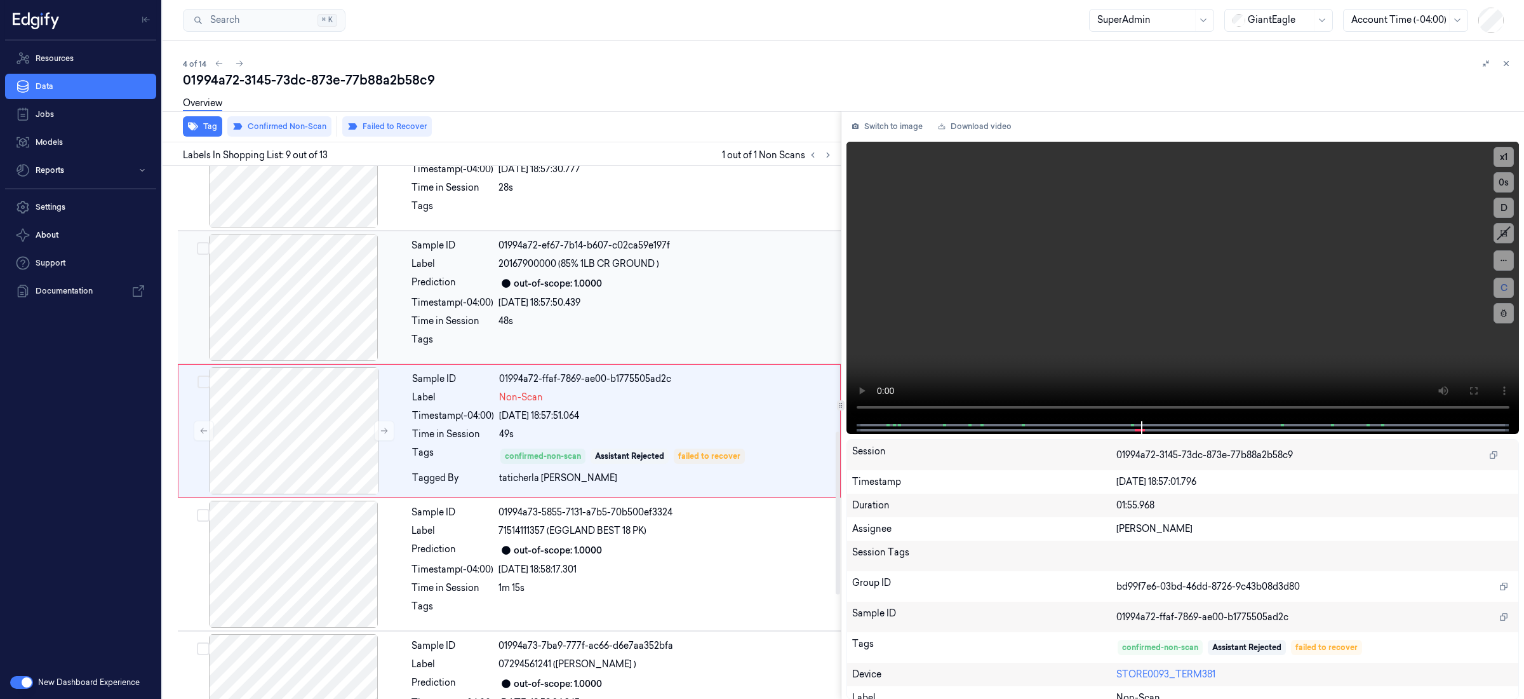
click at [716, 297] on div "[DATE] 18:57:50.439" at bounding box center [666, 302] width 335 height 13
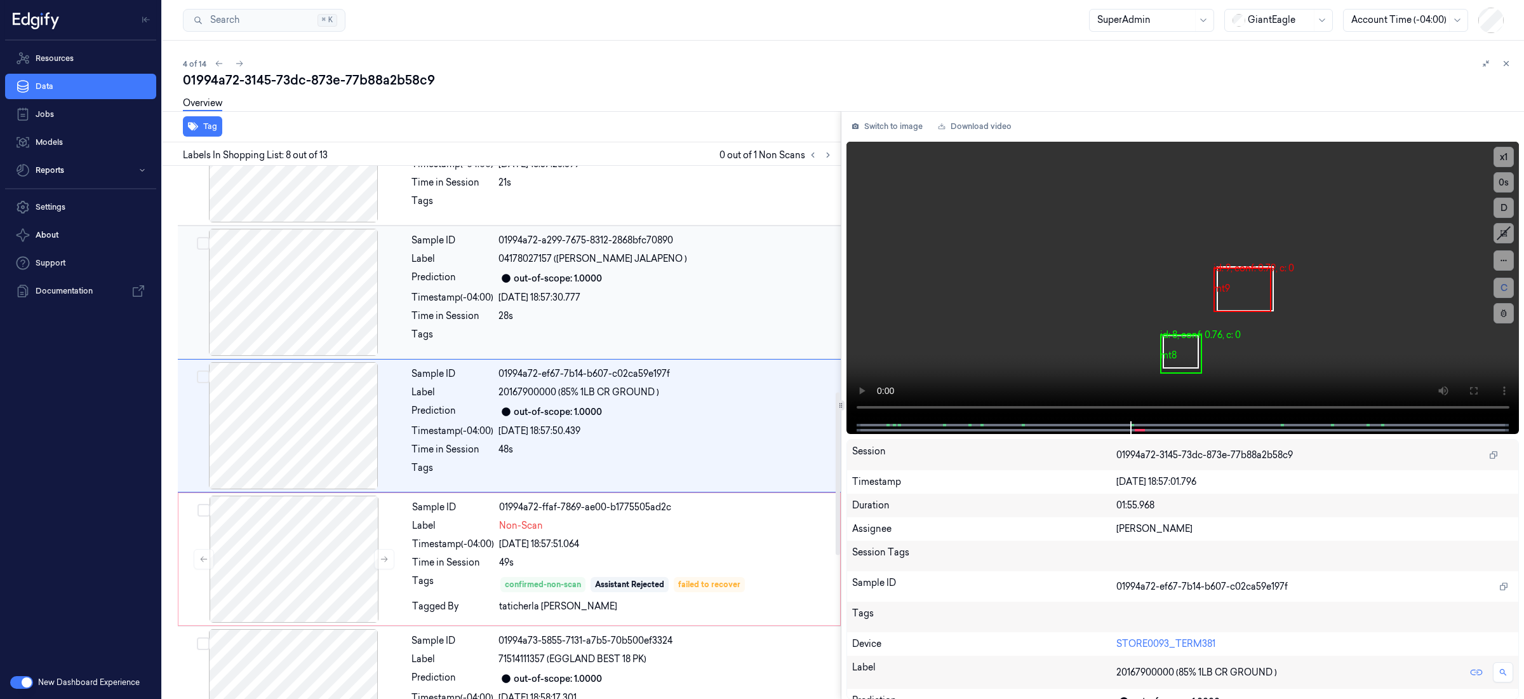
scroll to position [735, 0]
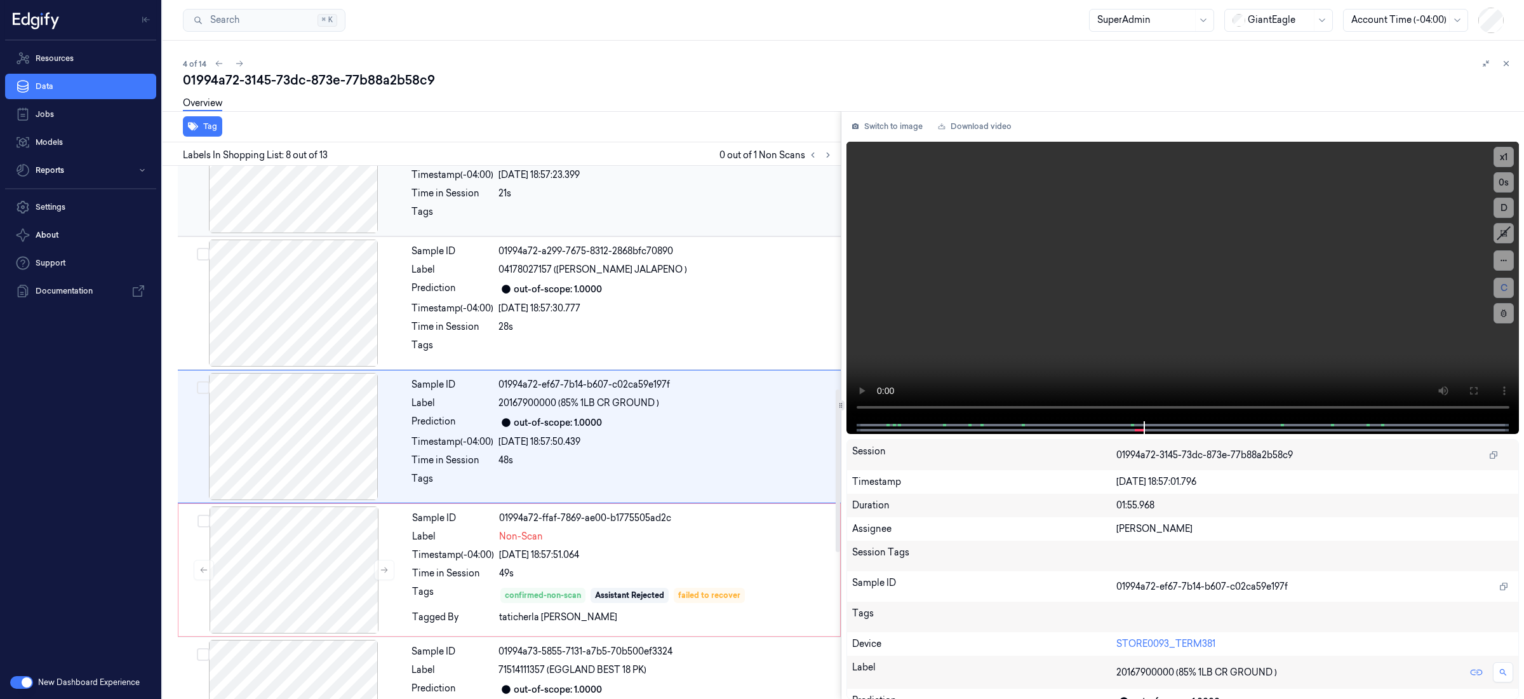
click at [699, 211] on div at bounding box center [666, 215] width 335 height 20
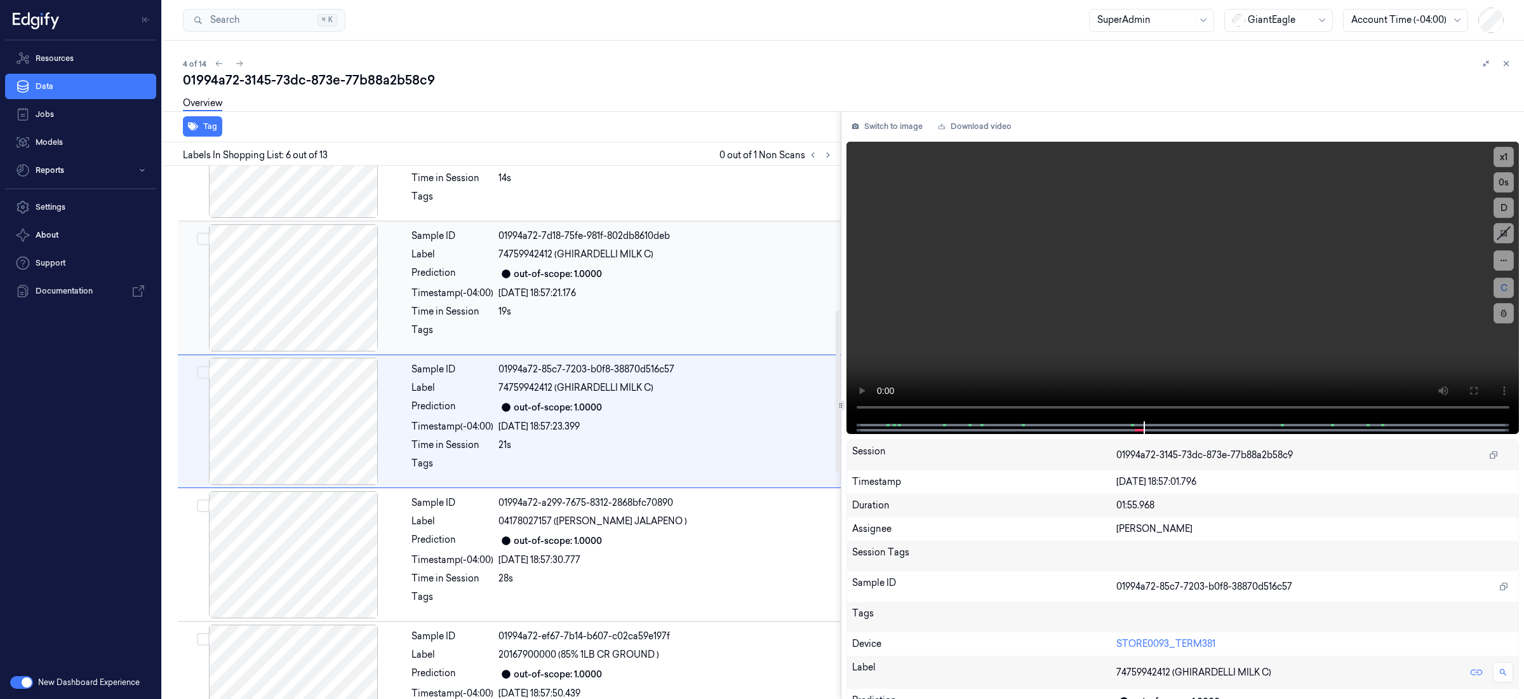
scroll to position [467, 0]
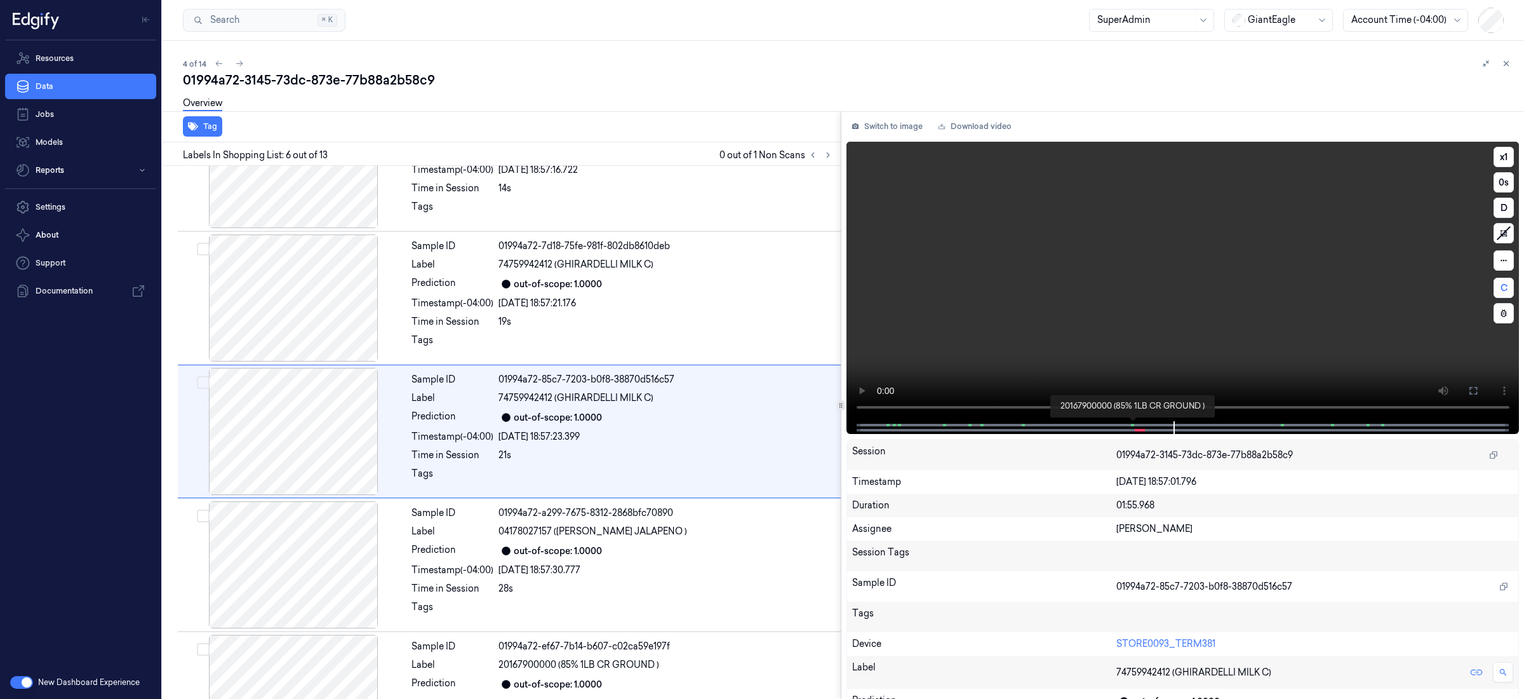
click at [1133, 426] on span at bounding box center [1134, 425] width 2 height 6
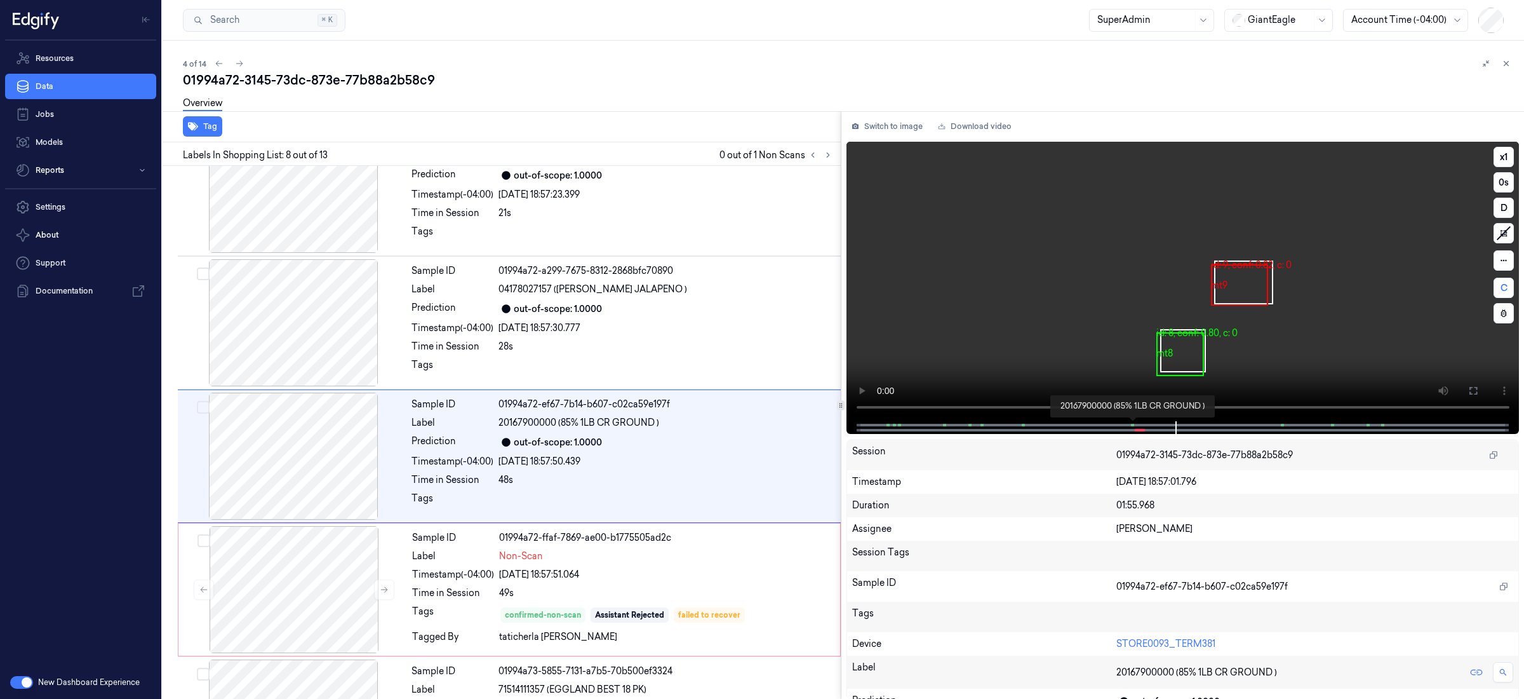
scroll to position [735, 0]
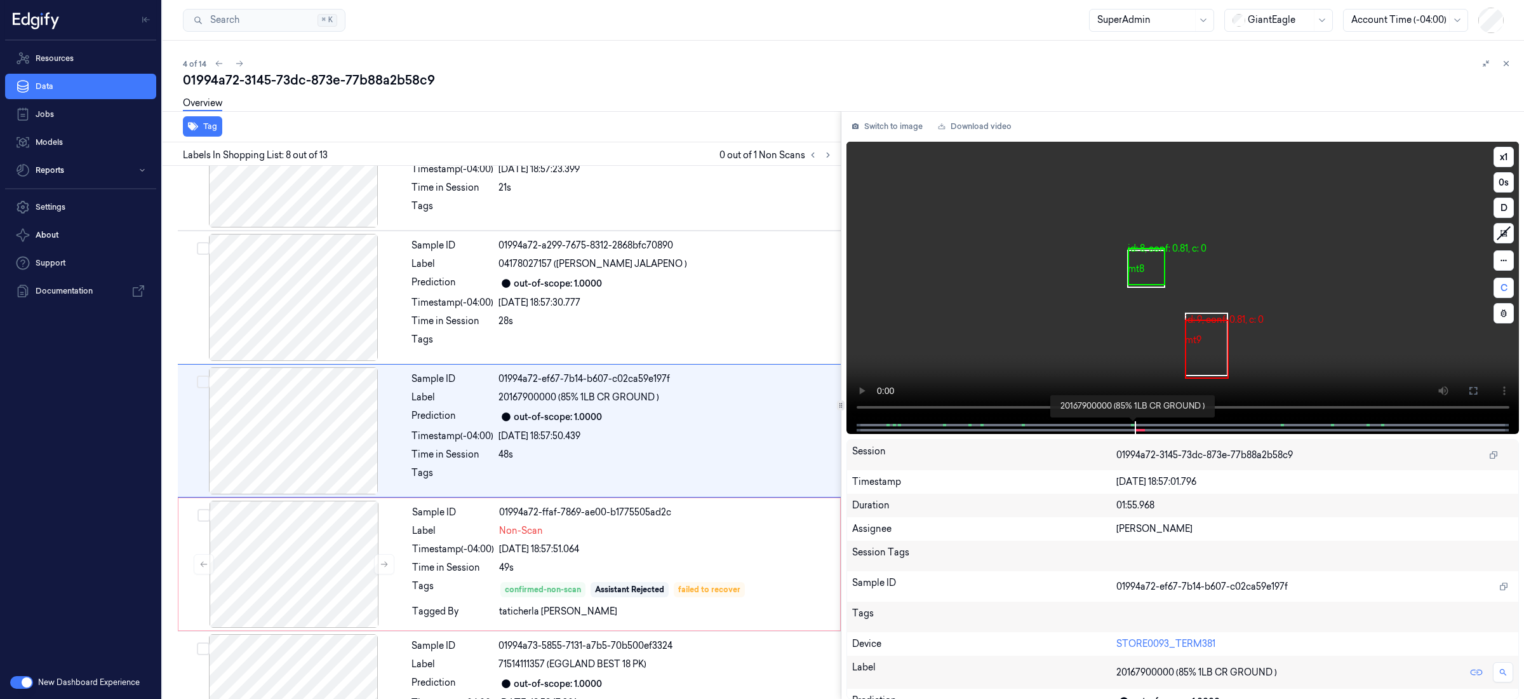
click at [1133, 426] on span at bounding box center [1134, 425] width 2 height 6
click at [1135, 427] on span at bounding box center [1136, 430] width 2 height 6
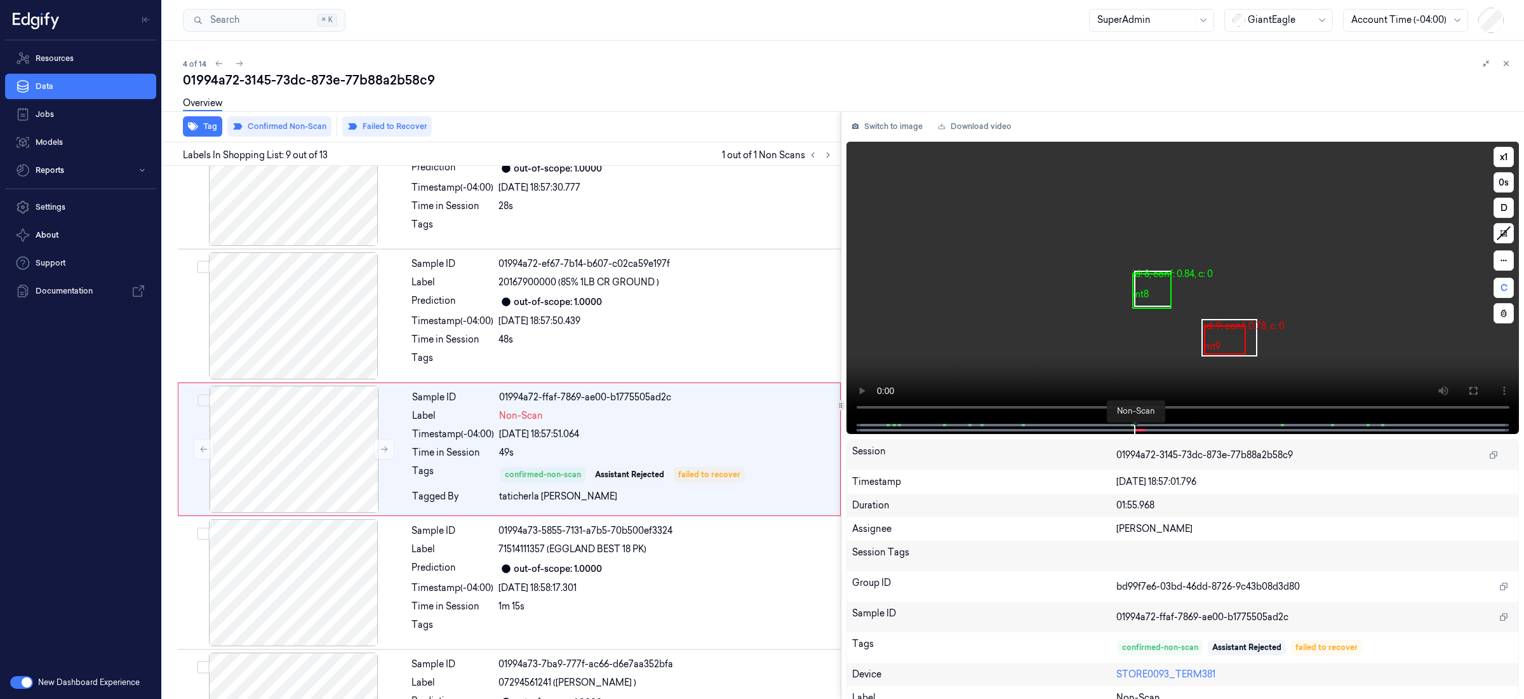
scroll to position [868, 0]
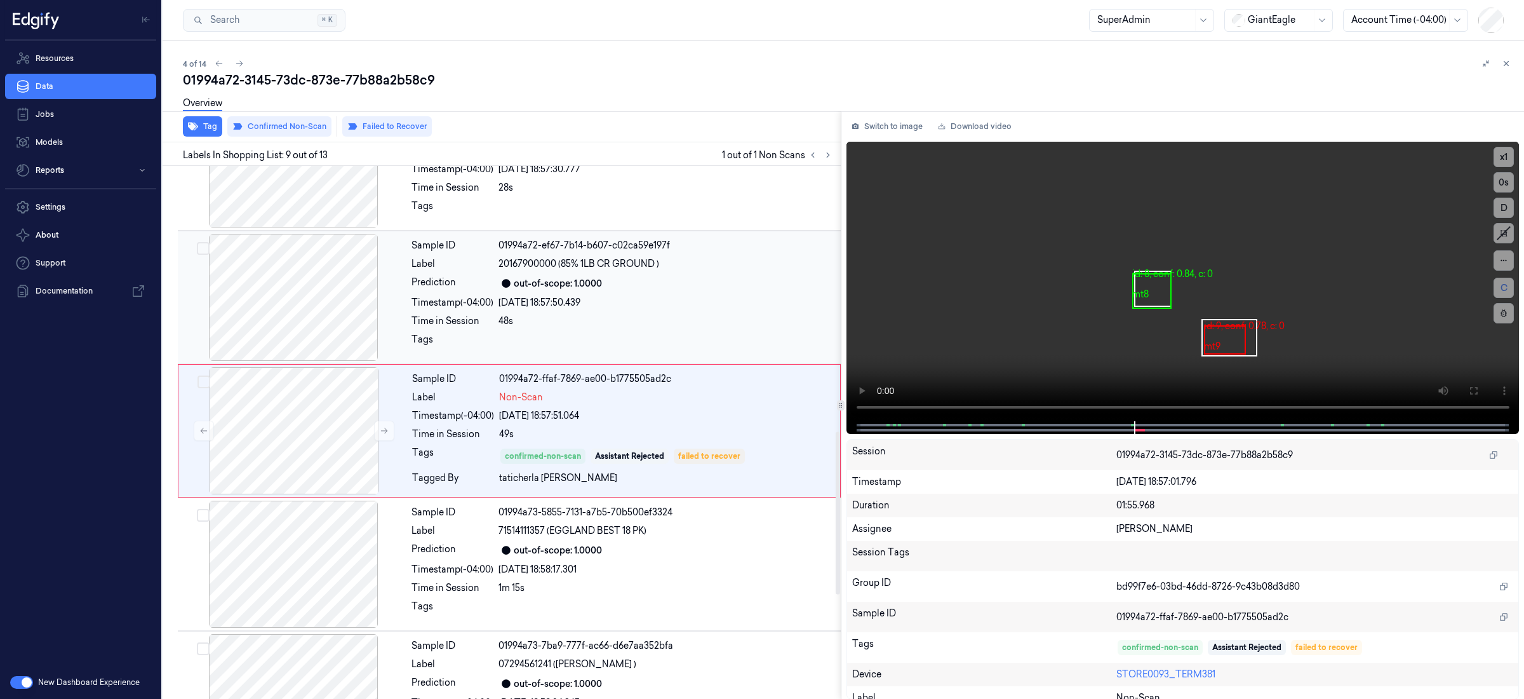
click at [698, 304] on div "[DATE] 18:57:50.439" at bounding box center [666, 302] width 335 height 13
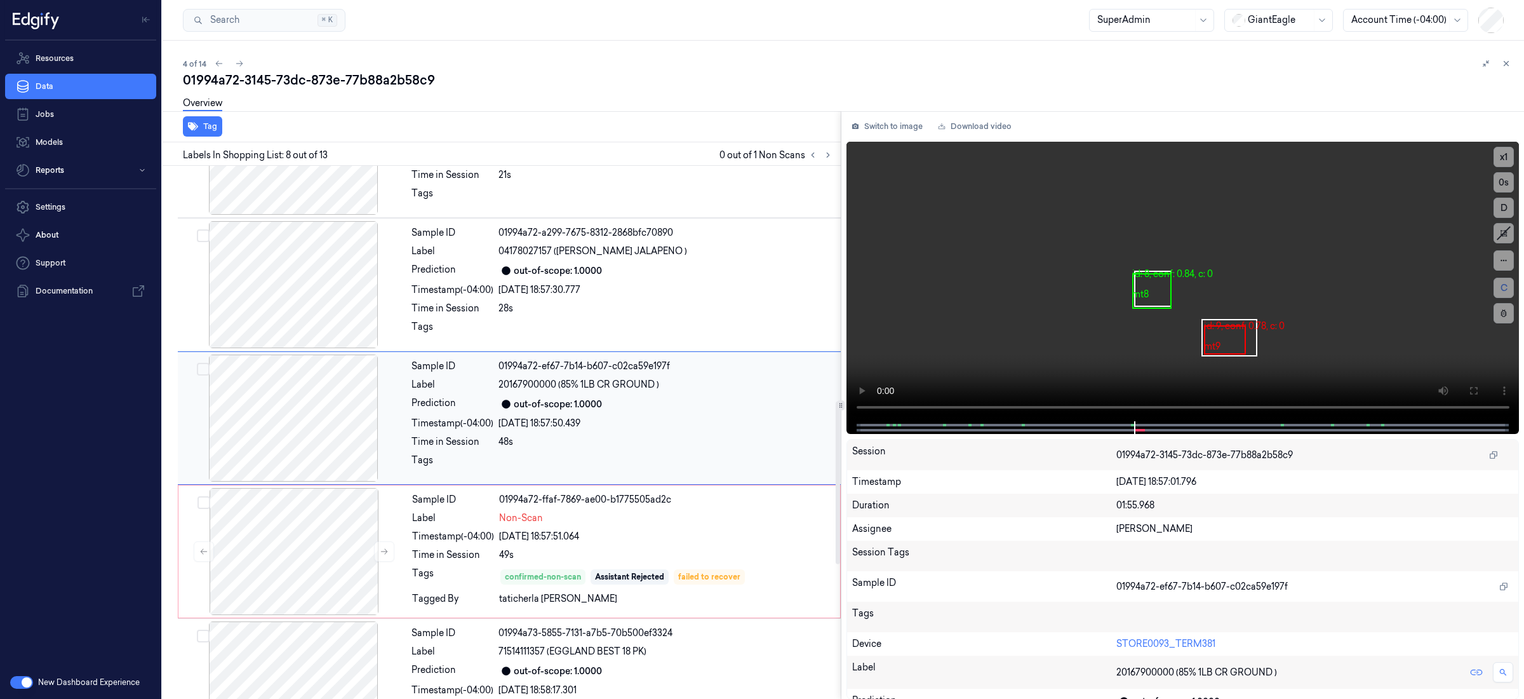
scroll to position [735, 0]
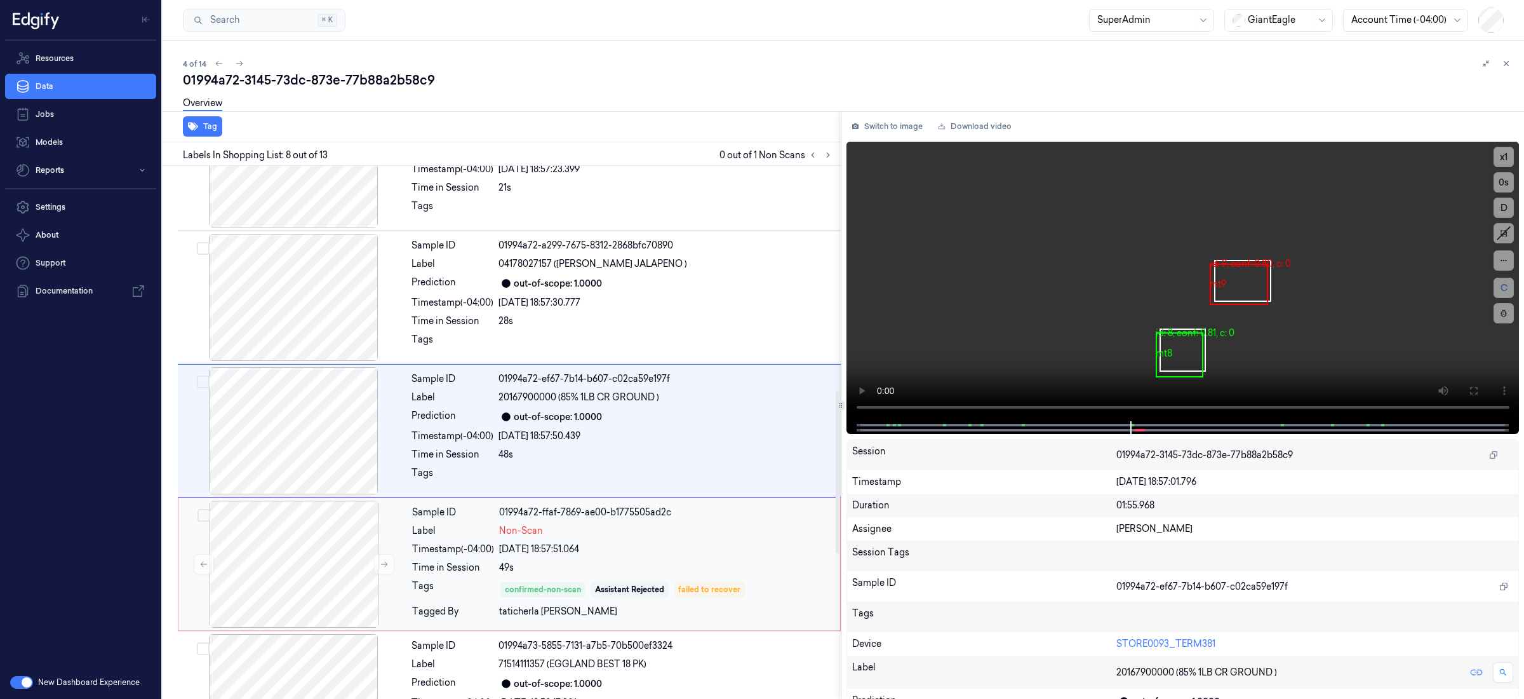
click at [760, 548] on div "[DATE] 18:57:51.064" at bounding box center [665, 548] width 333 height 13
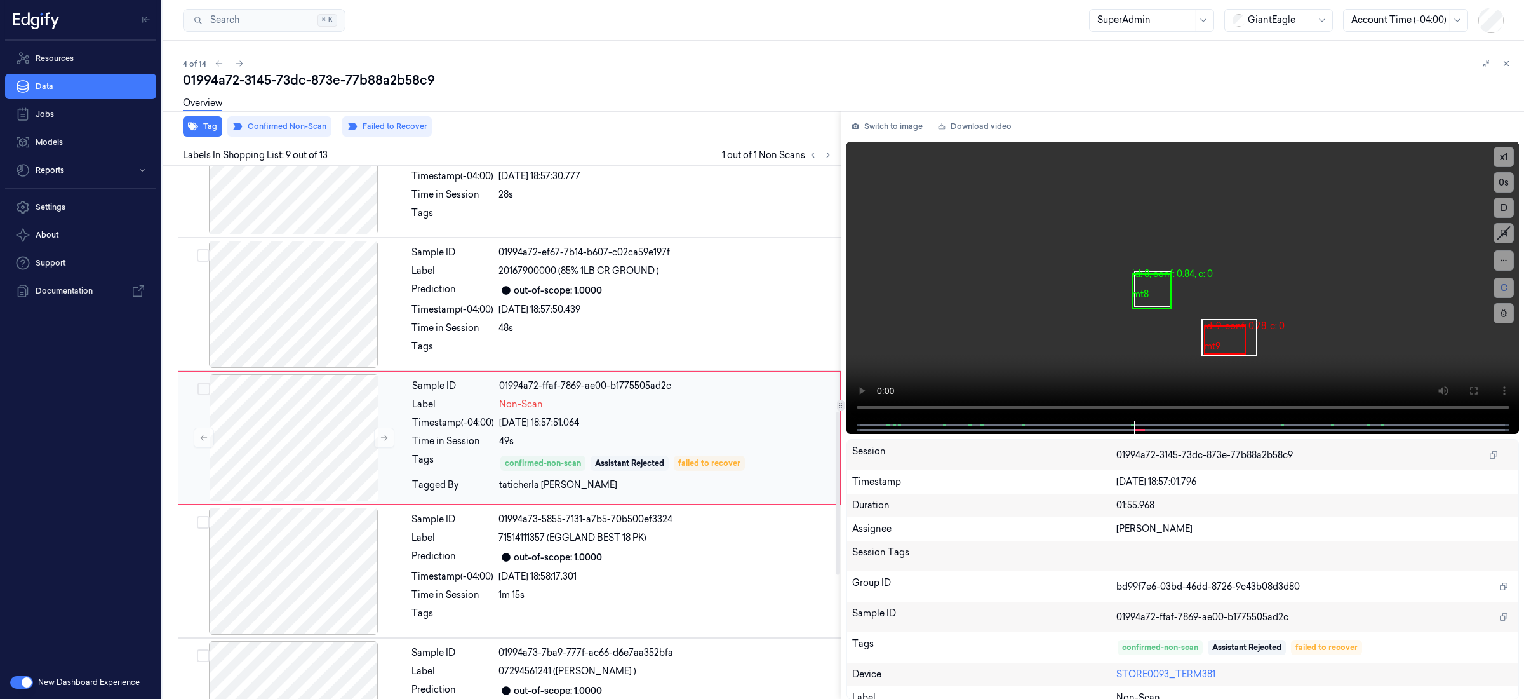
scroll to position [868, 0]
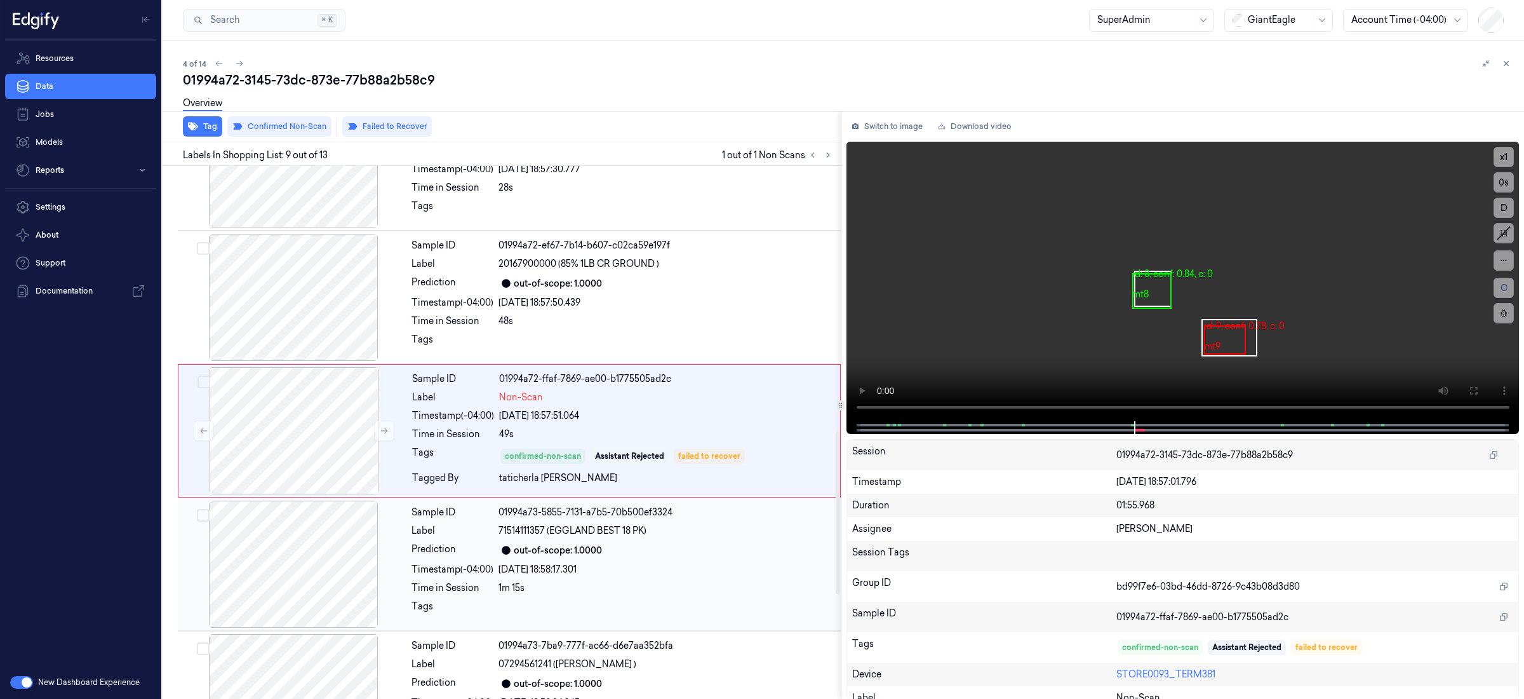
click at [737, 574] on div "[DATE] 18:58:17.301" at bounding box center [666, 569] width 335 height 13
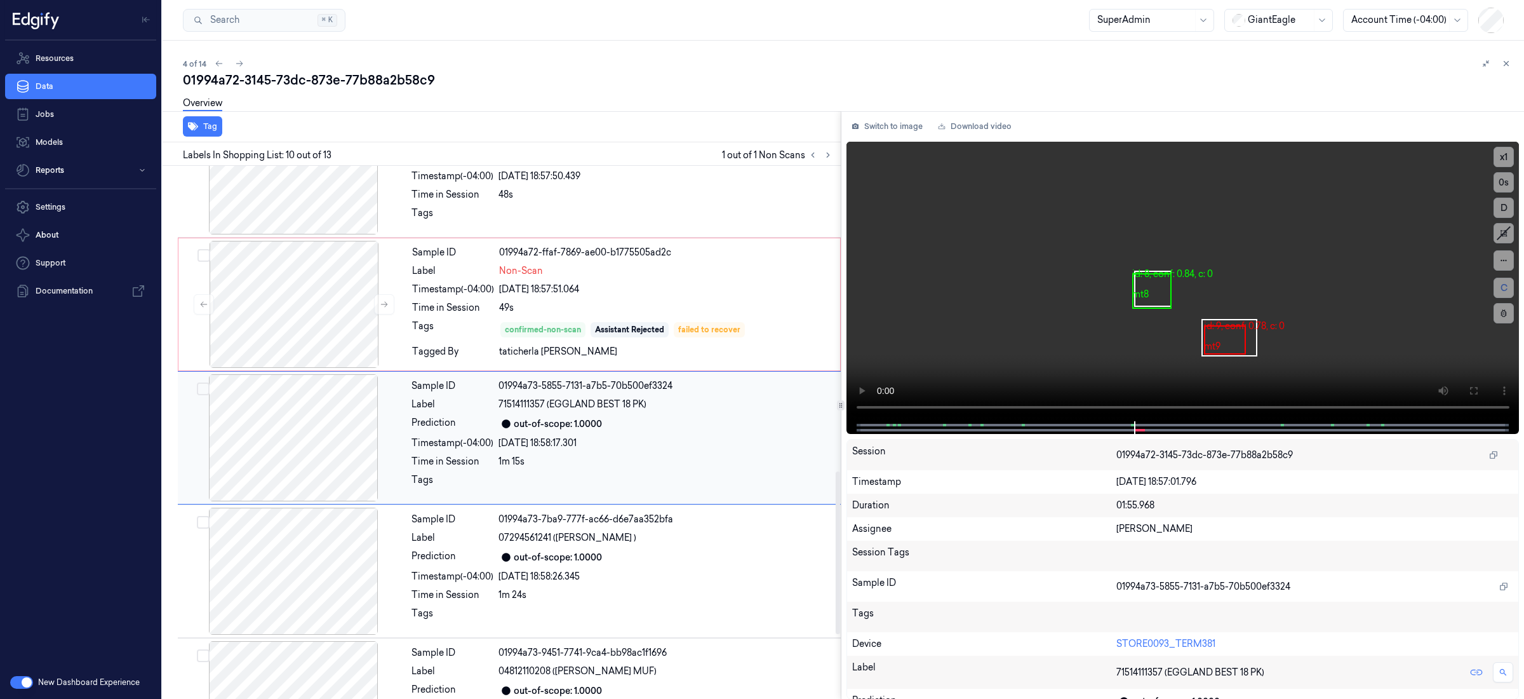
scroll to position [1002, 0]
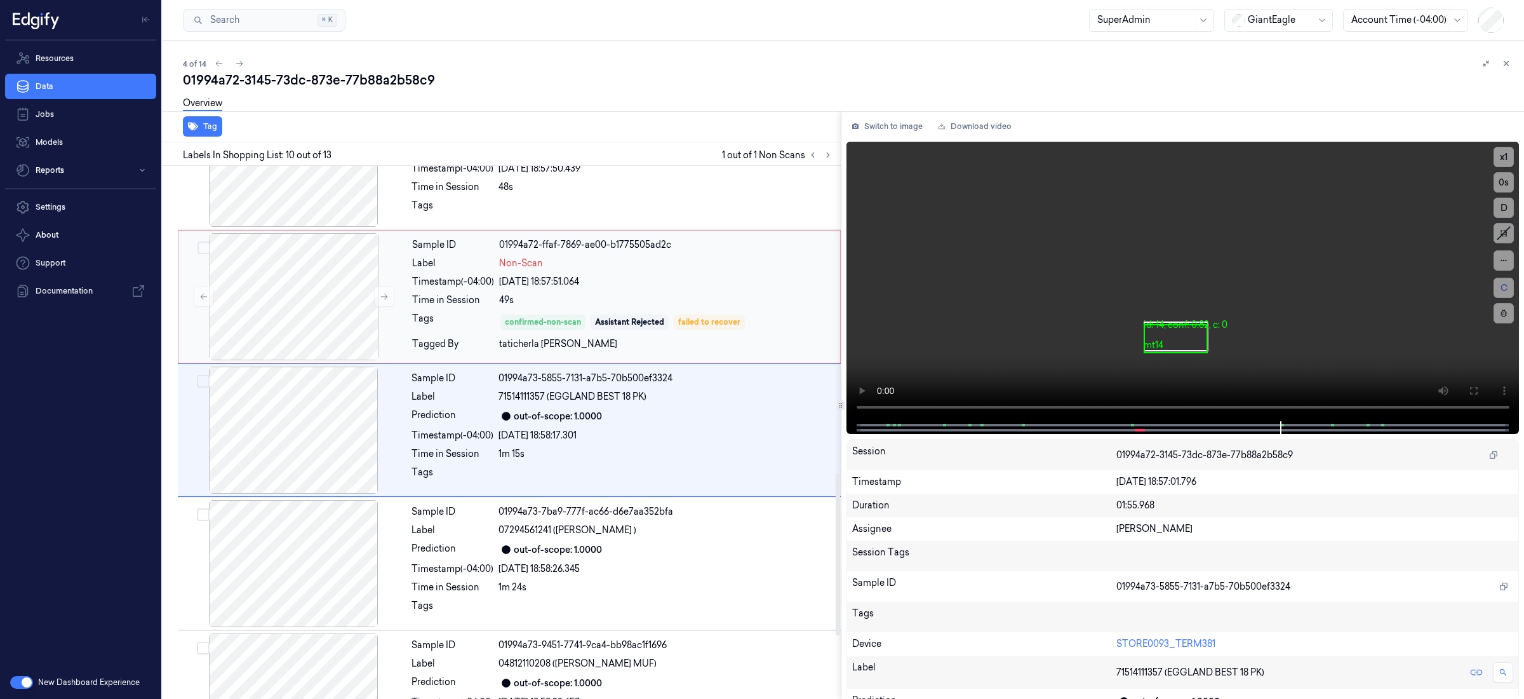
click at [731, 281] on div "[DATE] 18:57:51.064" at bounding box center [665, 281] width 333 height 13
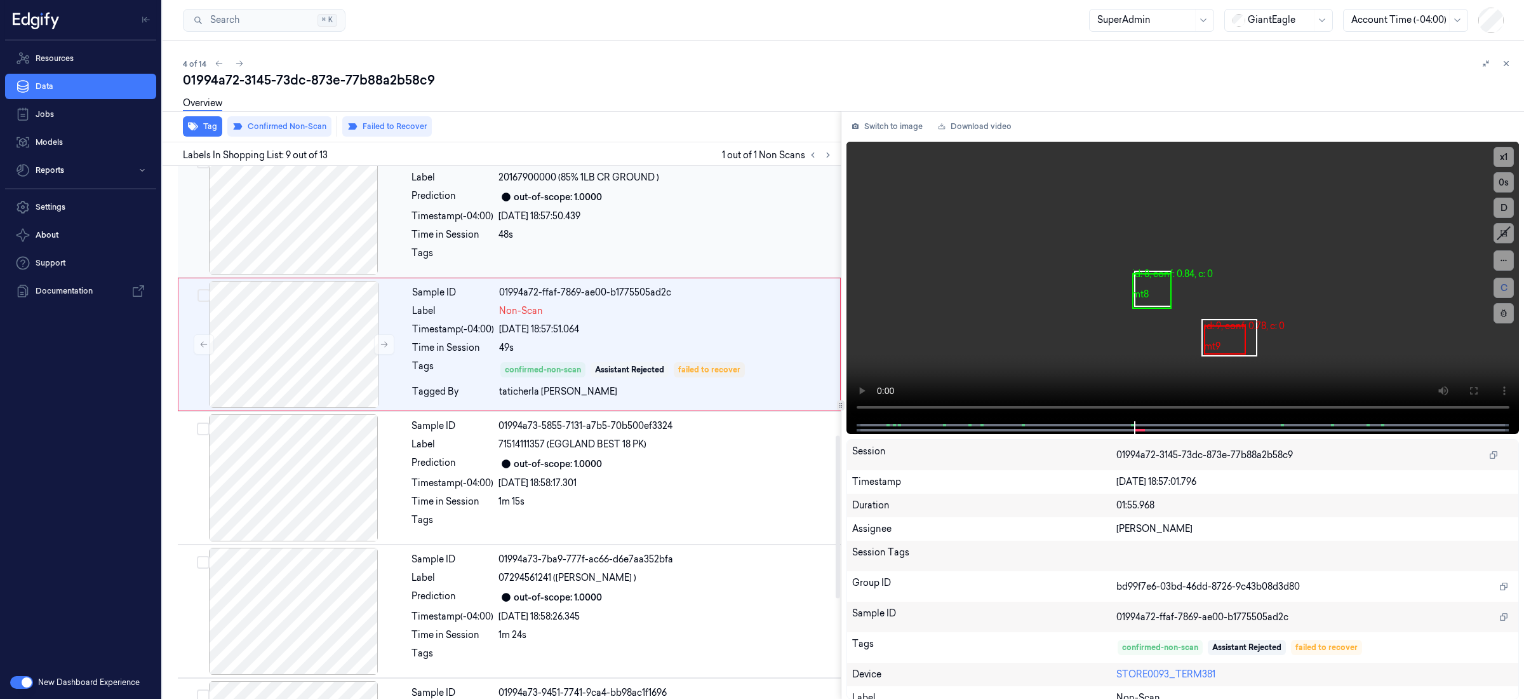
scroll to position [868, 0]
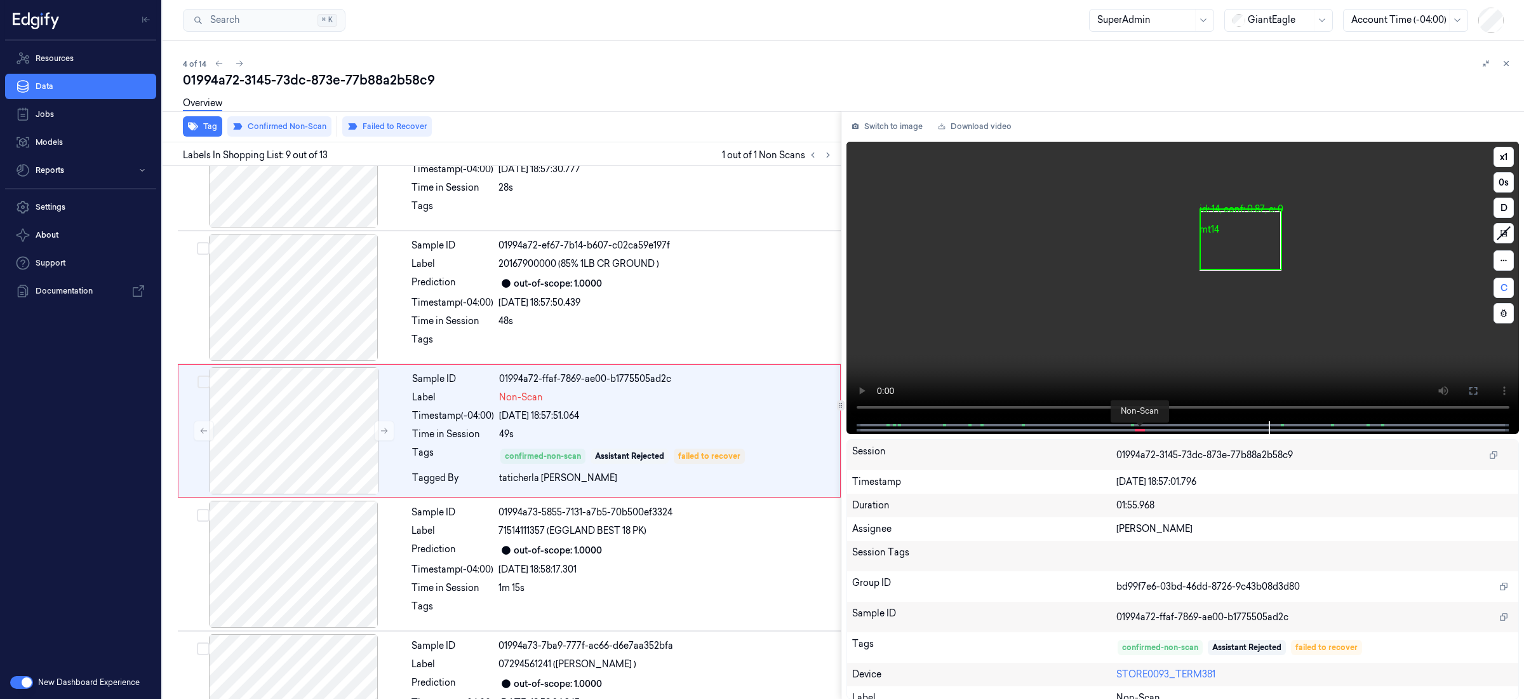
click at [1140, 431] on span at bounding box center [1141, 430] width 2 height 6
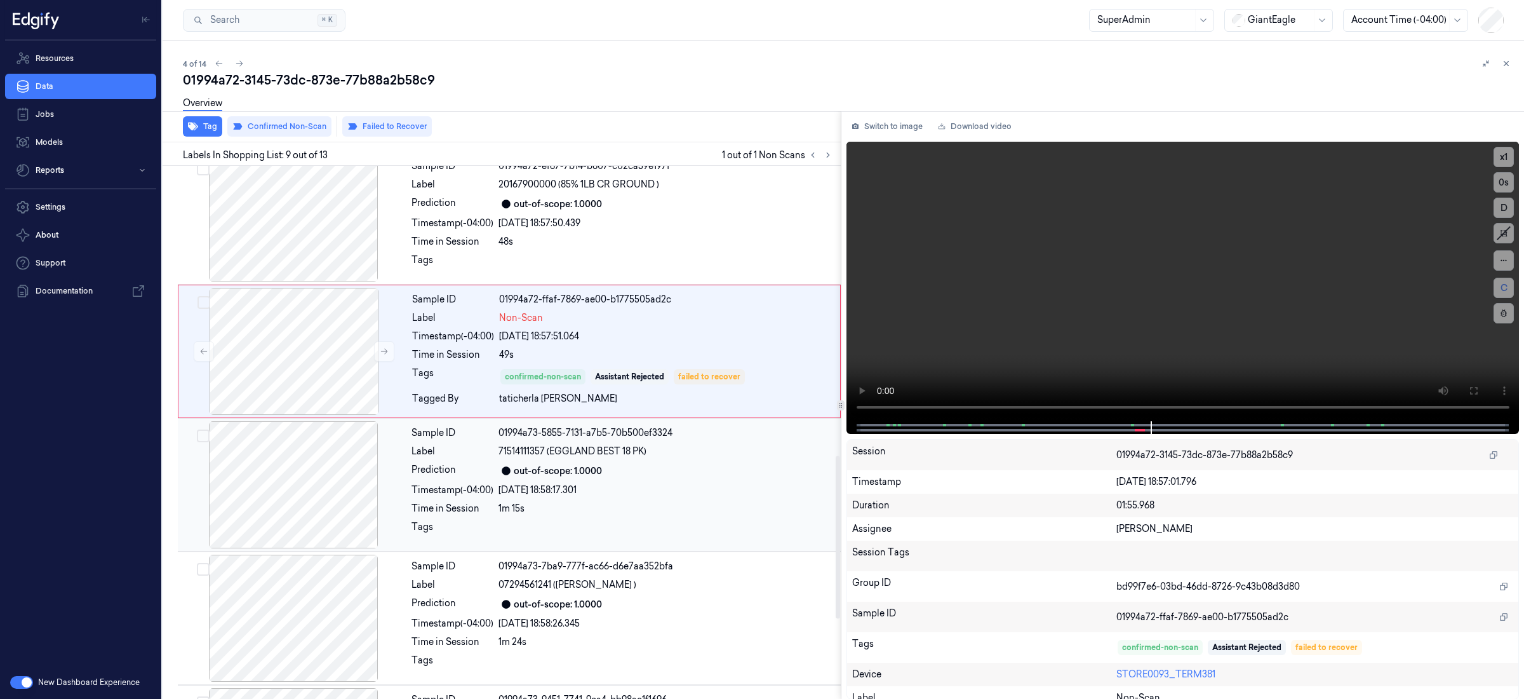
scroll to position [1207, 0]
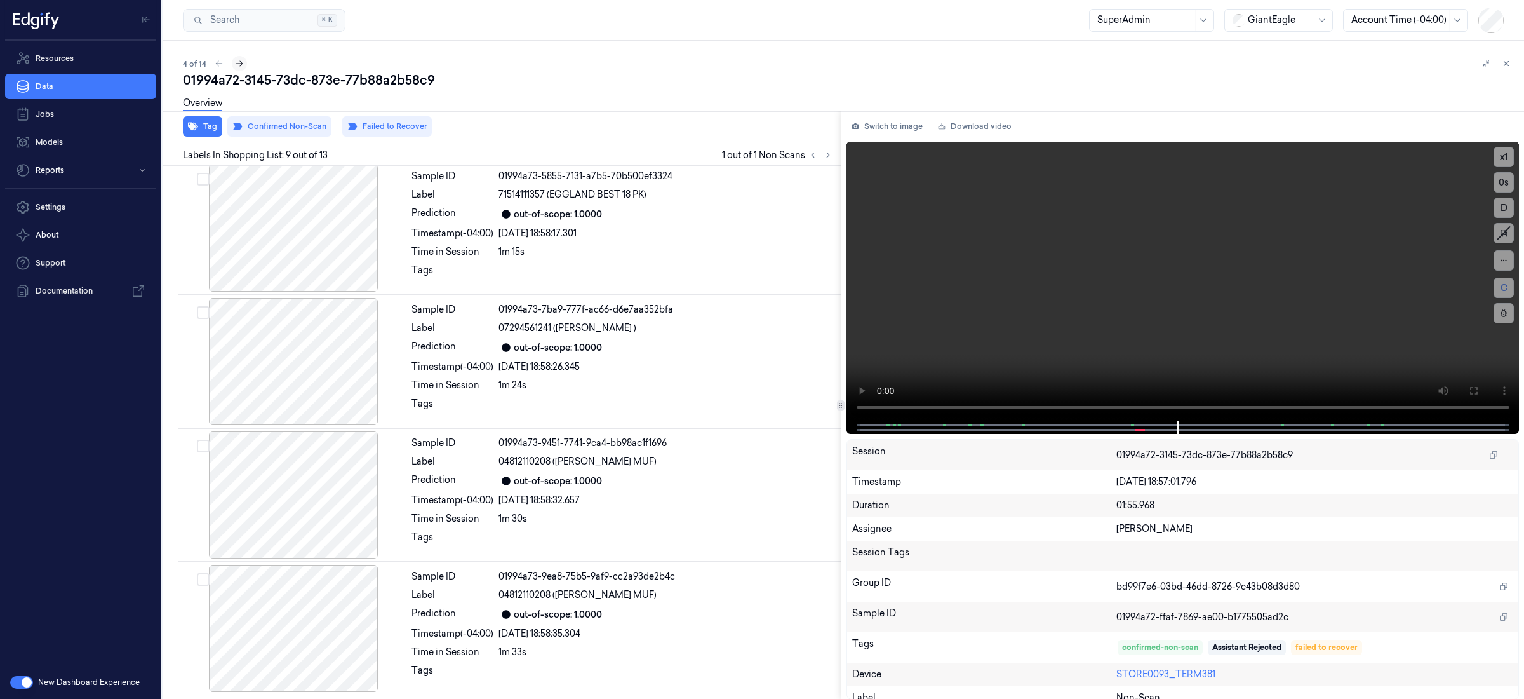
click at [241, 66] on icon at bounding box center [239, 63] width 9 height 9
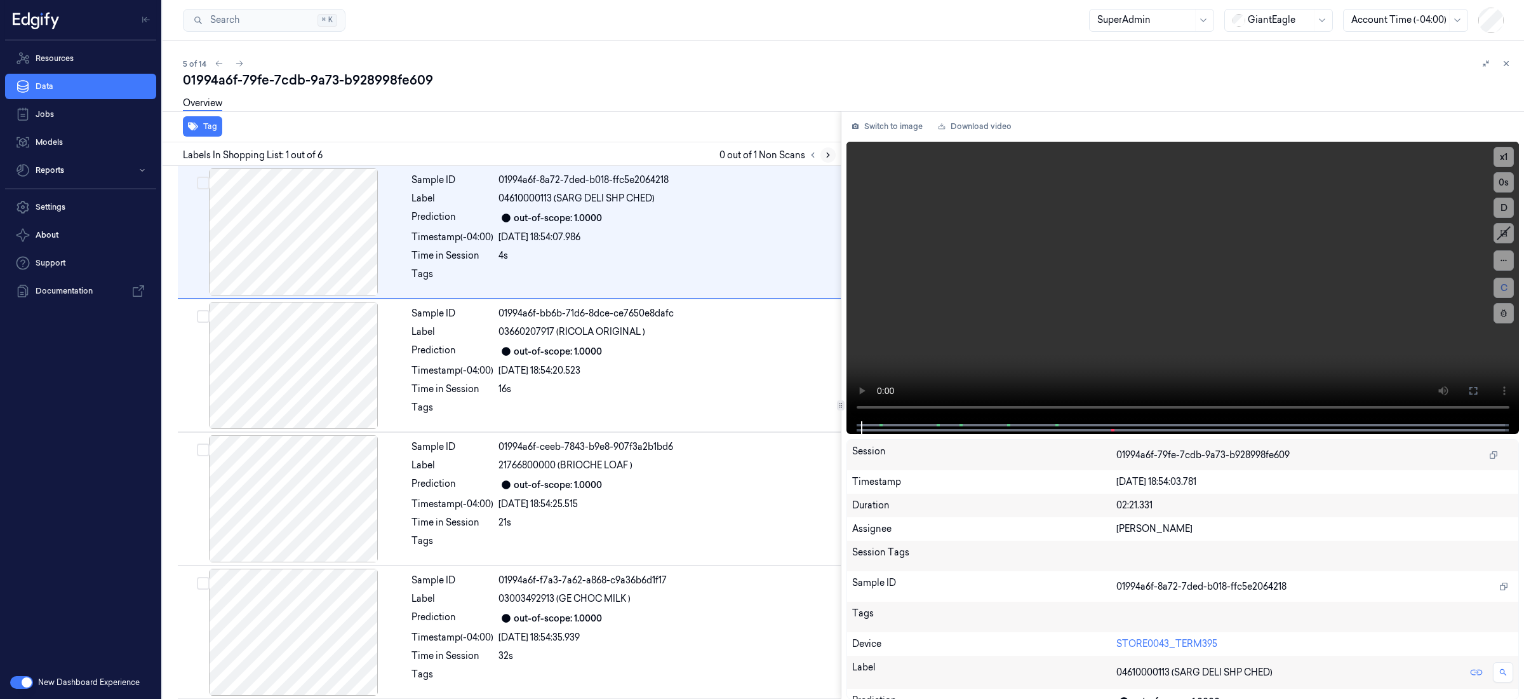
click at [827, 158] on icon at bounding box center [828, 155] width 9 height 9
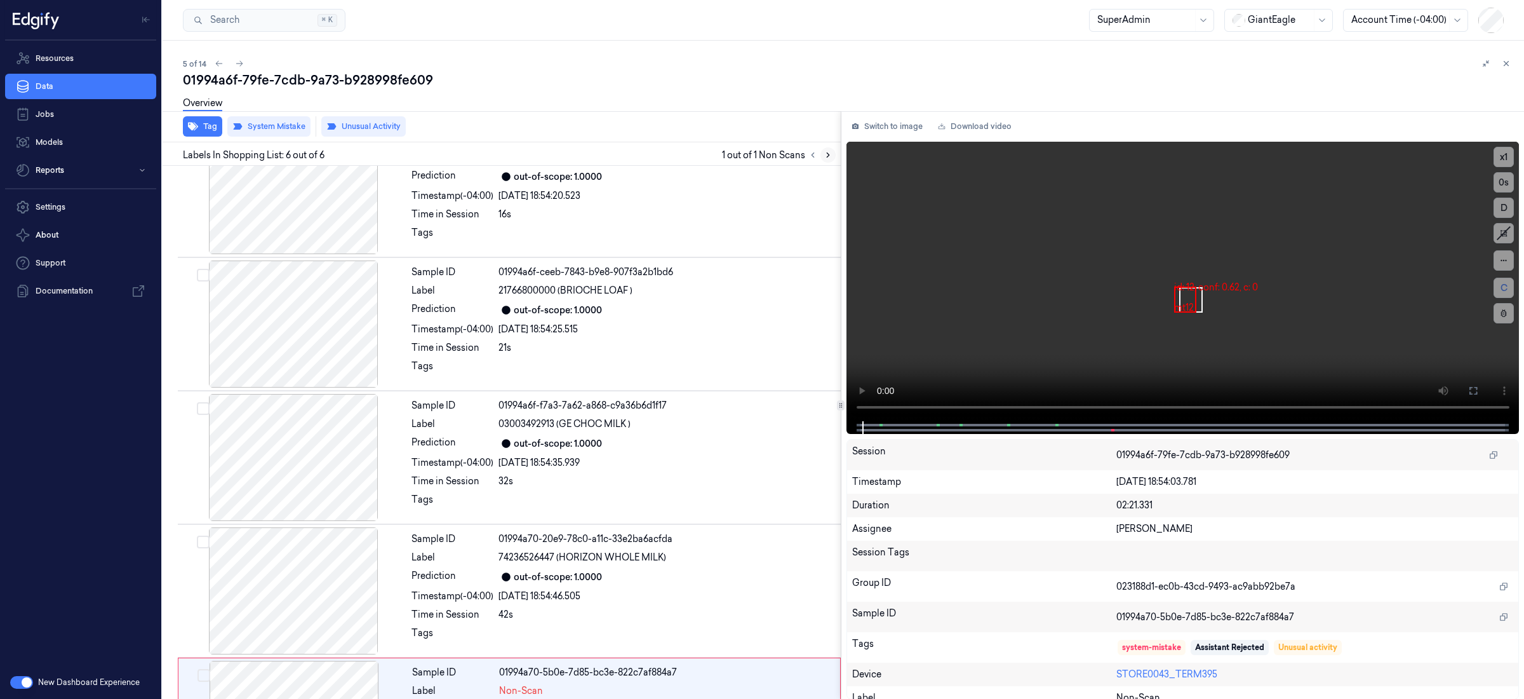
scroll to position [272, 0]
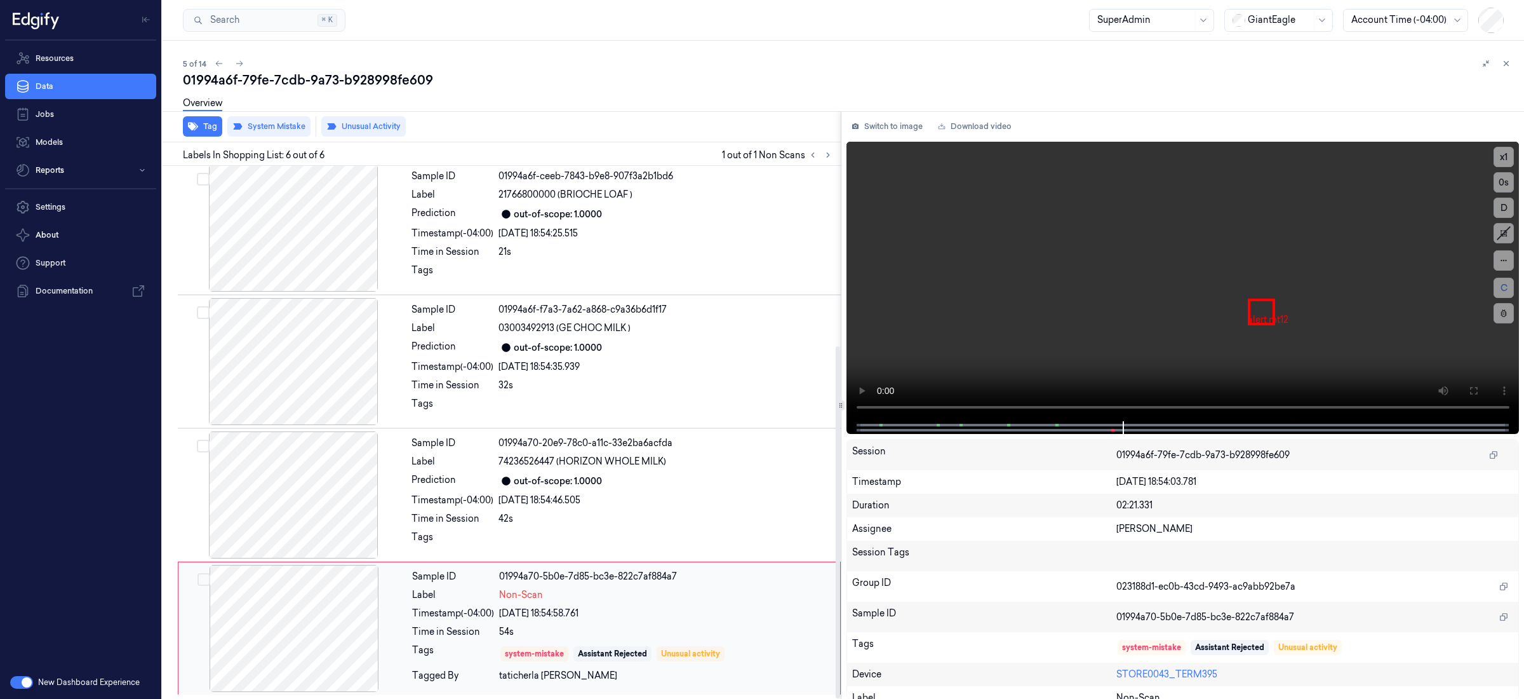
click at [762, 612] on div "[DATE] 18:54:58.761" at bounding box center [665, 613] width 333 height 13
click at [761, 610] on div "[DATE] 18:54:58.761" at bounding box center [665, 613] width 333 height 13
click at [731, 505] on div "[DATE] 18:54:46.505" at bounding box center [666, 499] width 335 height 13
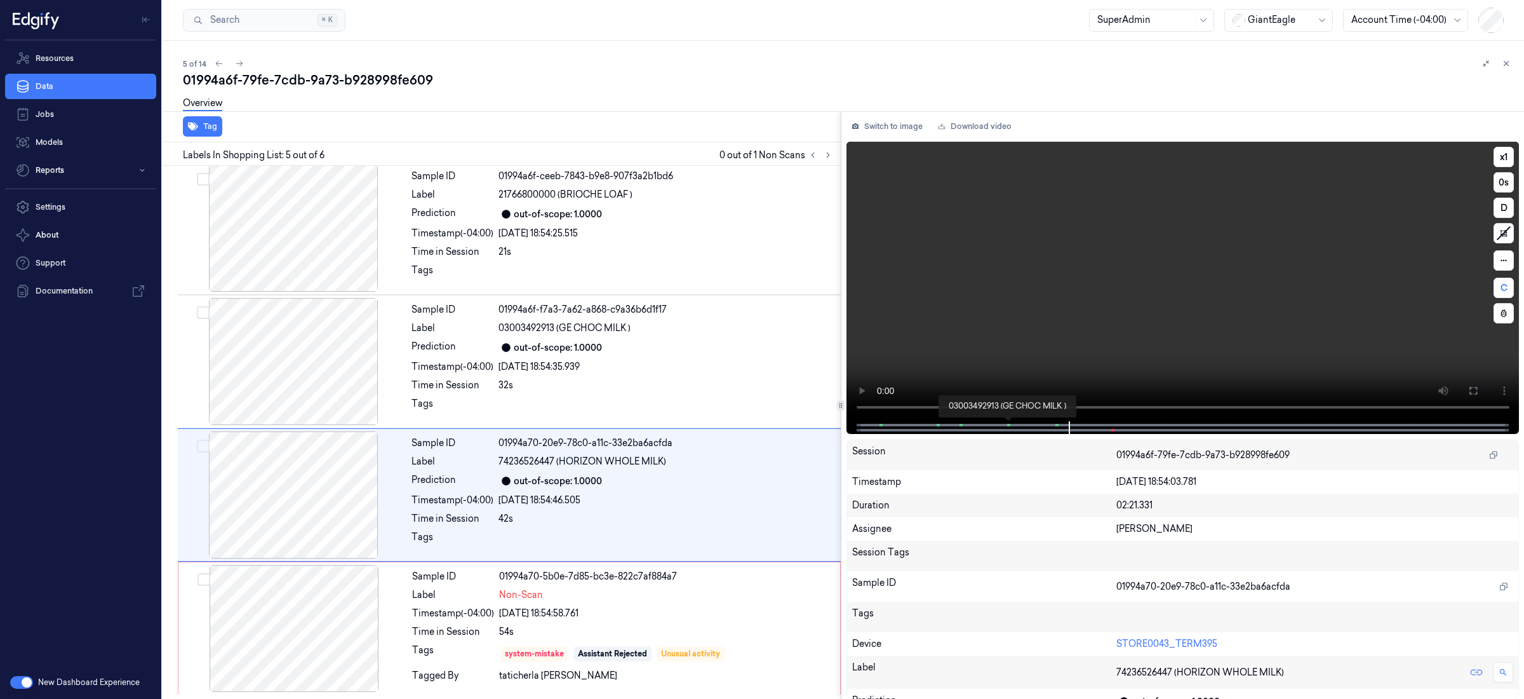
click at [1007, 426] on span at bounding box center [1008, 425] width 2 height 6
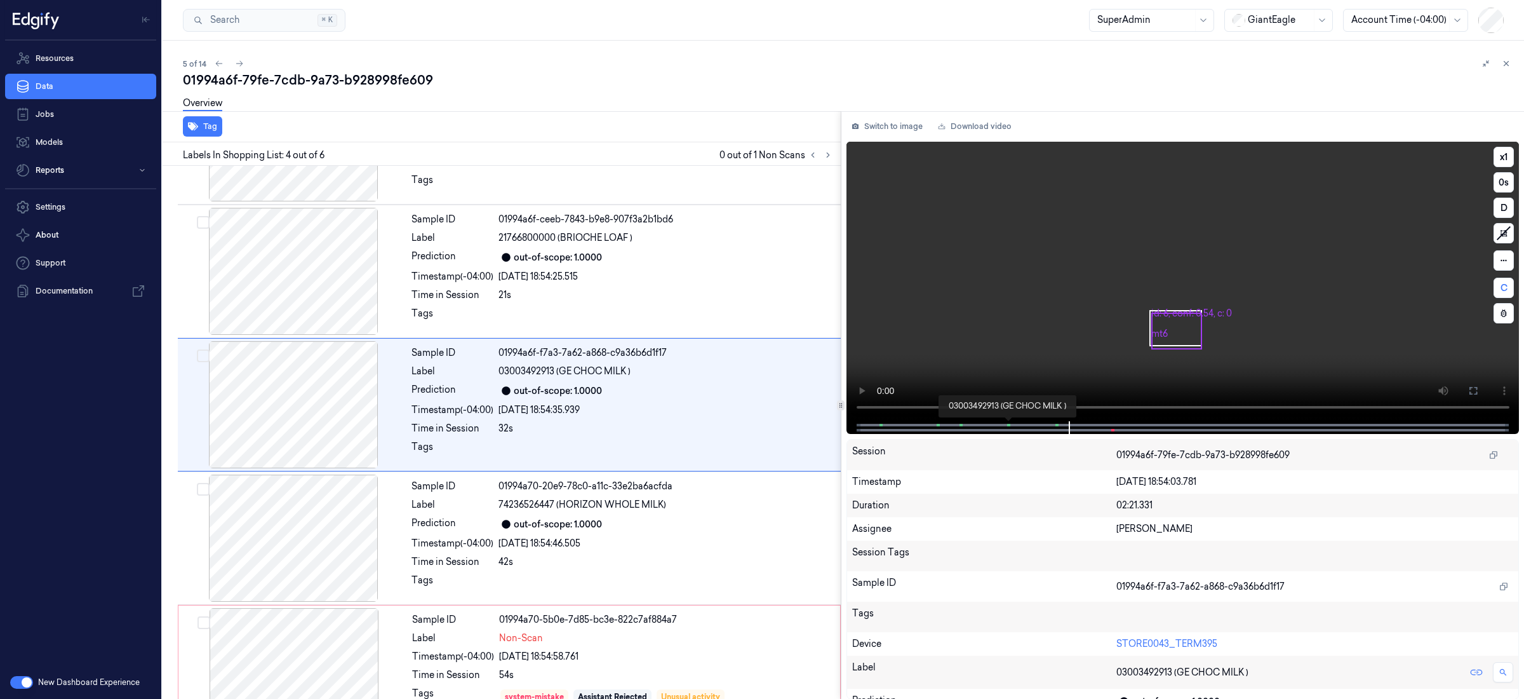
scroll to position [201, 0]
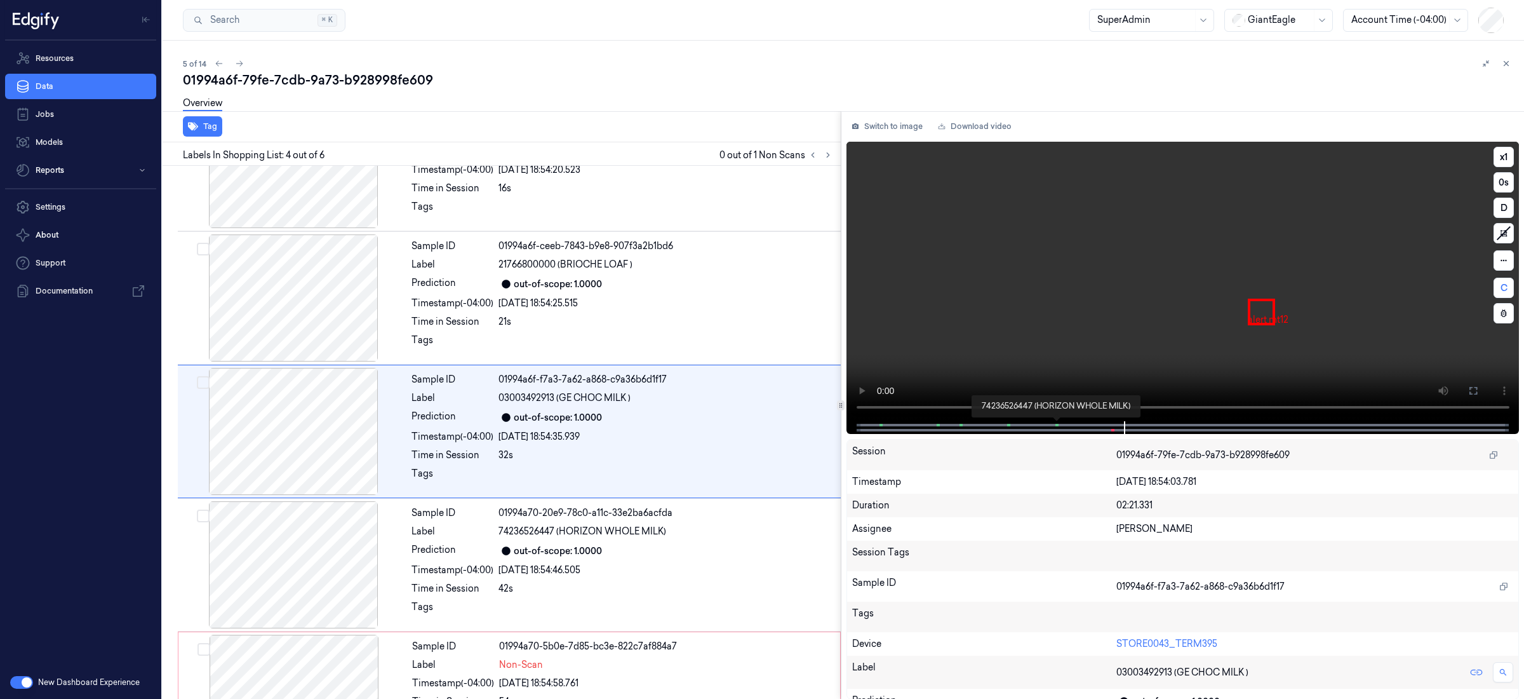
click at [1057, 424] on span at bounding box center [1058, 425] width 2 height 6
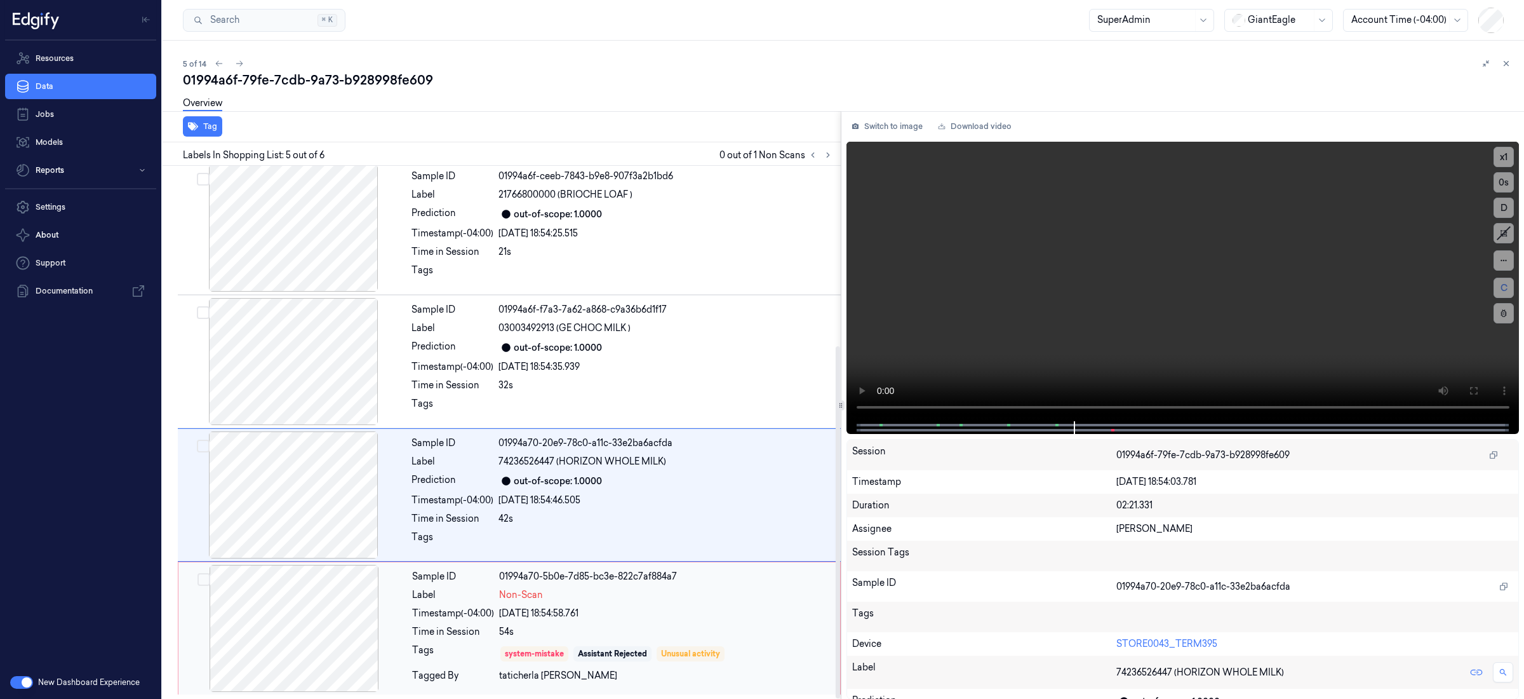
click at [716, 593] on div "Non-Scan" at bounding box center [665, 594] width 333 height 13
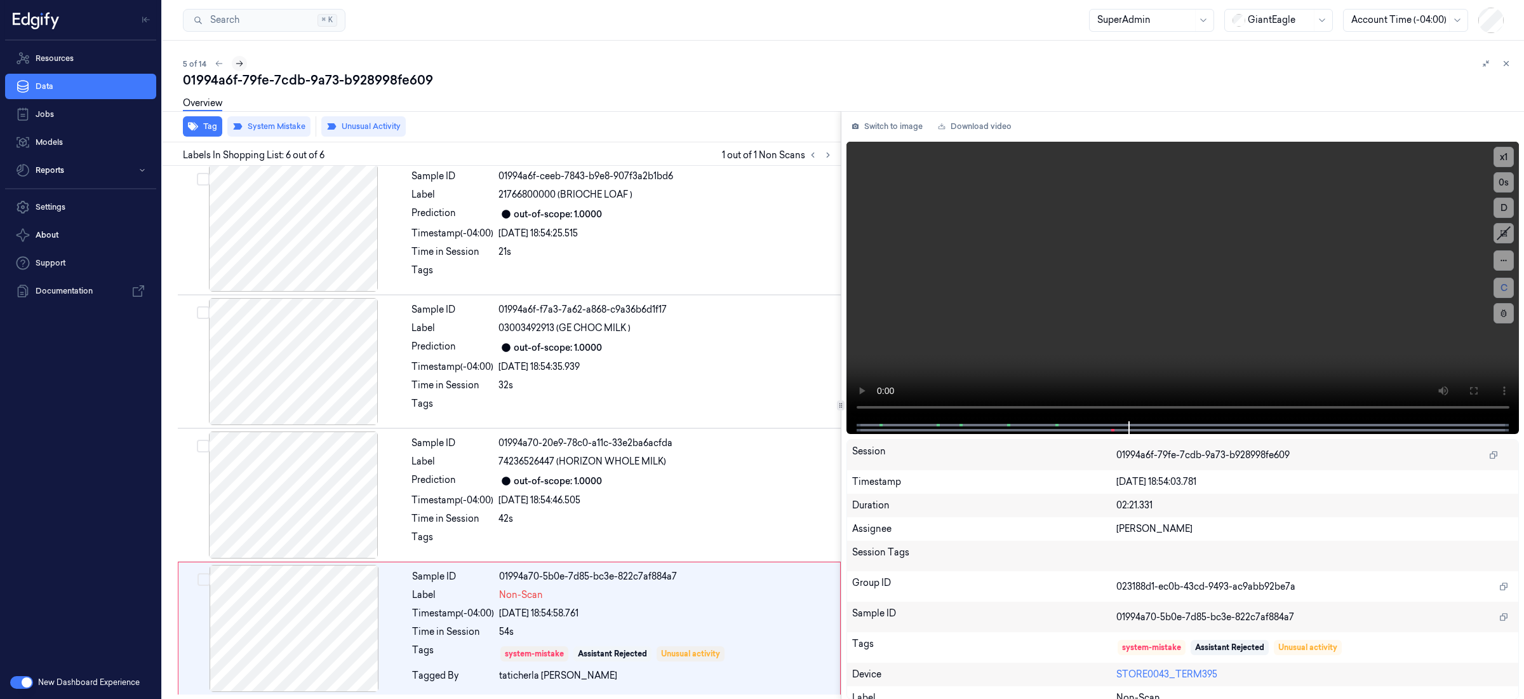
click at [239, 60] on icon at bounding box center [239, 63] width 9 height 9
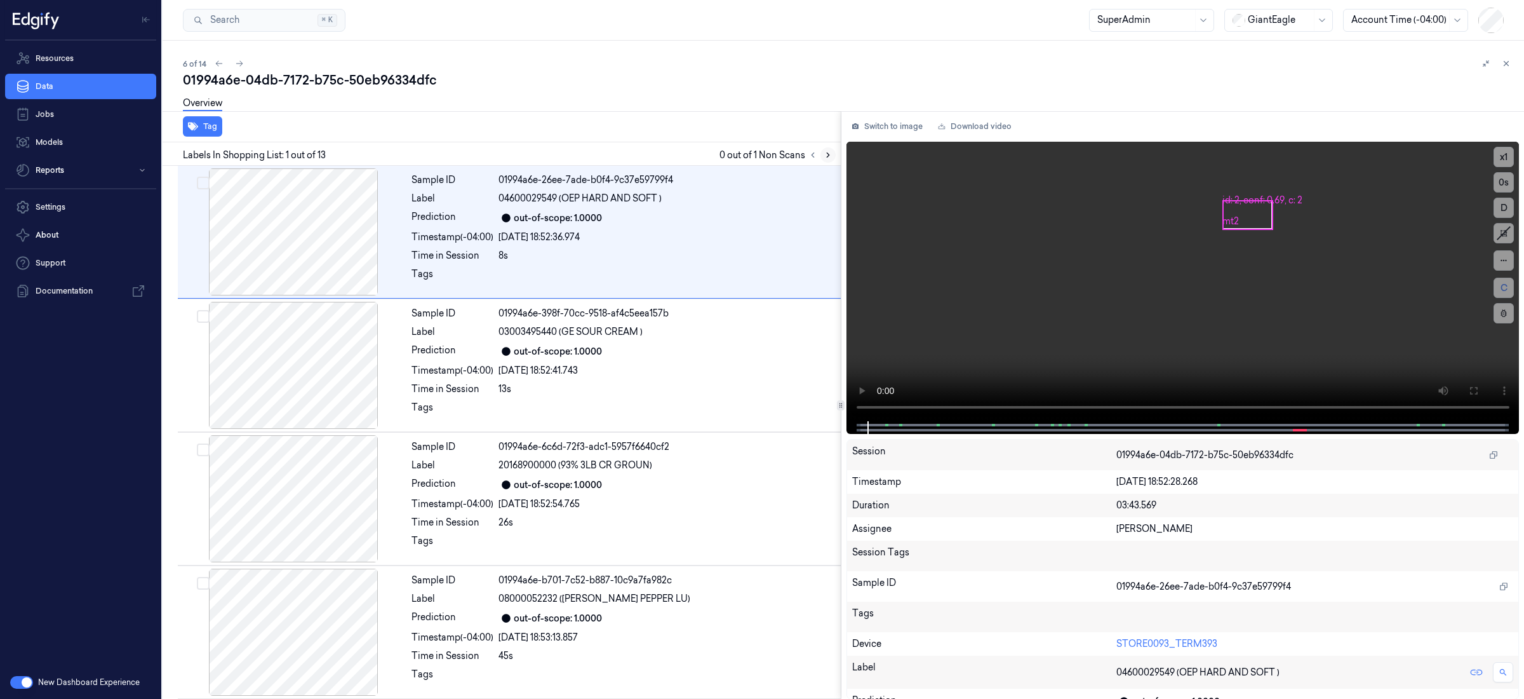
click at [831, 152] on icon at bounding box center [828, 155] width 9 height 9
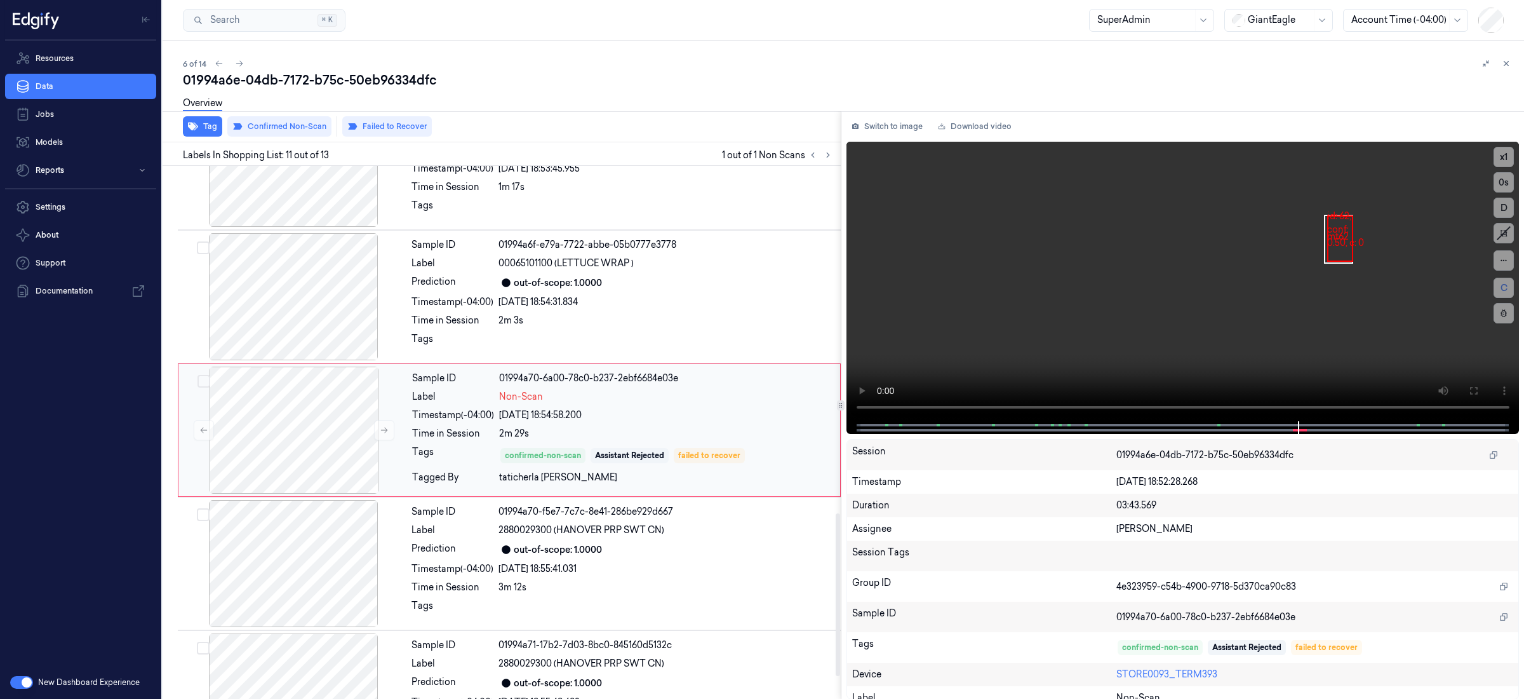
scroll to position [1134, 0]
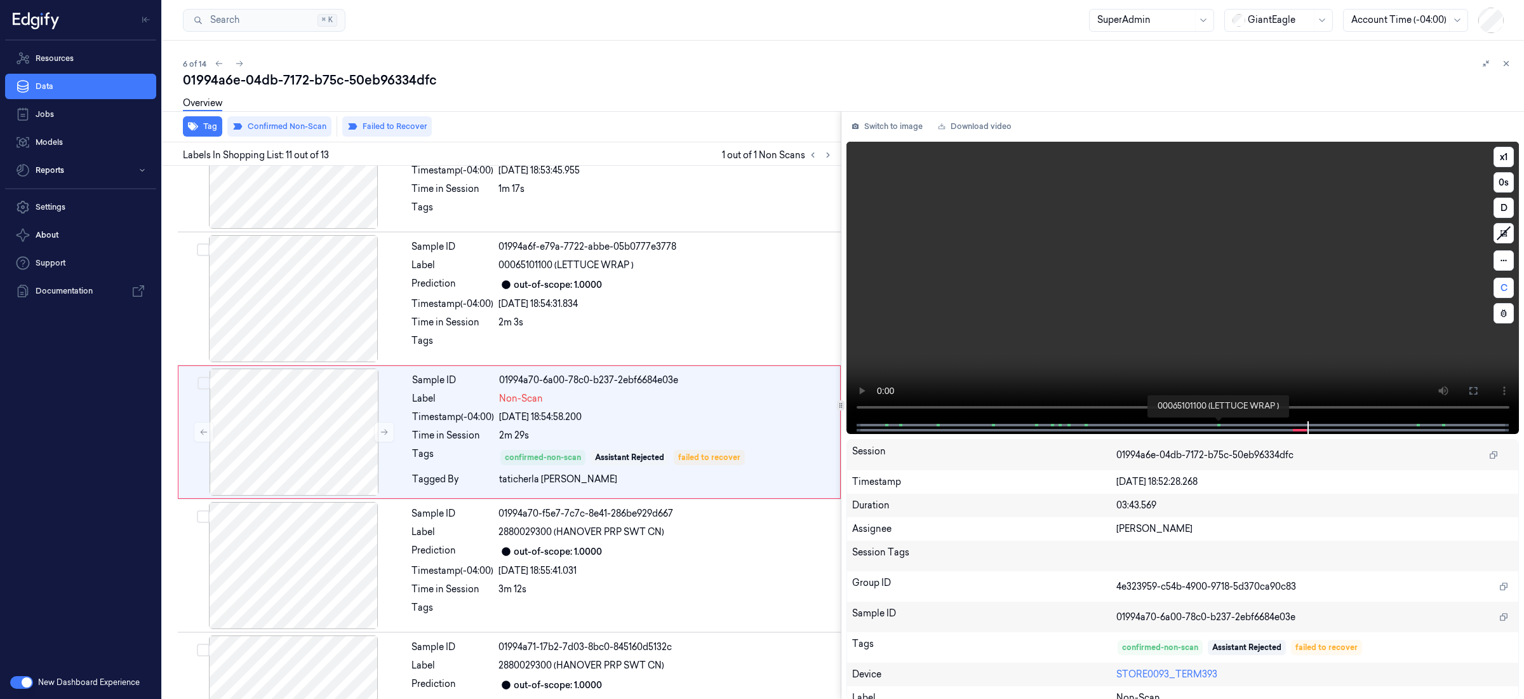
click at [1218, 425] on span at bounding box center [1219, 425] width 2 height 6
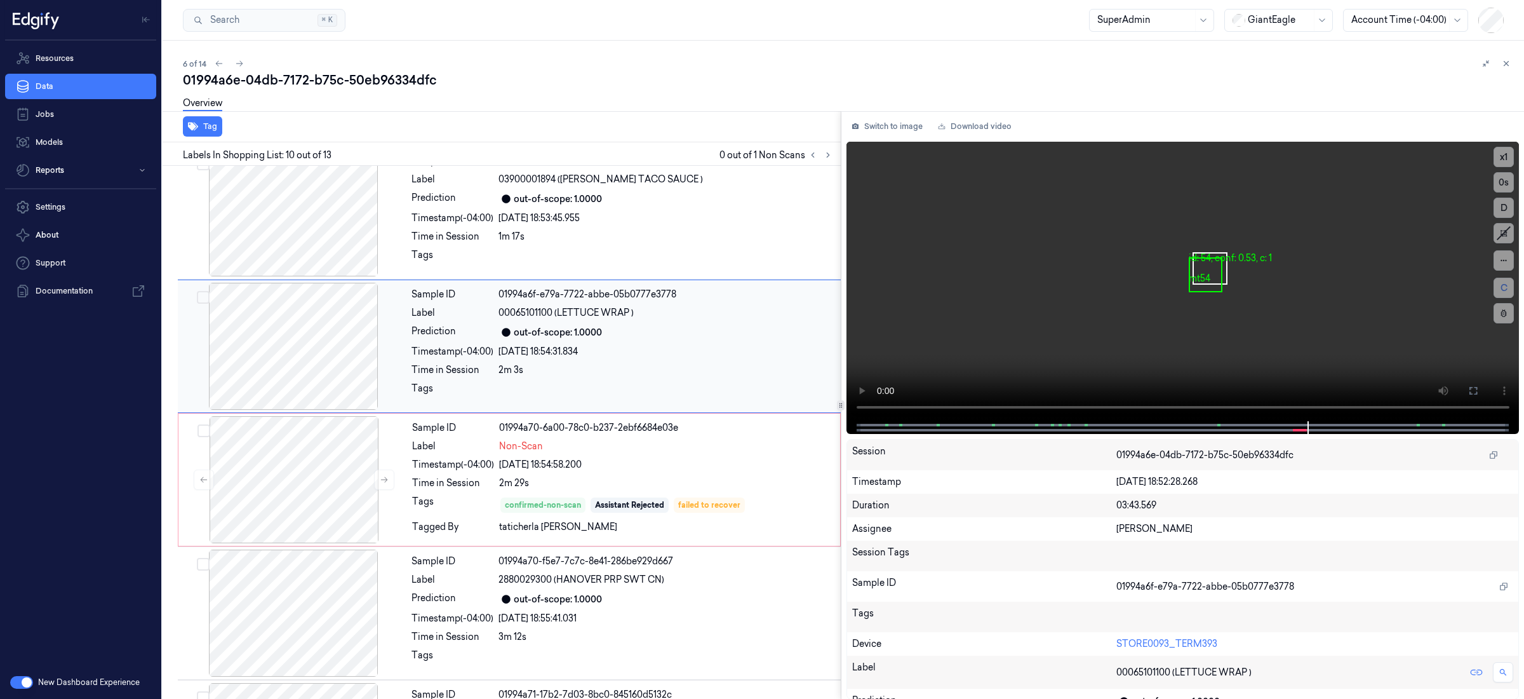
scroll to position [1002, 0]
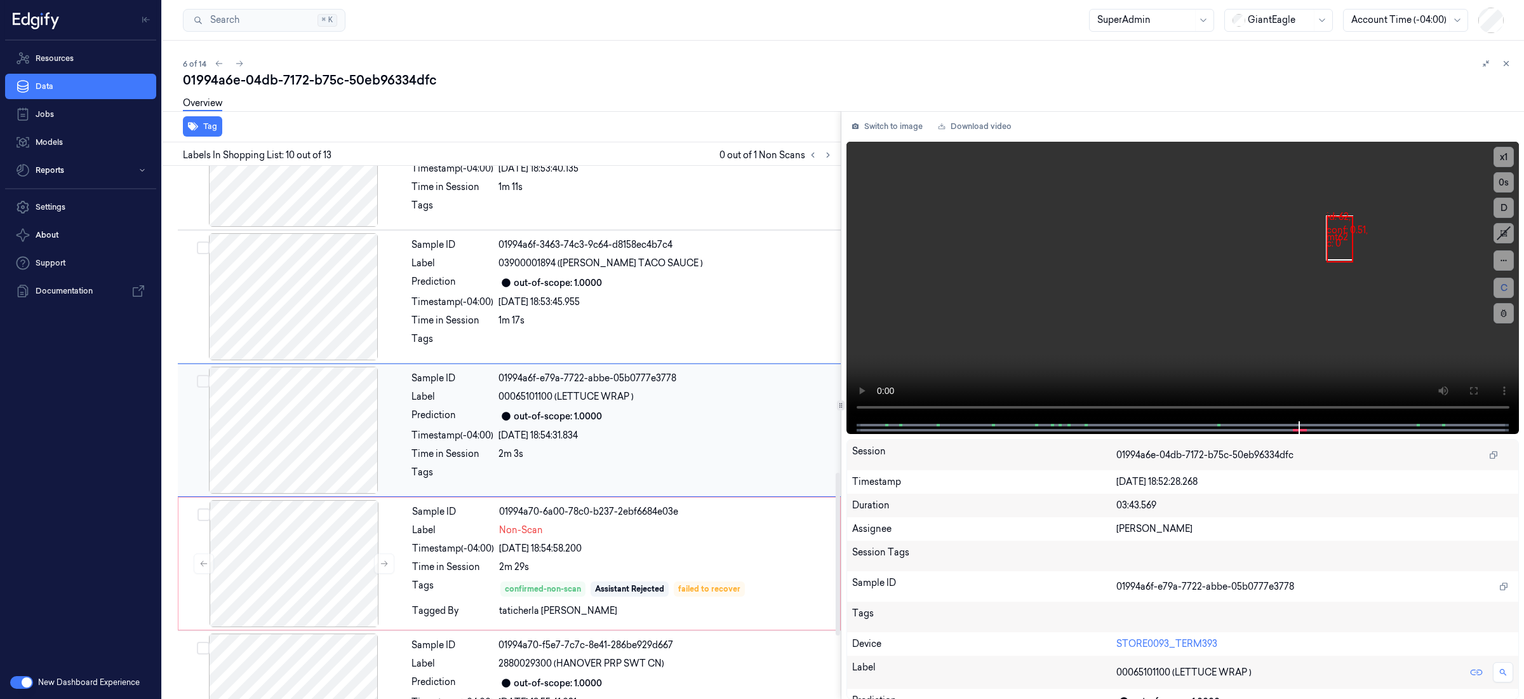
click at [667, 433] on div "[DATE] 18:54:31.834" at bounding box center [666, 435] width 335 height 13
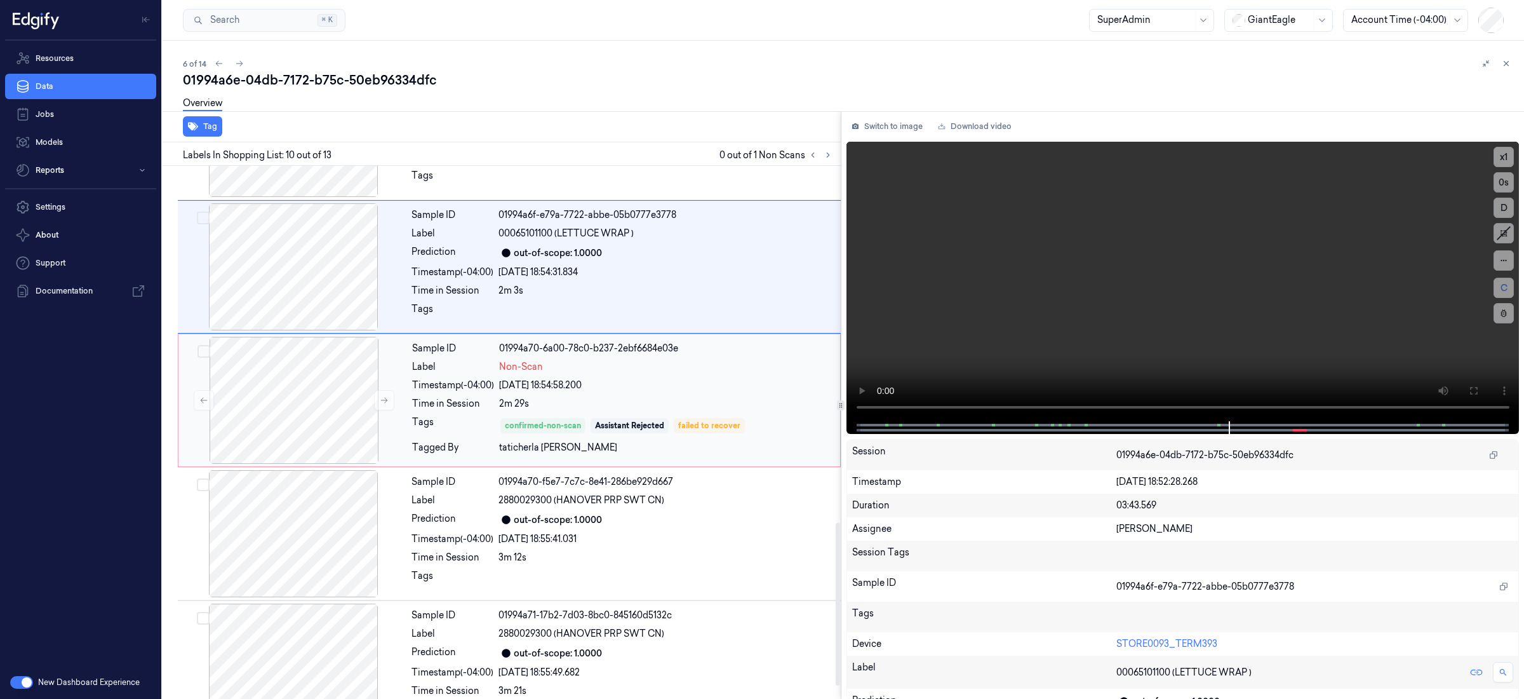
scroll to position [1167, 0]
click at [699, 406] on div "2m 29s" at bounding box center [665, 402] width 333 height 13
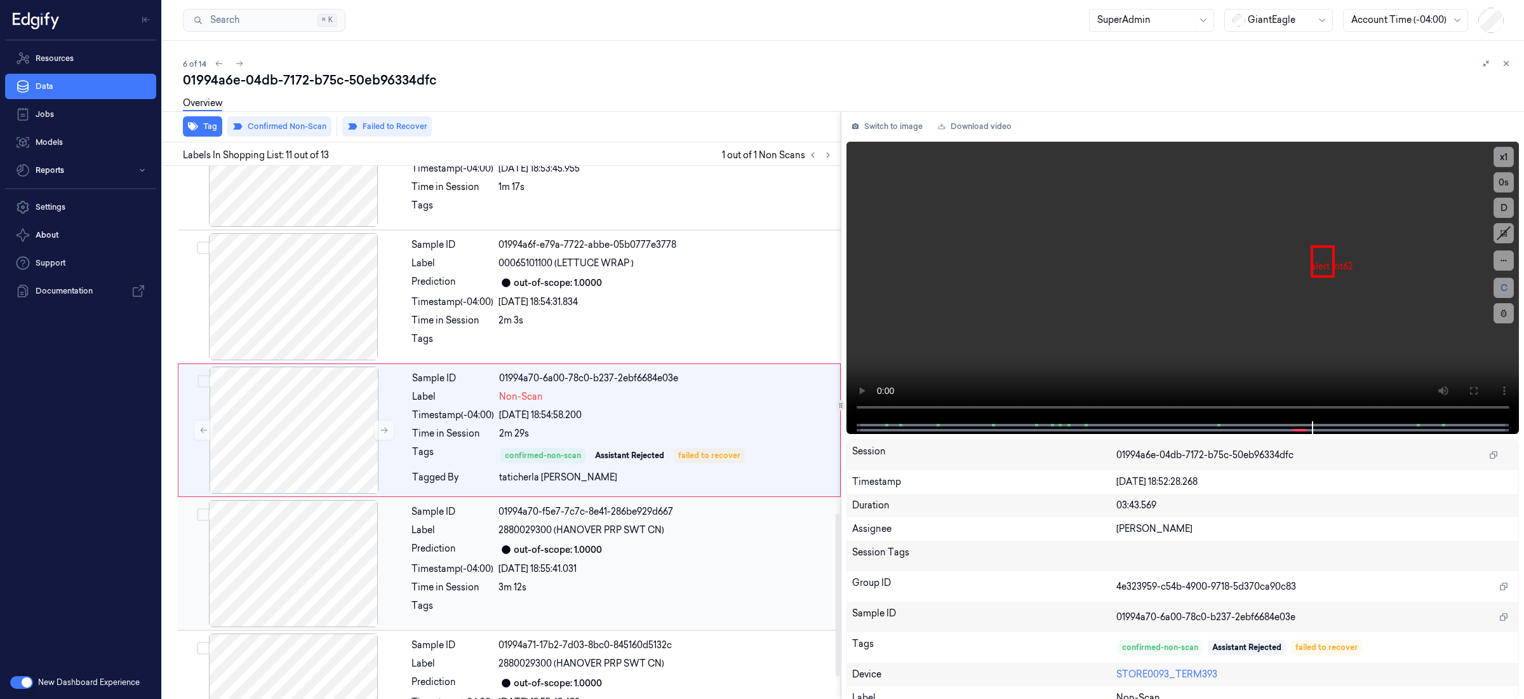
click at [689, 566] on div "[DATE] 18:55:41.031" at bounding box center [666, 568] width 335 height 13
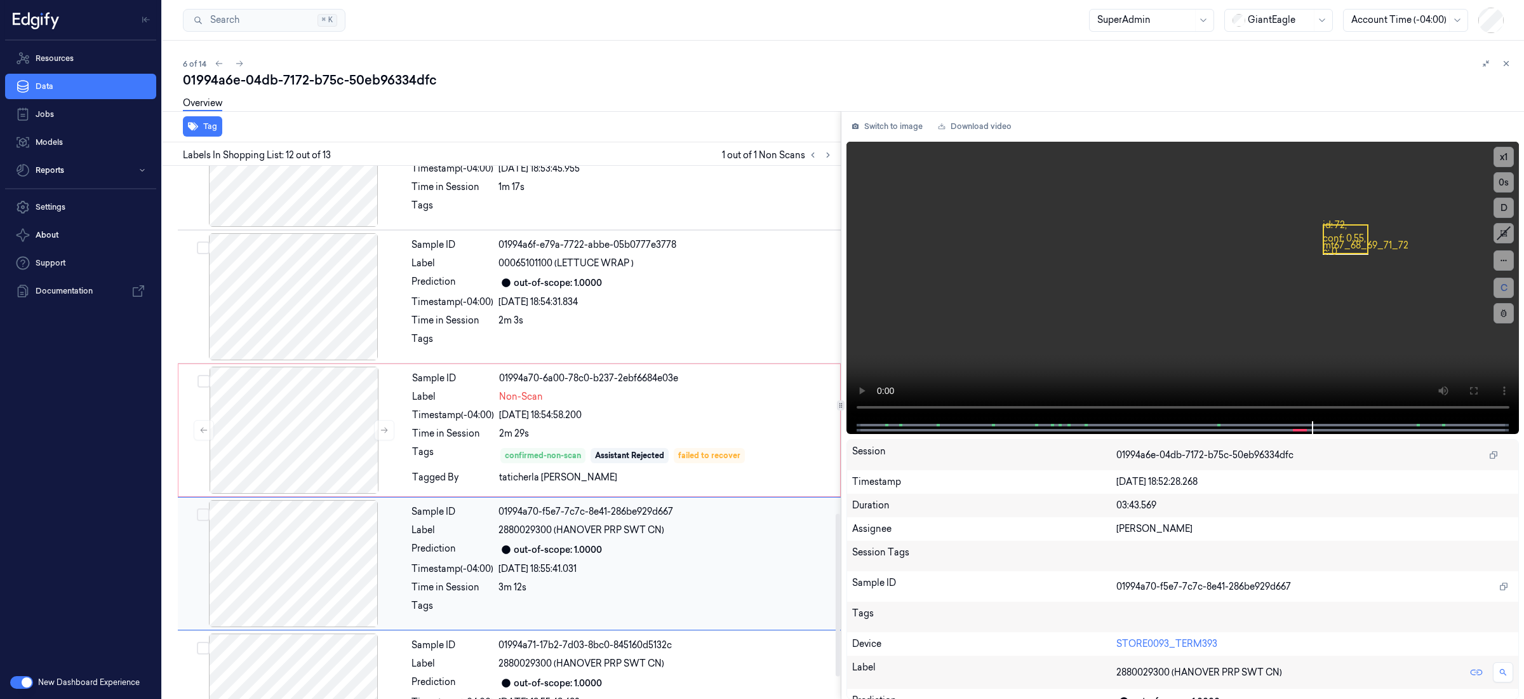
scroll to position [1207, 0]
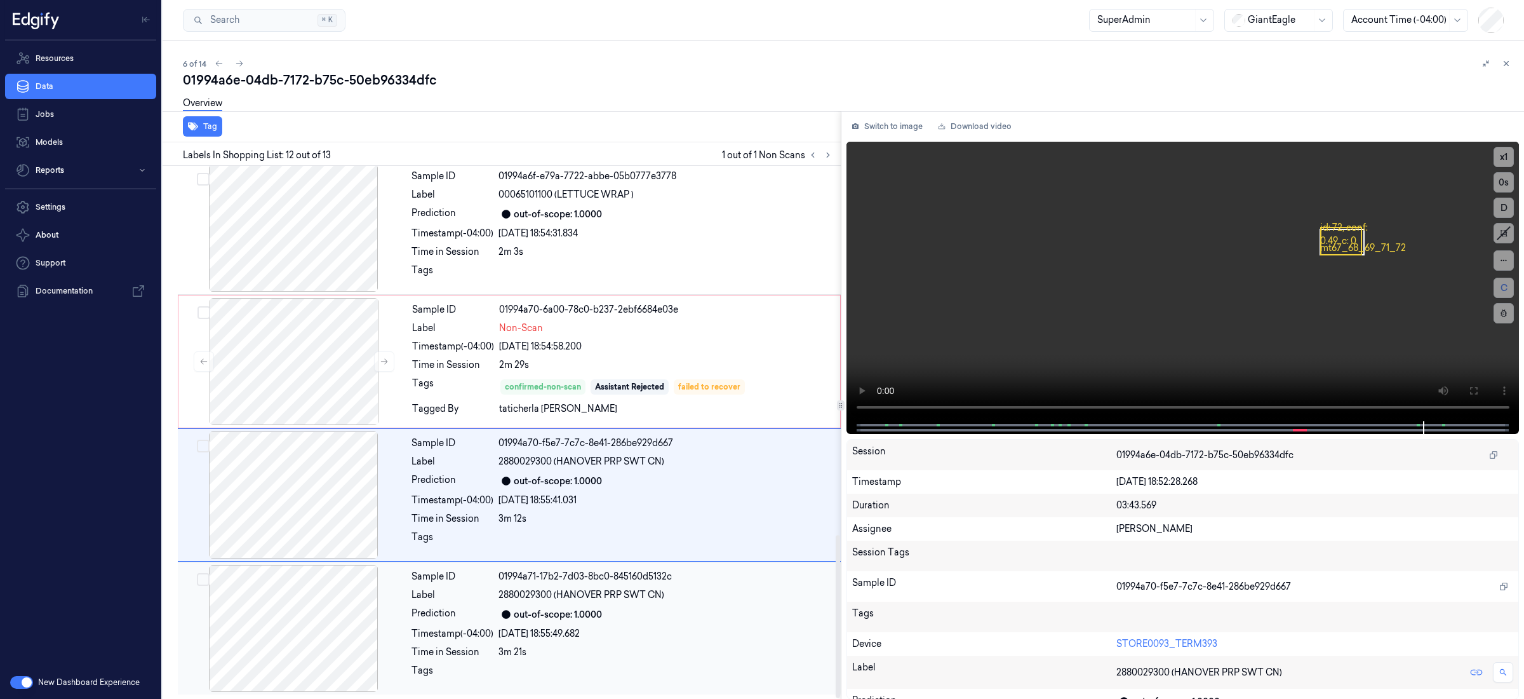
click at [691, 621] on div "out-of-scope: 1.0000" at bounding box center [666, 614] width 335 height 15
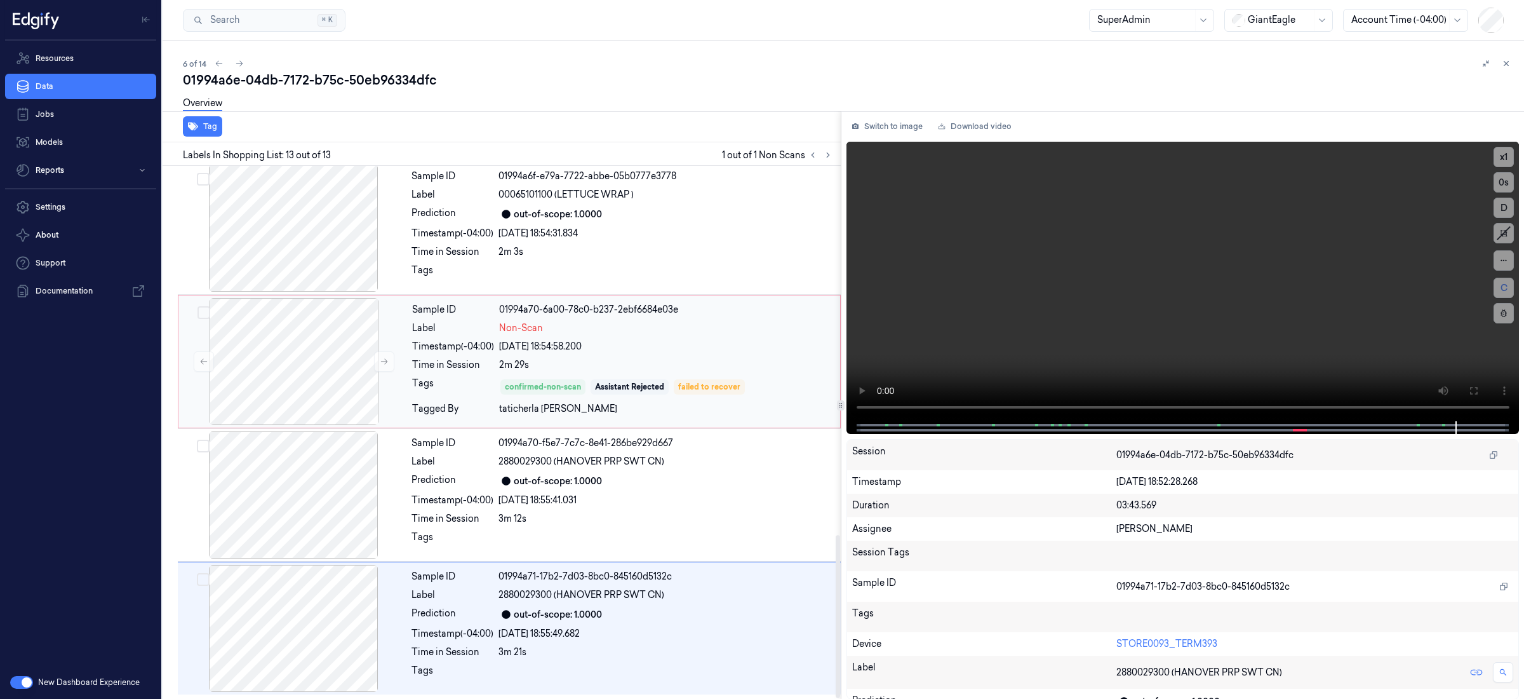
click at [713, 342] on div "[DATE] 18:54:58.200" at bounding box center [665, 346] width 333 height 13
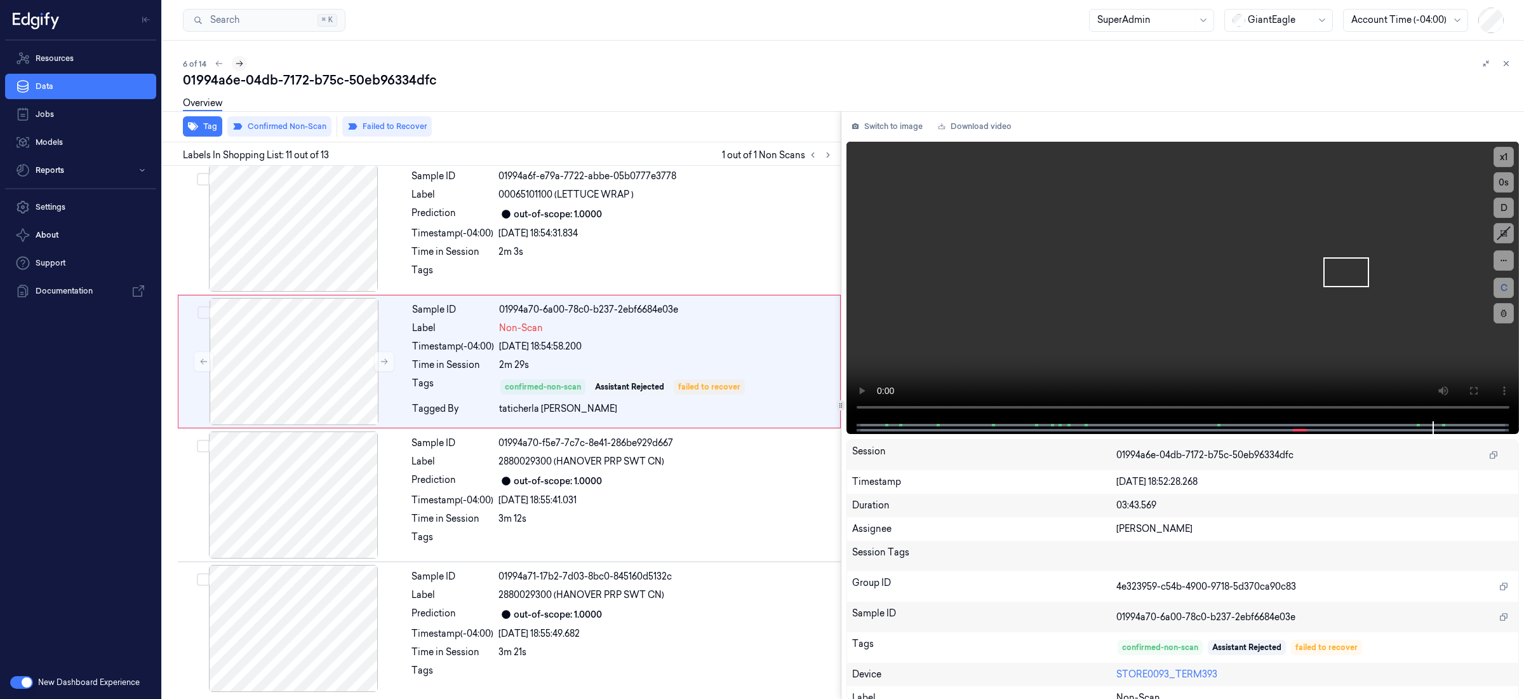
click at [241, 66] on icon at bounding box center [239, 63] width 9 height 9
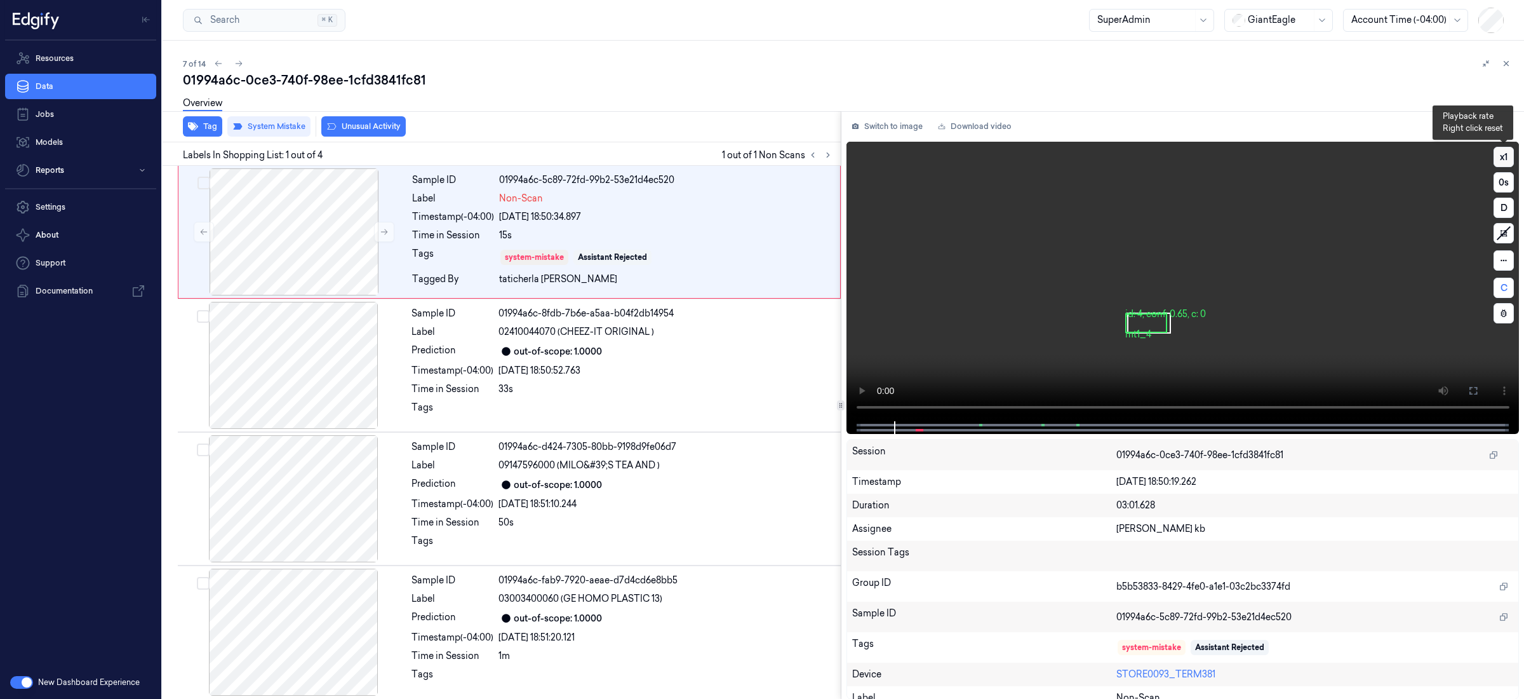
click at [1503, 148] on button "x 1" at bounding box center [1504, 157] width 20 height 20
click at [922, 431] on span at bounding box center [923, 430] width 2 height 6
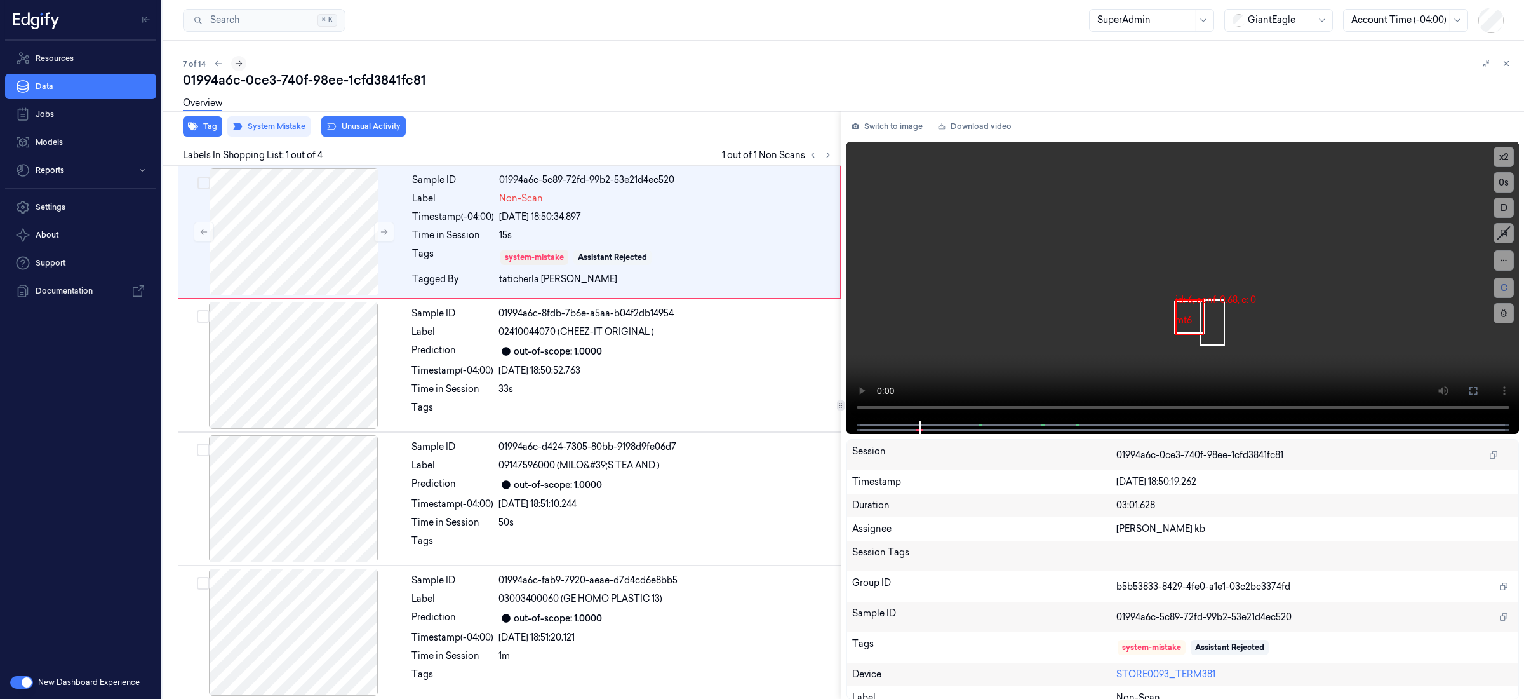
click at [239, 65] on icon at bounding box center [238, 63] width 9 height 9
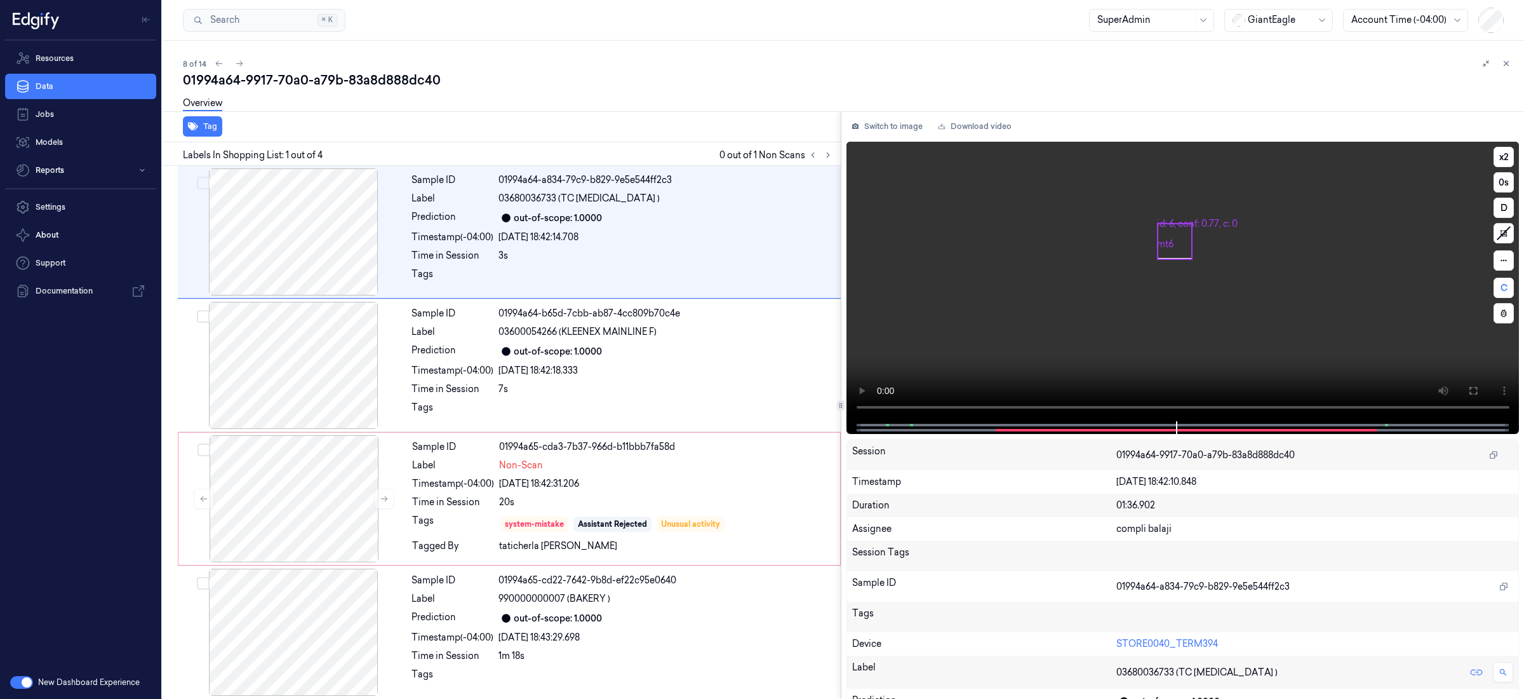
click at [1007, 430] on div at bounding box center [1182, 427] width 647 height 13
click at [1000, 431] on span at bounding box center [999, 430] width 6 height 6
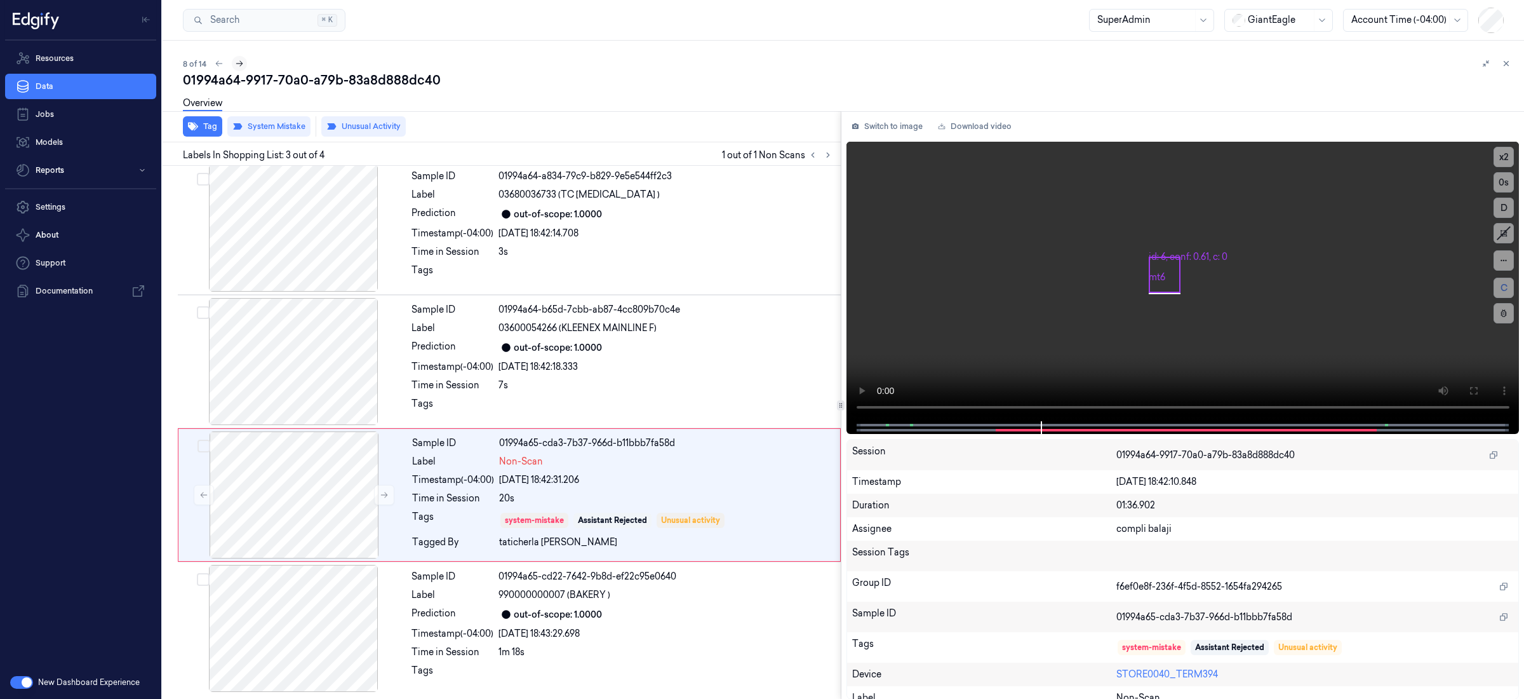
click at [237, 62] on icon at bounding box center [239, 63] width 9 height 9
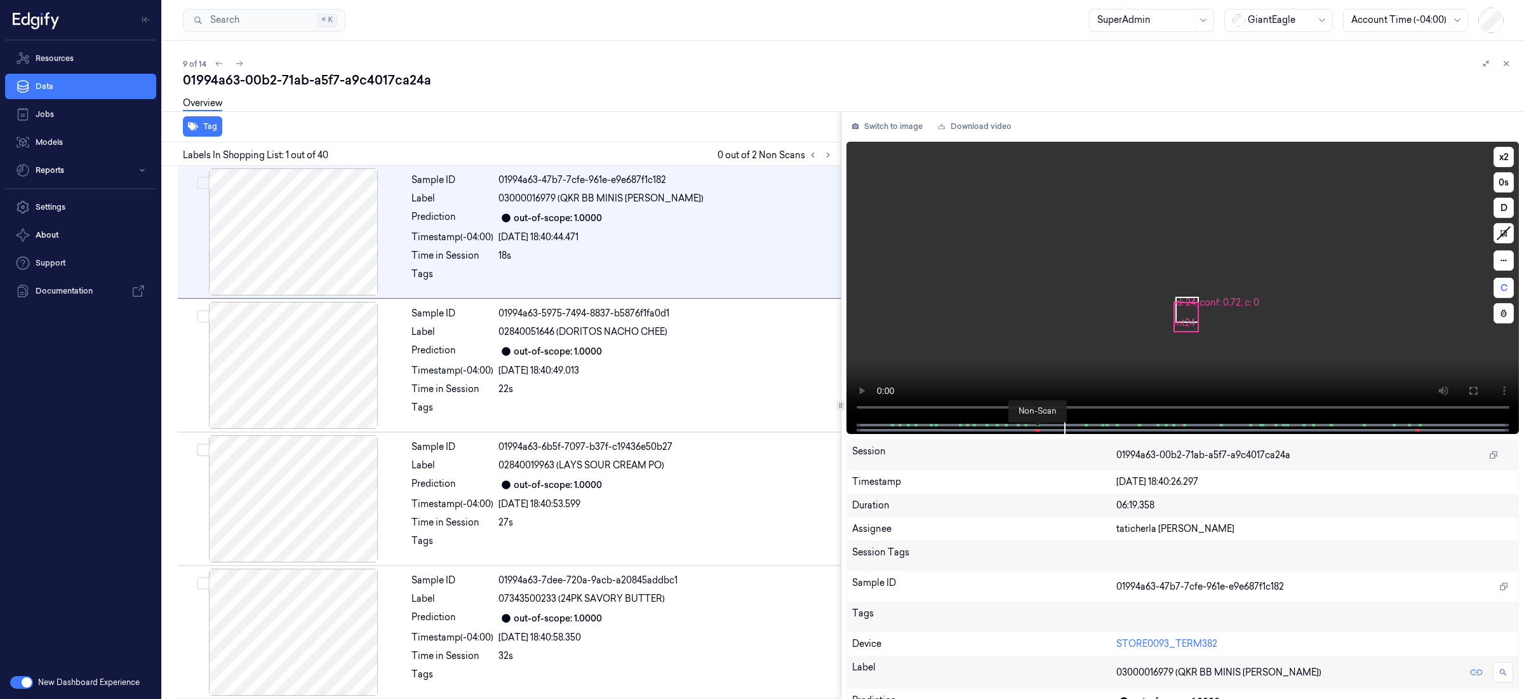
click at [1039, 427] on span at bounding box center [1039, 430] width 2 height 6
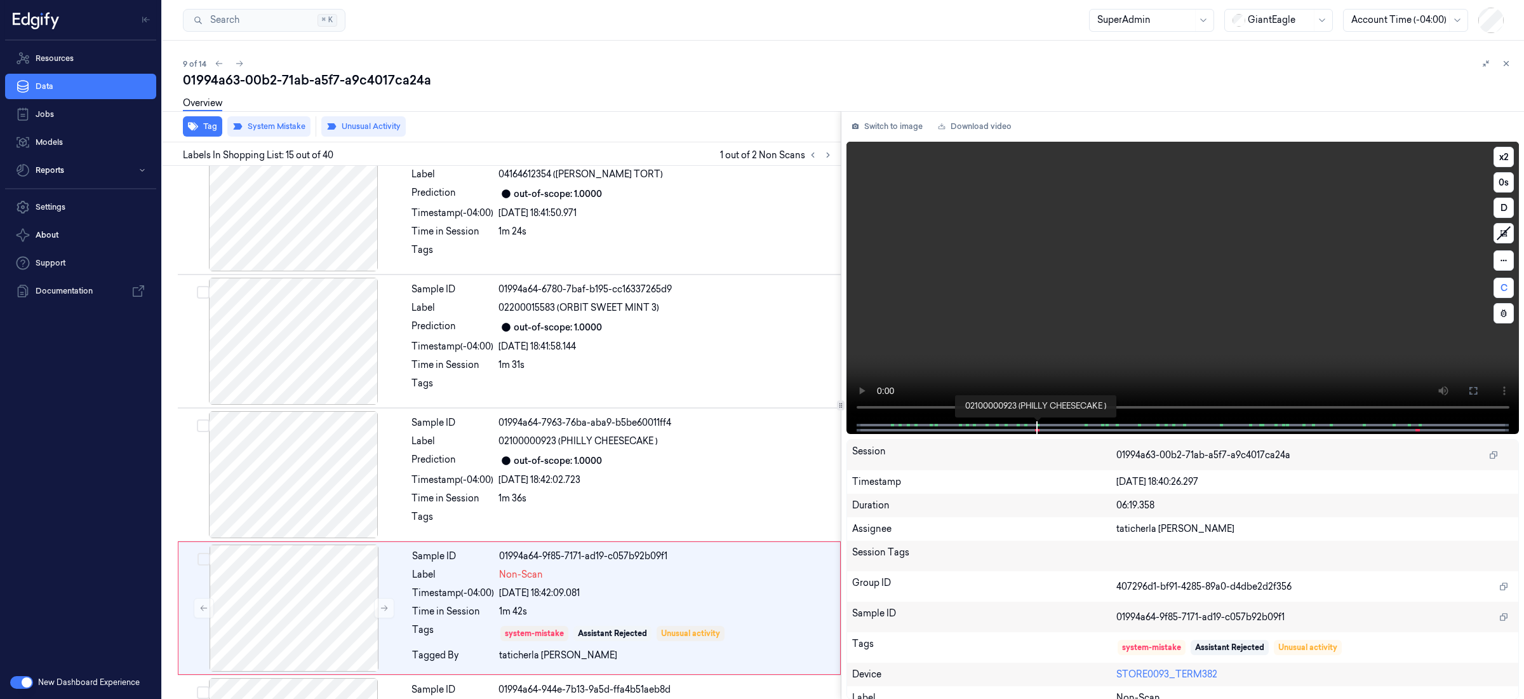
scroll to position [1671, 0]
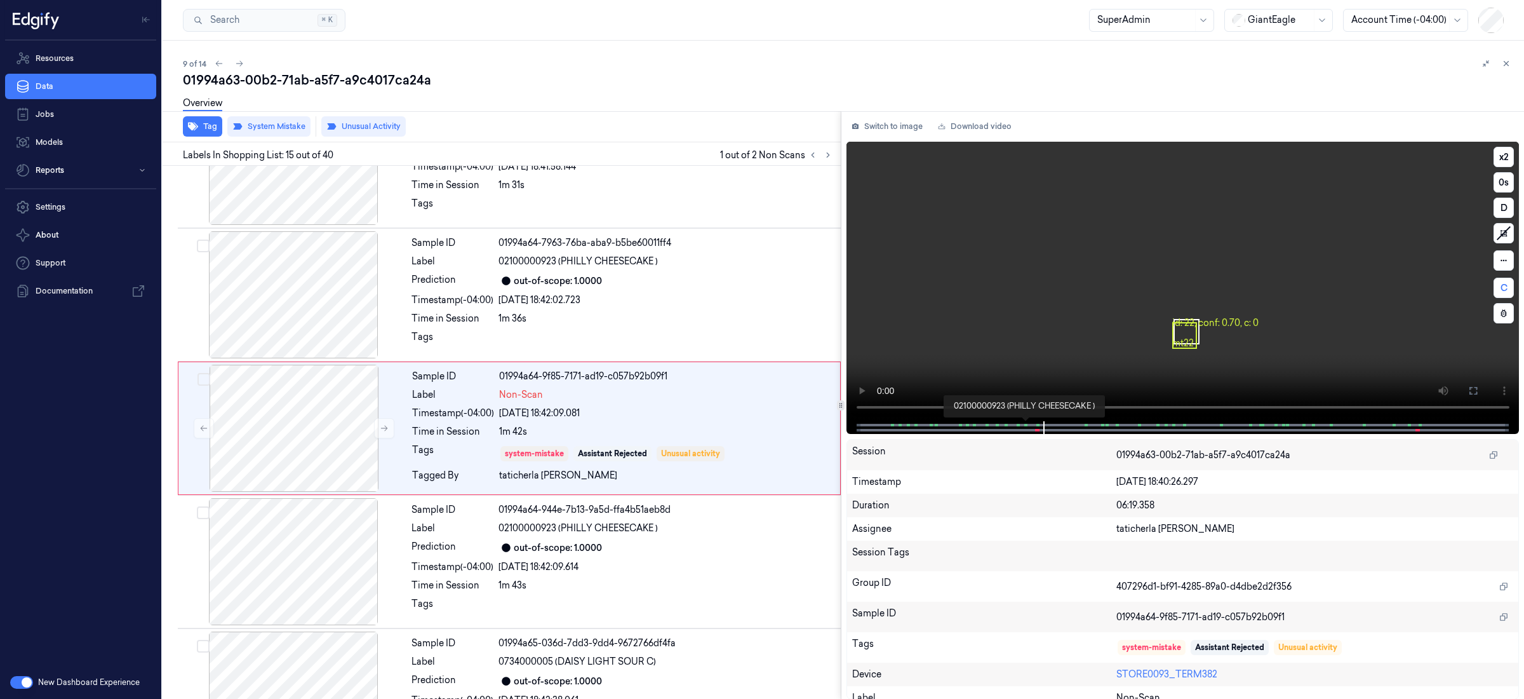
click at [1026, 426] on span at bounding box center [1027, 425] width 2 height 6
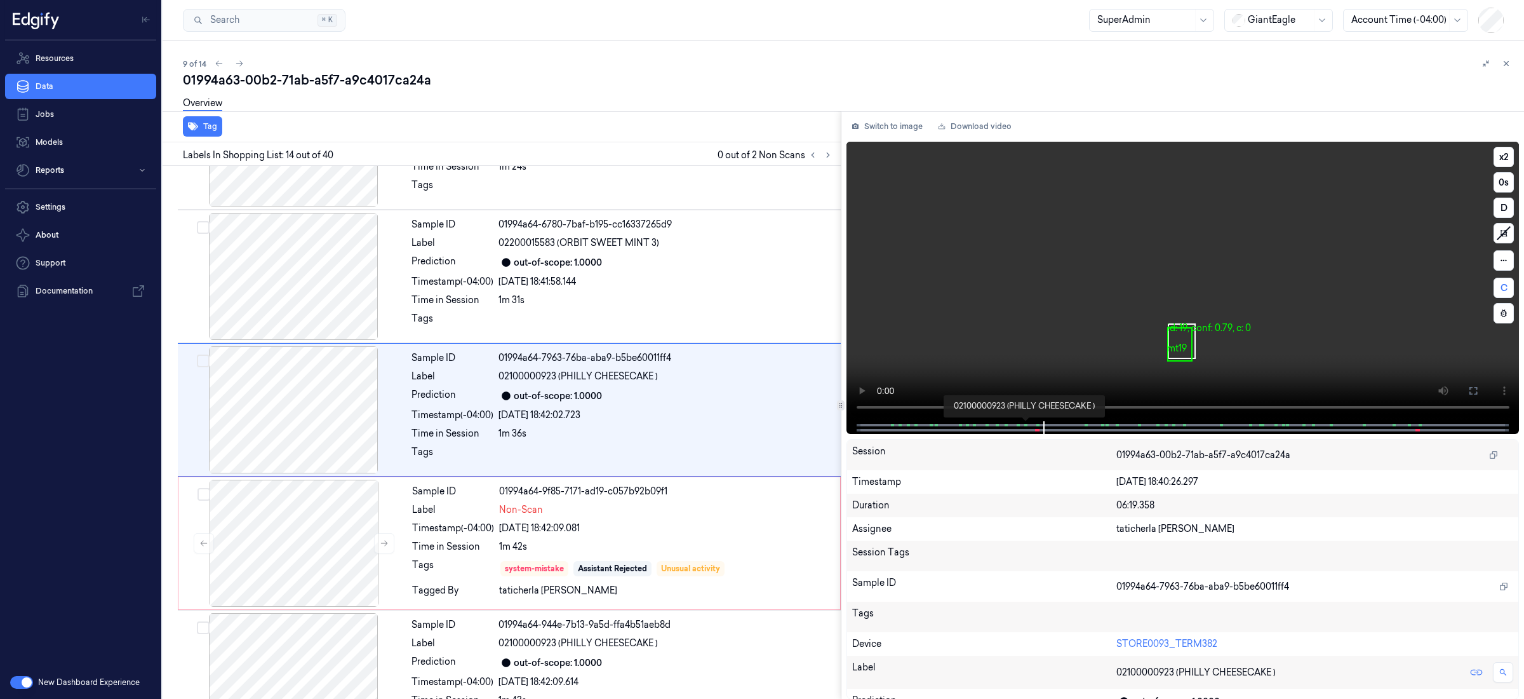
scroll to position [1537, 0]
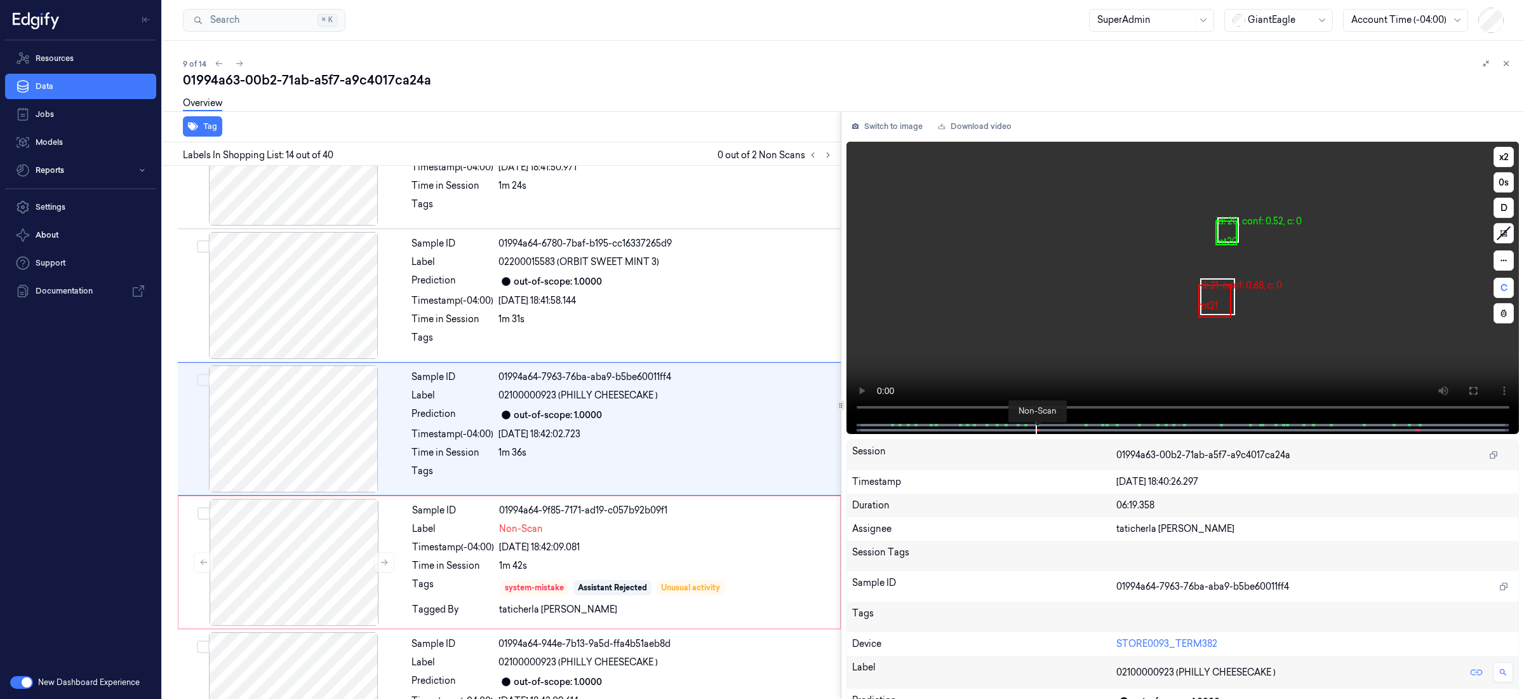
click at [1039, 429] on span at bounding box center [1039, 430] width 2 height 6
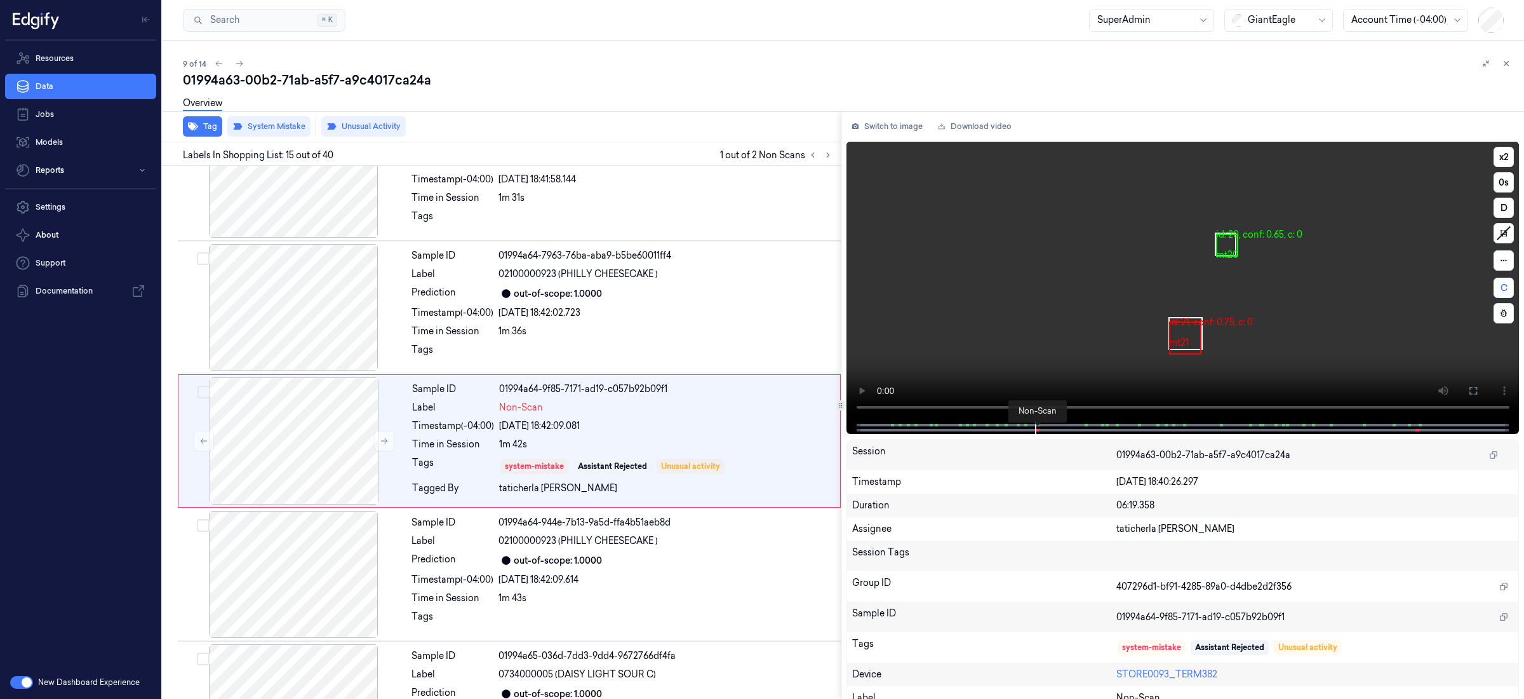
scroll to position [1671, 0]
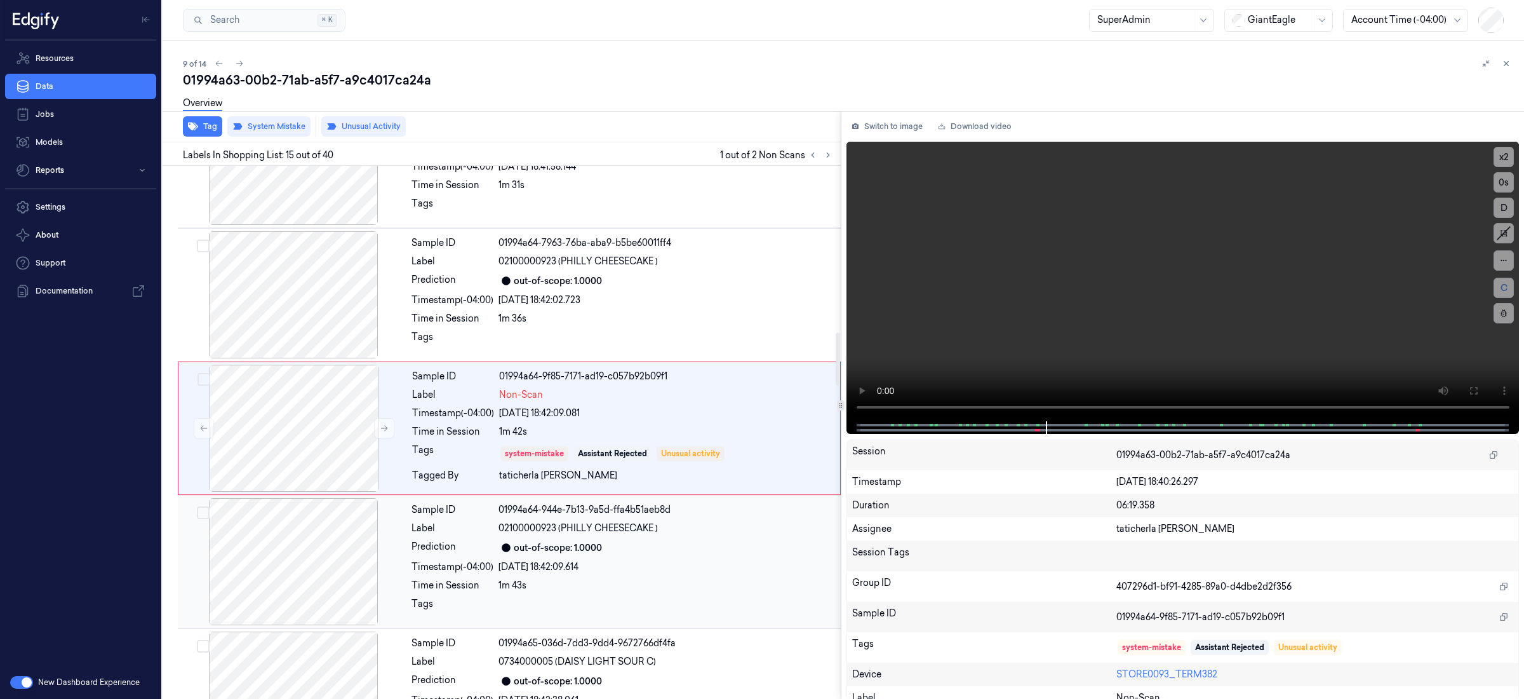
click at [732, 578] on div "Sample ID 01994a64-944e-7b13-9a5d-ffa4b51aeb8d Label 02100000923 (PHILLY CHEESE…" at bounding box center [622, 561] width 432 height 127
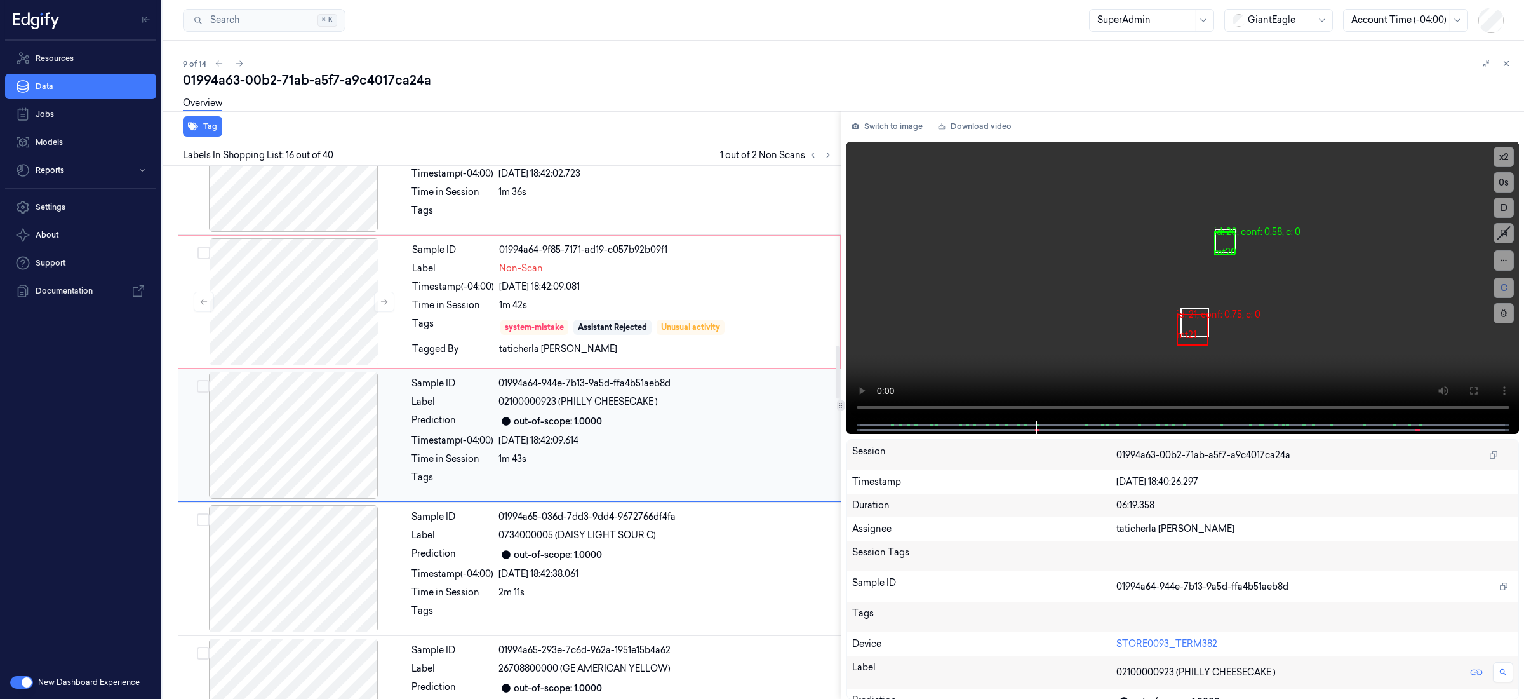
scroll to position [1804, 0]
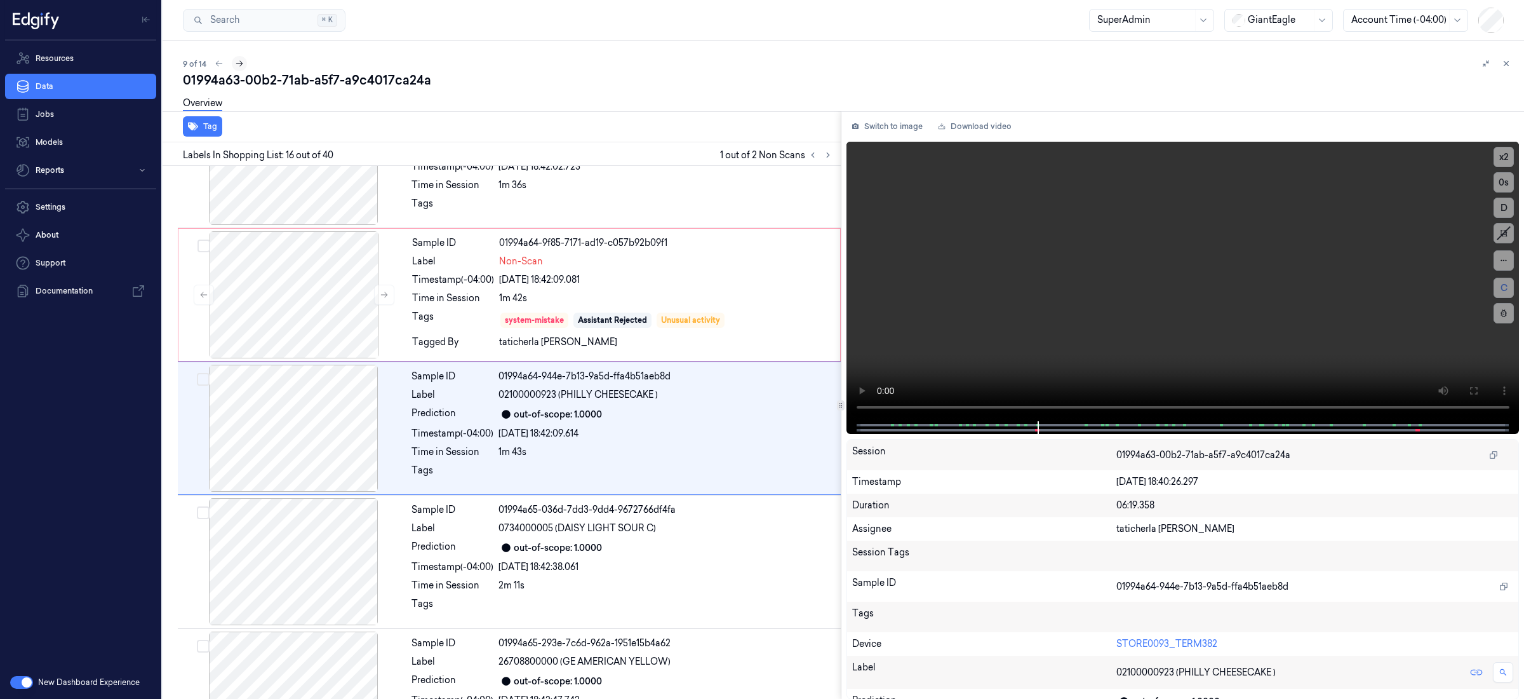
click at [241, 64] on icon at bounding box center [239, 63] width 9 height 9
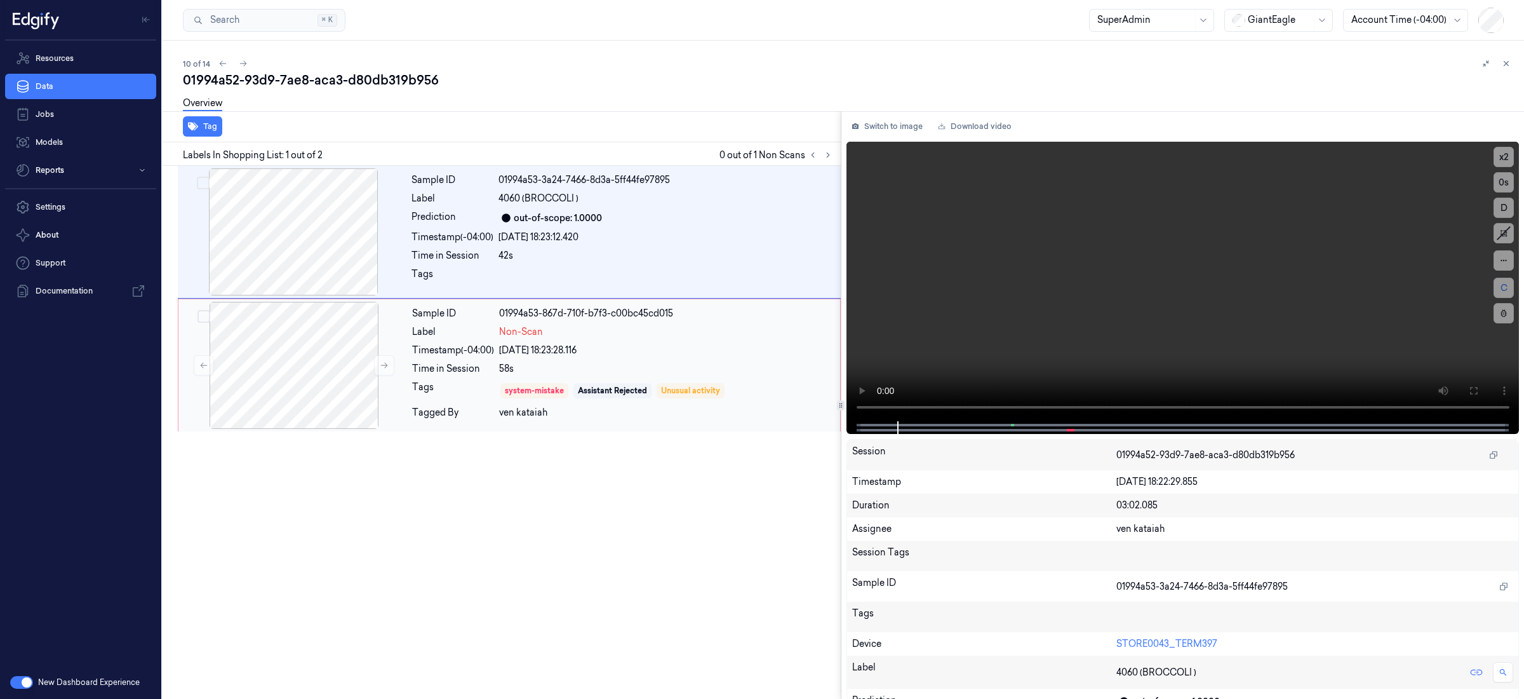
click at [697, 345] on div "[DATE] 18:23:28.116" at bounding box center [665, 350] width 333 height 13
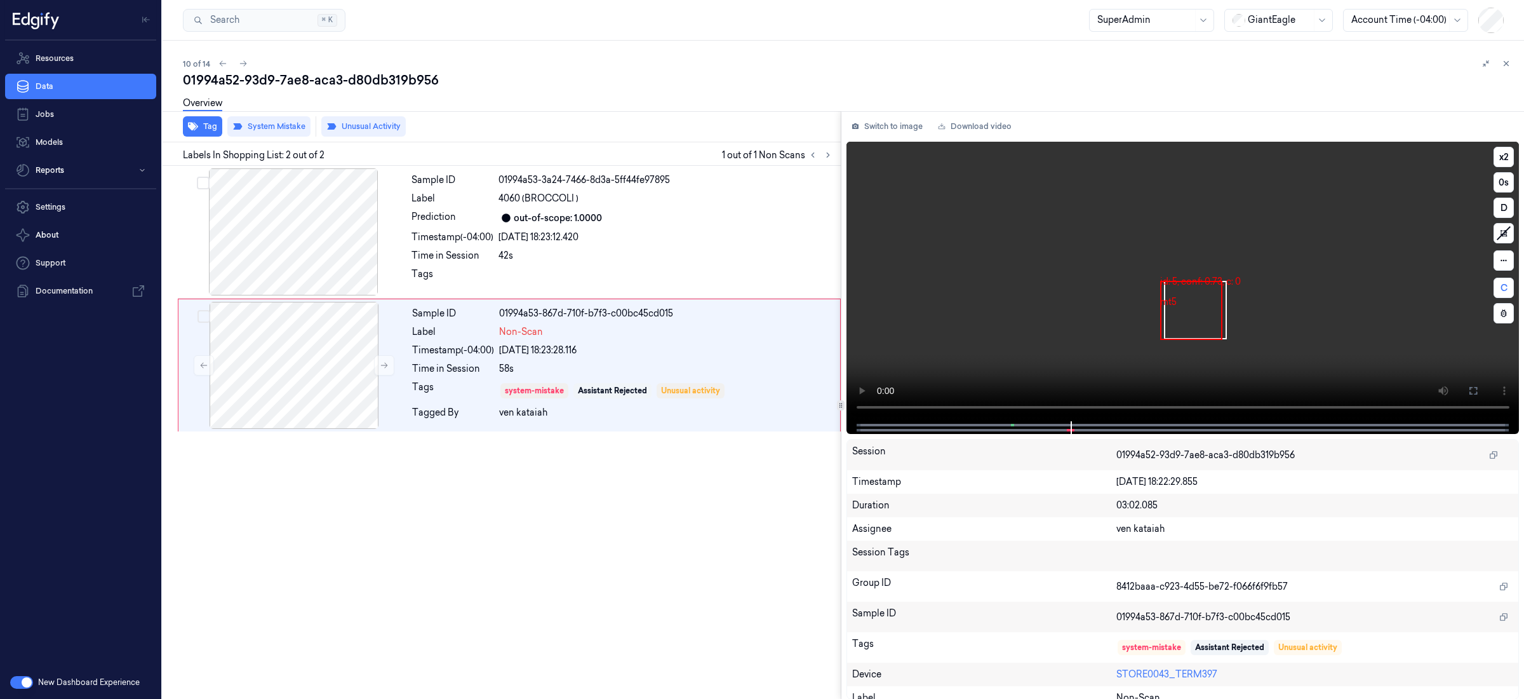
click at [1014, 427] on div at bounding box center [1182, 427] width 647 height 13
click at [1014, 424] on span at bounding box center [1013, 425] width 2 height 6
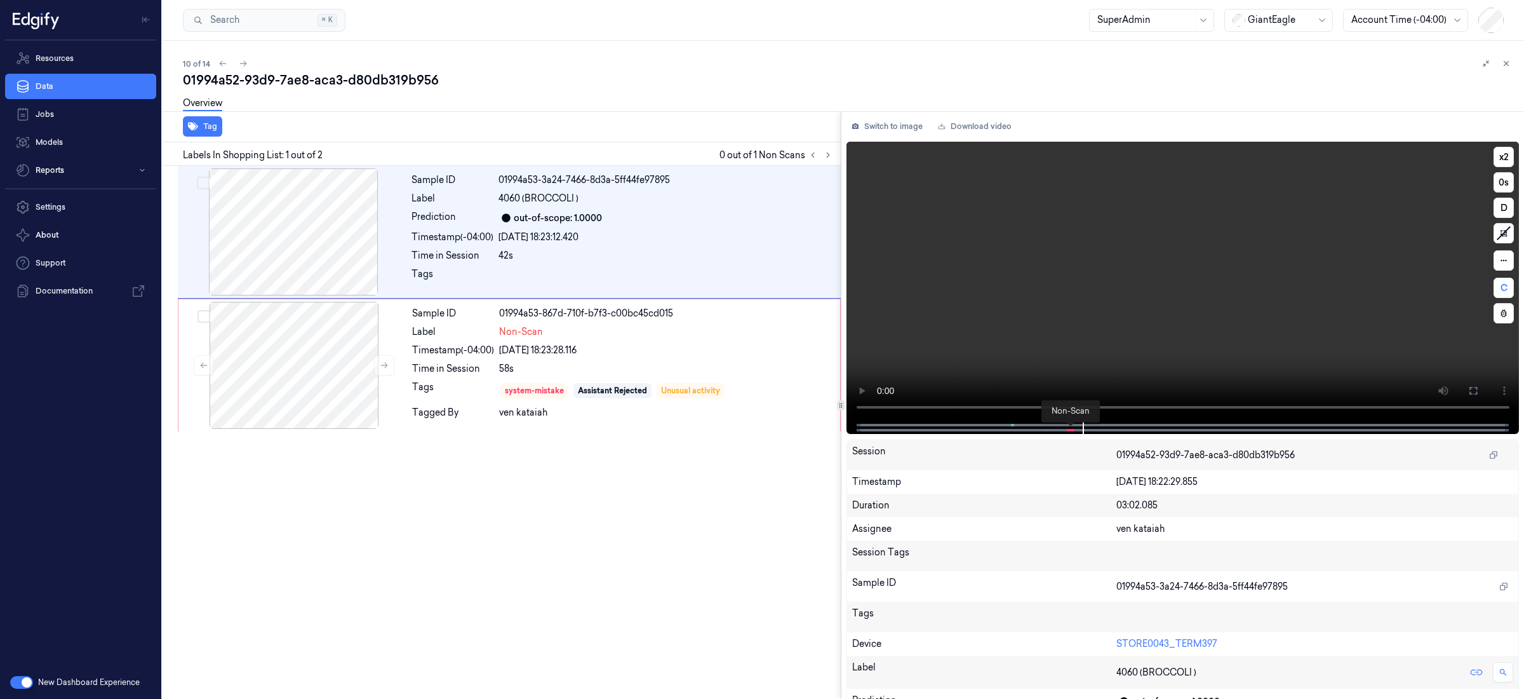
click at [1071, 431] on span at bounding box center [1072, 430] width 2 height 6
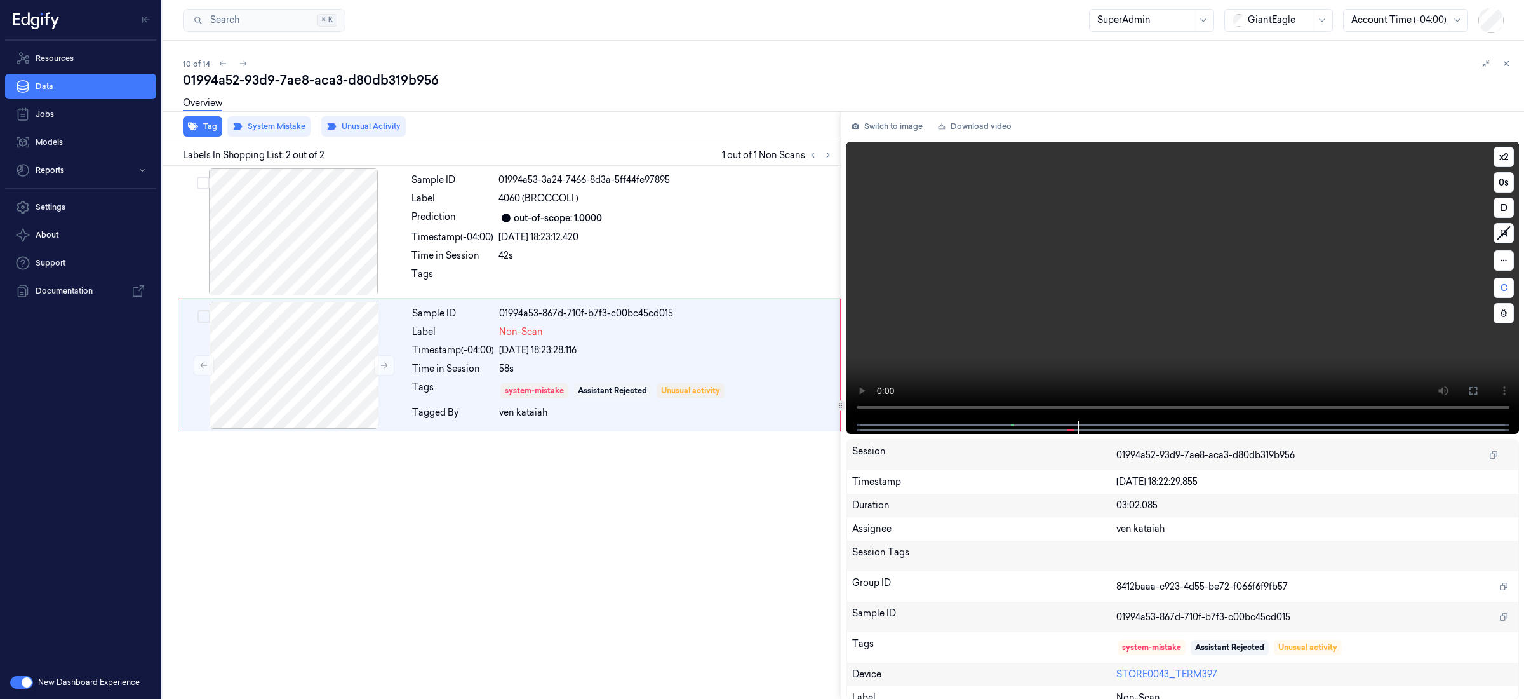
click at [1014, 426] on div at bounding box center [1182, 427] width 647 height 13
click at [1013, 427] on span at bounding box center [1013, 425] width 2 height 6
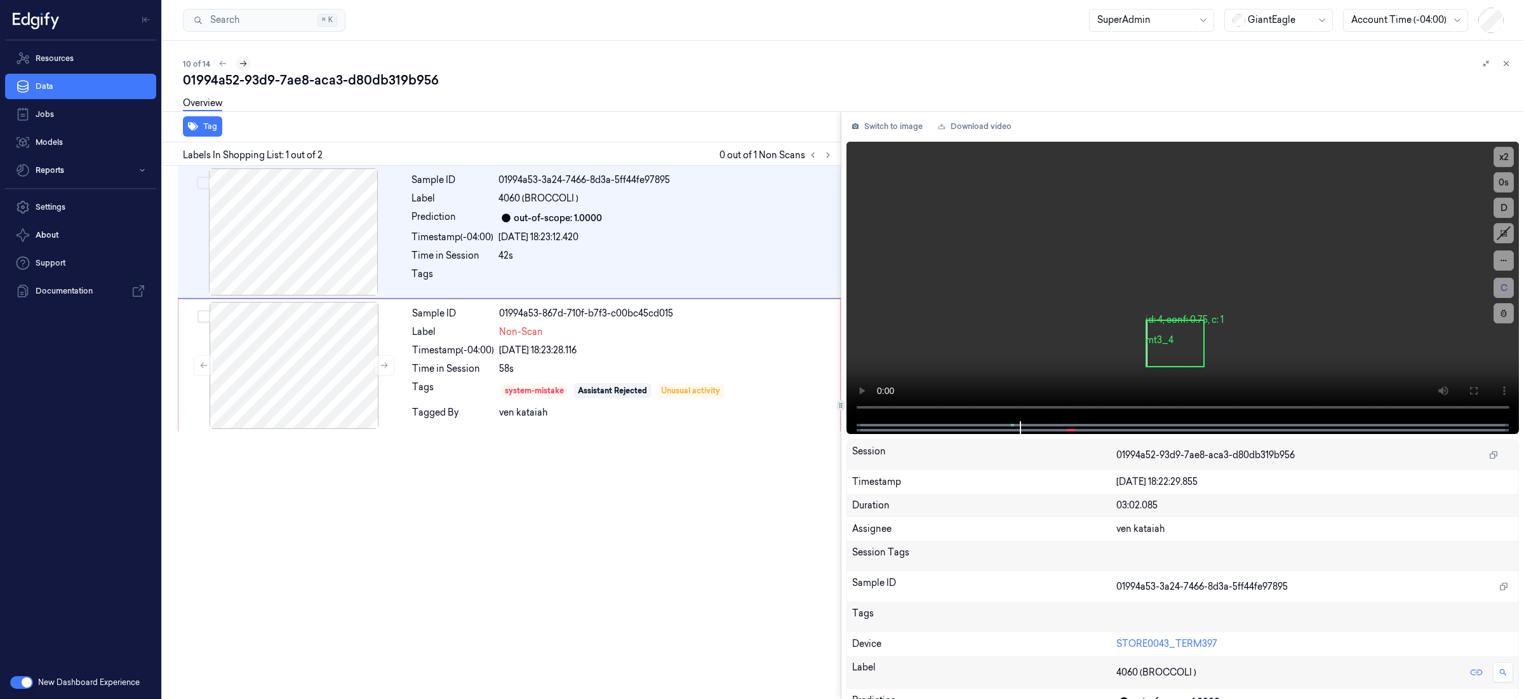
click at [244, 64] on icon at bounding box center [243, 63] width 9 height 9
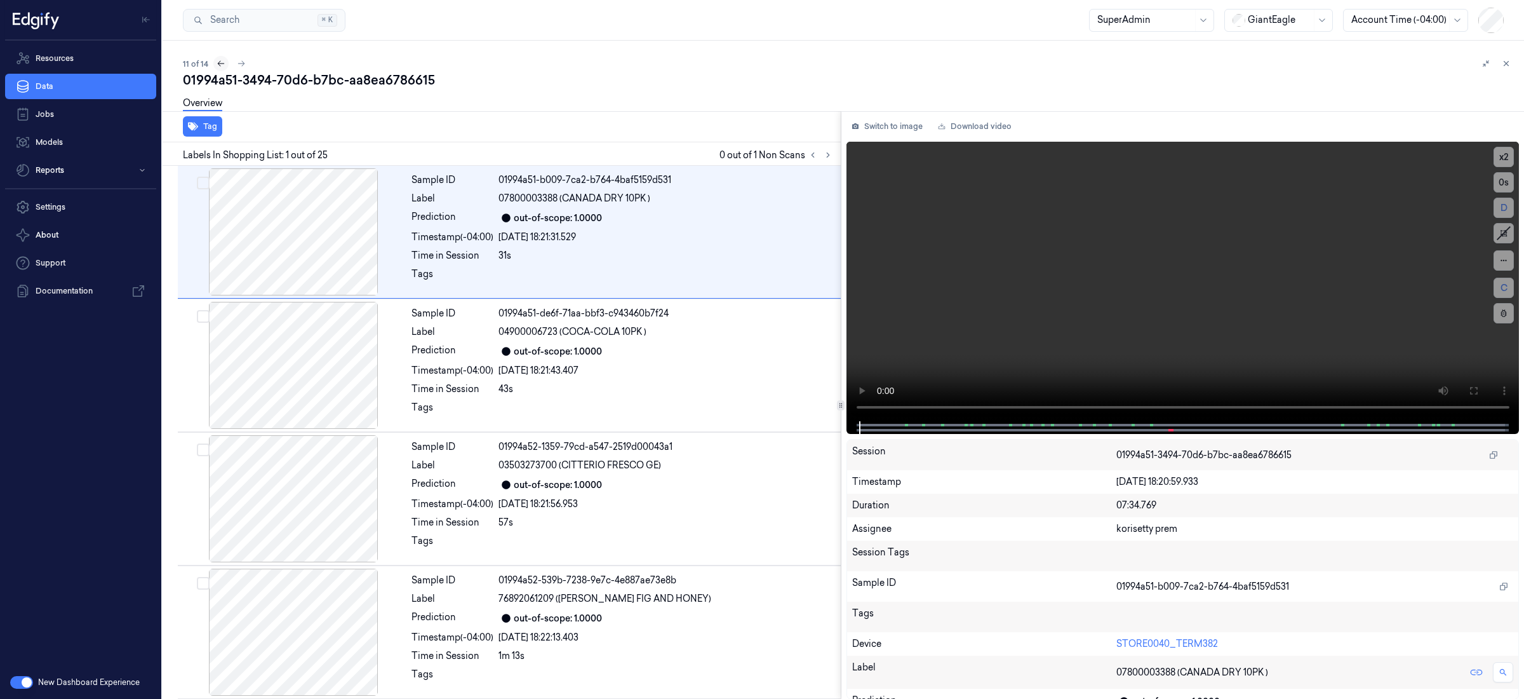
click at [222, 64] on icon at bounding box center [221, 63] width 9 height 9
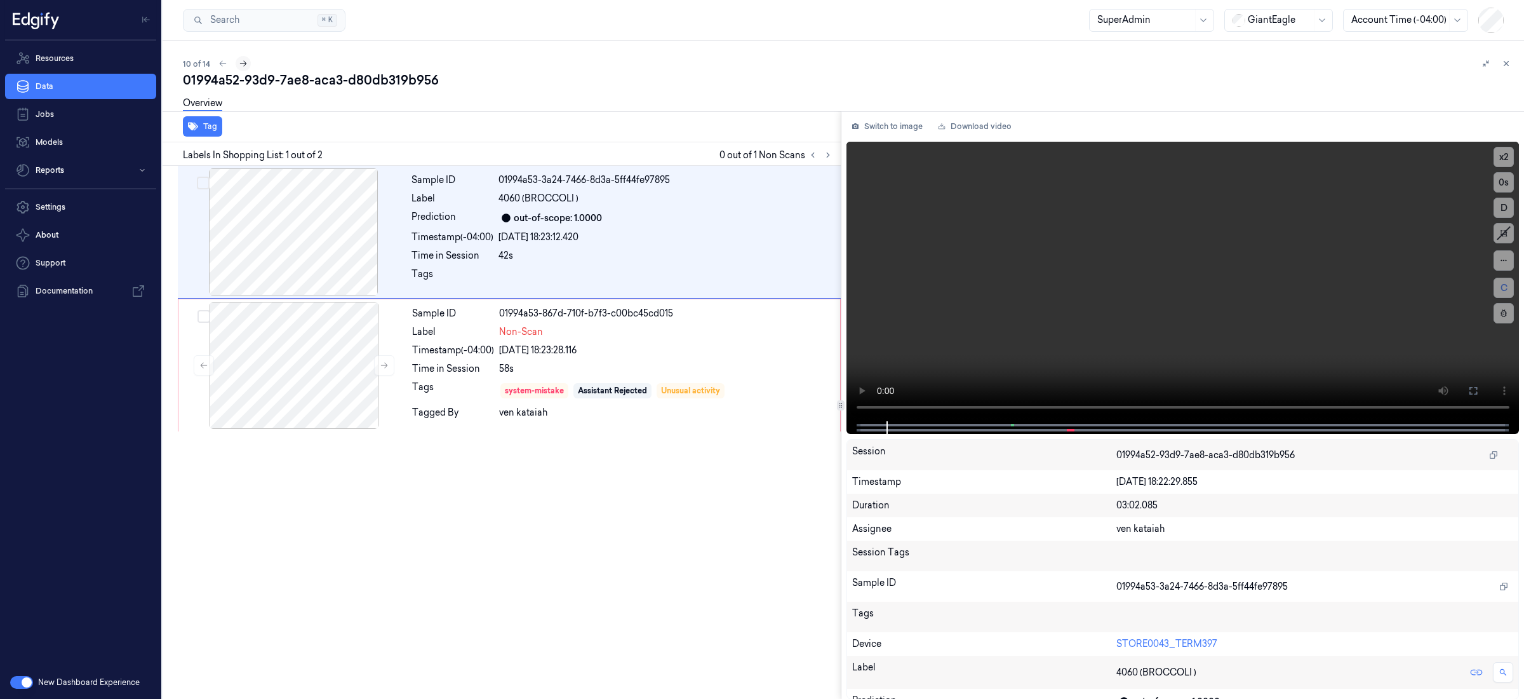
click at [242, 64] on icon at bounding box center [243, 64] width 7 height 6
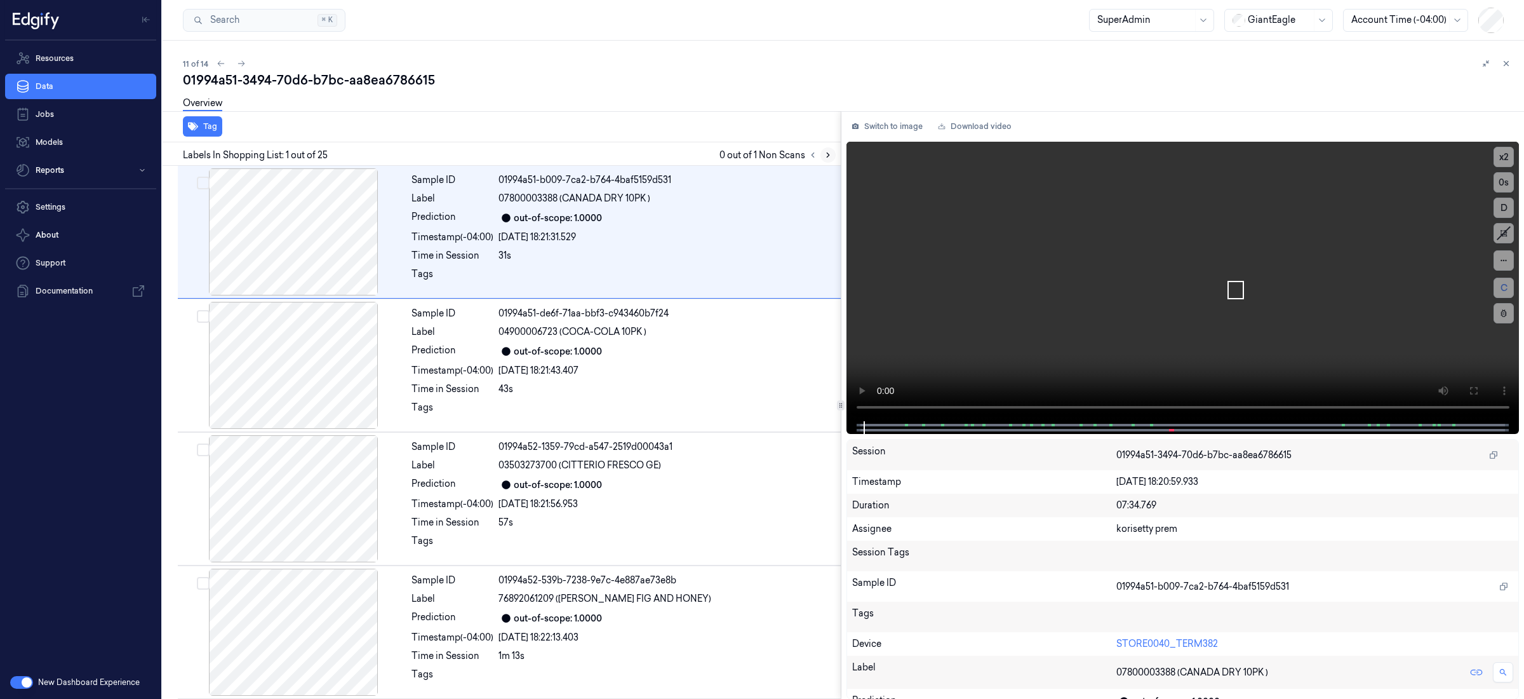
click at [825, 154] on icon at bounding box center [828, 155] width 9 height 9
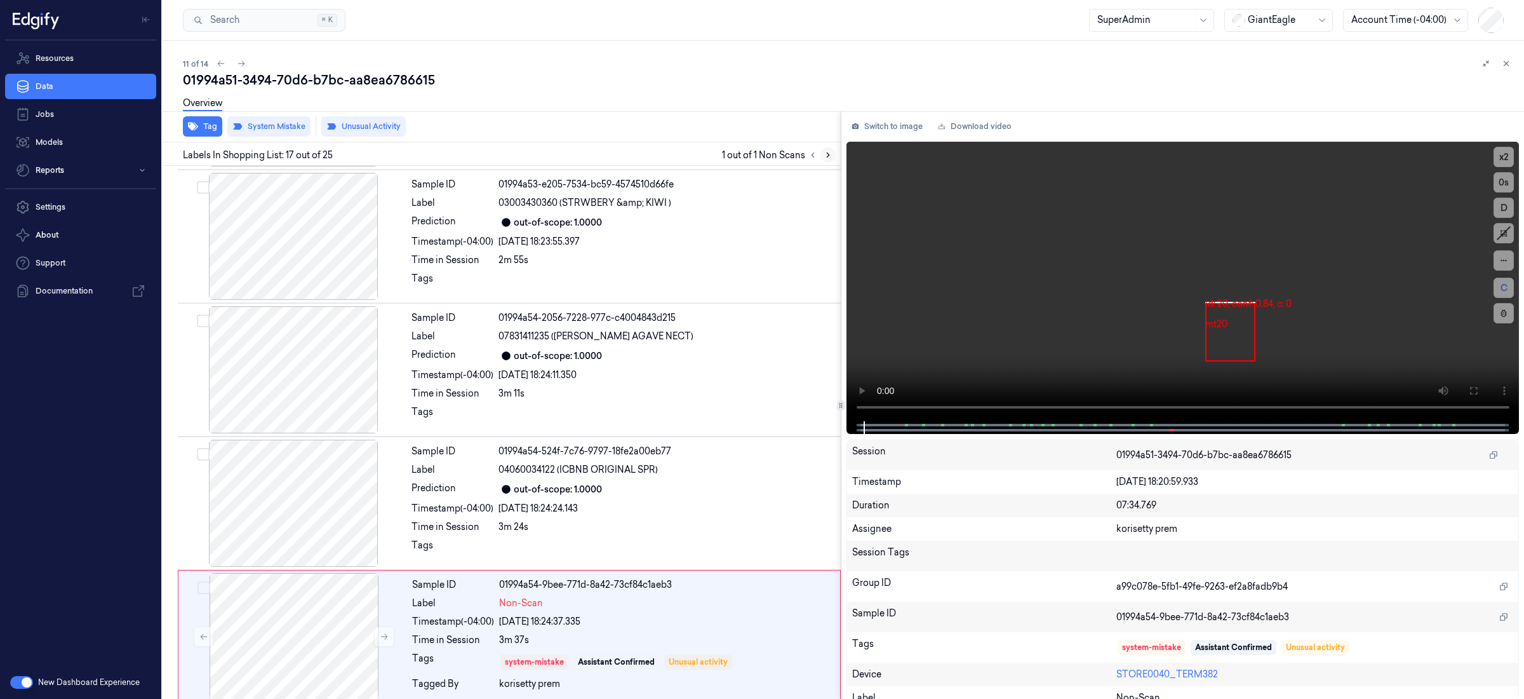
scroll to position [1938, 0]
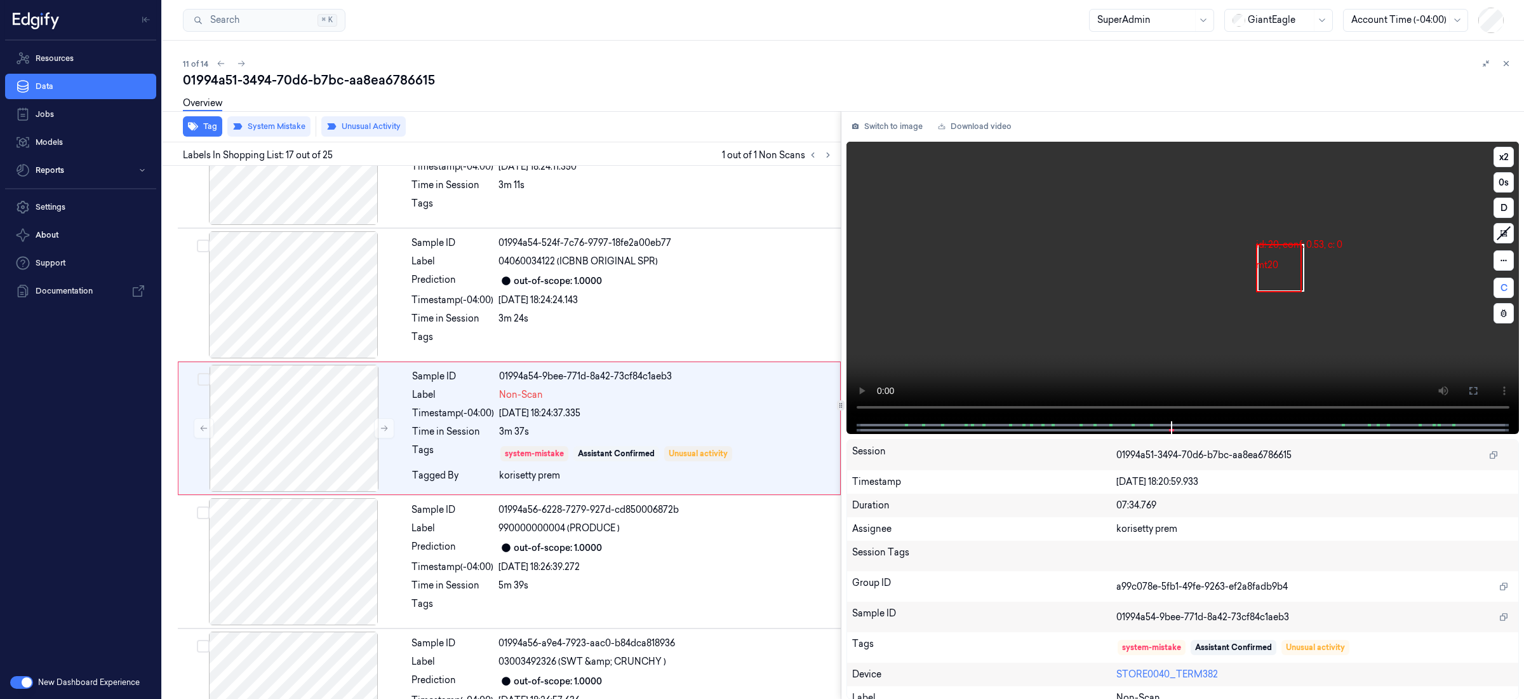
click at [1153, 426] on div at bounding box center [1182, 427] width 647 height 13
click at [1153, 426] on span at bounding box center [1153, 425] width 2 height 6
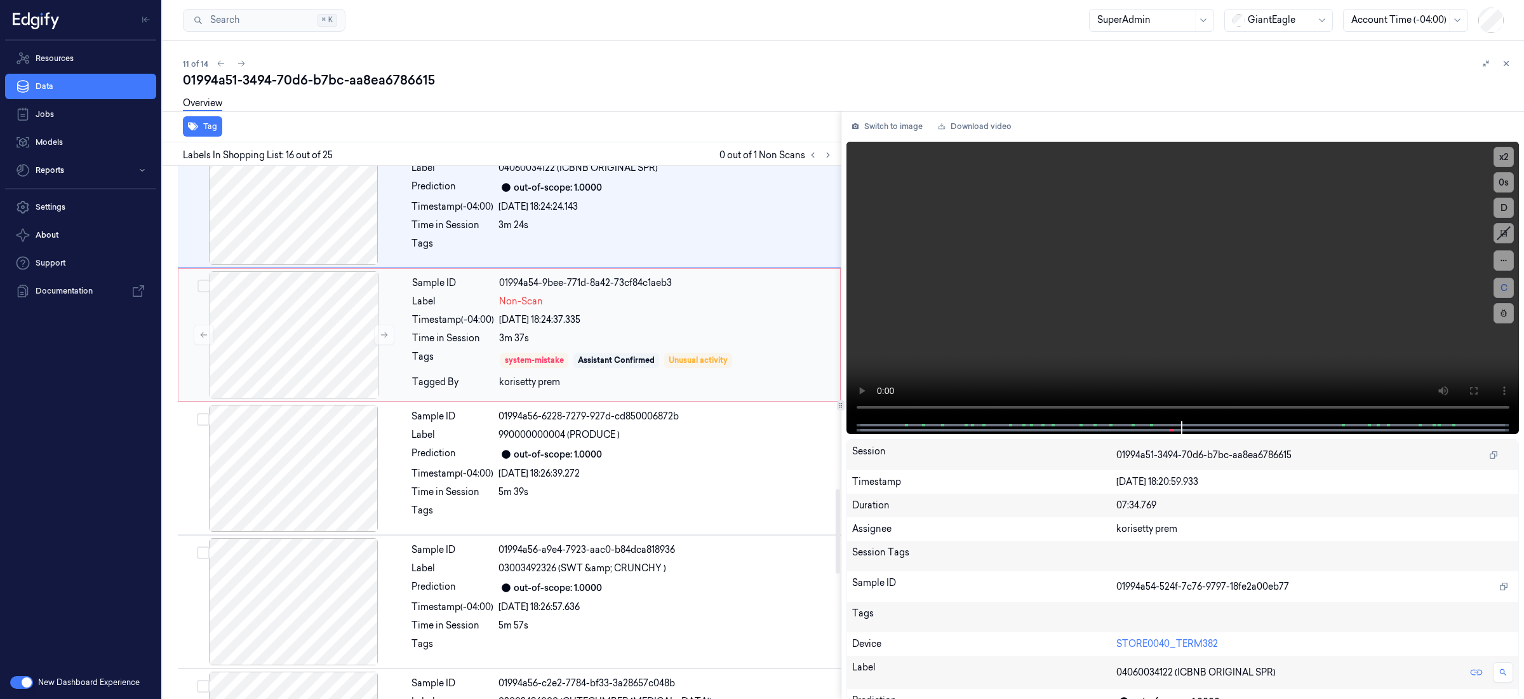
scroll to position [2036, 0]
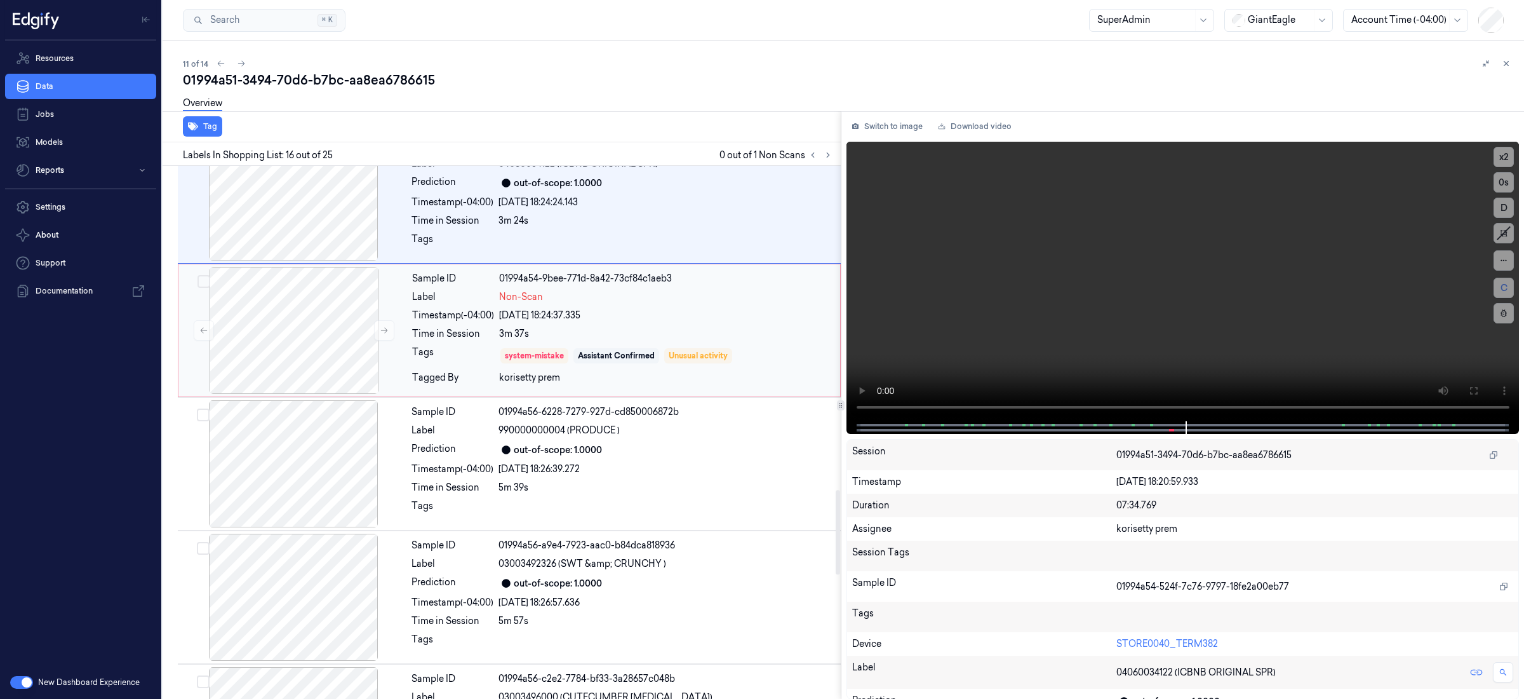
click at [683, 337] on div "3m 37s" at bounding box center [665, 333] width 333 height 13
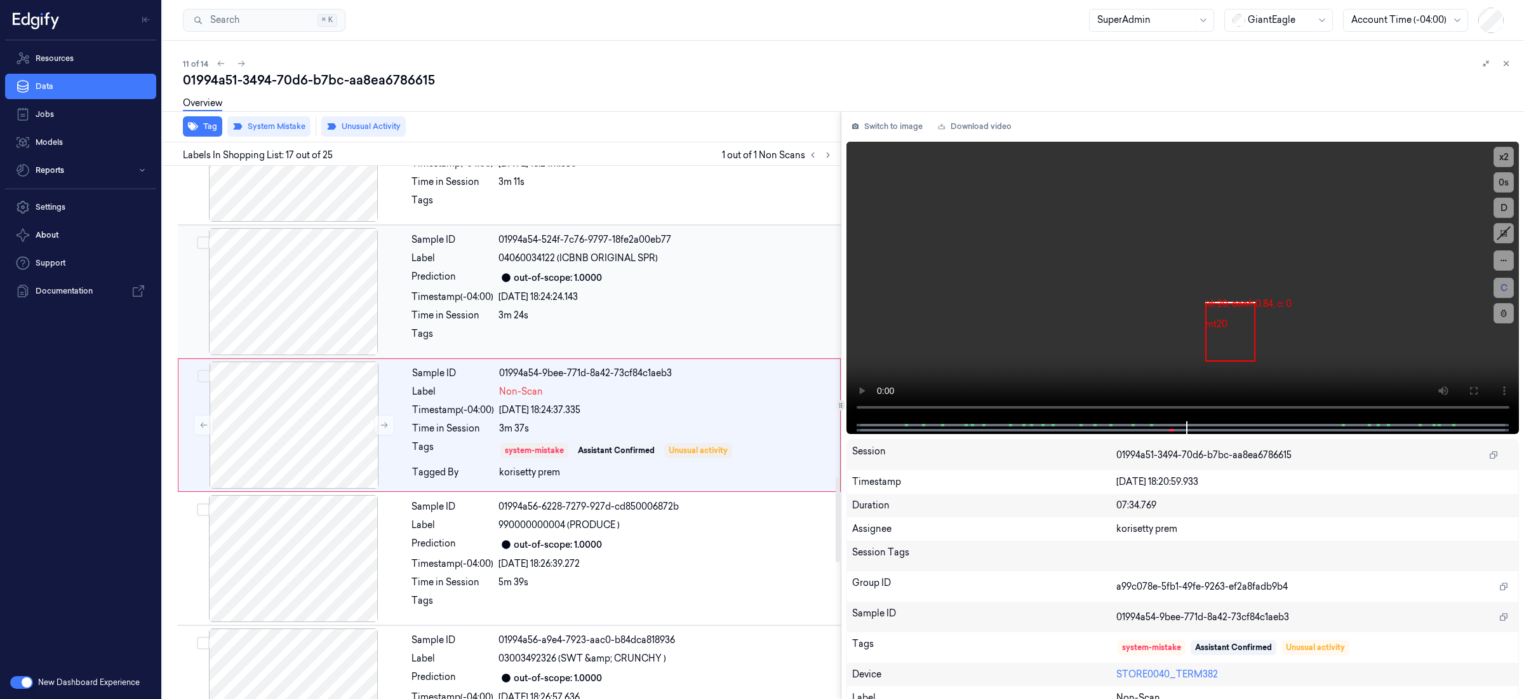
scroll to position [1938, 0]
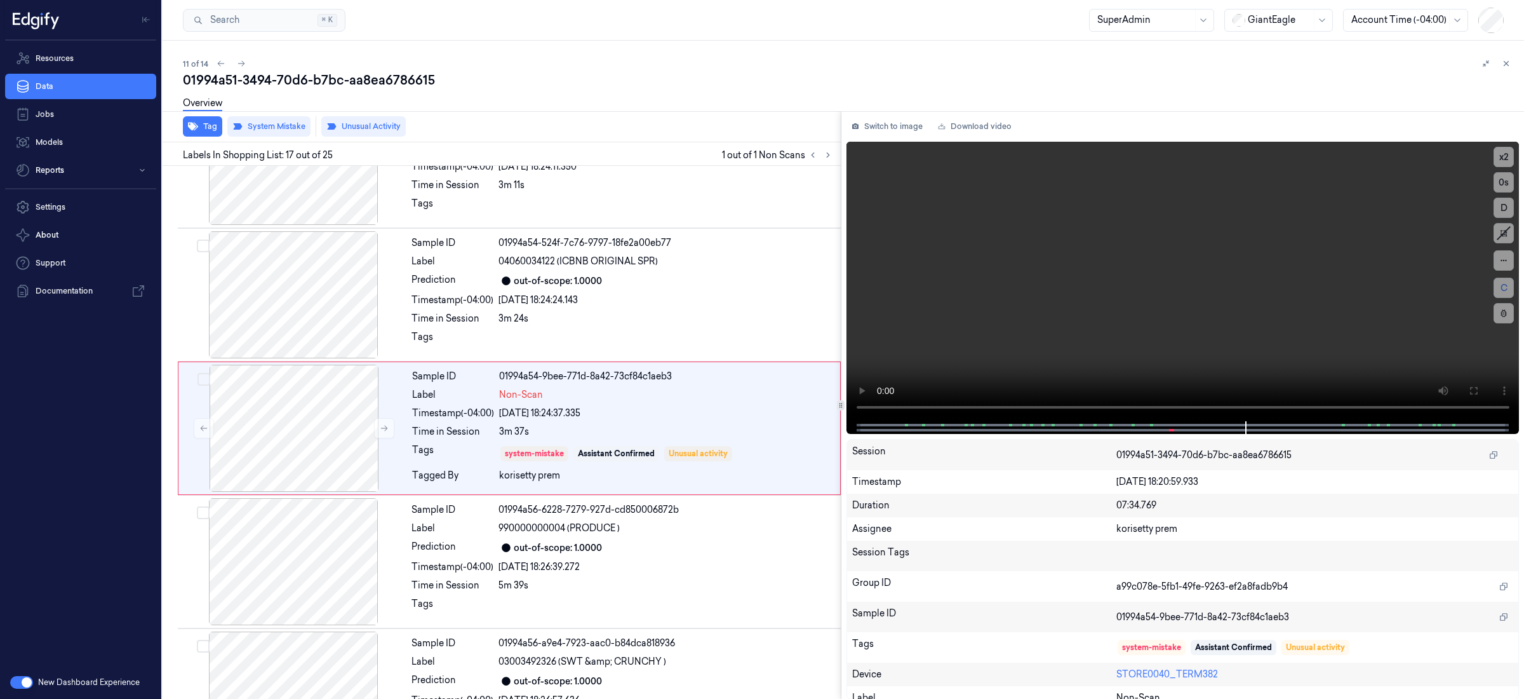
click at [274, 64] on div "11 of 14" at bounding box center [848, 63] width 1331 height 15
click at [244, 64] on icon at bounding box center [241, 63] width 9 height 9
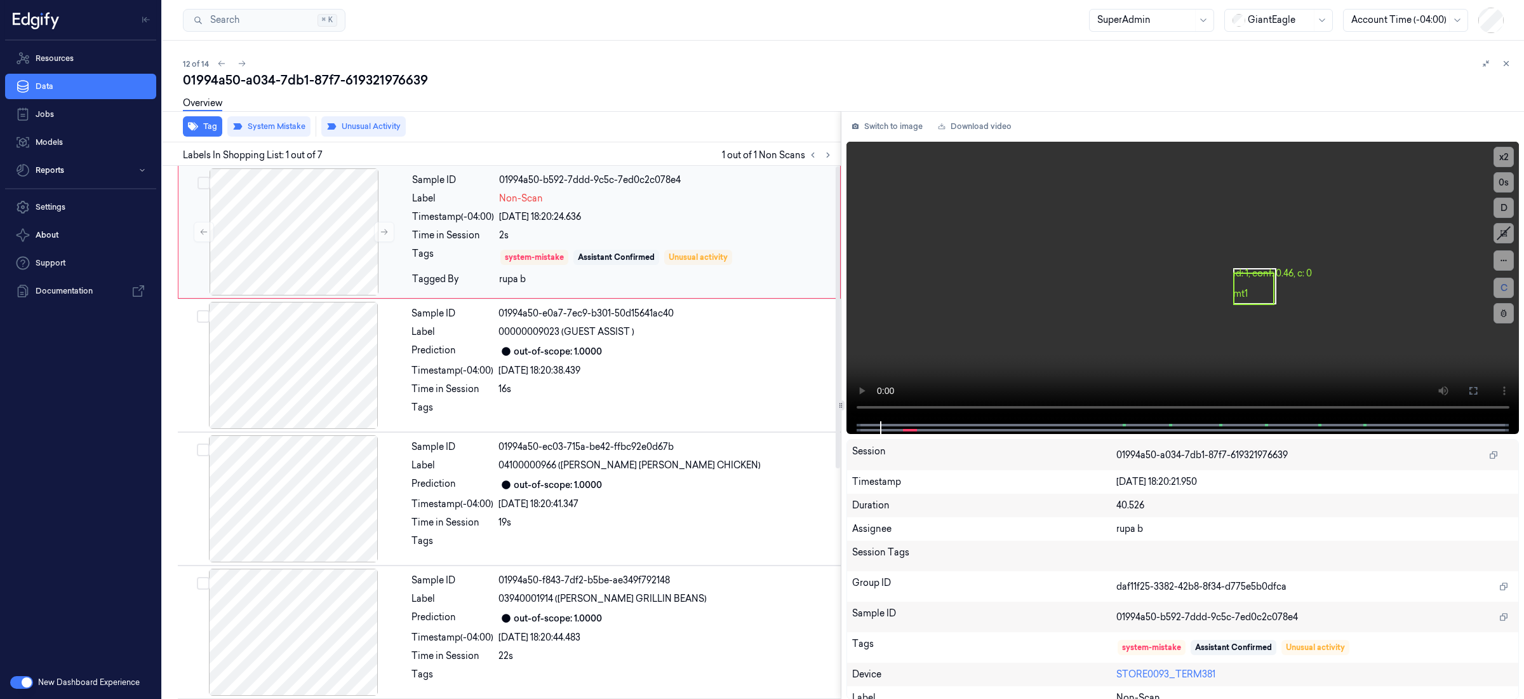
click at [734, 216] on div "[DATE] 18:20:24.636" at bounding box center [665, 216] width 333 height 13
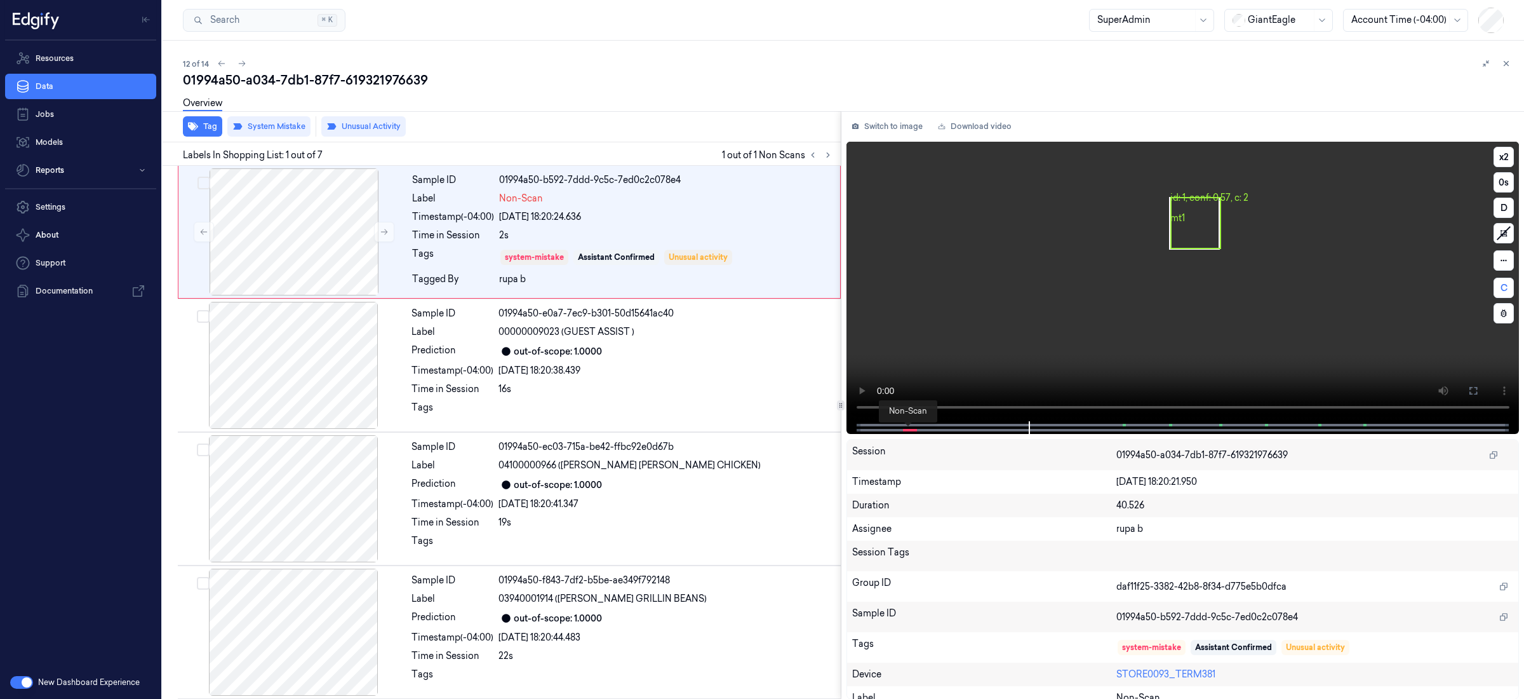
click at [908, 427] on span at bounding box center [910, 430] width 5 height 6
click at [904, 429] on span at bounding box center [905, 430] width 2 height 6
click at [911, 431] on span at bounding box center [910, 430] width 5 height 6
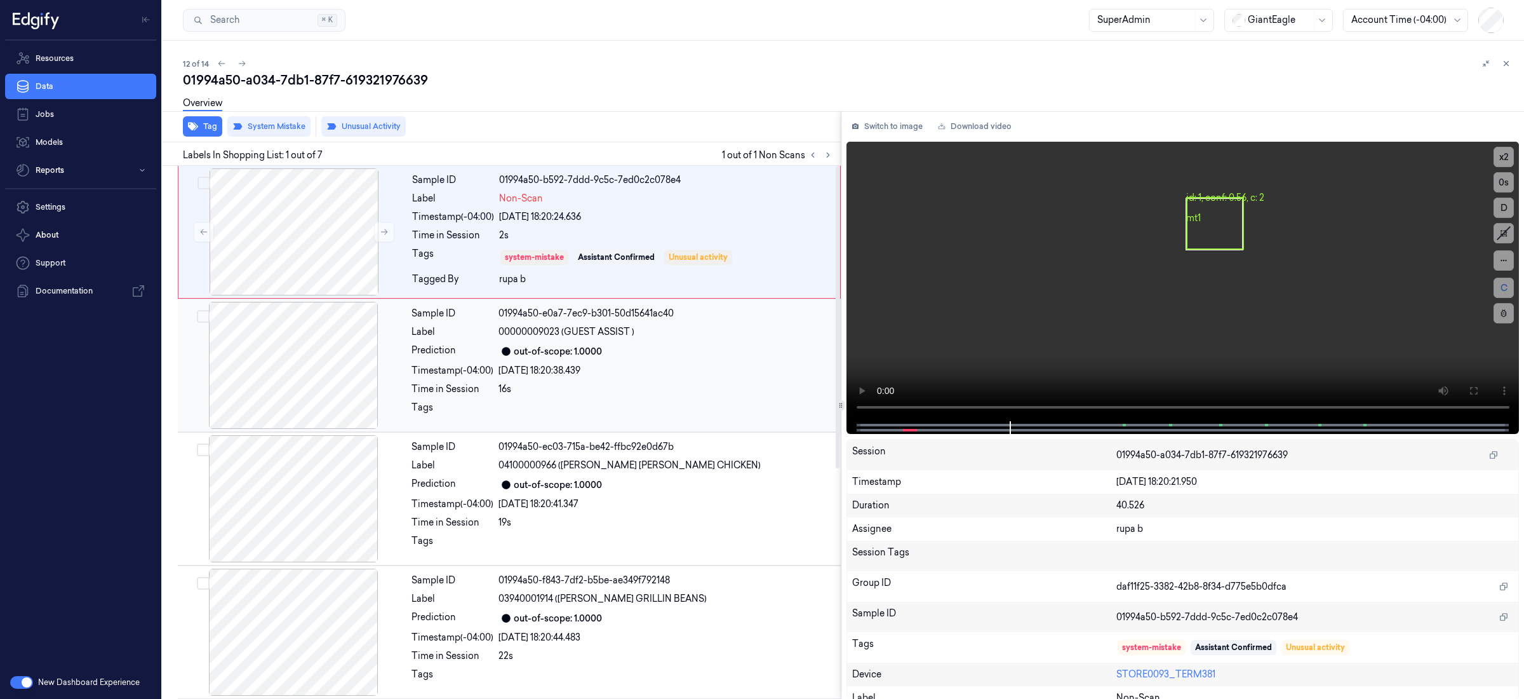
click at [709, 381] on div "Sample ID 01994a50-e0a7-7ec9-b301-50d15641ac40 Label 00000009023 (GUEST ASSIST …" at bounding box center [622, 365] width 432 height 127
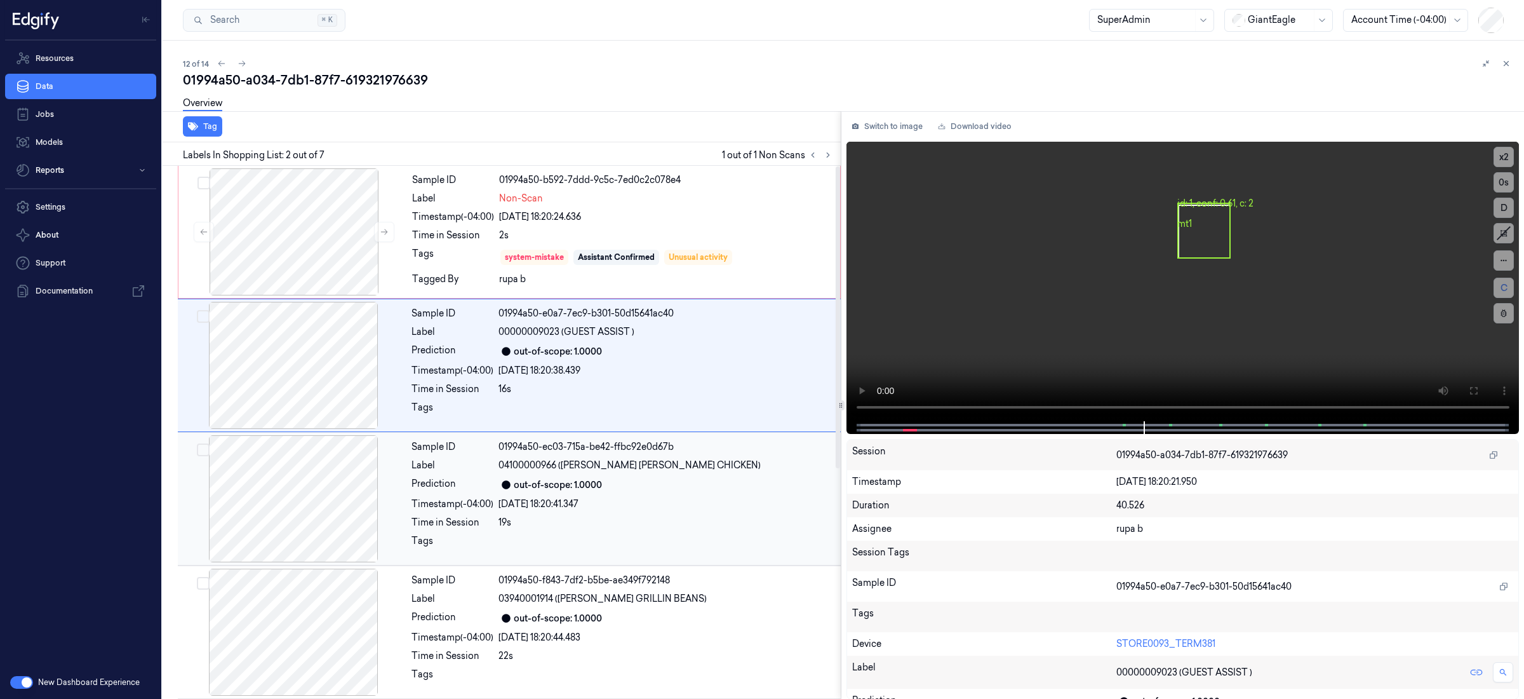
click at [711, 447] on div "01994a50-ec03-715a-be42-ffbc92e0d67b" at bounding box center [666, 446] width 335 height 13
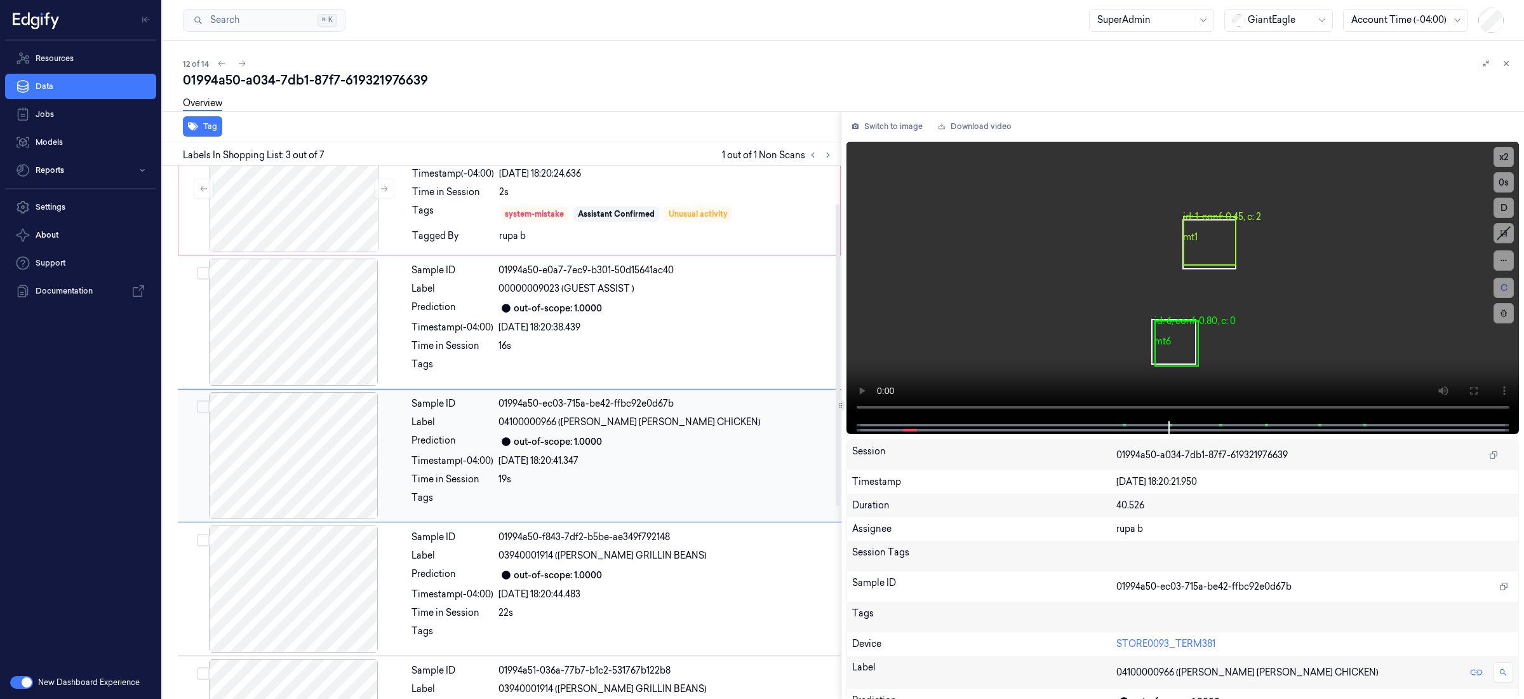
scroll to position [67, 0]
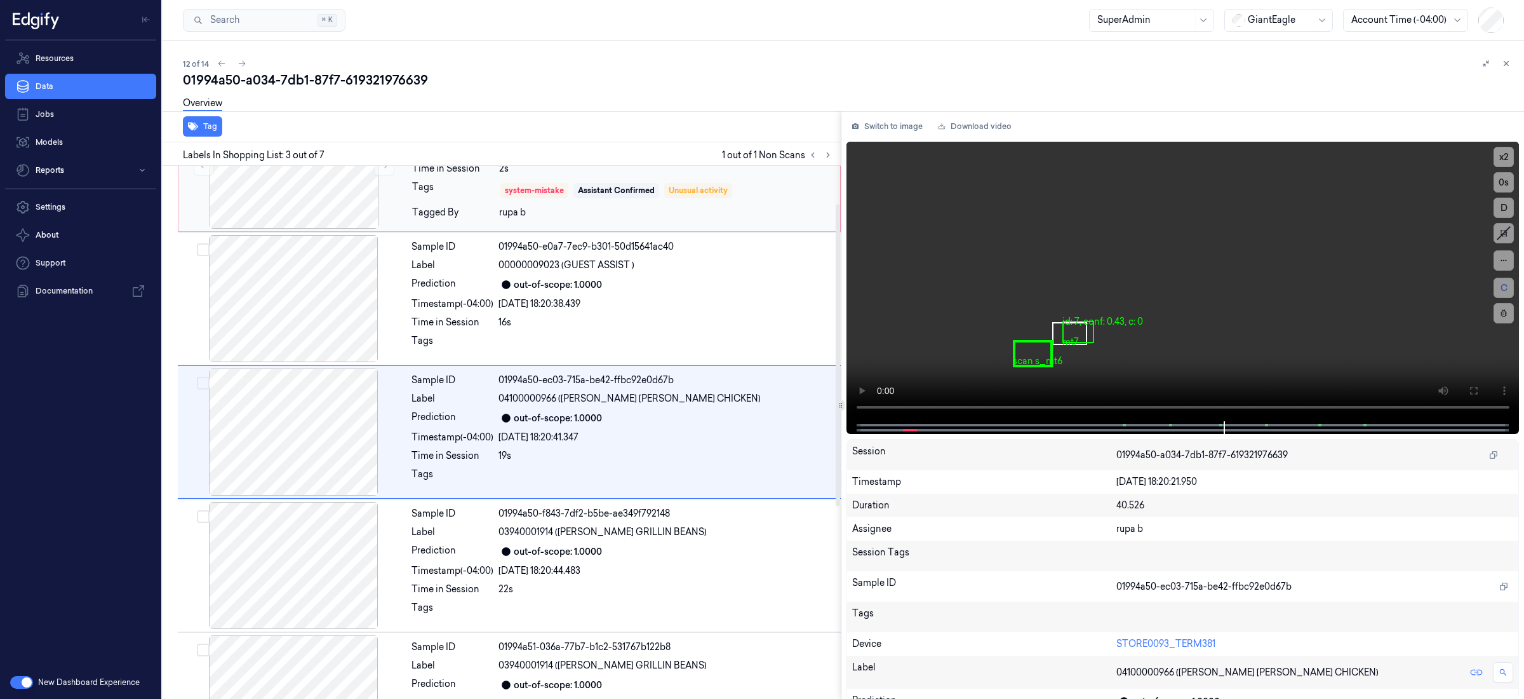
click at [703, 203] on div "Sample ID 01994a50-b592-7ddd-9c5c-7ed0c2c078e4 Label Non-Scan Timestamp (-04:00…" at bounding box center [622, 165] width 431 height 127
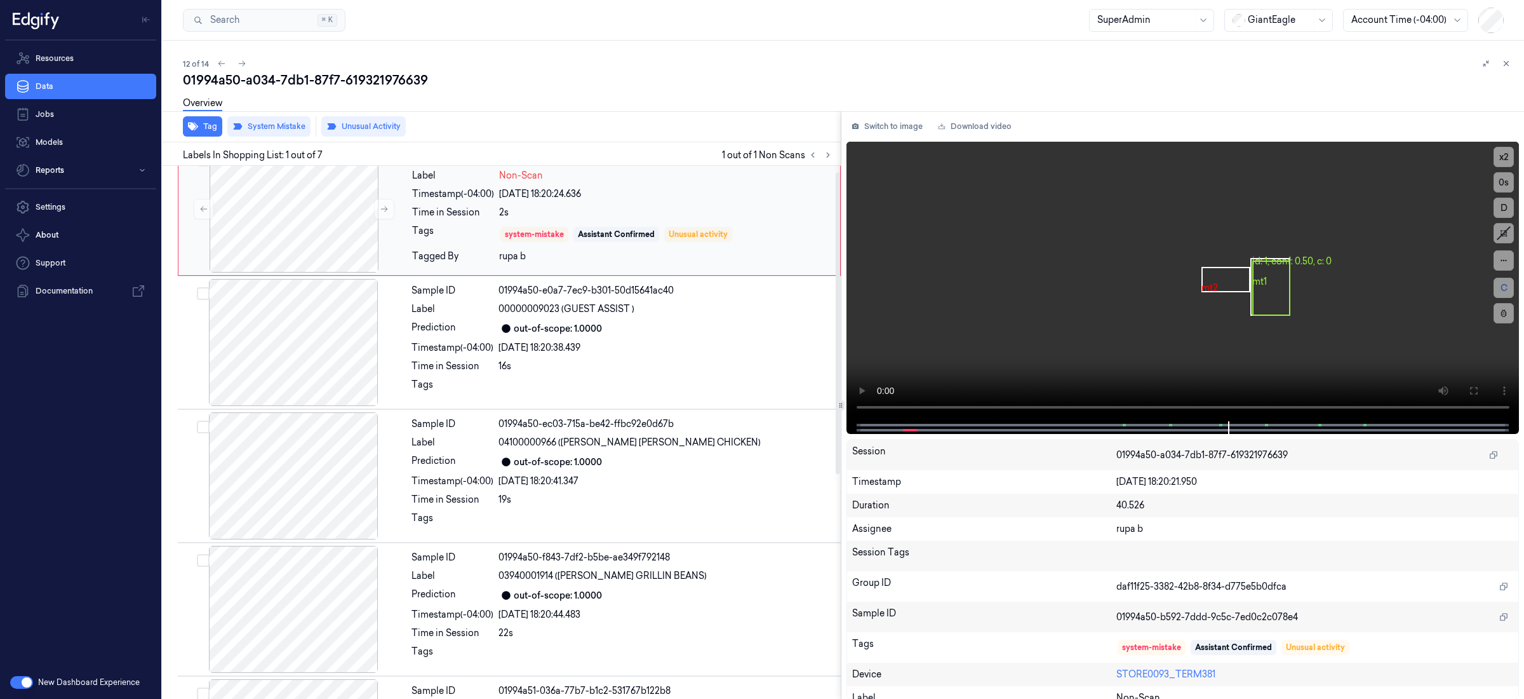
scroll to position [0, 0]
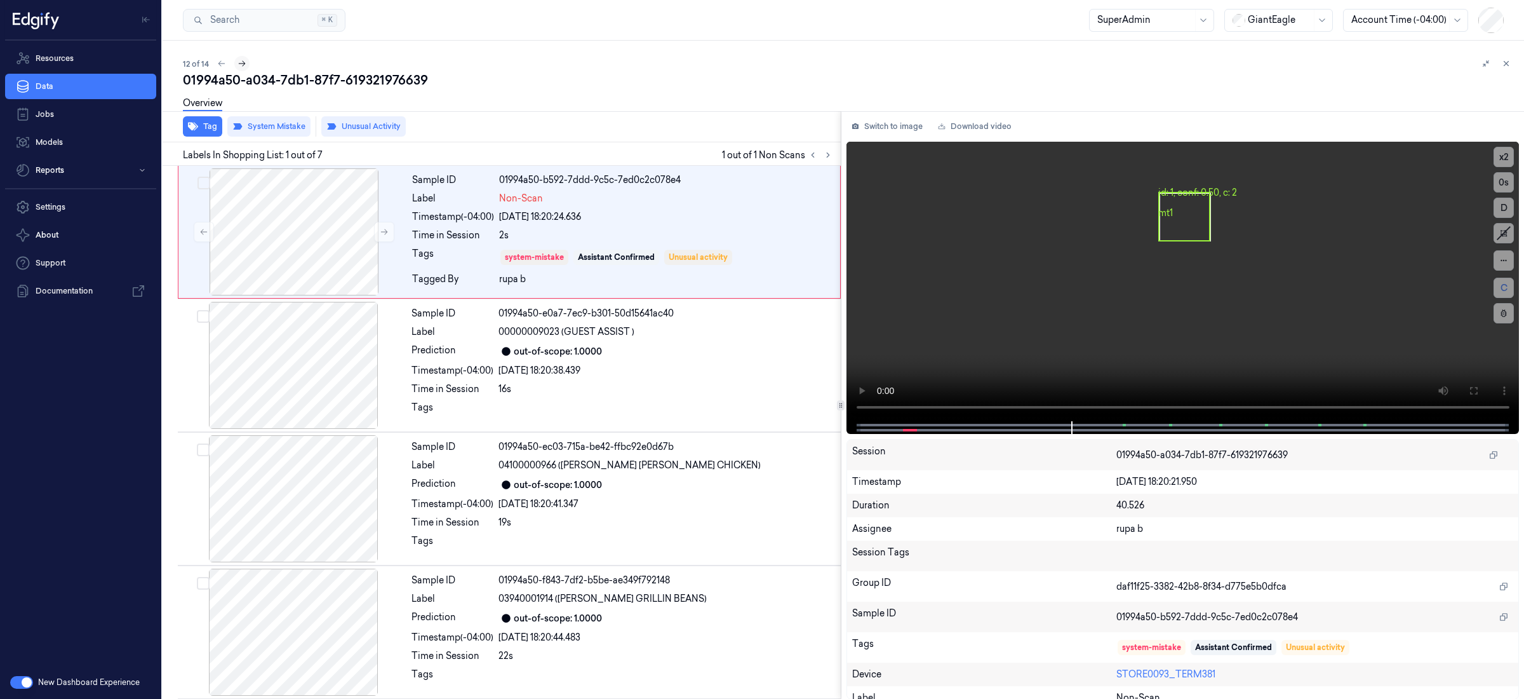
click at [244, 65] on icon at bounding box center [242, 63] width 9 height 9
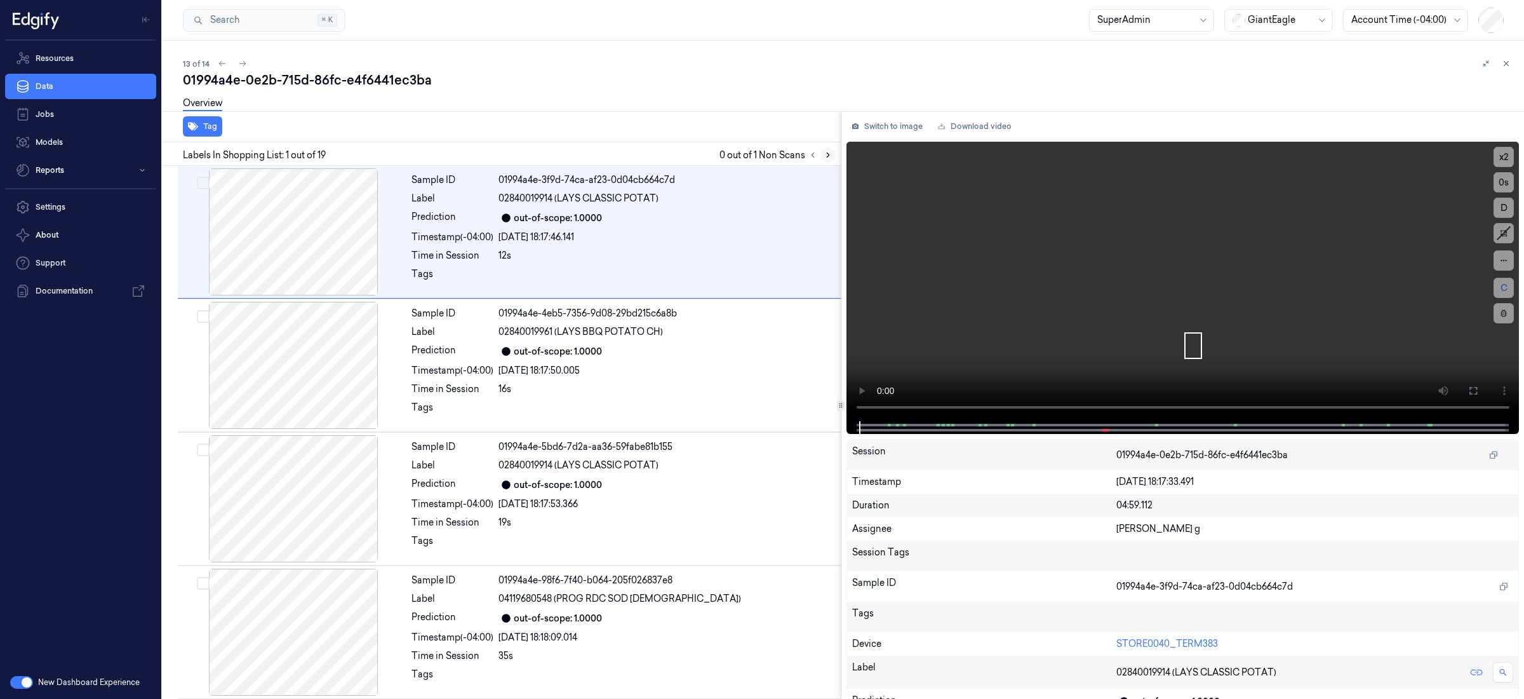
click at [829, 155] on icon at bounding box center [828, 155] width 9 height 9
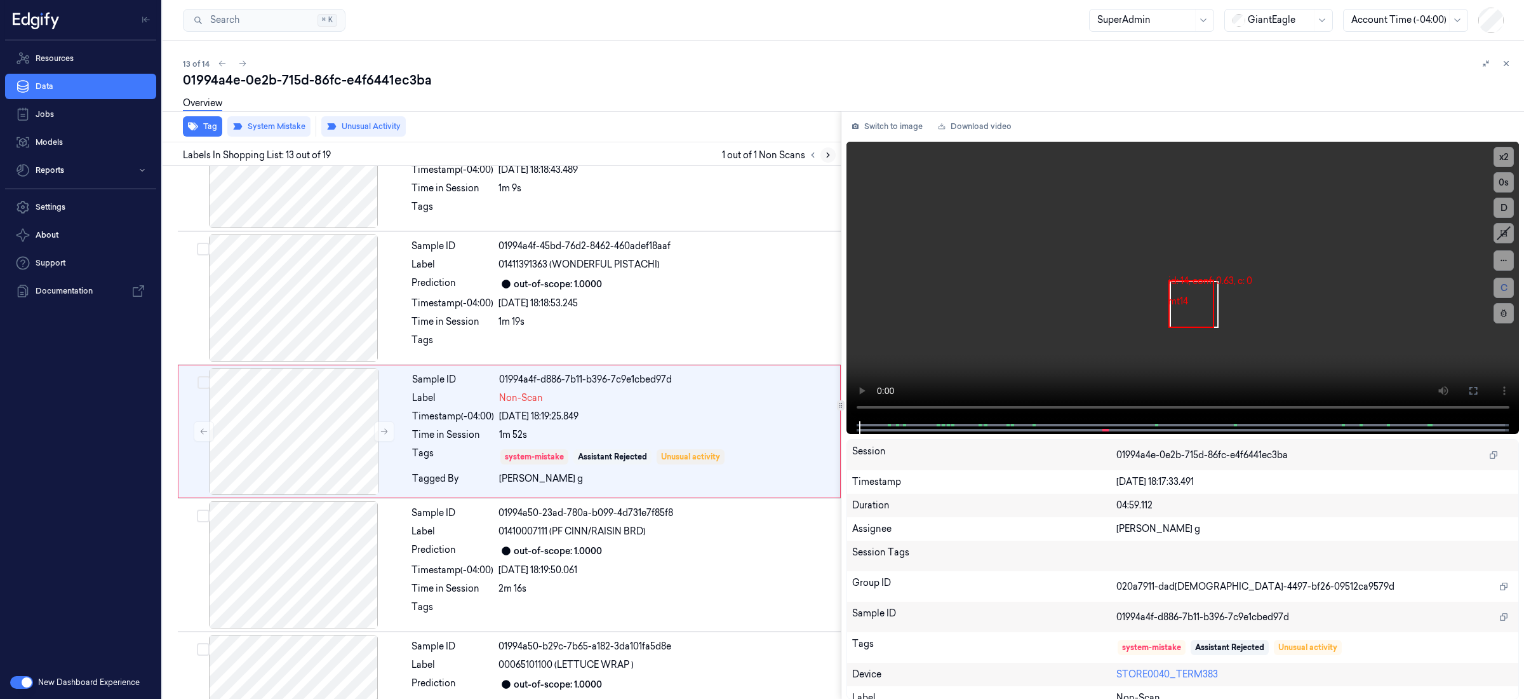
scroll to position [1404, 0]
click at [697, 339] on div at bounding box center [666, 341] width 335 height 20
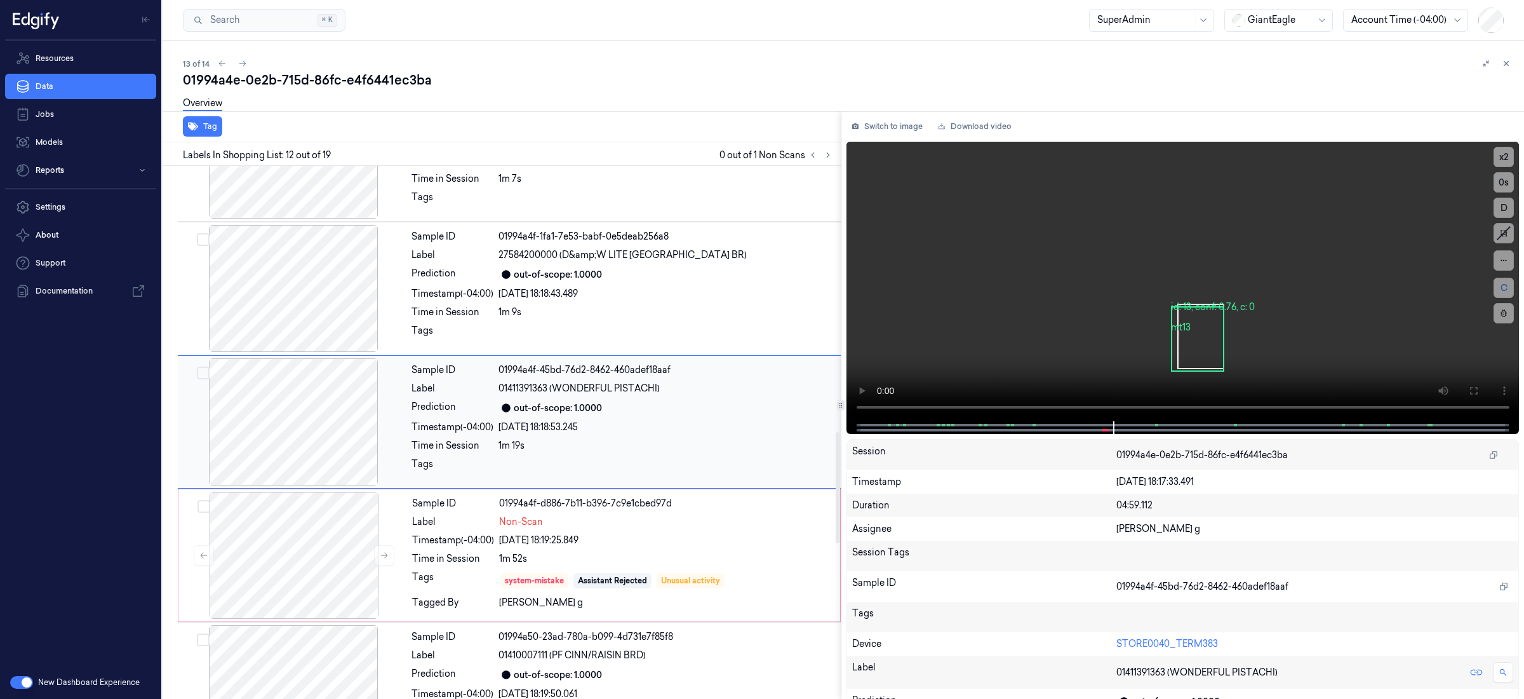
scroll to position [1270, 0]
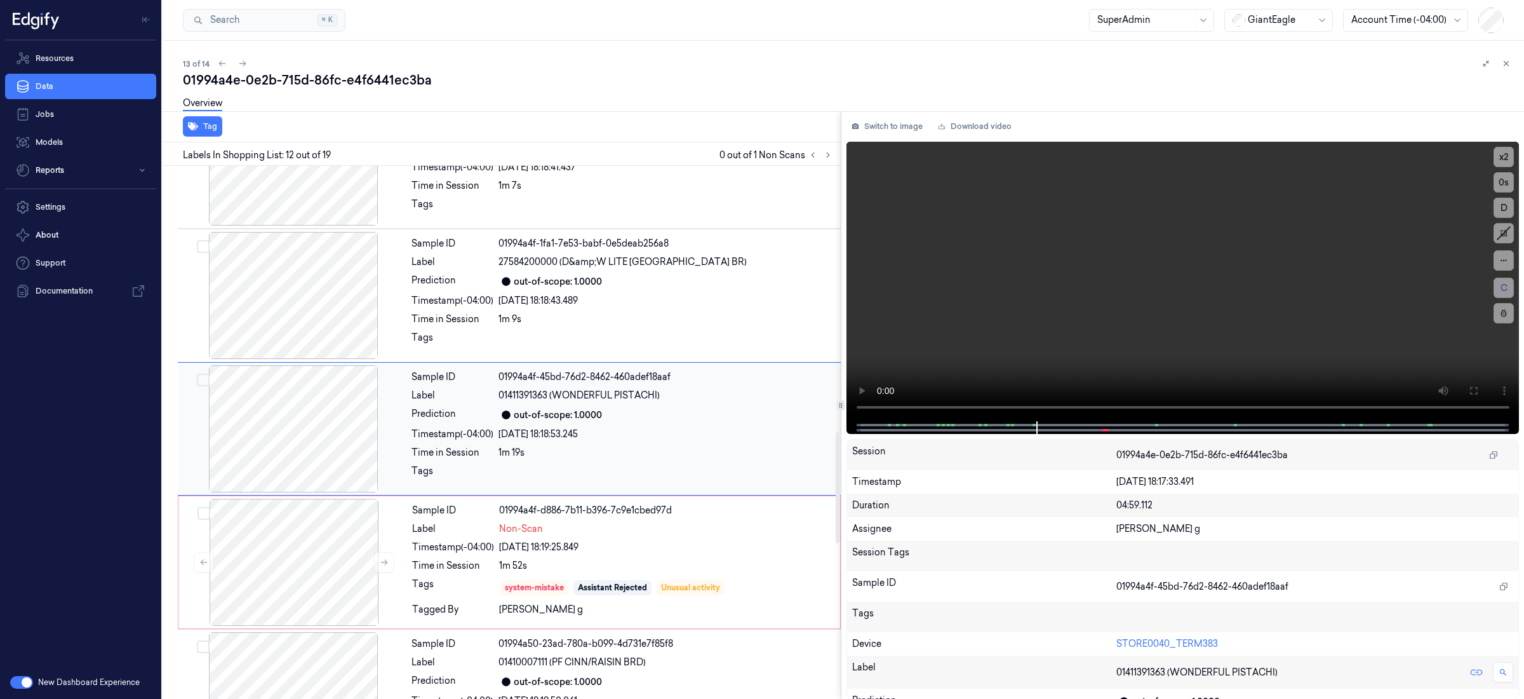
click at [702, 440] on div "[DATE] 18:18:53.245" at bounding box center [666, 433] width 335 height 13
click at [716, 440] on div "[DATE] 18:18:53.245" at bounding box center [666, 433] width 335 height 13
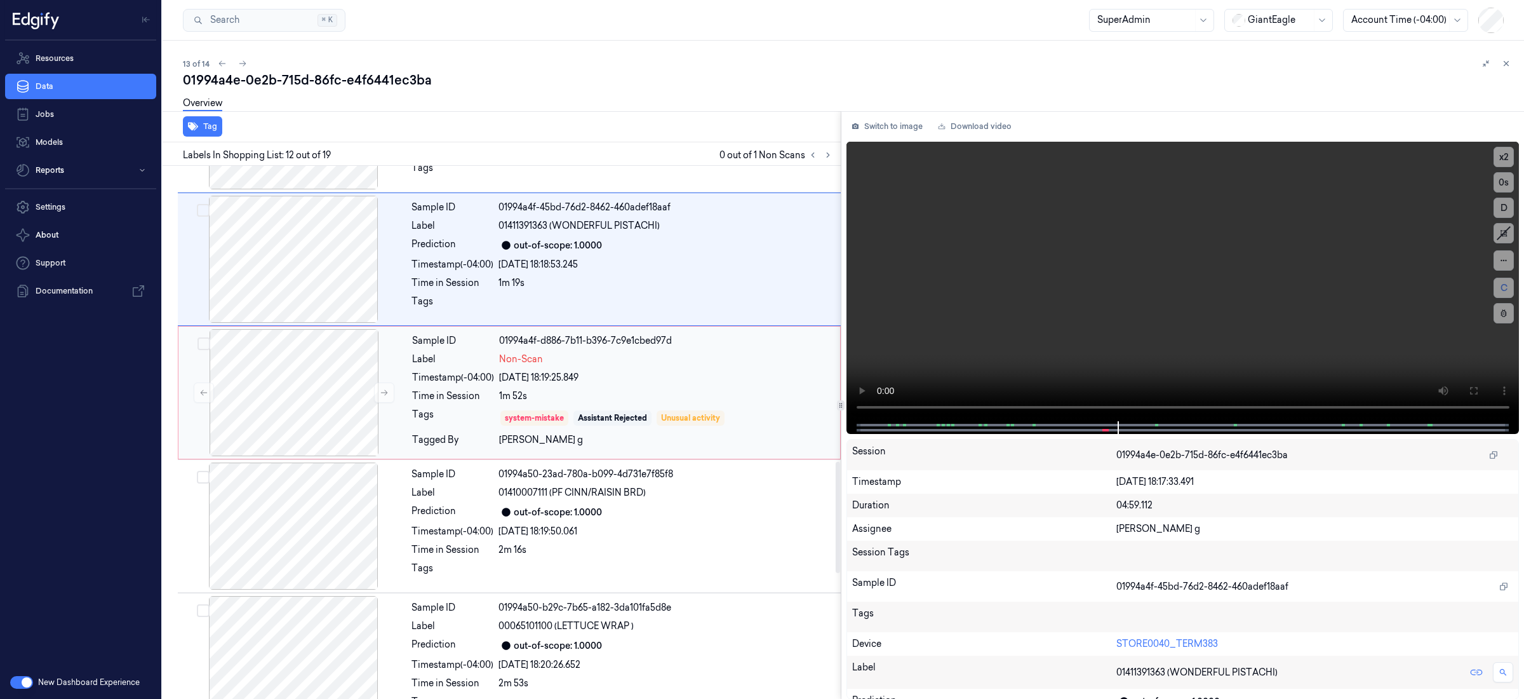
scroll to position [1339, 0]
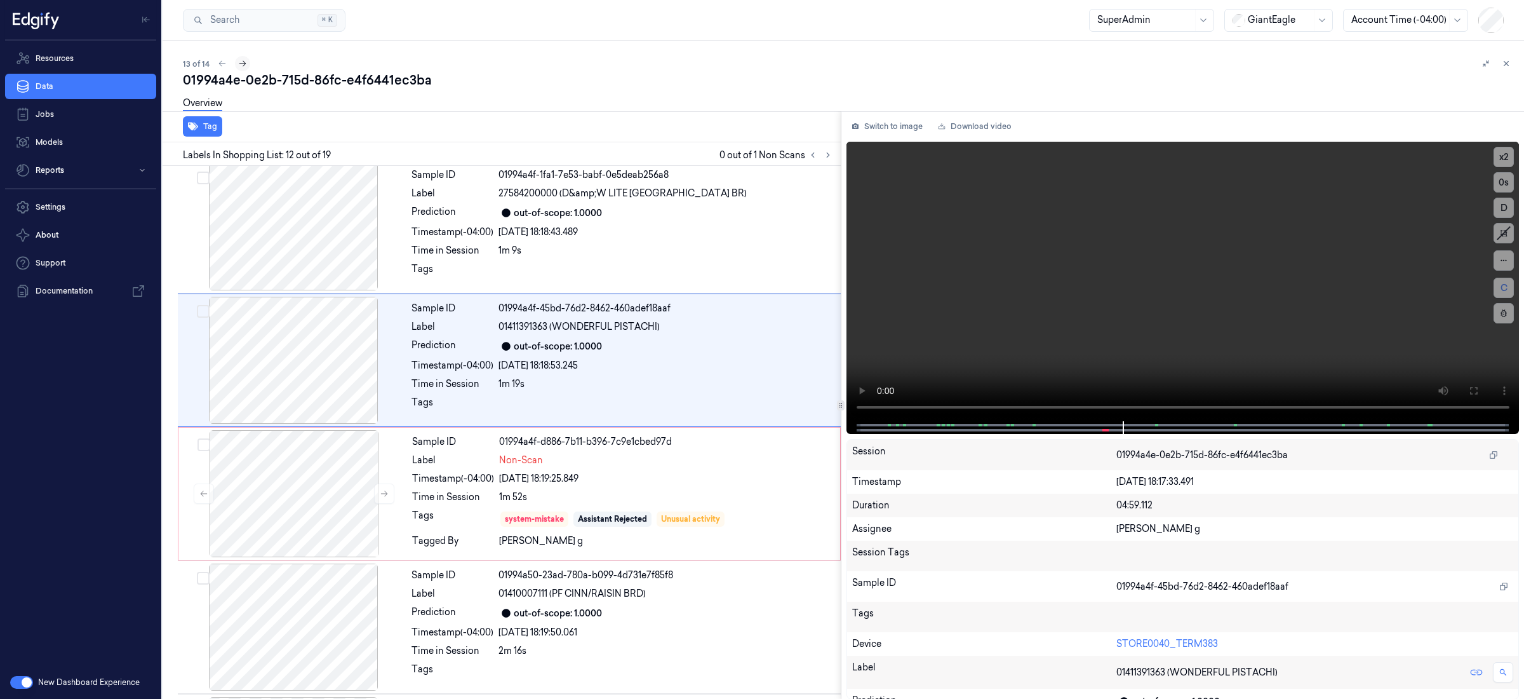
click at [239, 62] on icon at bounding box center [242, 63] width 9 height 9
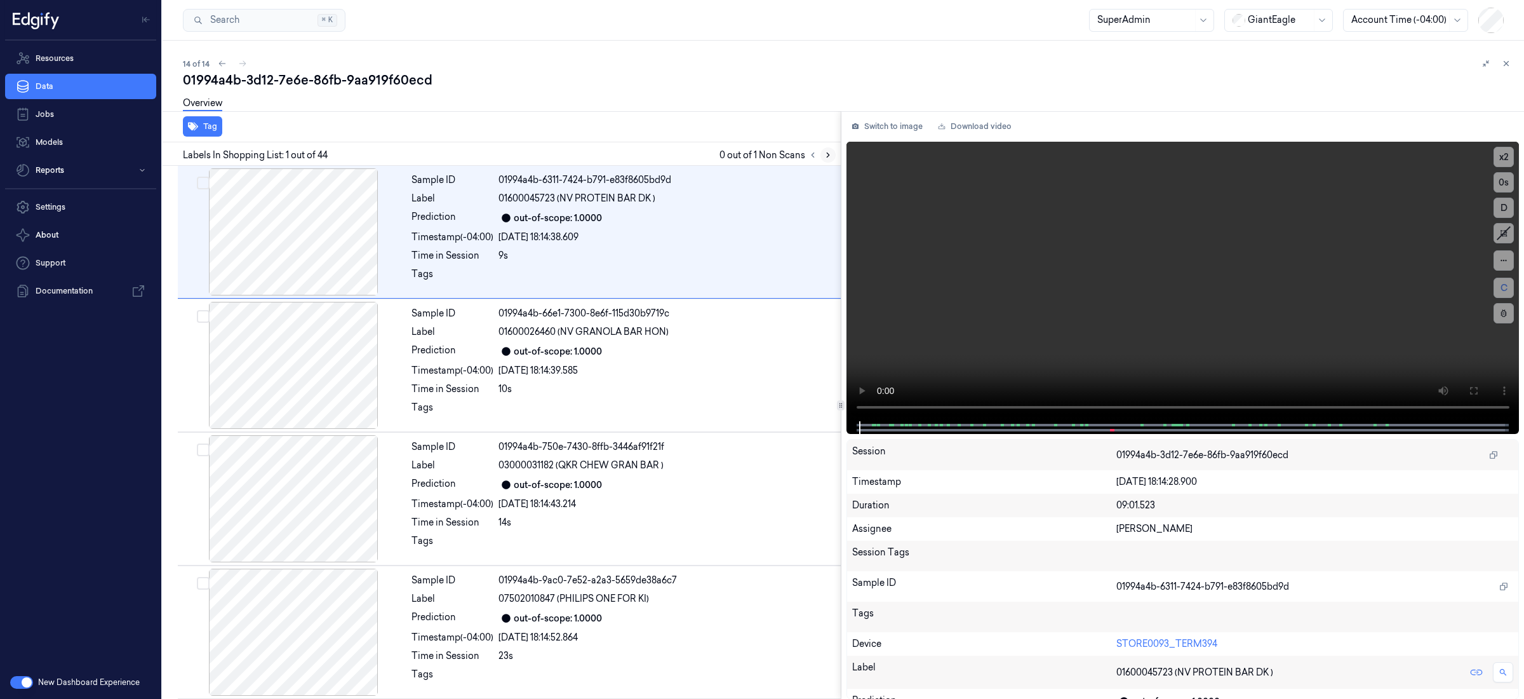
click at [825, 156] on icon at bounding box center [828, 155] width 9 height 9
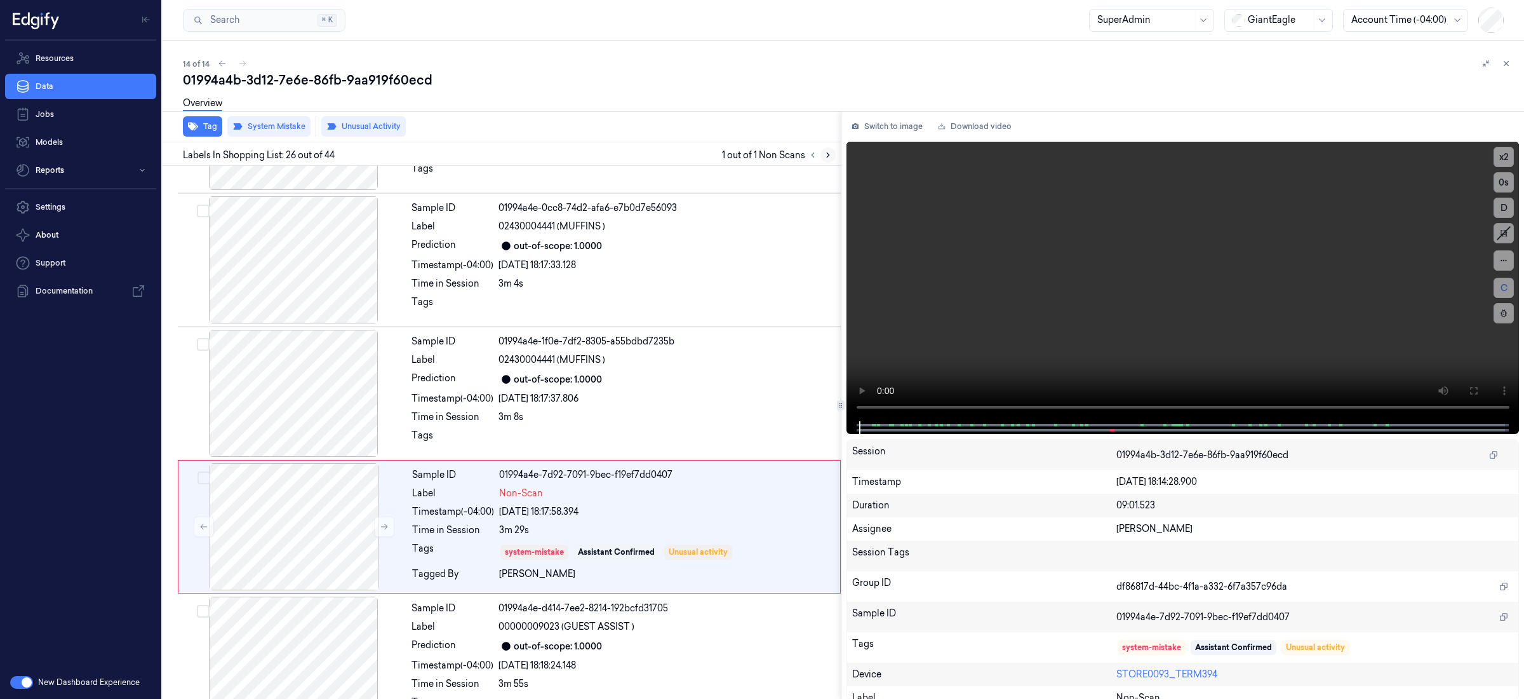
scroll to position [3141, 0]
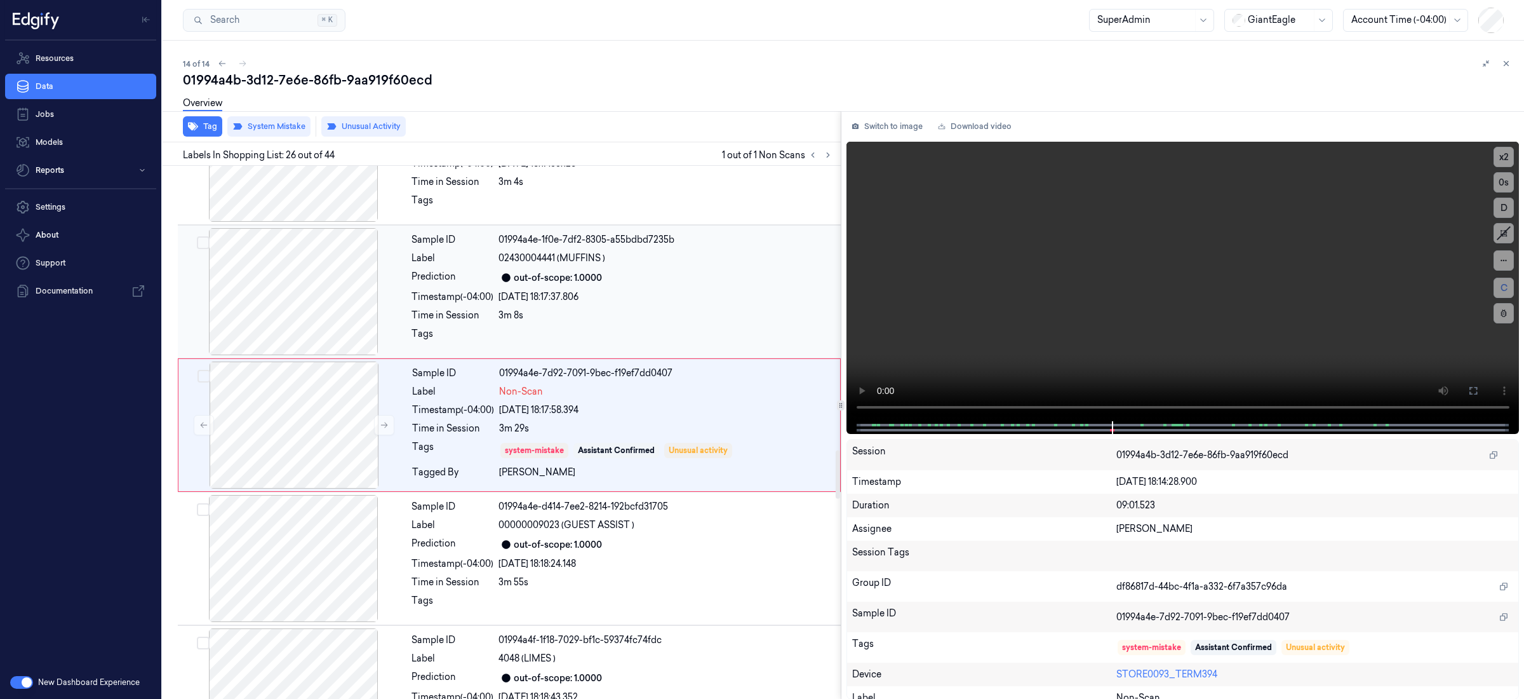
click at [762, 285] on div "out-of-scope: 1.0000" at bounding box center [666, 277] width 335 height 15
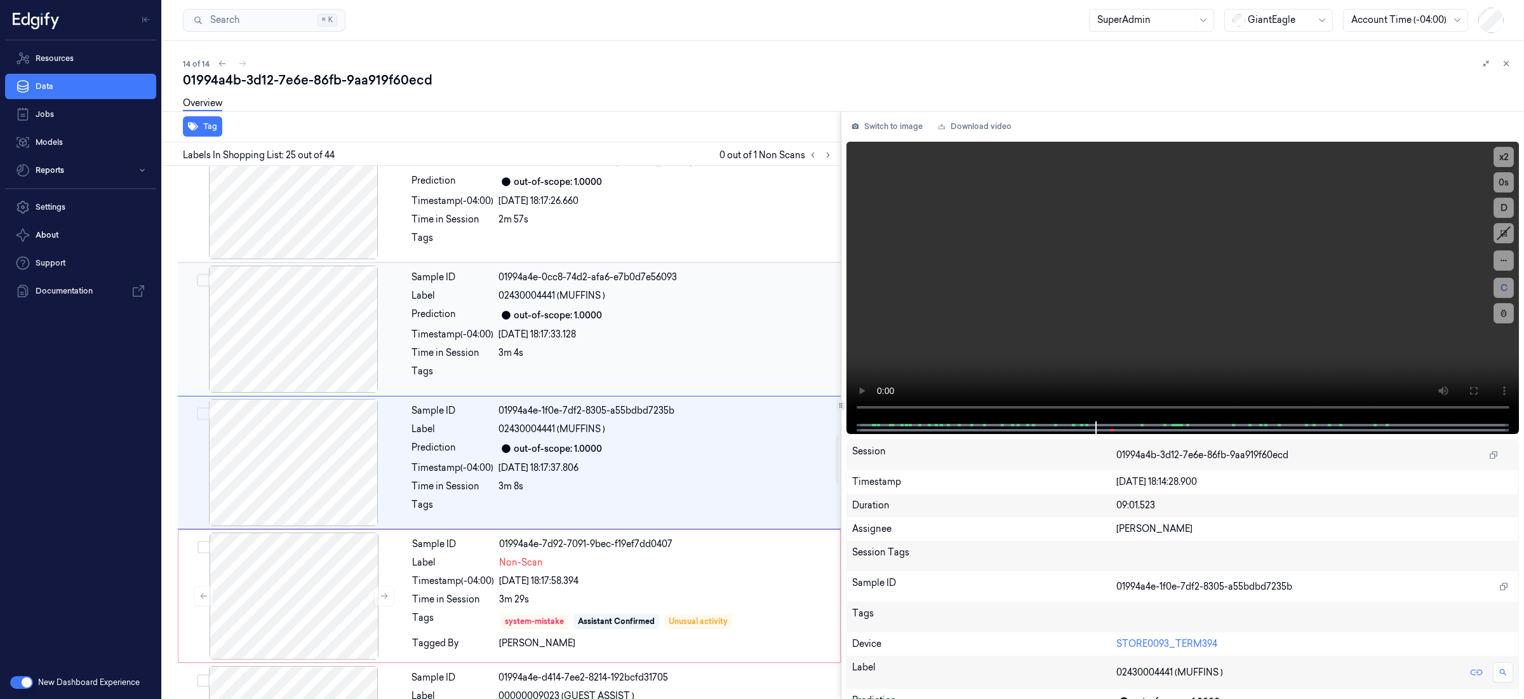
scroll to position [2972, 0]
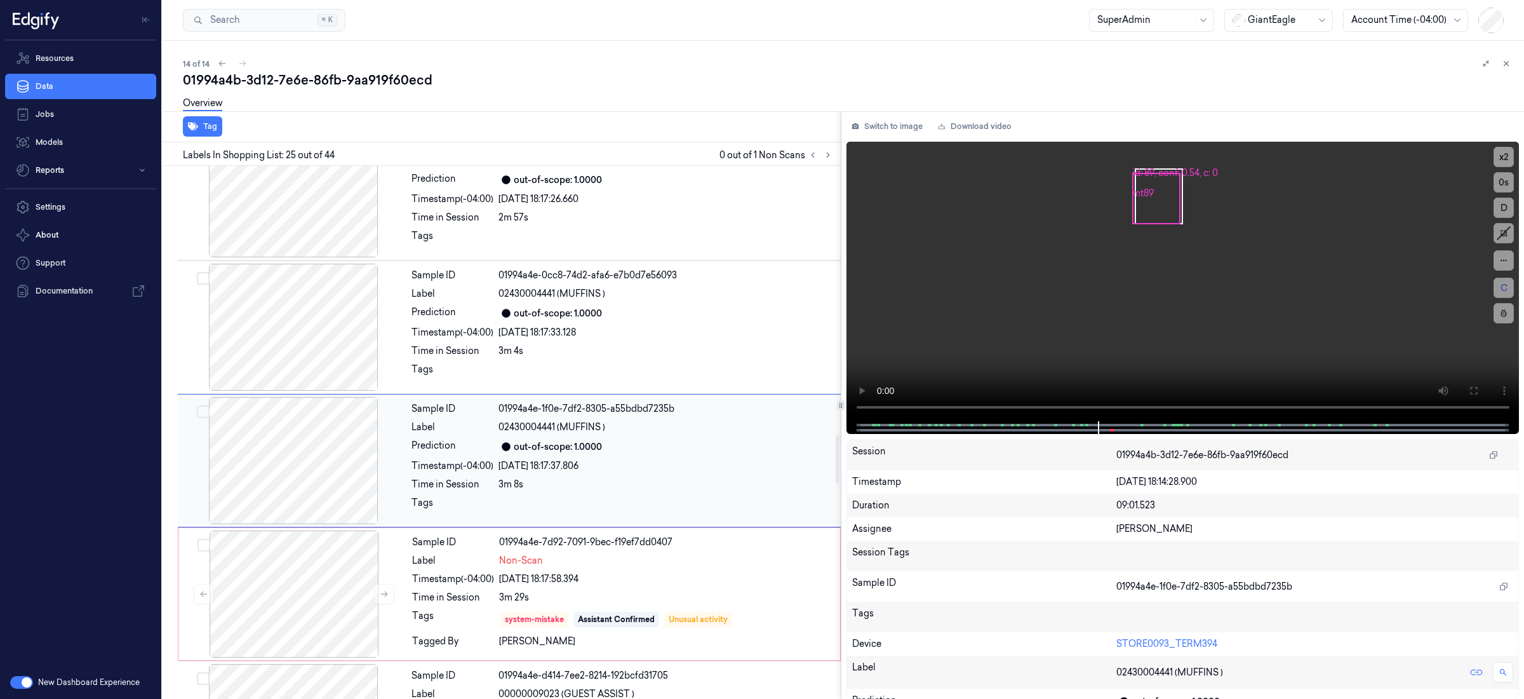
click at [758, 491] on div "3m 8s" at bounding box center [666, 484] width 335 height 13
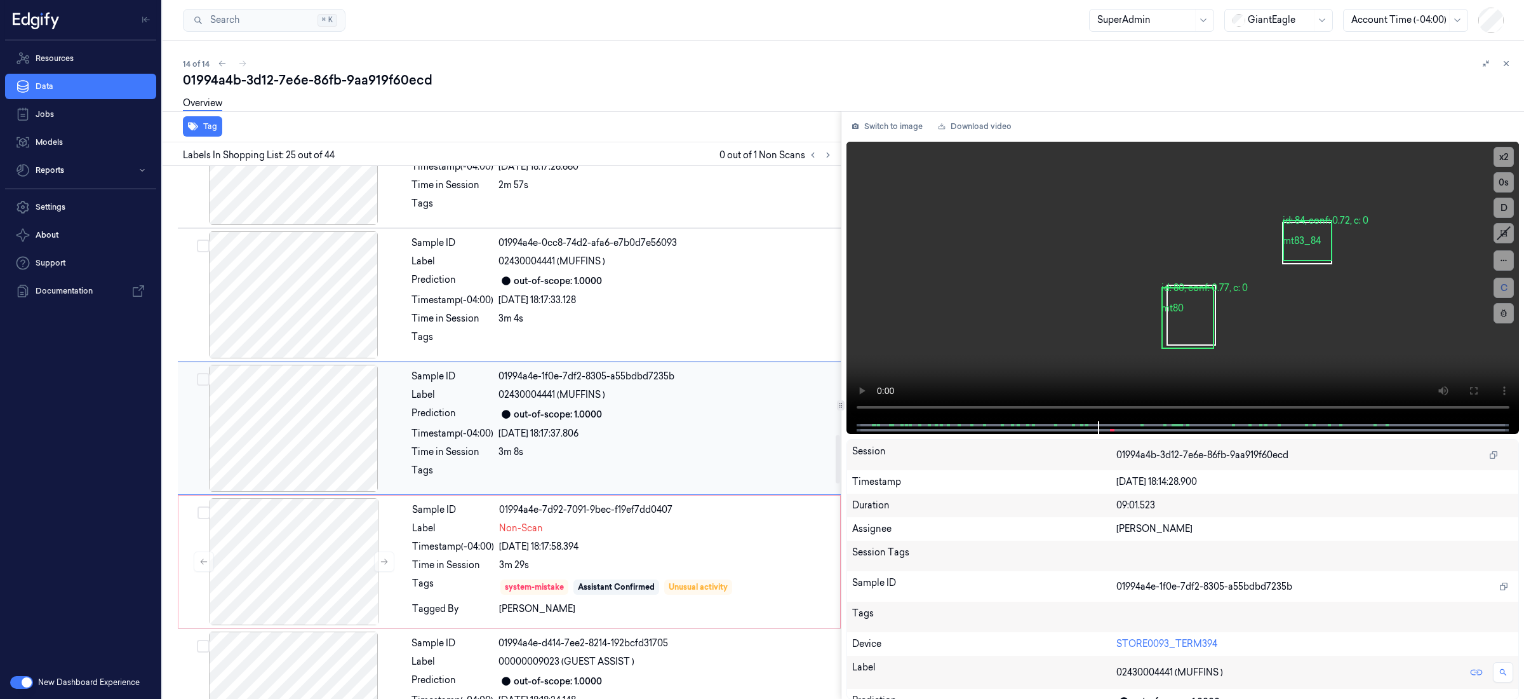
scroll to position [3007, 0]
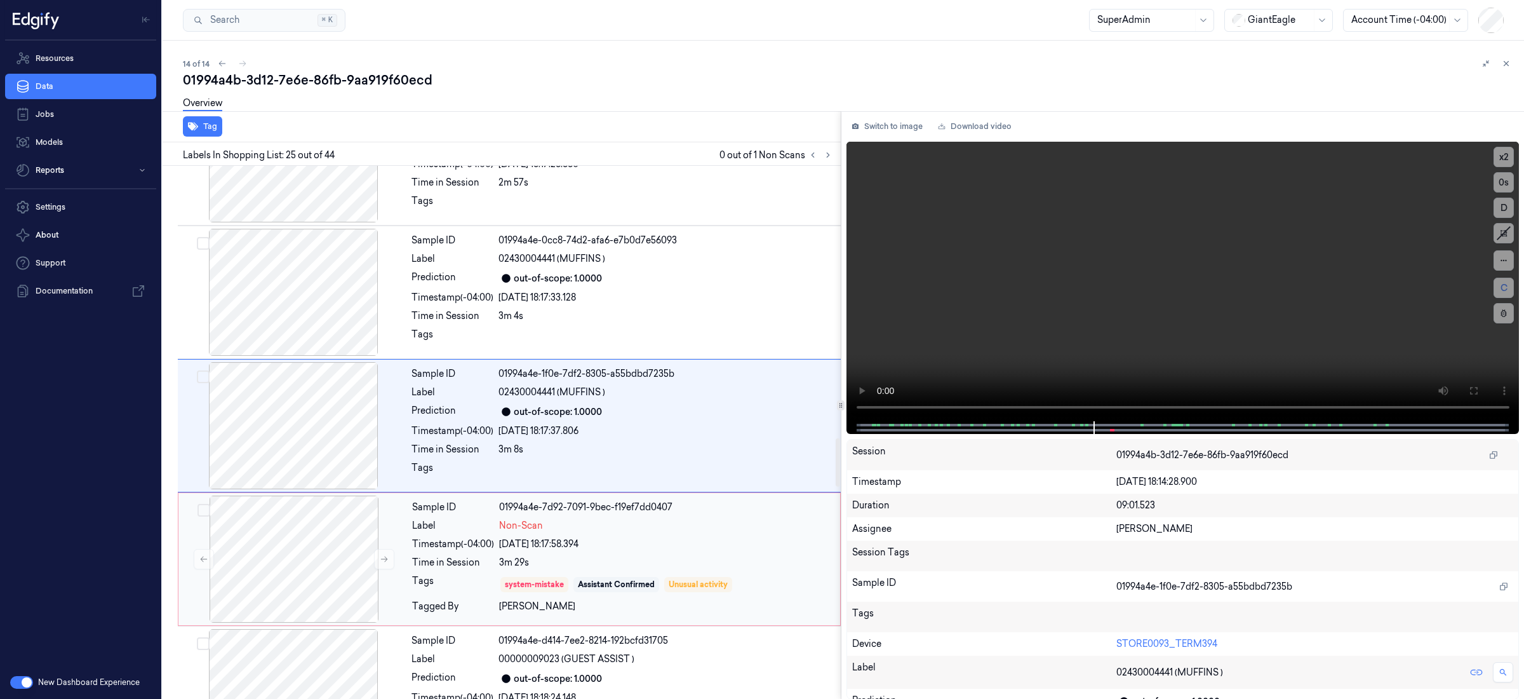
click at [761, 544] on div "[DATE] 18:17:58.394" at bounding box center [665, 543] width 333 height 13
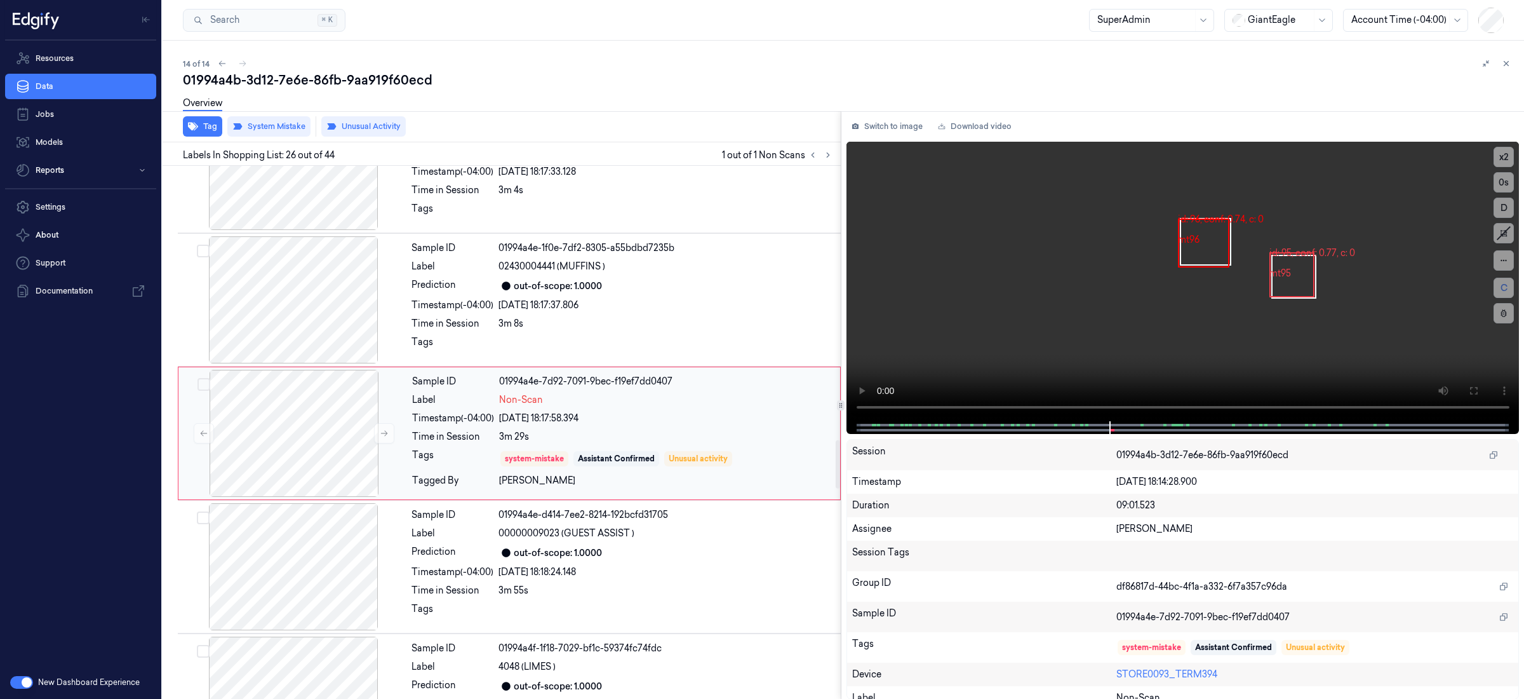
scroll to position [3141, 0]
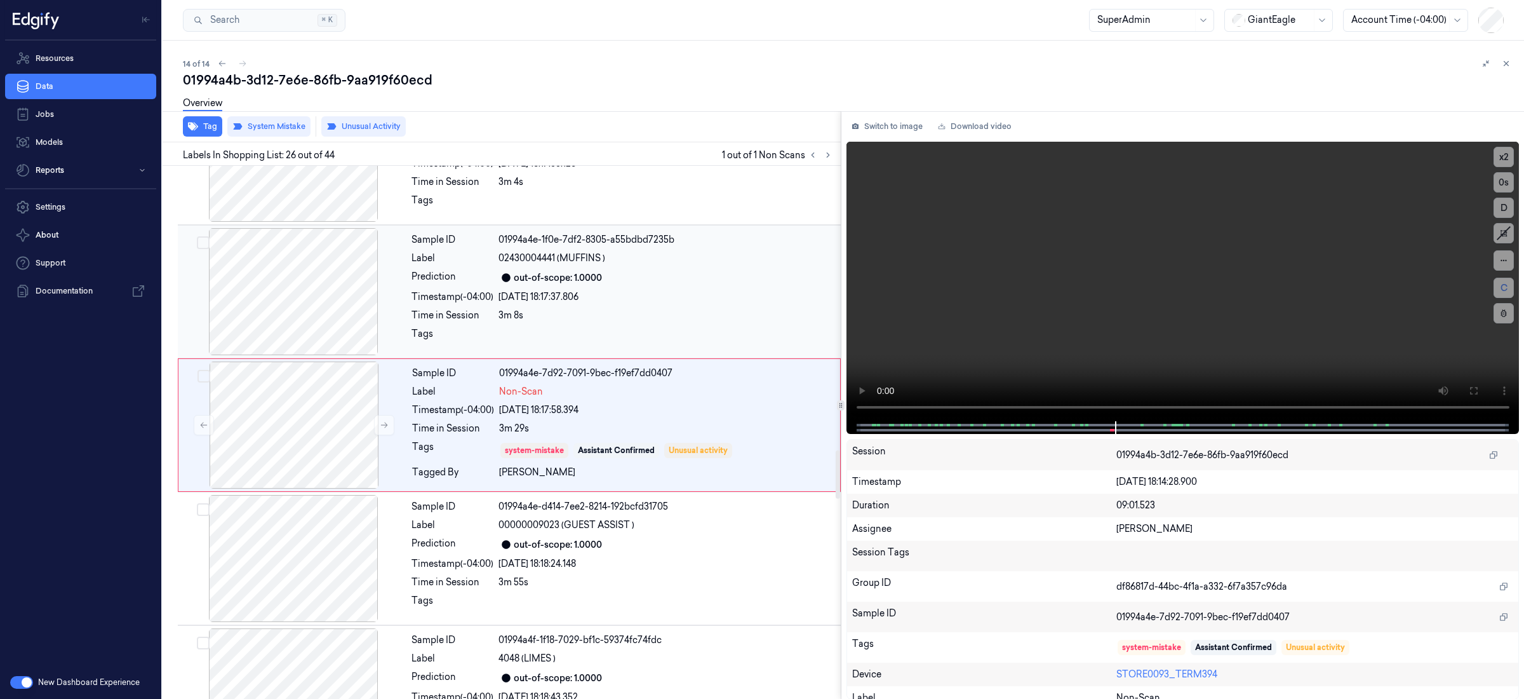
click at [716, 322] on div "3m 8s" at bounding box center [666, 315] width 335 height 13
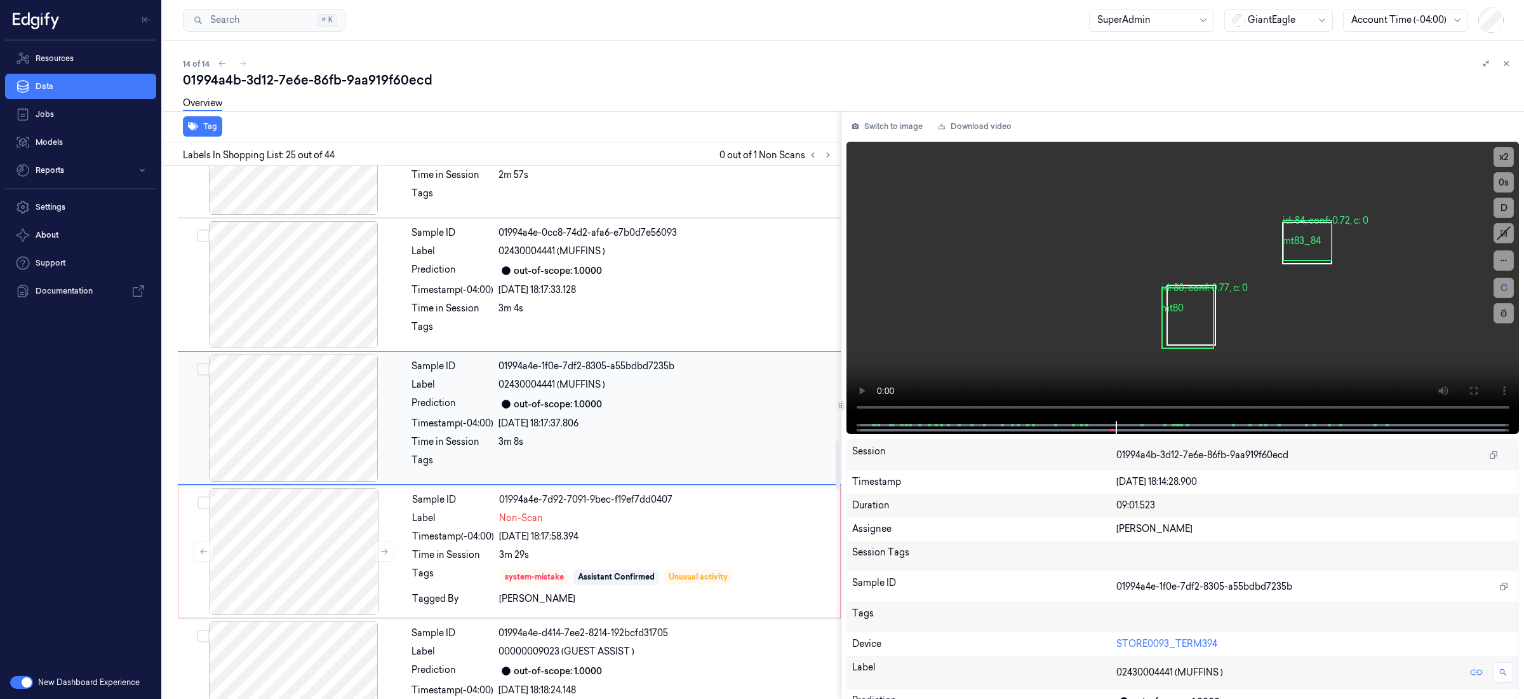
scroll to position [3007, 0]
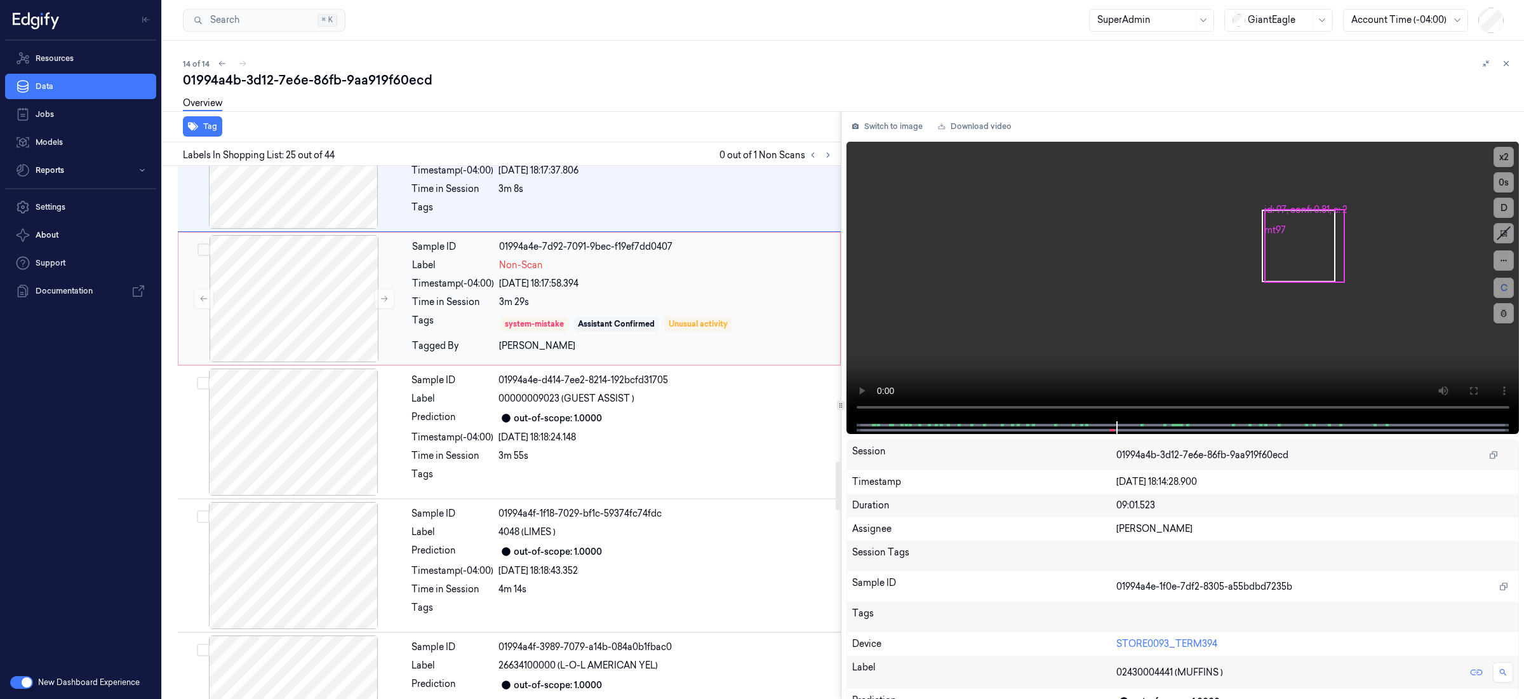
click at [716, 532] on div "Sample ID 01994a4f-1f18-7029-bf1c-59374fc74fdc Label 4048 (LIMES ) Prediction o…" at bounding box center [622, 565] width 432 height 127
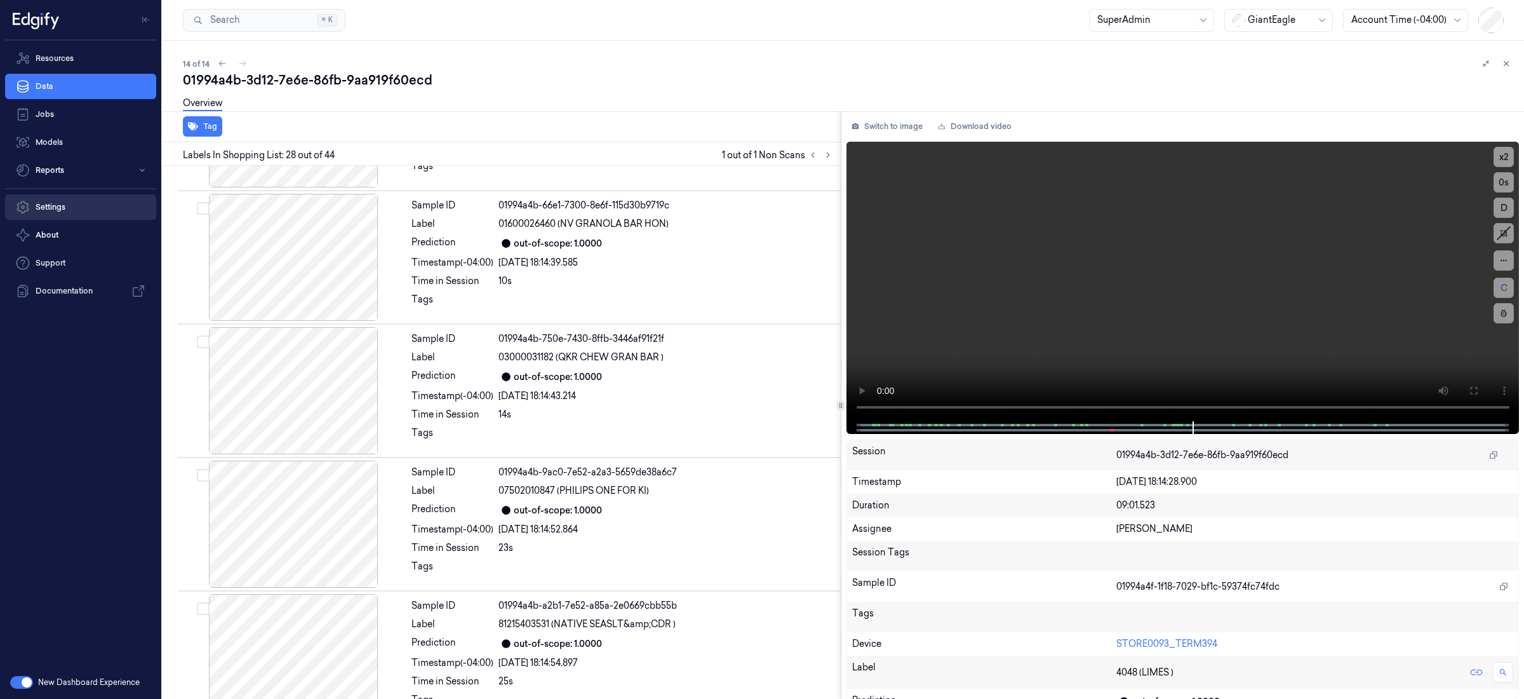
scroll to position [0, 0]
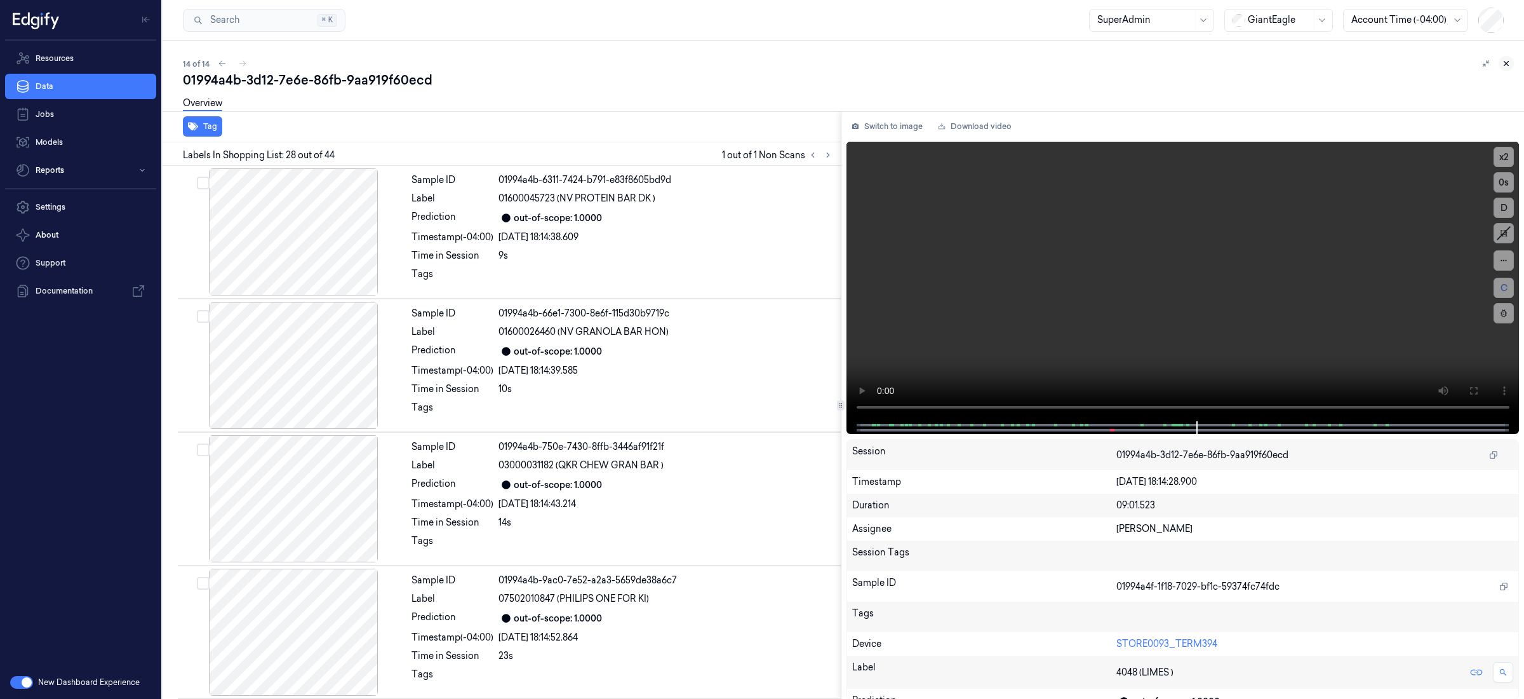
click at [1508, 64] on icon at bounding box center [1506, 63] width 9 height 9
